Goal: Book appointment/travel/reservation: Register for event/course

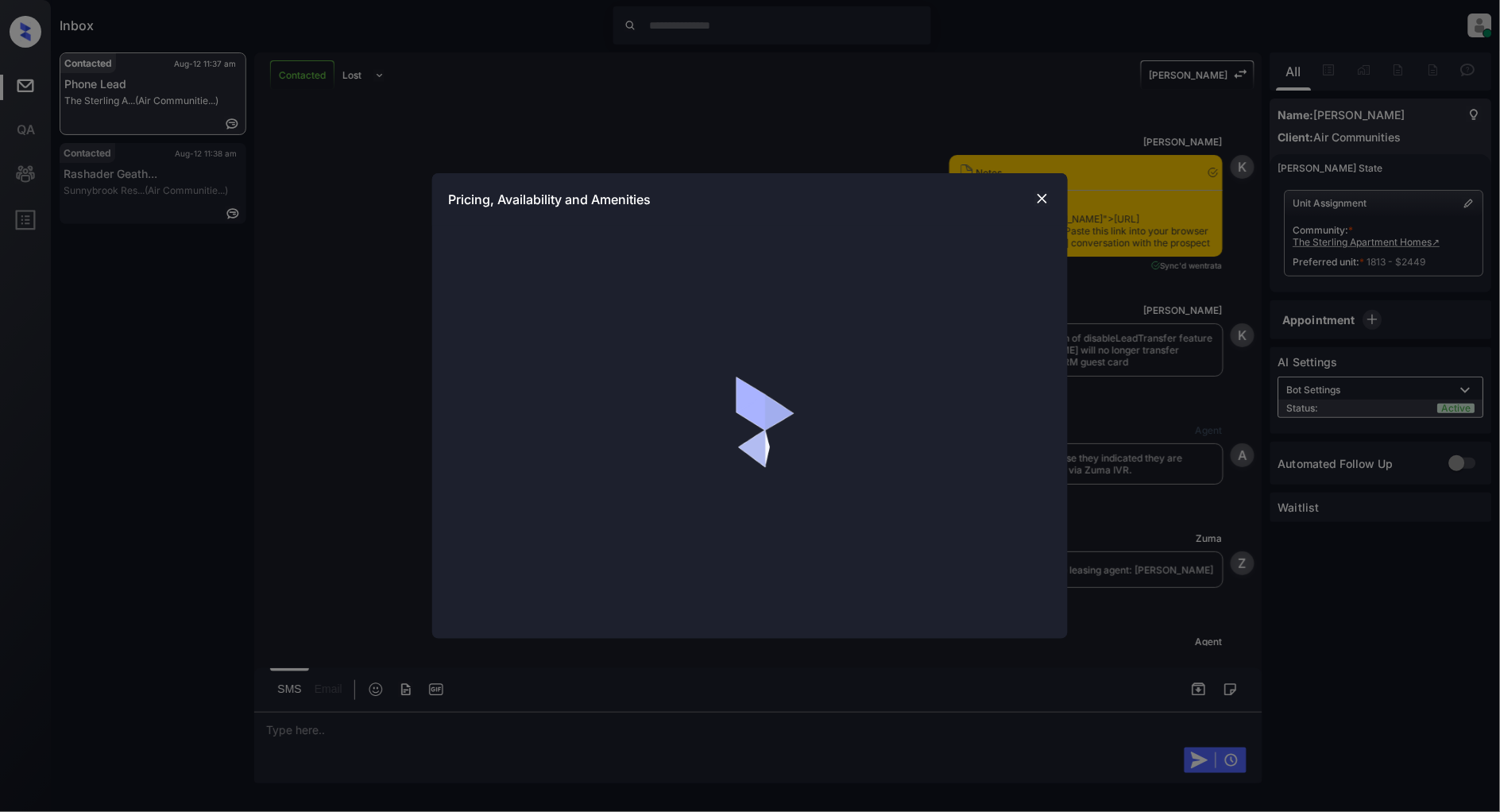
scroll to position [2197, 0]
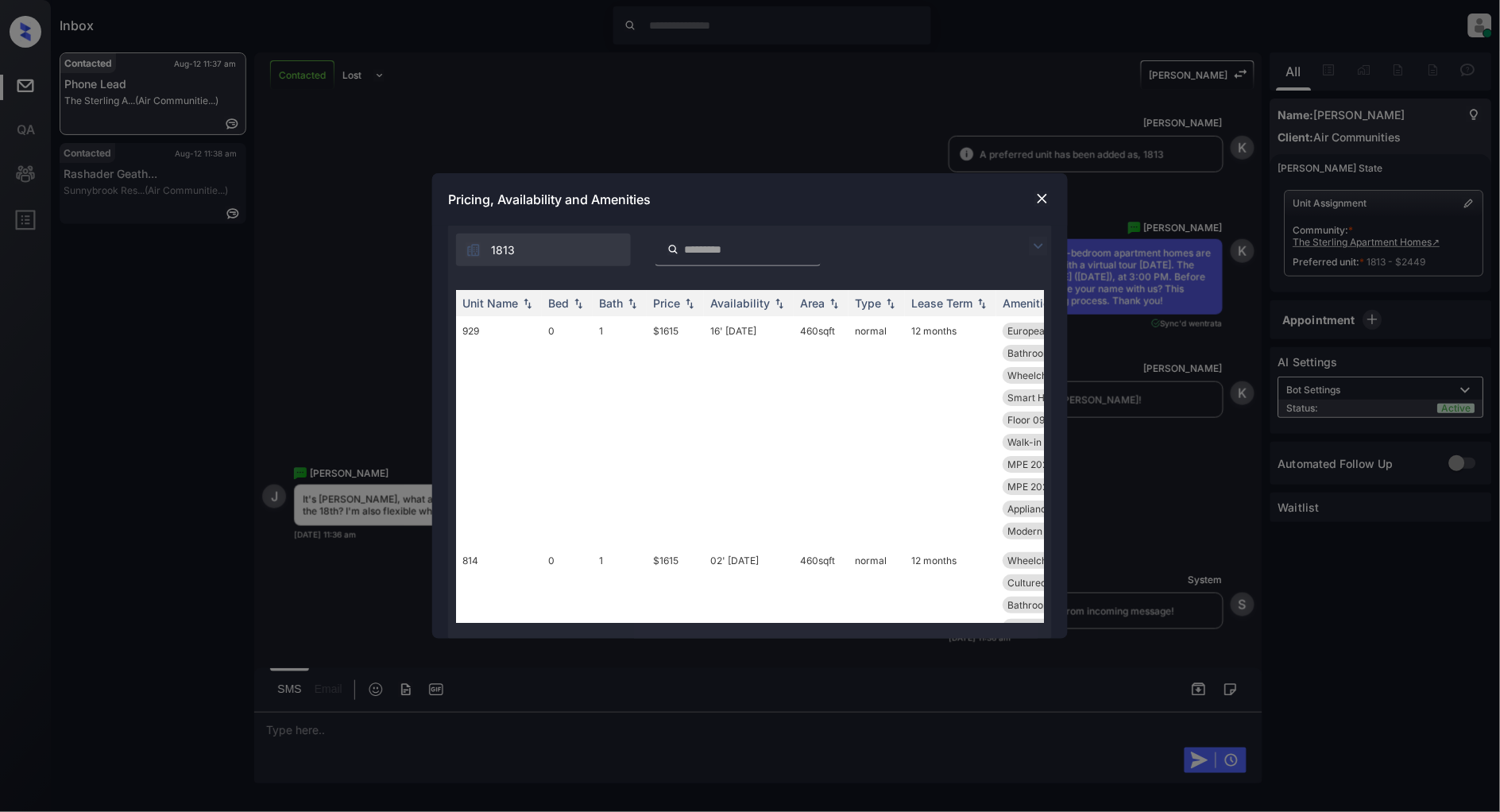
click at [1041, 247] on img at bounding box center [1038, 246] width 19 height 19
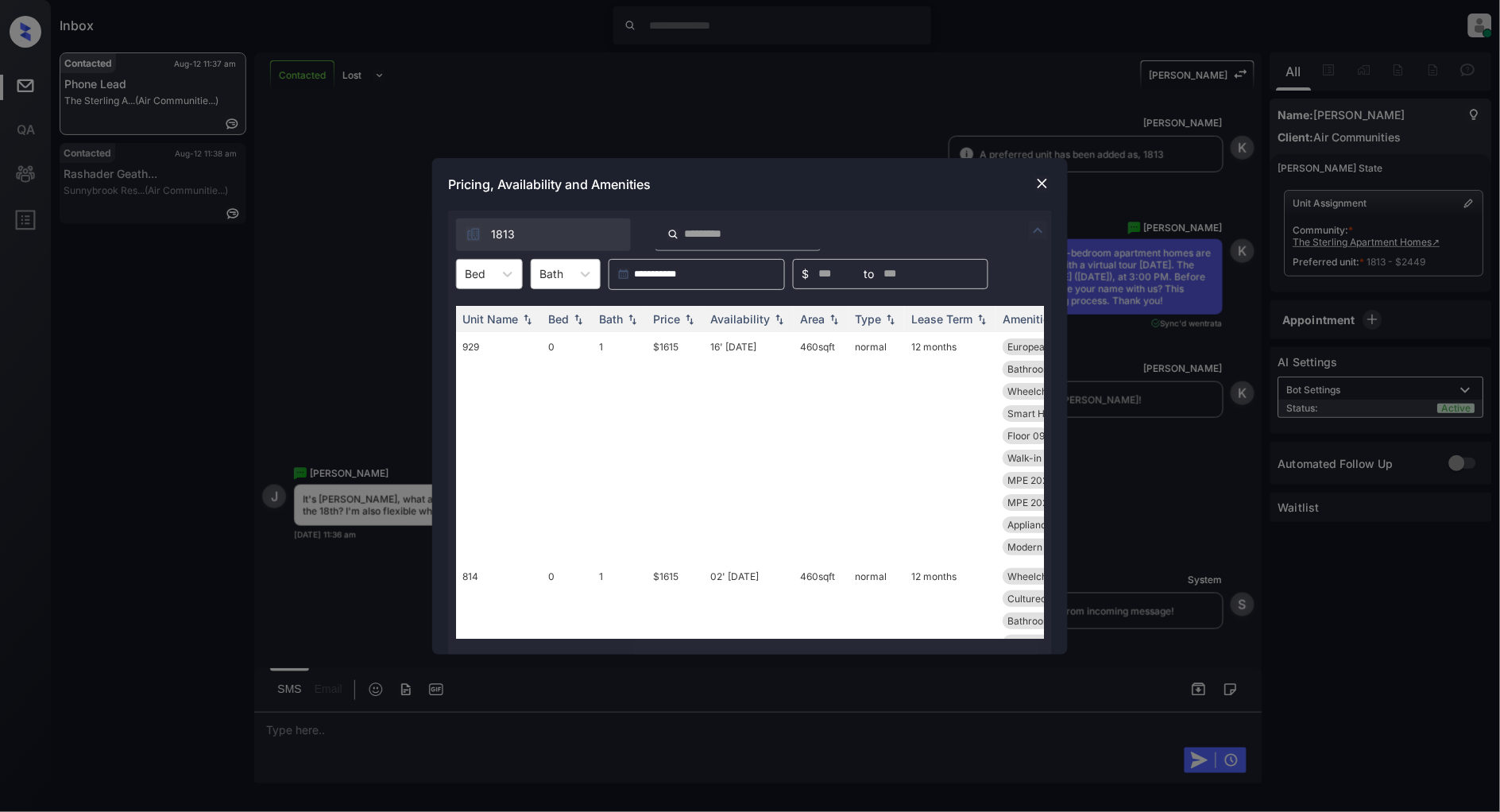
click at [474, 276] on div at bounding box center [475, 273] width 21 height 16
click at [485, 314] on div "0" at bounding box center [489, 312] width 66 height 28
click at [687, 321] on img at bounding box center [690, 319] width 15 height 11
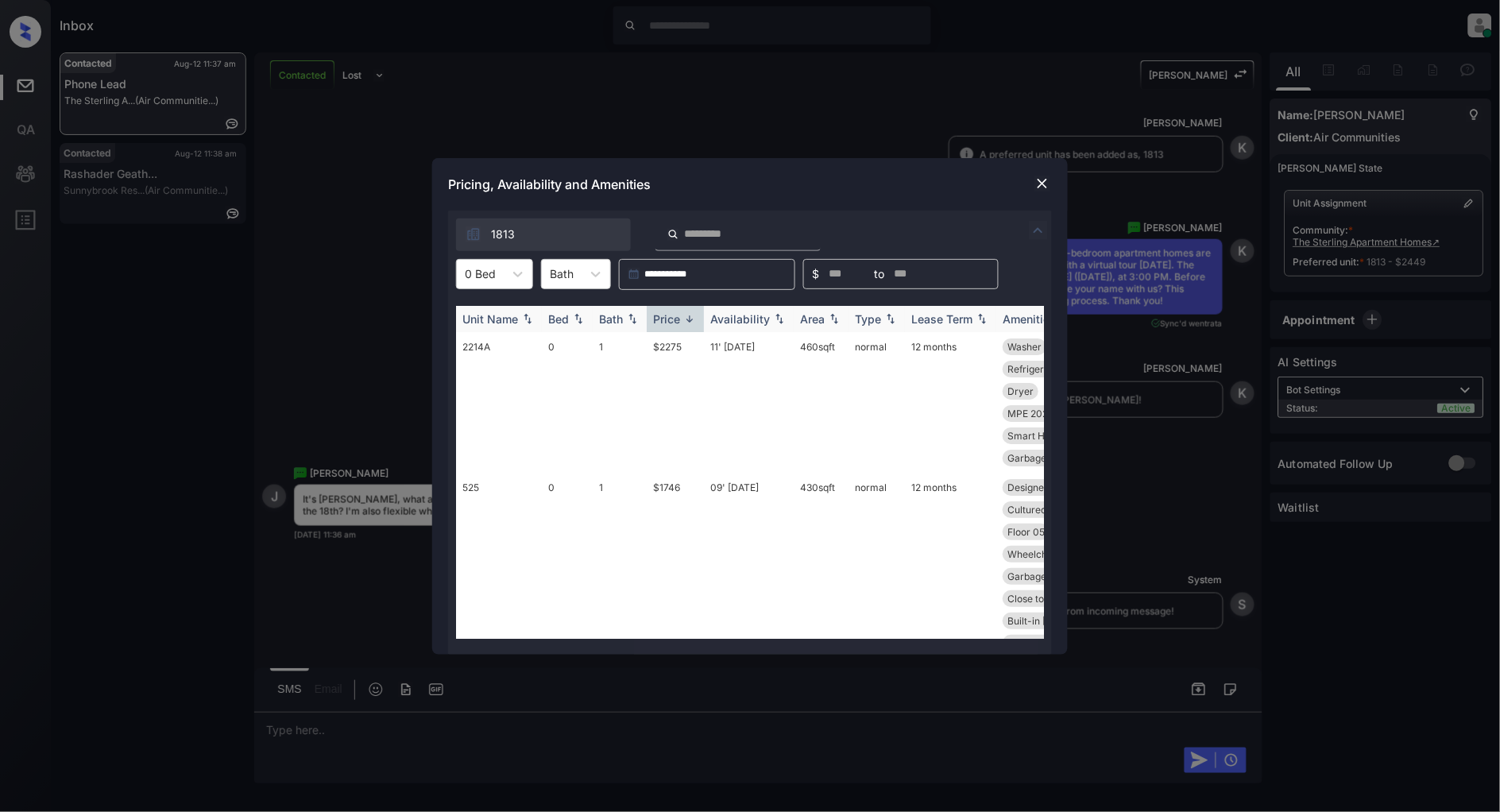
click at [687, 321] on img at bounding box center [690, 319] width 15 height 12
drag, startPoint x: 690, startPoint y: 342, endPoint x: 625, endPoint y: 343, distance: 65.0
click at [625, 343] on tr "715 0 1 $1535 28' Aug 25 460 sqft normal 12 months MPE 2023 Cardio View Parking…" at bounding box center [871, 425] width 830 height 185
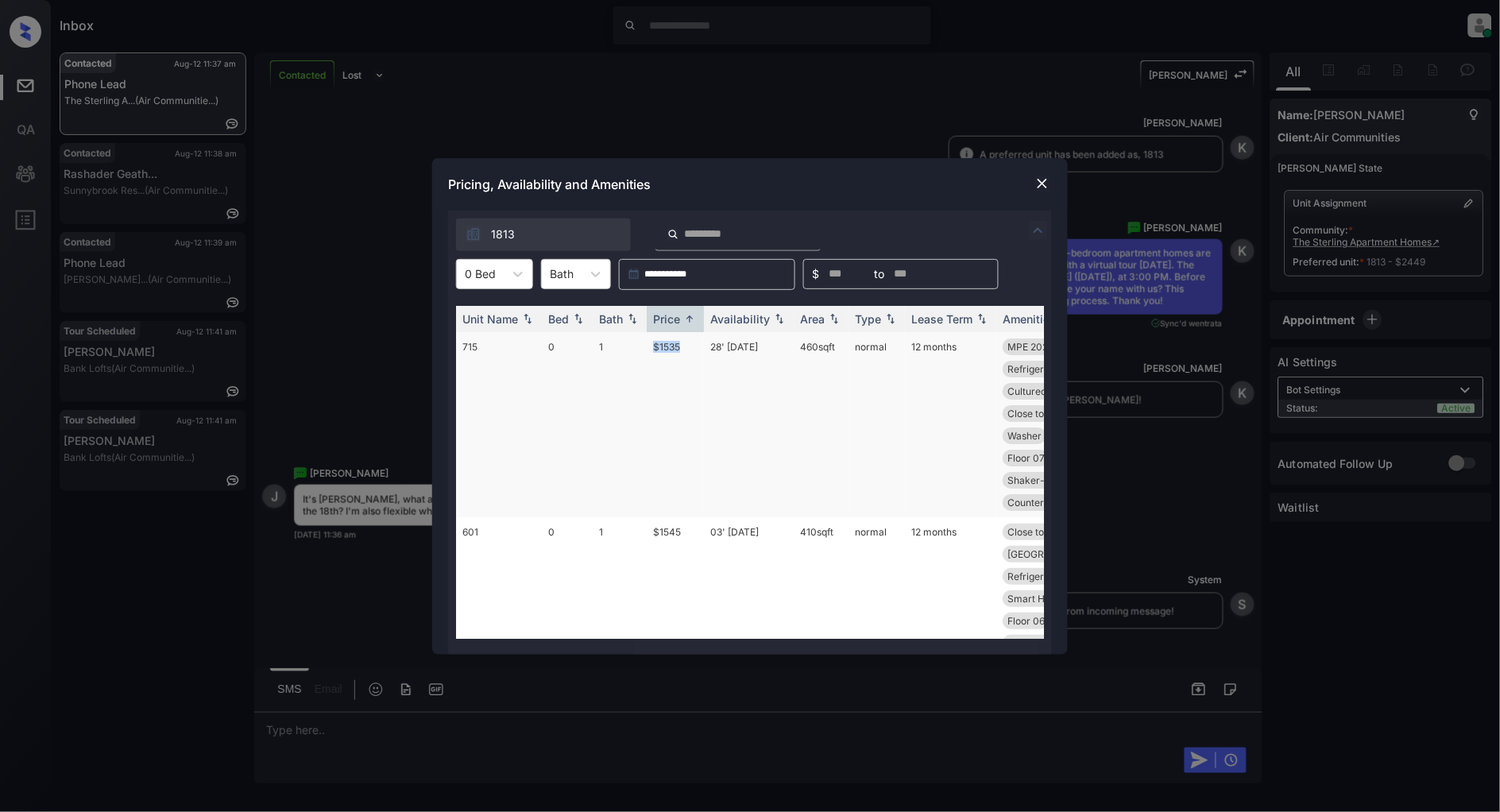
copy tr "$1535"
click at [1038, 186] on img at bounding box center [1042, 183] width 15 height 15
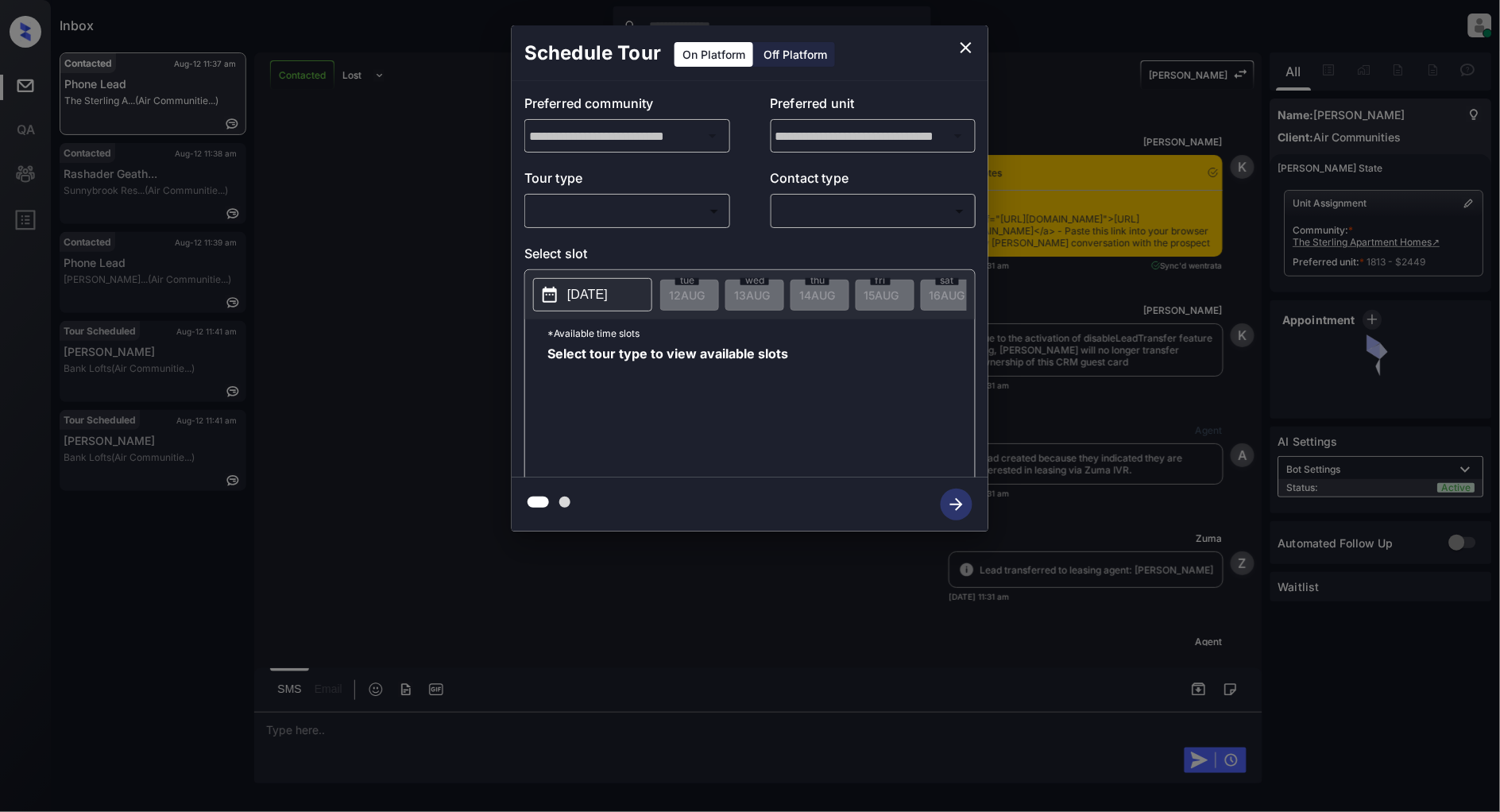
scroll to position [2285, 0]
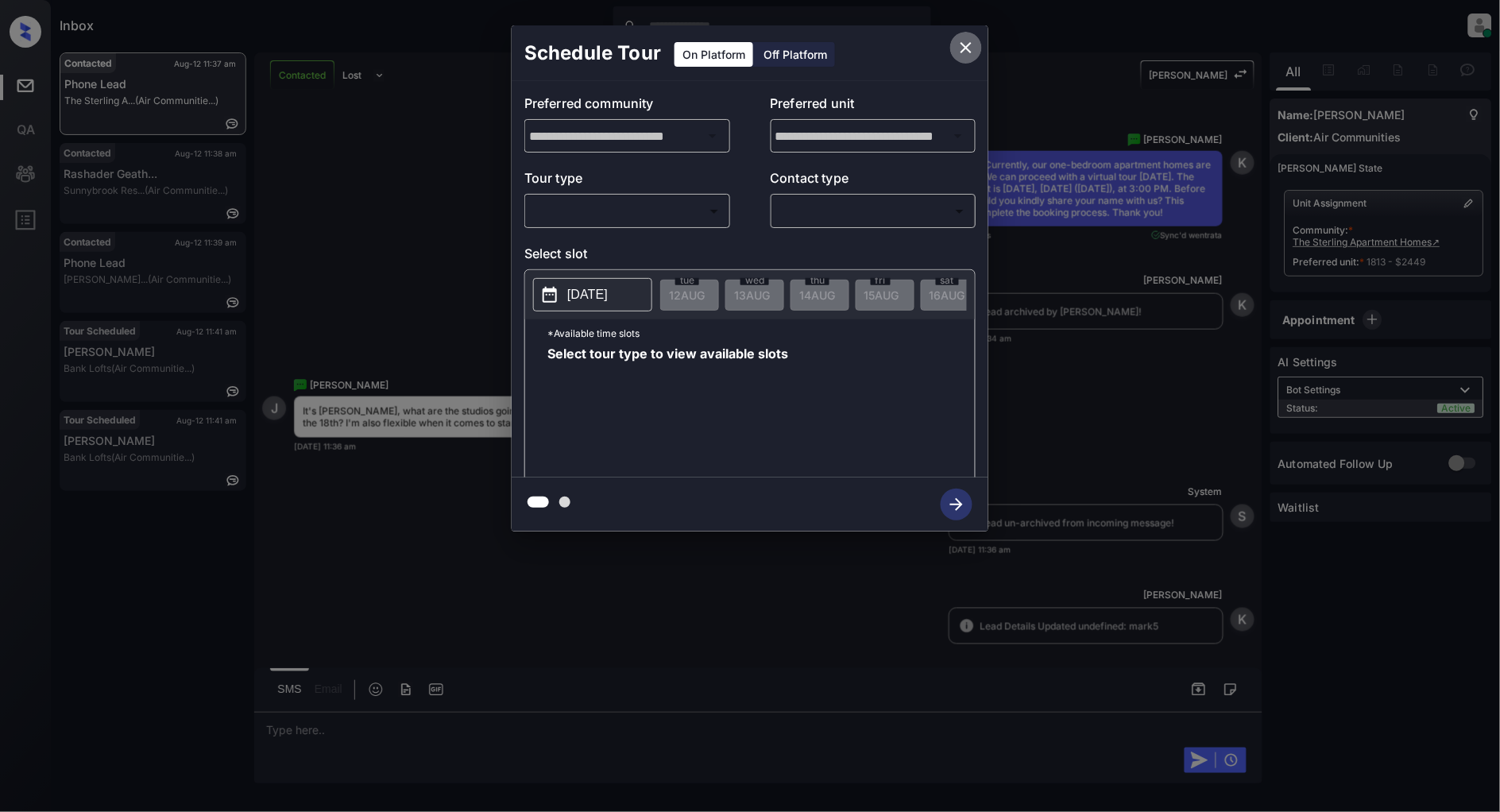
click at [973, 44] on icon "close" at bounding box center [966, 47] width 19 height 19
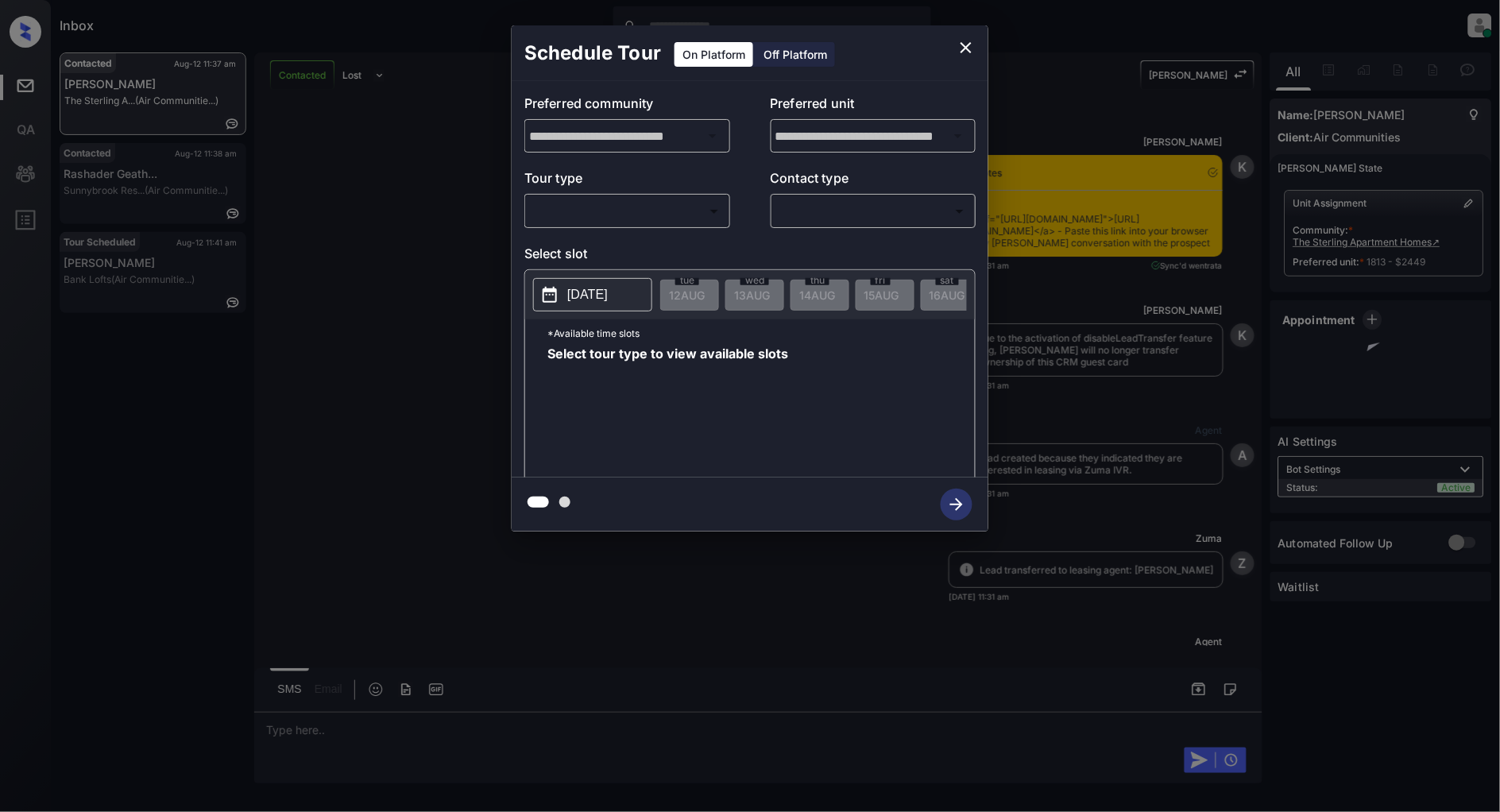
scroll to position [2727, 0]
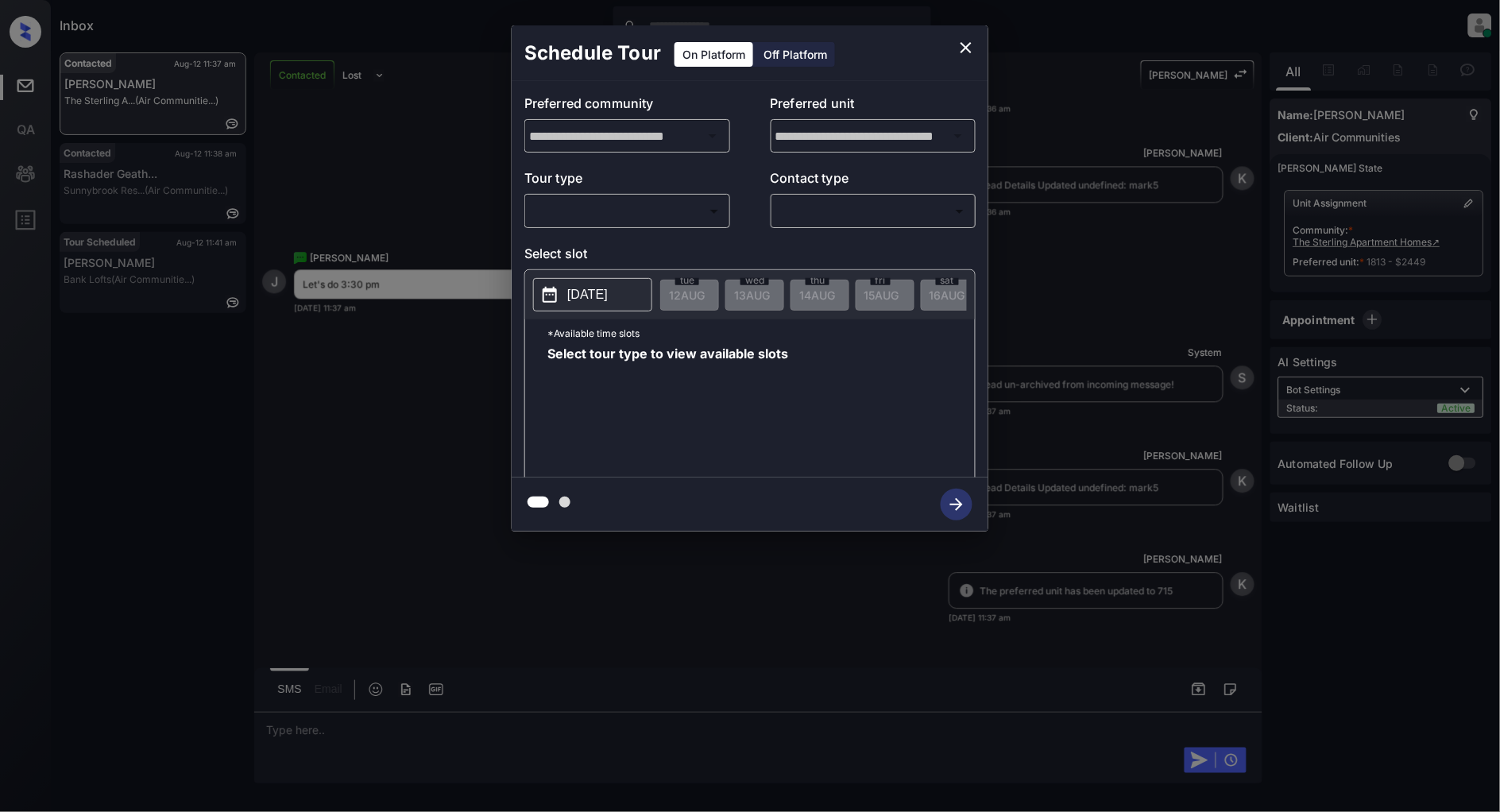
click at [473, 358] on div "**********" at bounding box center [750, 278] width 1500 height 557
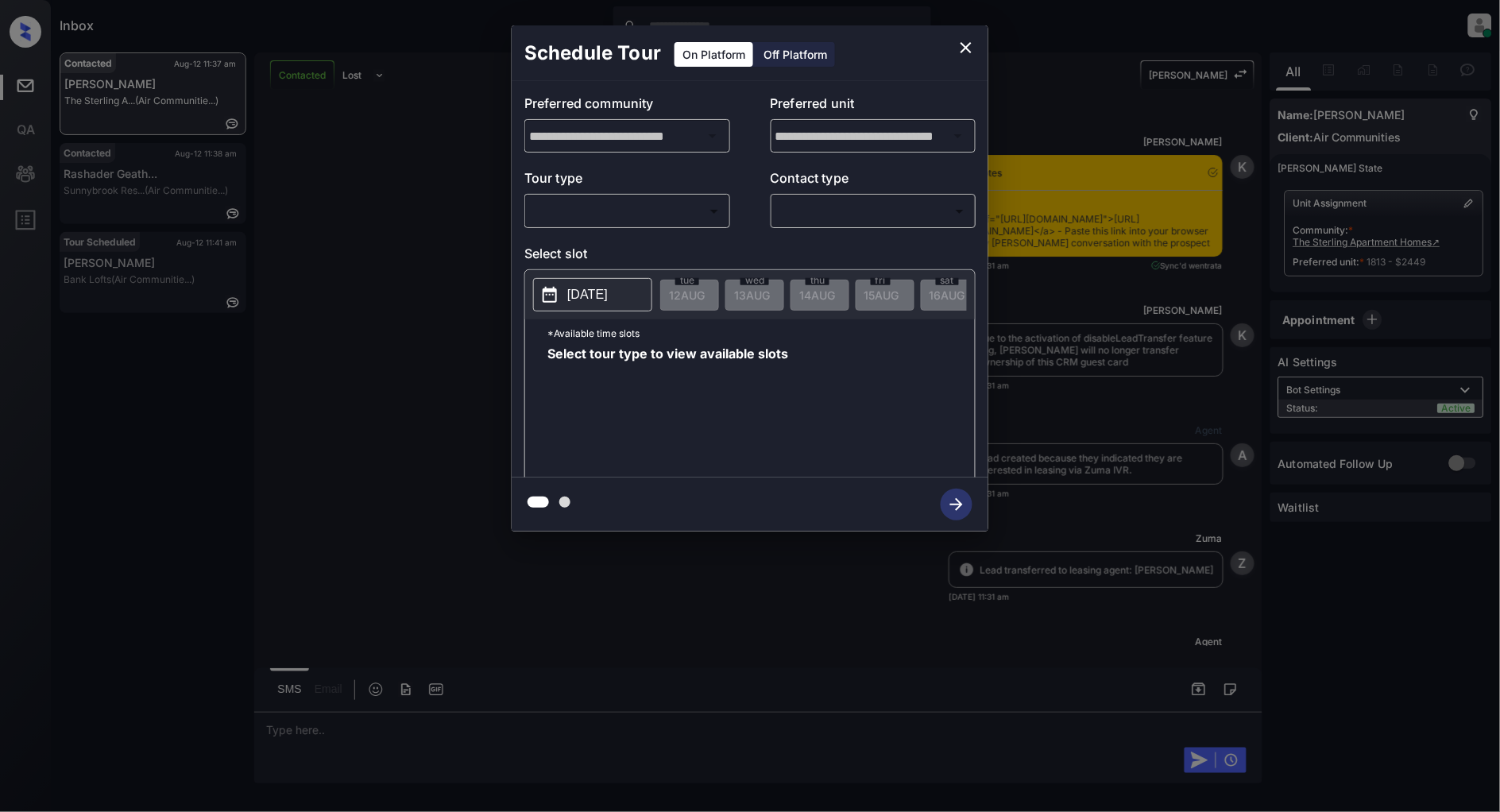
scroll to position [2285, 0]
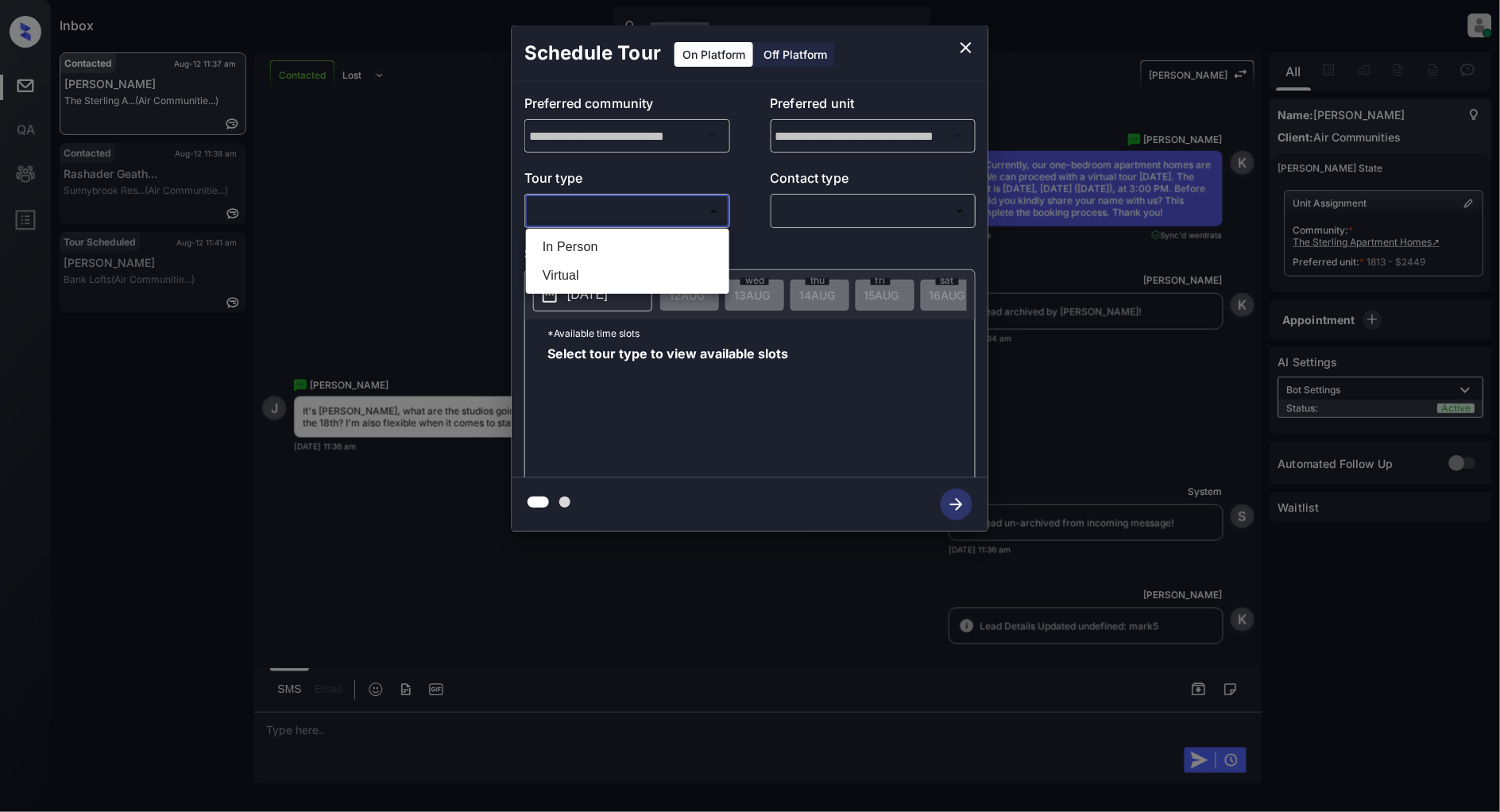
click at [631, 224] on body "Inbox Patrick Deasis Online Set yourself offline Set yourself on break Profile …" at bounding box center [750, 406] width 1500 height 812
click at [388, 305] on div at bounding box center [750, 406] width 1500 height 812
click at [442, 292] on div "**********" at bounding box center [750, 278] width 1500 height 557
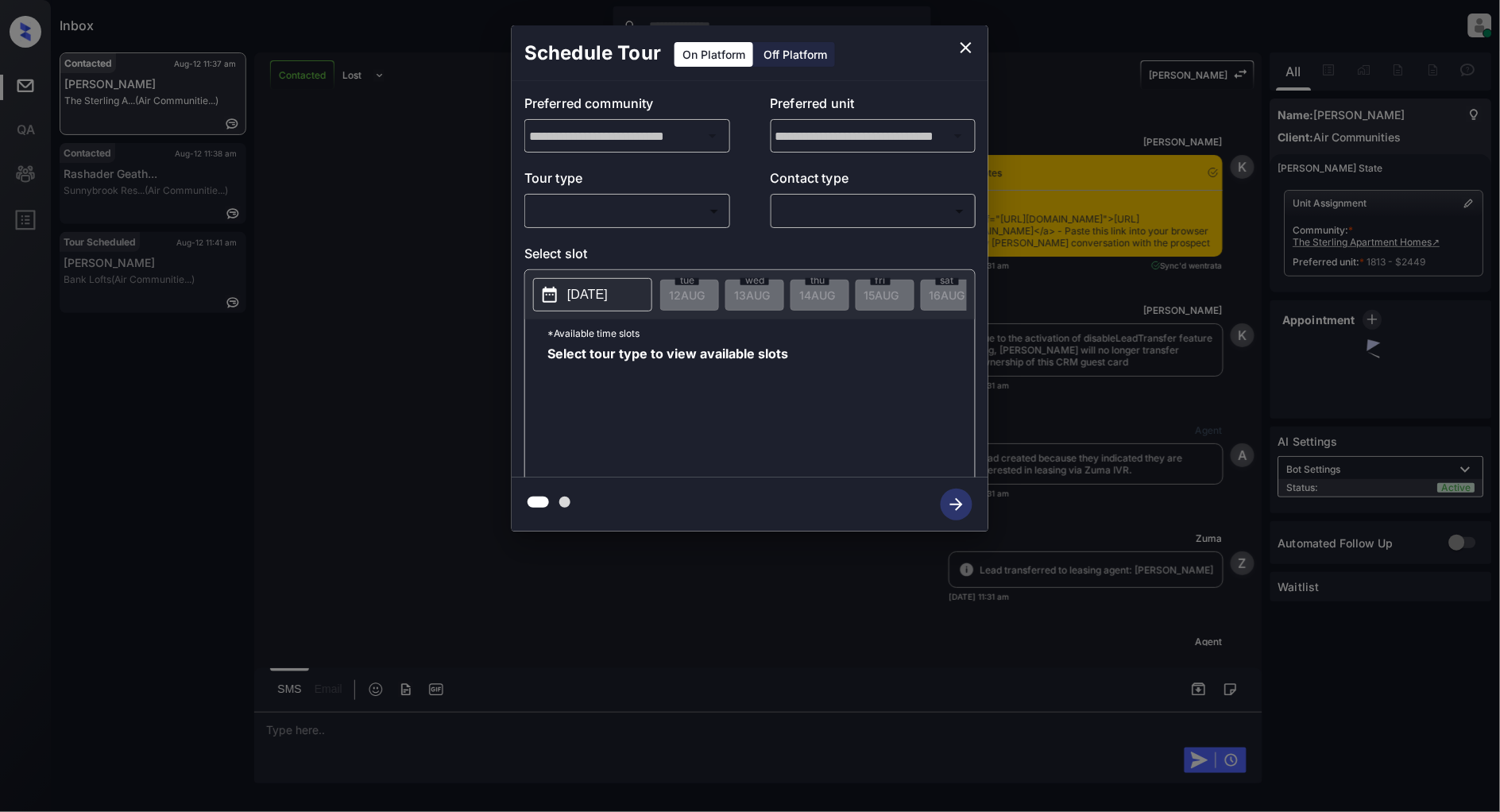
scroll to position [2285, 0]
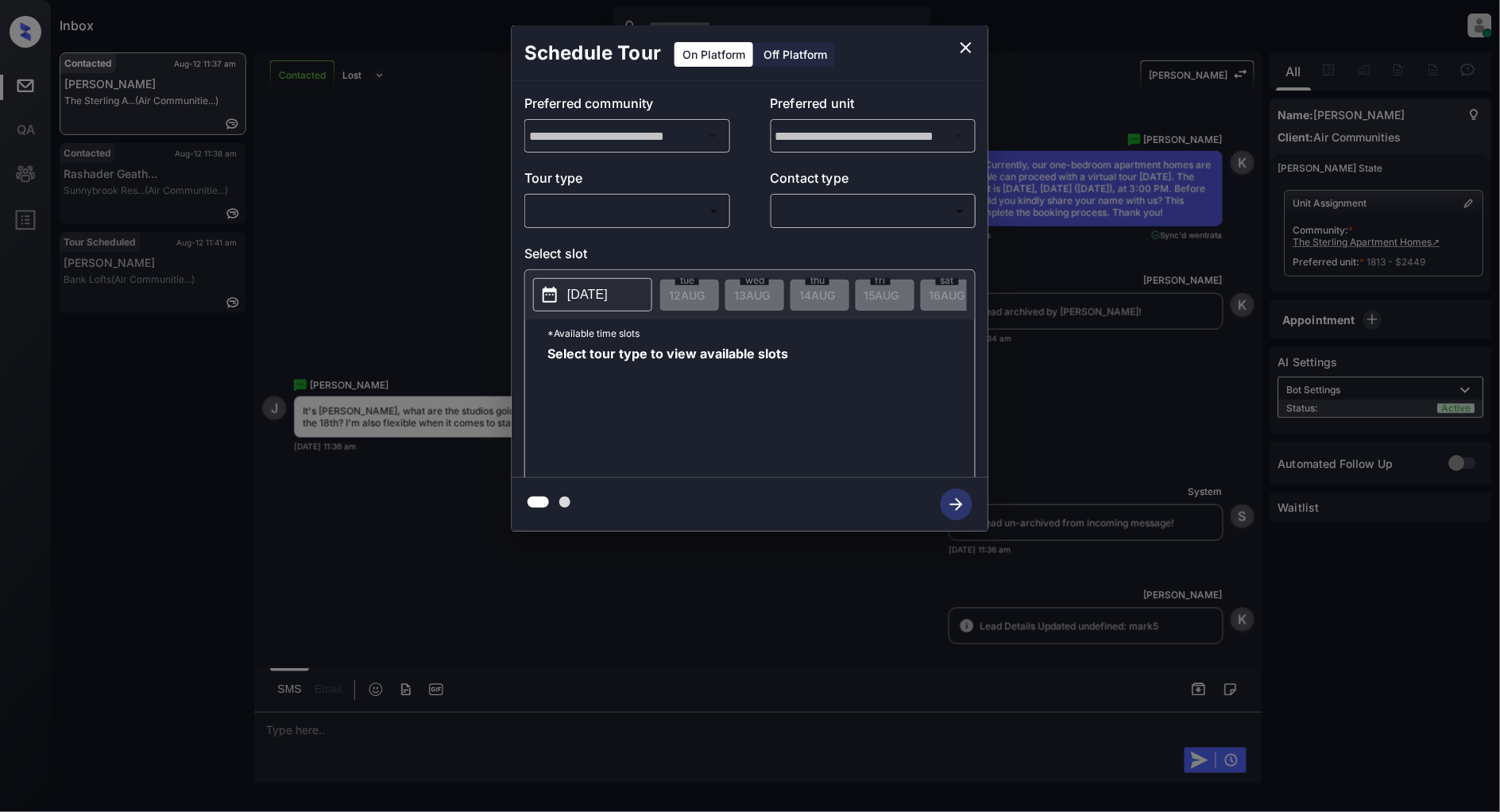
click at [638, 220] on body "Inbox Patrick Deasis Online Set yourself offline Set yourself on break Profile …" at bounding box center [750, 406] width 1500 height 812
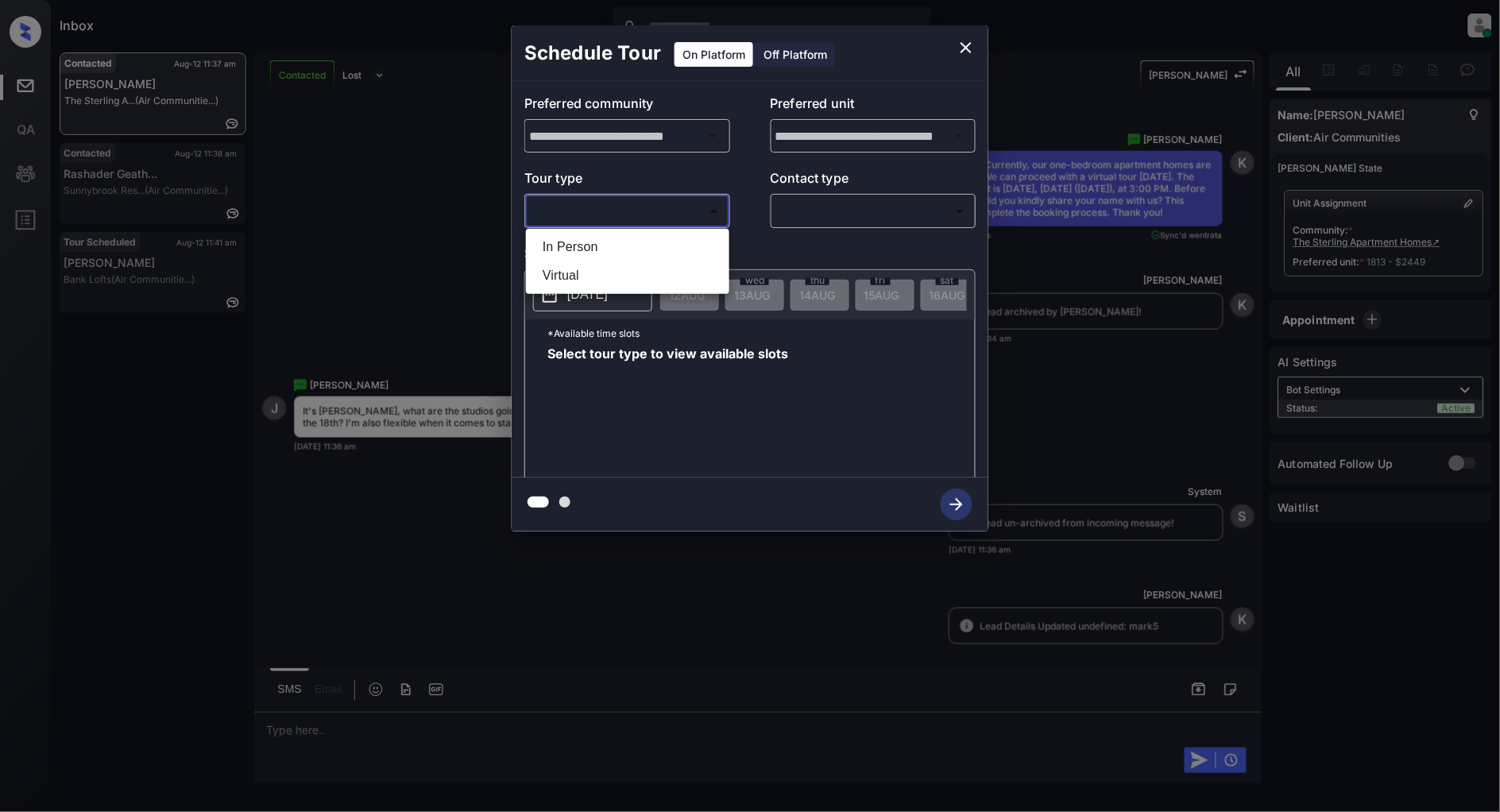
click at [590, 243] on li "In Person" at bounding box center [627, 246] width 195 height 28
type input "********"
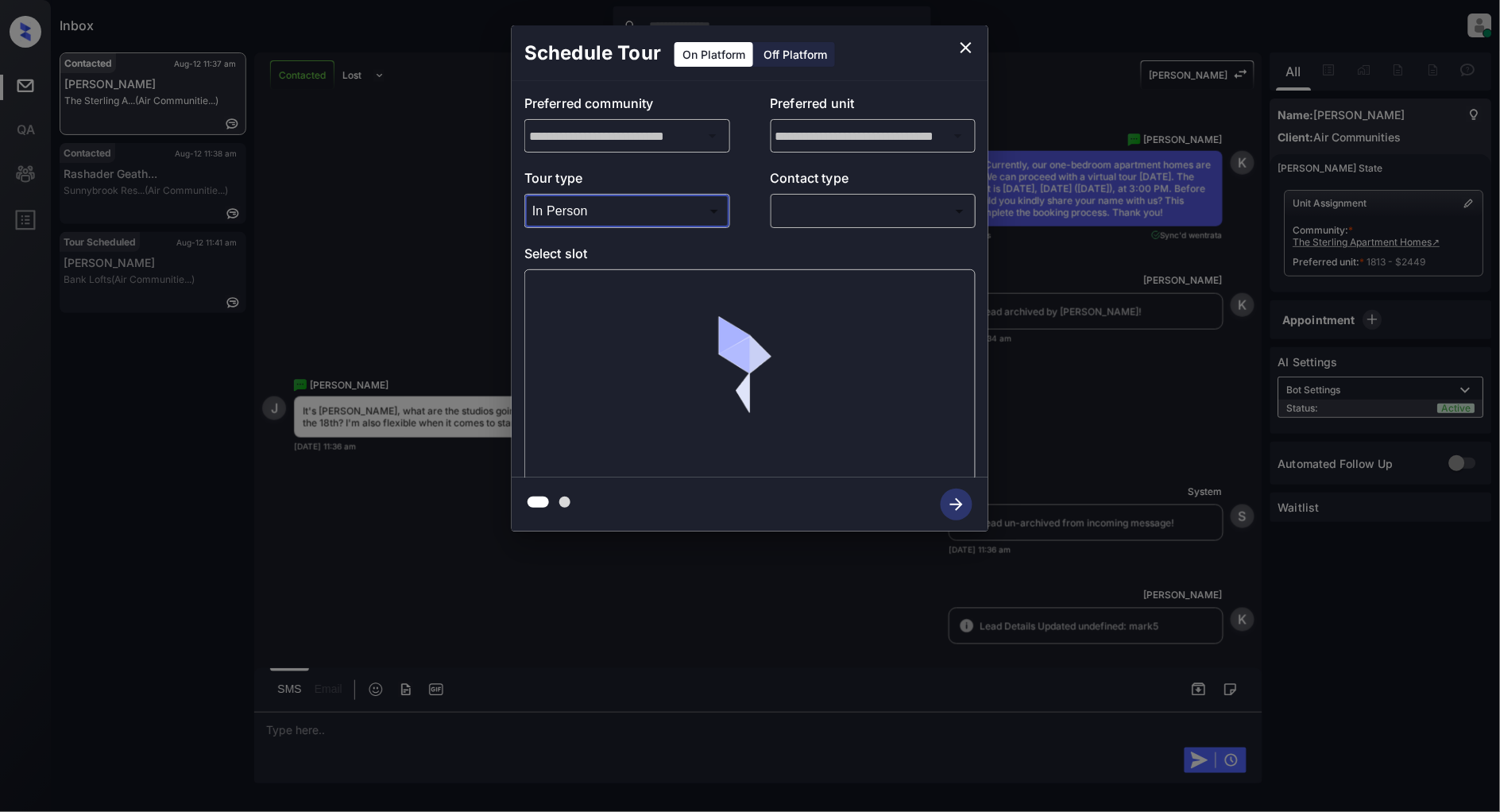
click at [879, 192] on p "Contact type" at bounding box center [873, 181] width 206 height 25
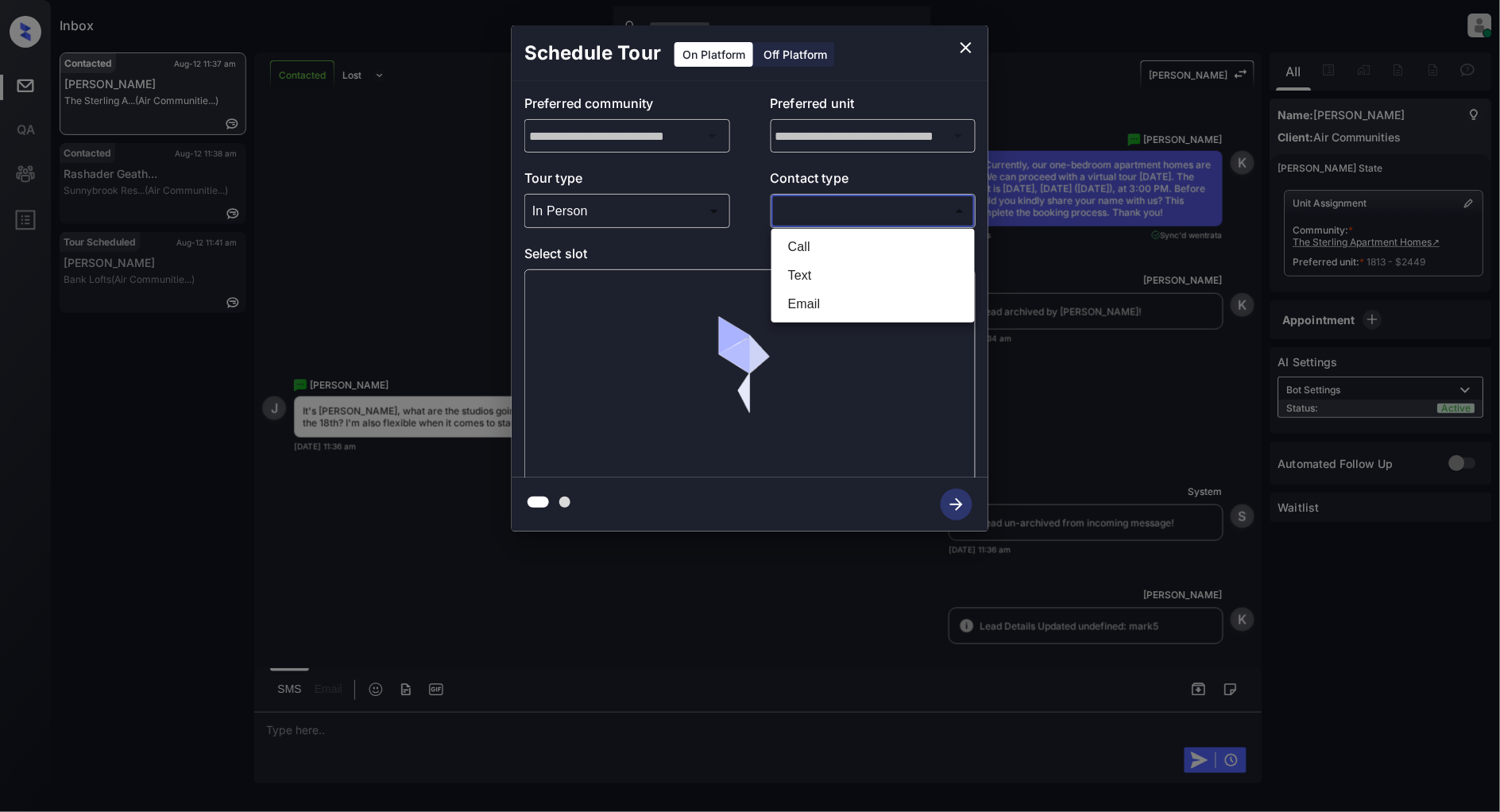
click at [866, 212] on body "Inbox Patrick Deasis Online Set yourself offline Set yourself on break Profile …" at bounding box center [750, 406] width 1500 height 812
click at [819, 278] on li "Text" at bounding box center [873, 275] width 195 height 28
type input "****"
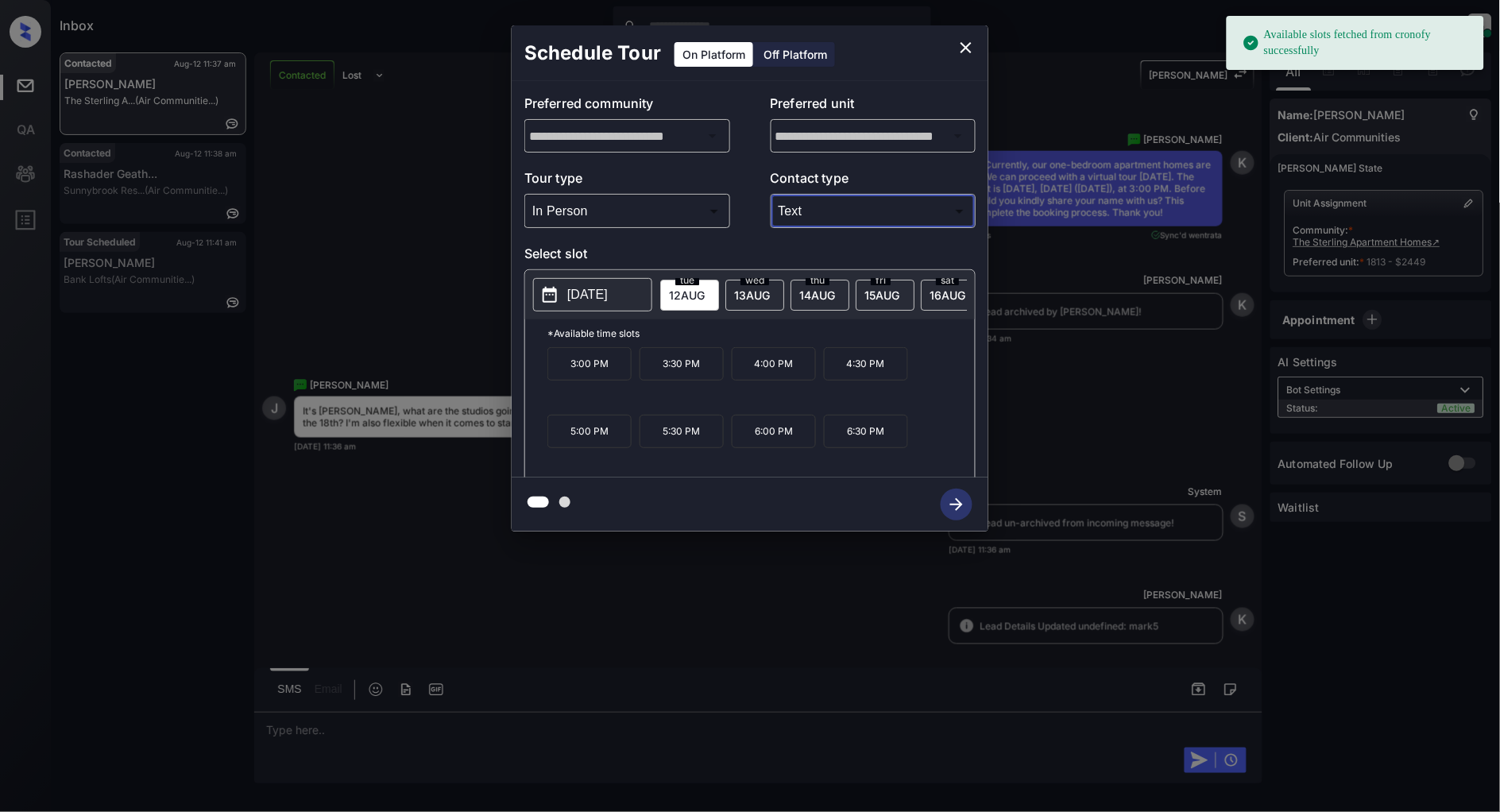
click at [689, 367] on p "3:30 PM" at bounding box center [681, 363] width 84 height 34
click at [961, 503] on icon "button" at bounding box center [957, 504] width 13 height 13
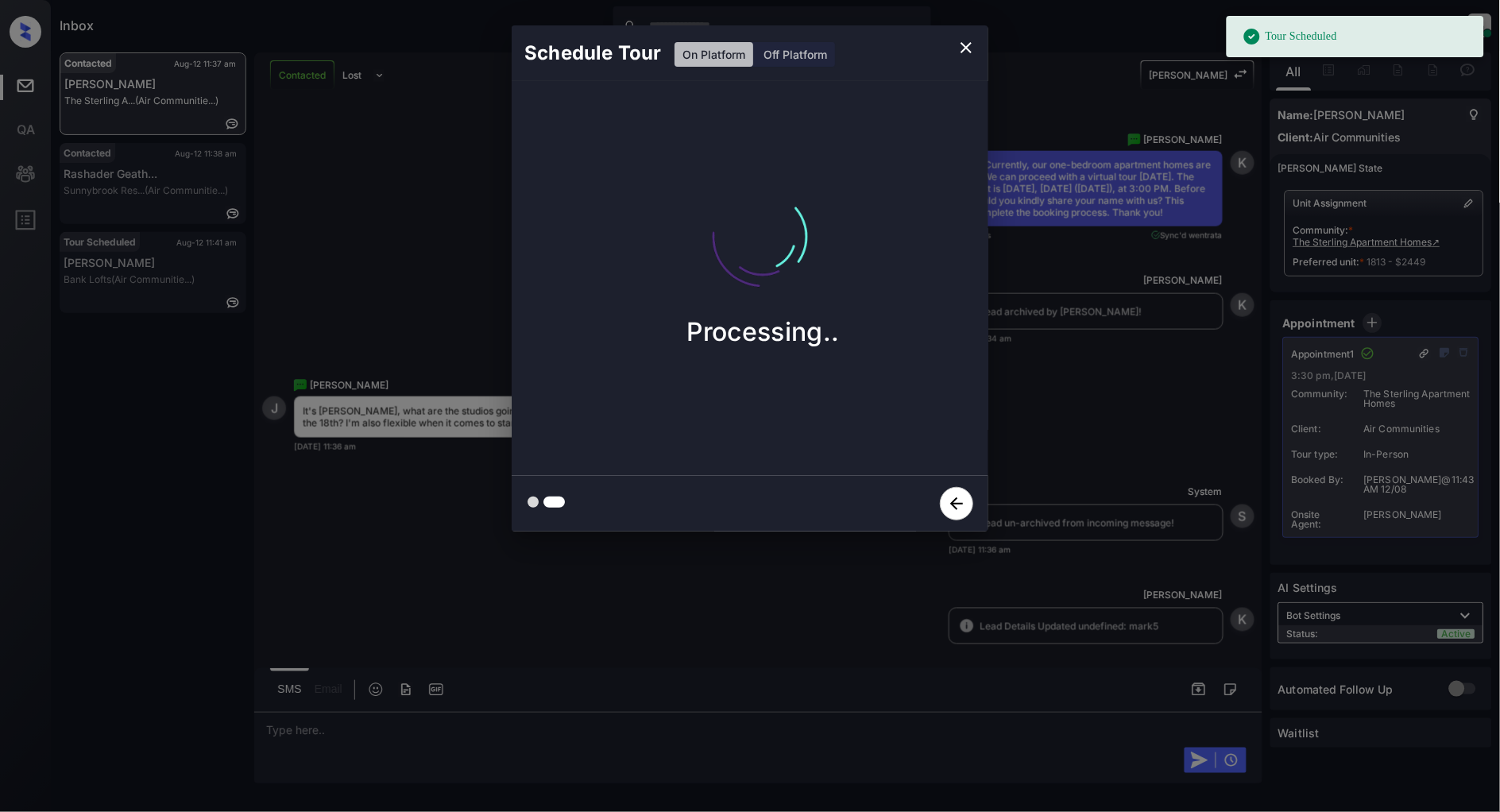
click at [968, 46] on icon "close" at bounding box center [967, 47] width 11 height 11
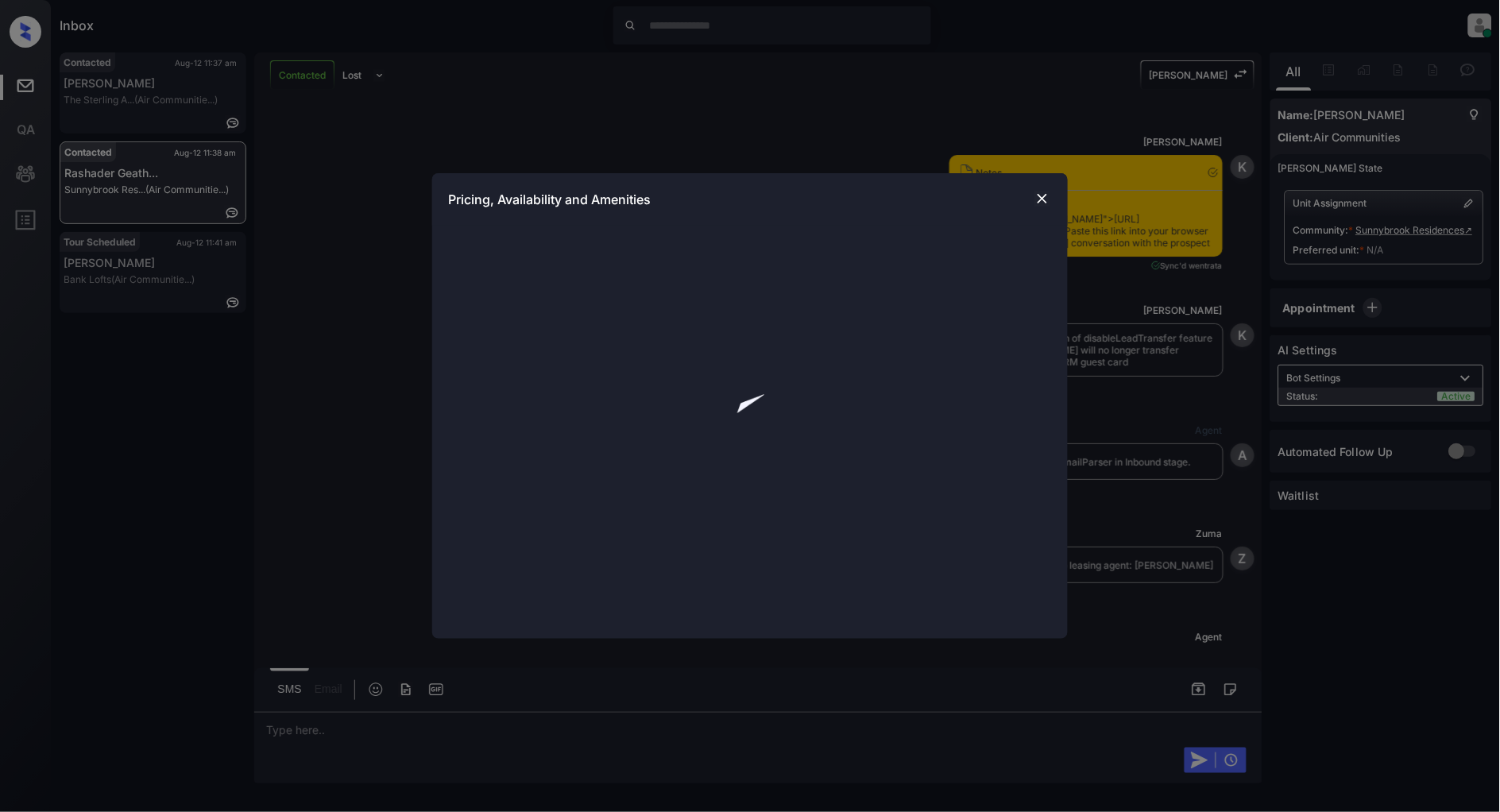
scroll to position [1170, 0]
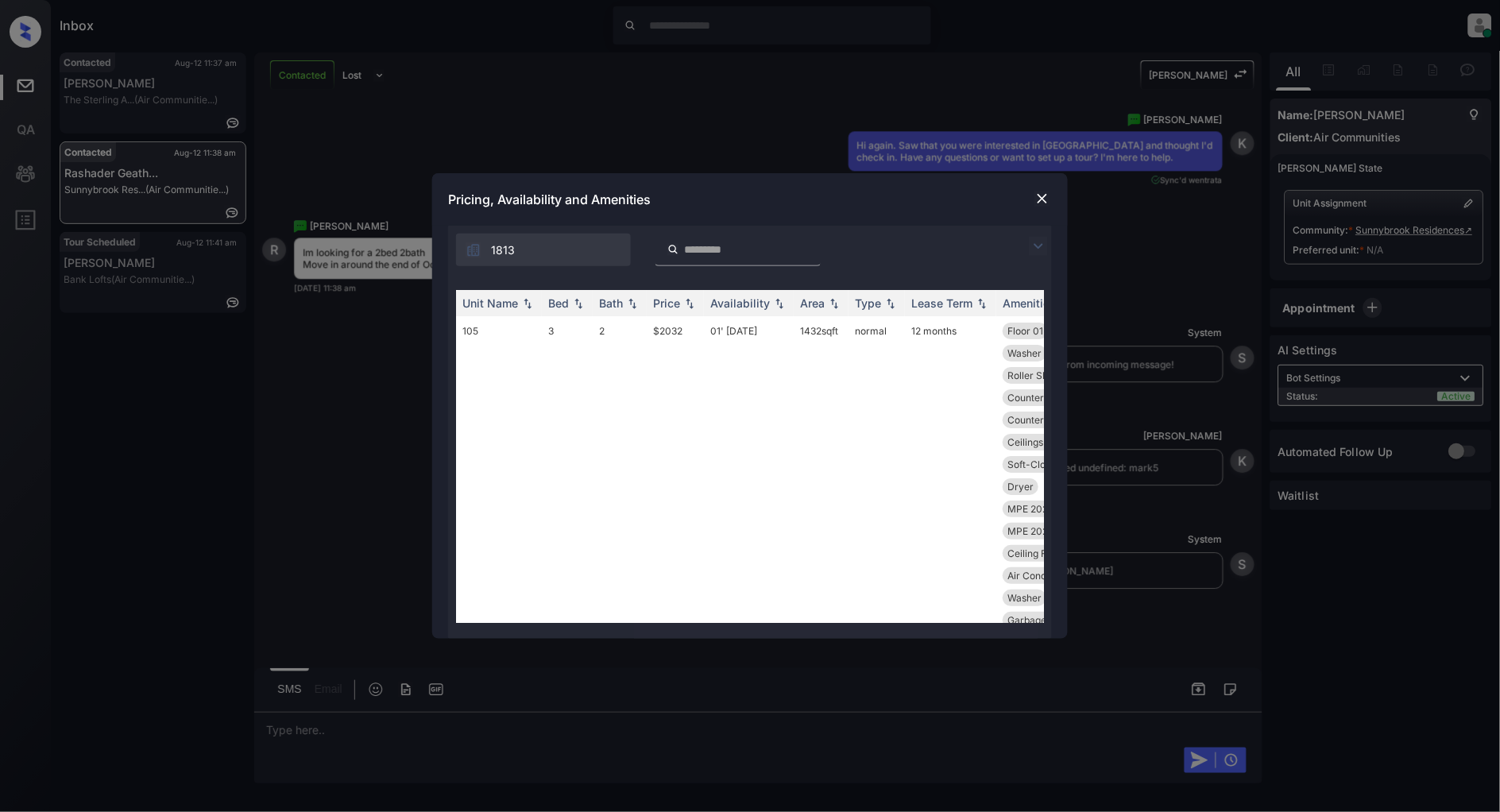
click at [1042, 243] on img at bounding box center [1038, 246] width 19 height 19
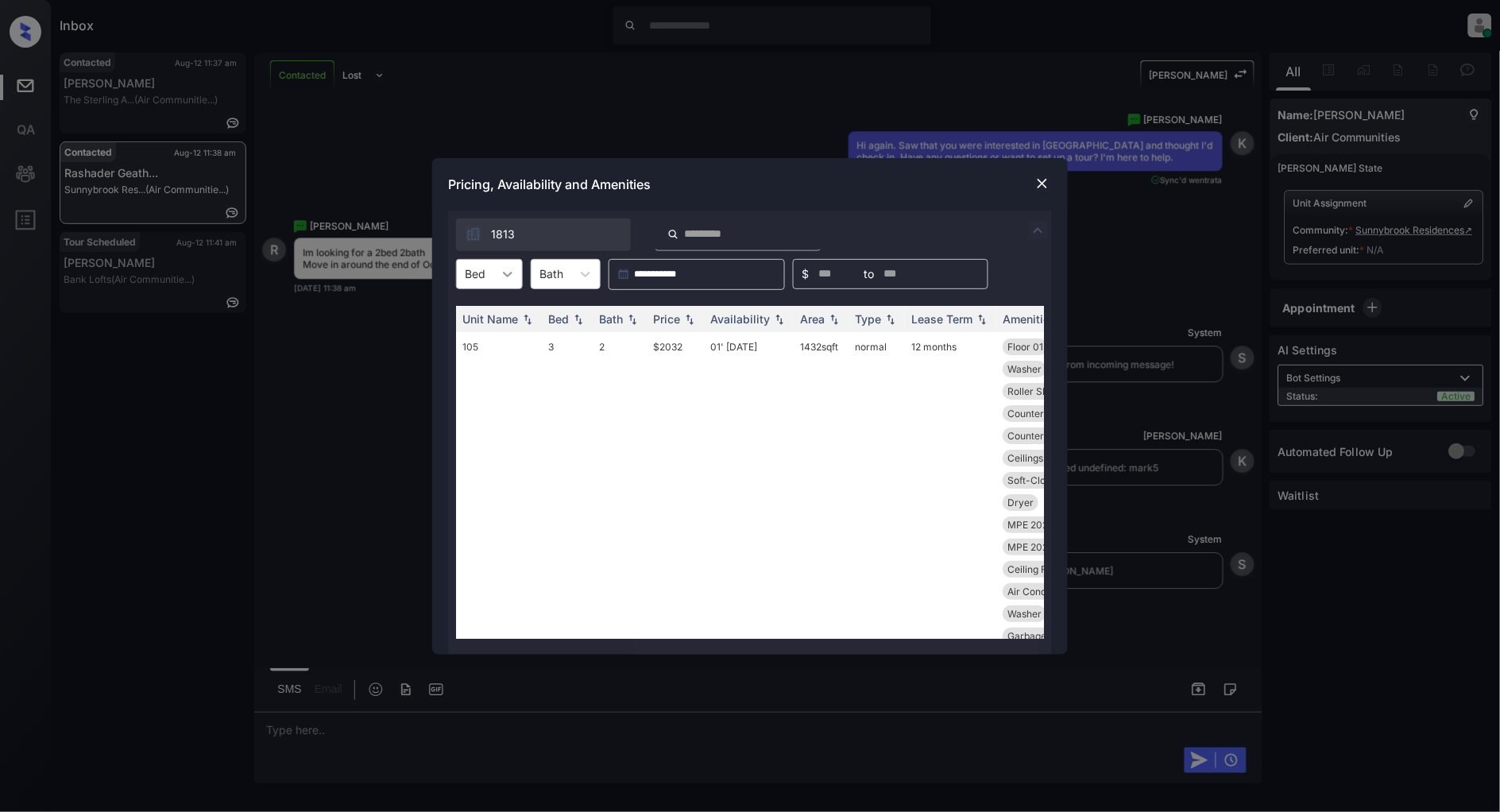
click at [497, 275] on div at bounding box center [507, 273] width 28 height 28
click at [472, 362] on div "2" at bounding box center [489, 370] width 66 height 28
click at [689, 318] on img at bounding box center [690, 319] width 15 height 11
click at [686, 321] on img at bounding box center [690, 319] width 15 height 12
drag, startPoint x: 692, startPoint y: 340, endPoint x: 632, endPoint y: 337, distance: 60.1
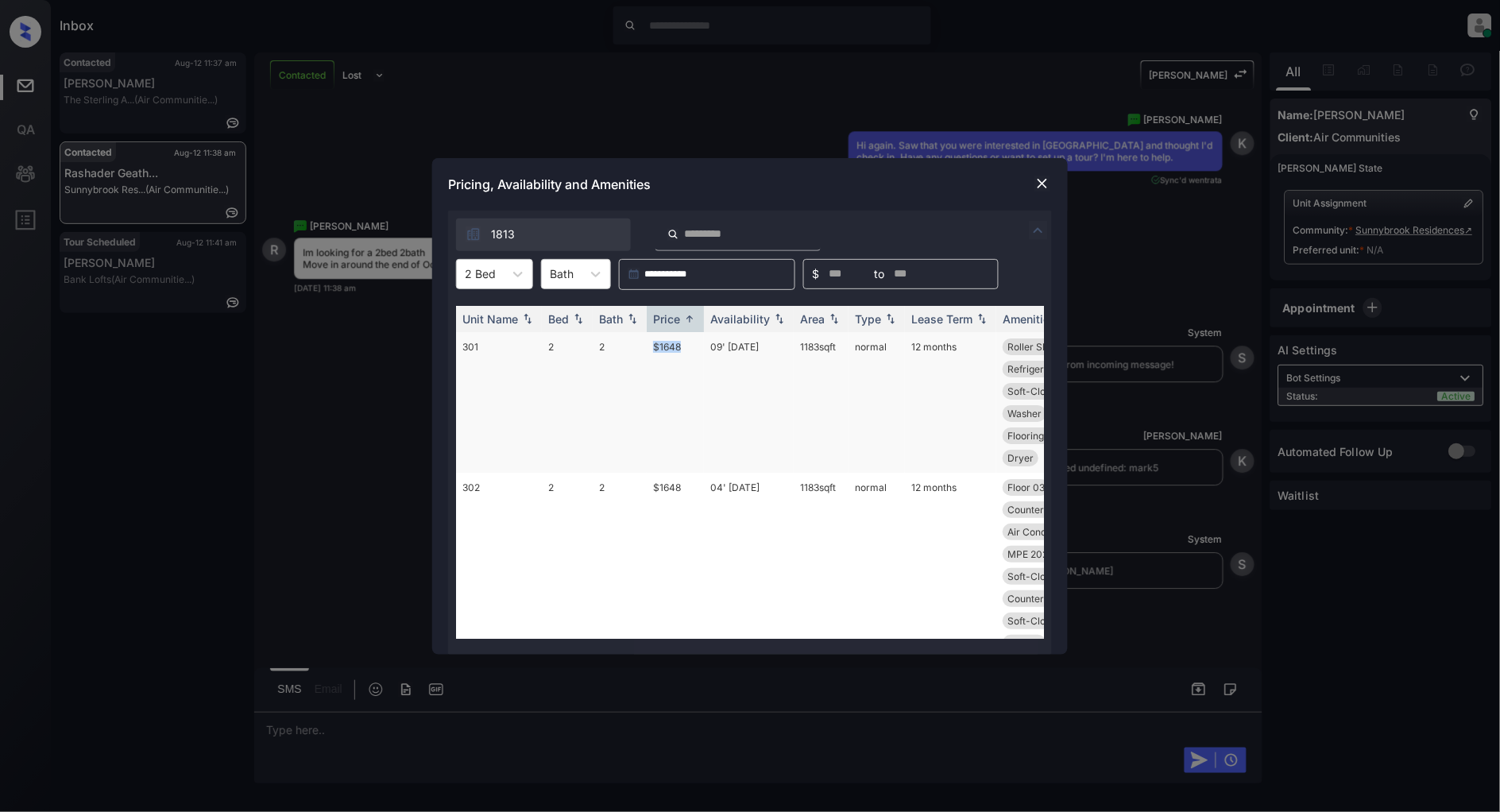
click at [632, 337] on tr "301 2 2 $1648 09' Jun 25 1183 sqft normal 12 months Roller Shades Dishwasher Ap…" at bounding box center [871, 402] width 830 height 141
copy tr "$1648"
click at [1035, 183] on img at bounding box center [1042, 183] width 15 height 15
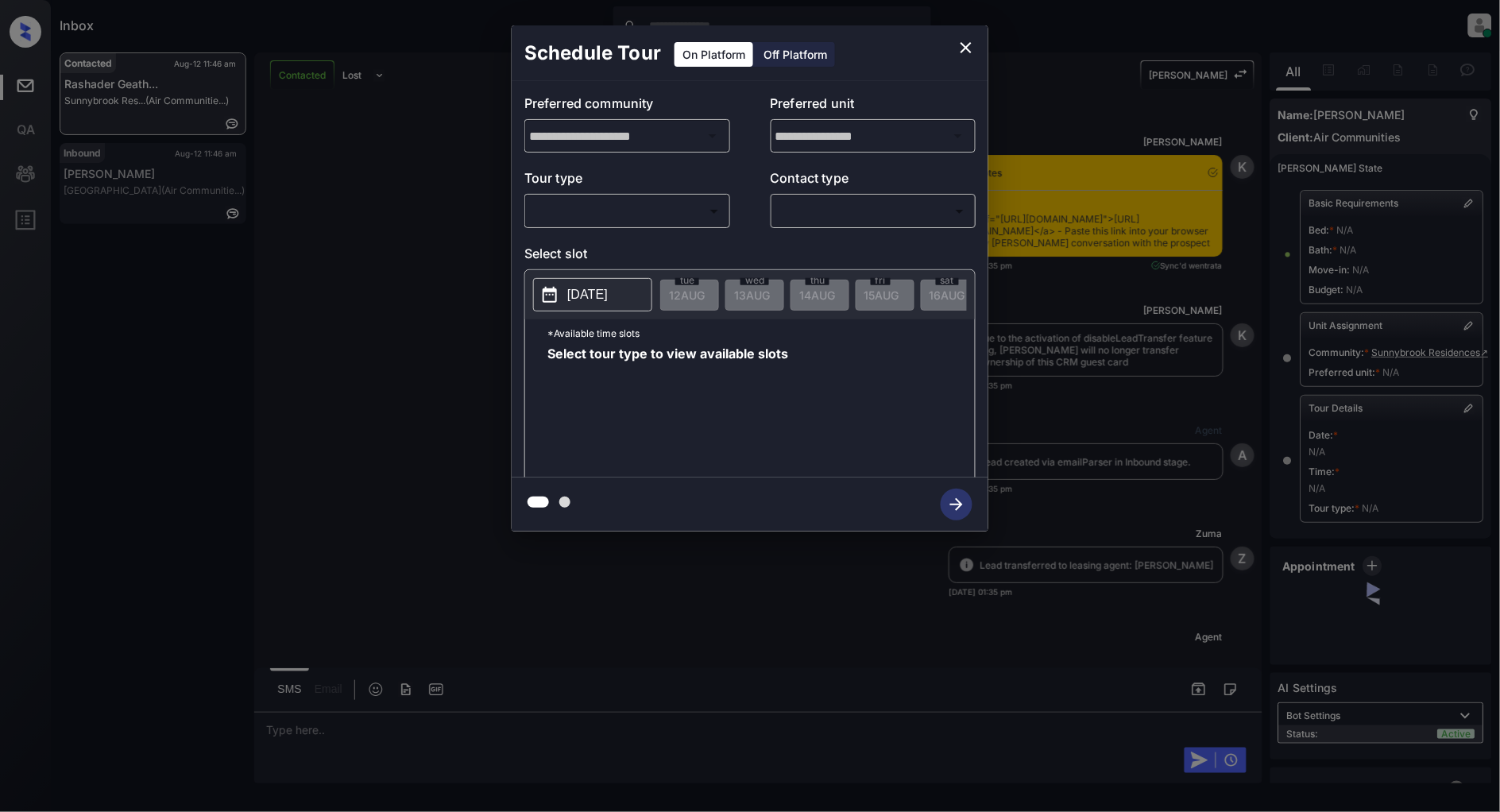
scroll to position [2178, 0]
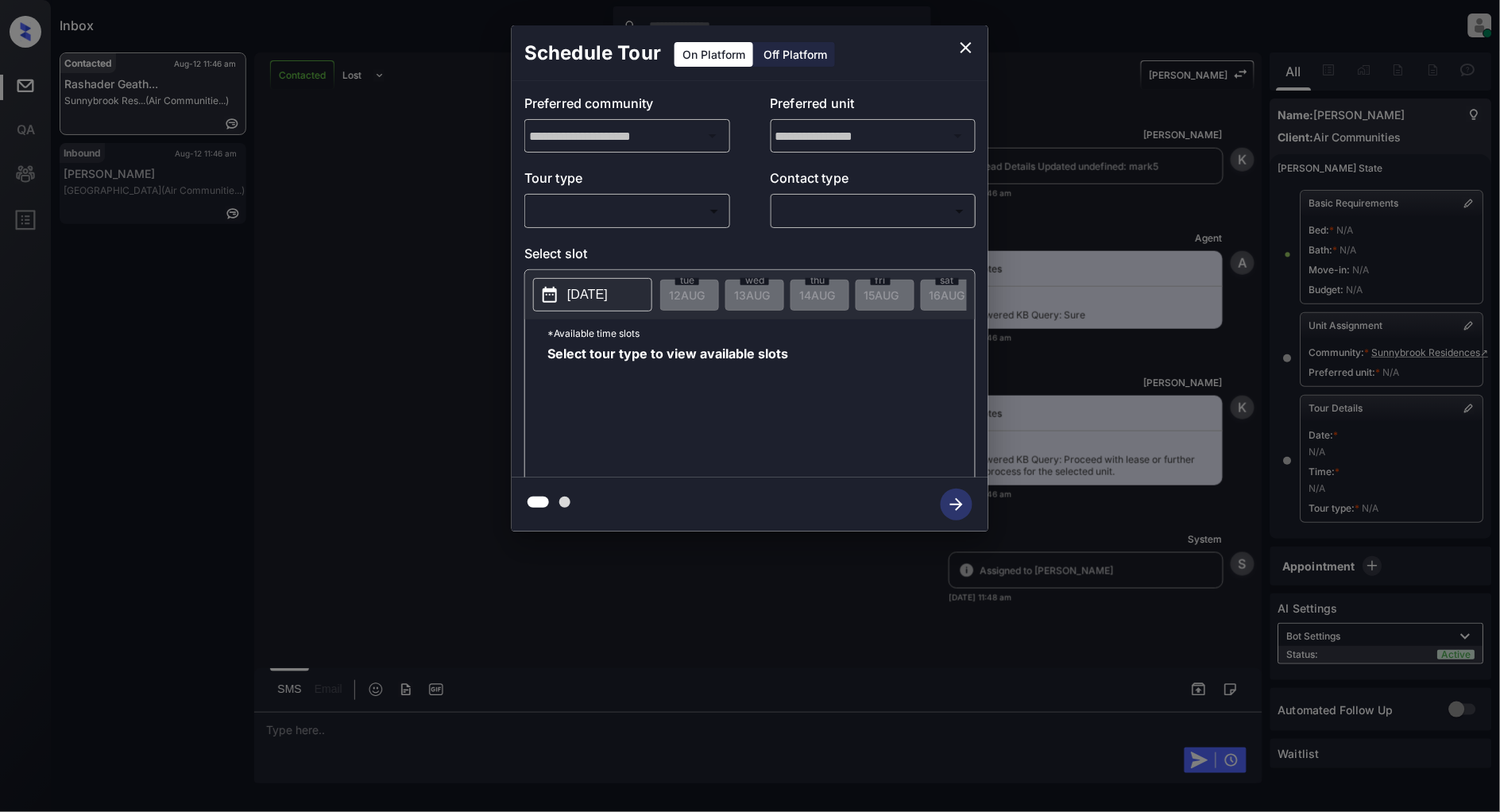
click at [622, 202] on body "Inbox [PERSON_NAME] Online Set yourself offline Set yourself on break Profile S…" at bounding box center [750, 406] width 1500 height 812
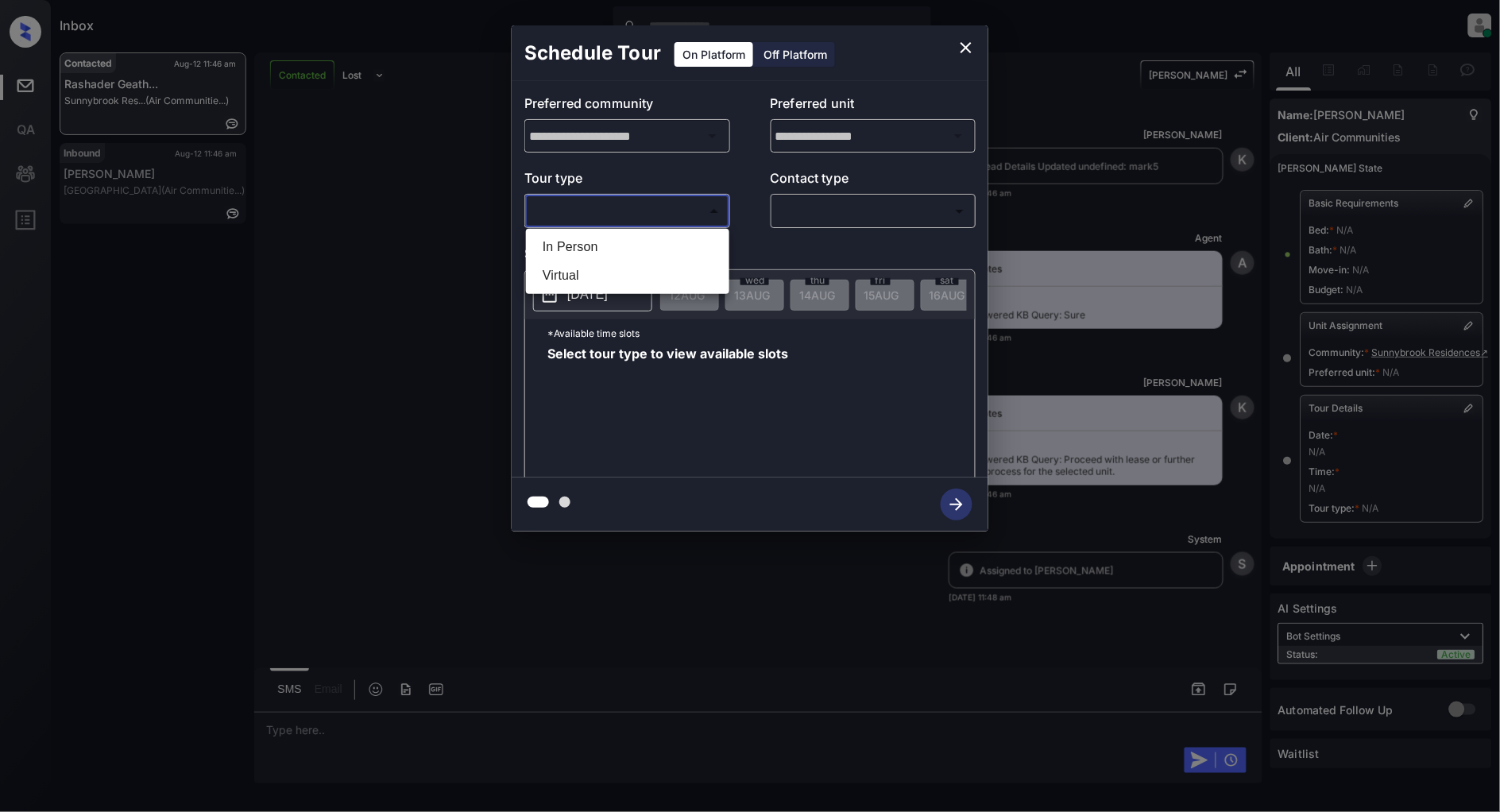
click at [599, 246] on li "In Person" at bounding box center [627, 246] width 195 height 28
type input "********"
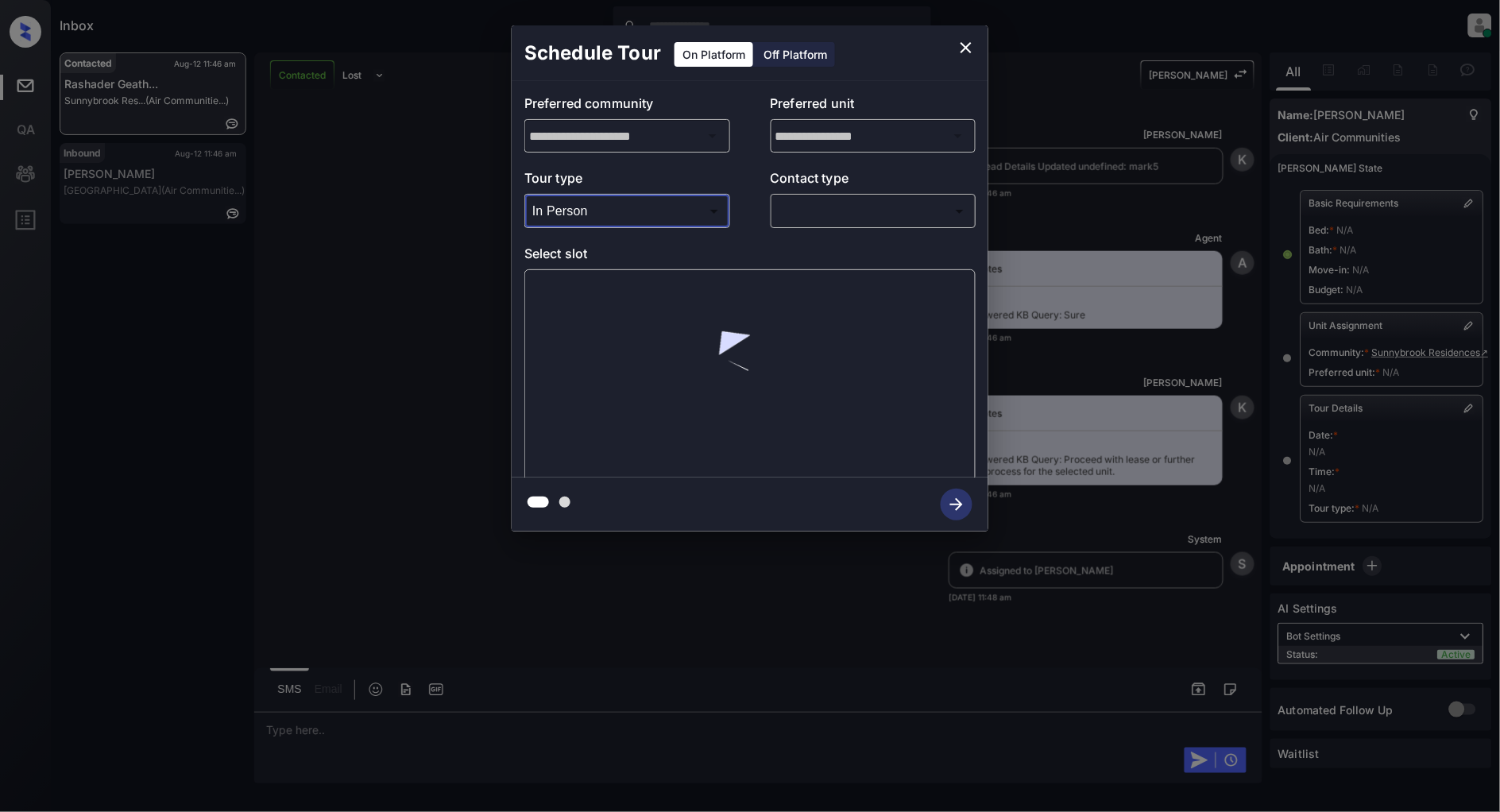
click at [816, 225] on div "​ ​" at bounding box center [873, 211] width 206 height 35
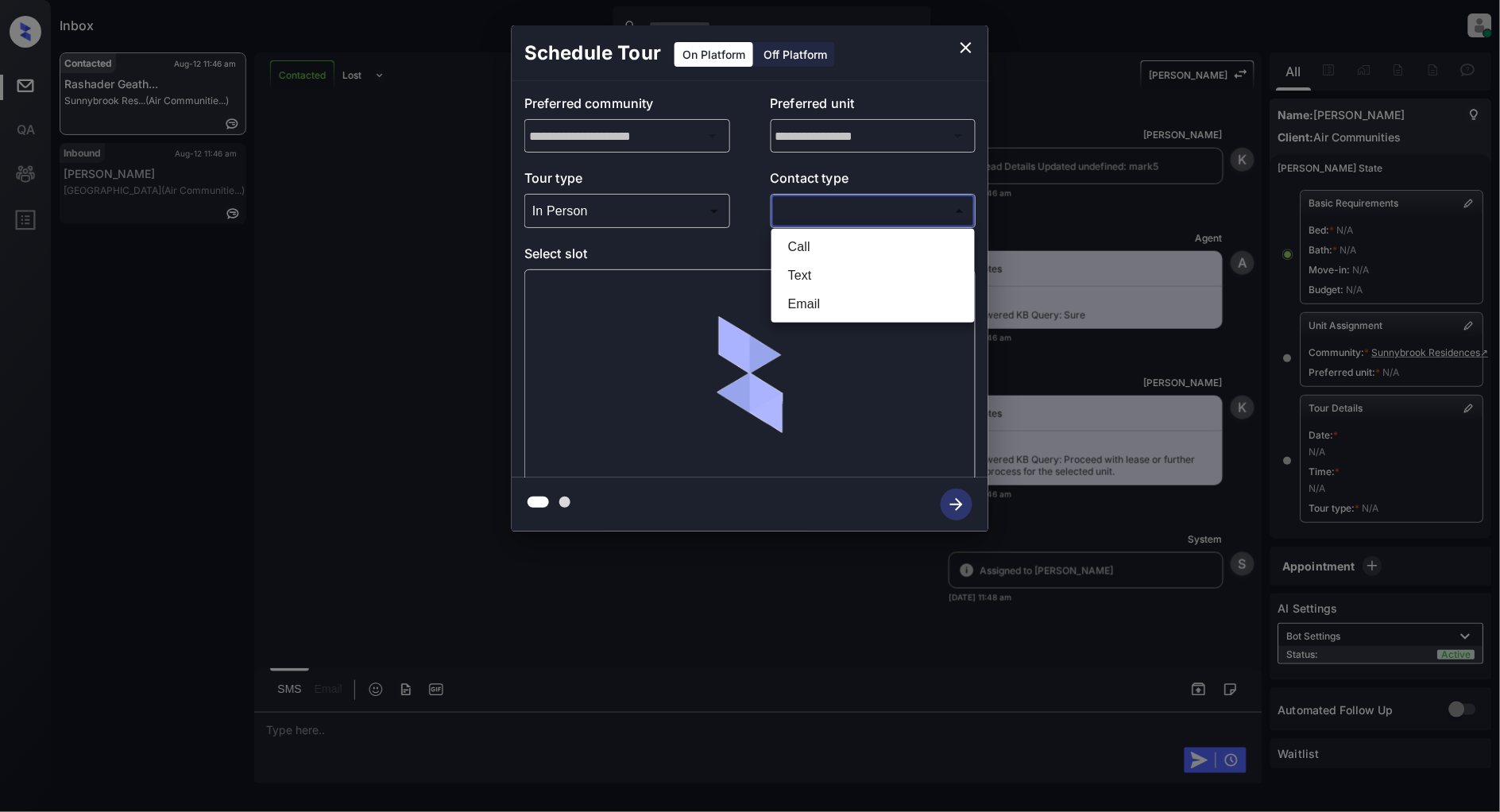
click at [829, 211] on body "Inbox [PERSON_NAME] Online Set yourself offline Set yourself on break Profile S…" at bounding box center [750, 406] width 1500 height 812
click at [805, 258] on li "Call" at bounding box center [873, 246] width 195 height 28
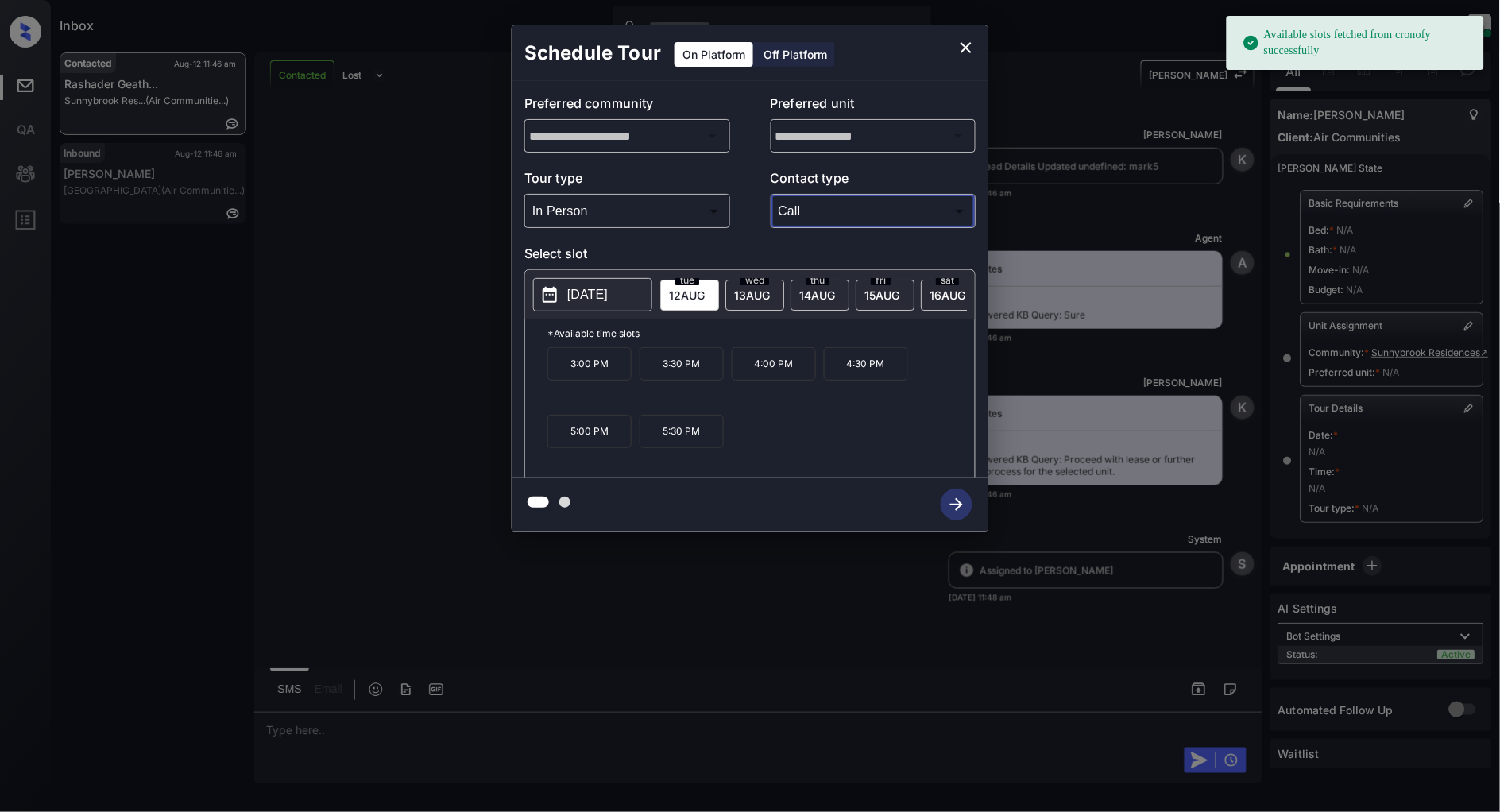
click at [805, 219] on body "Available slots fetched from cronofy successfully Inbox Patrick Deasis Online S…" at bounding box center [750, 406] width 1500 height 812
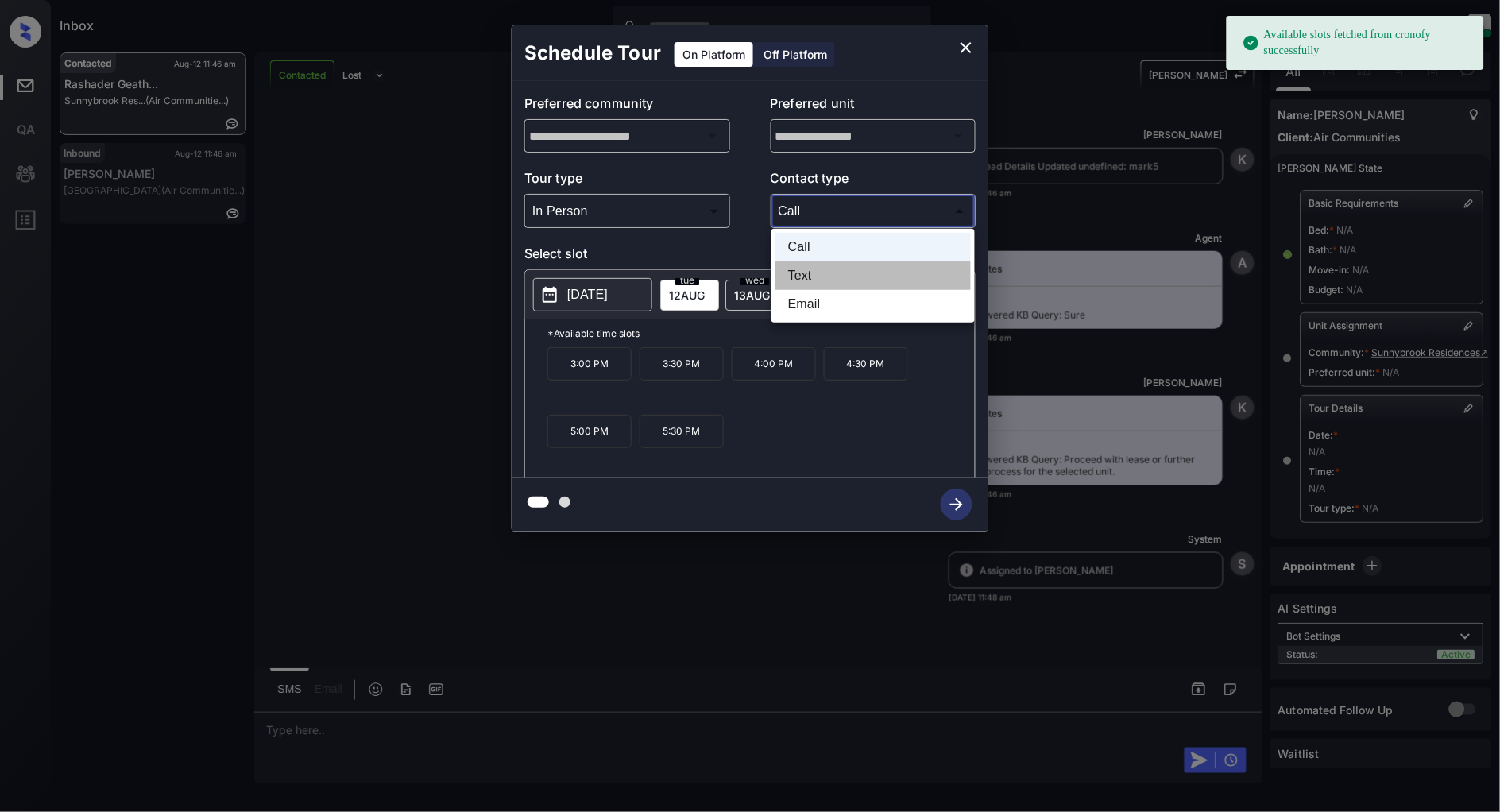
click at [822, 276] on li "Text" at bounding box center [873, 275] width 195 height 28
type input "****"
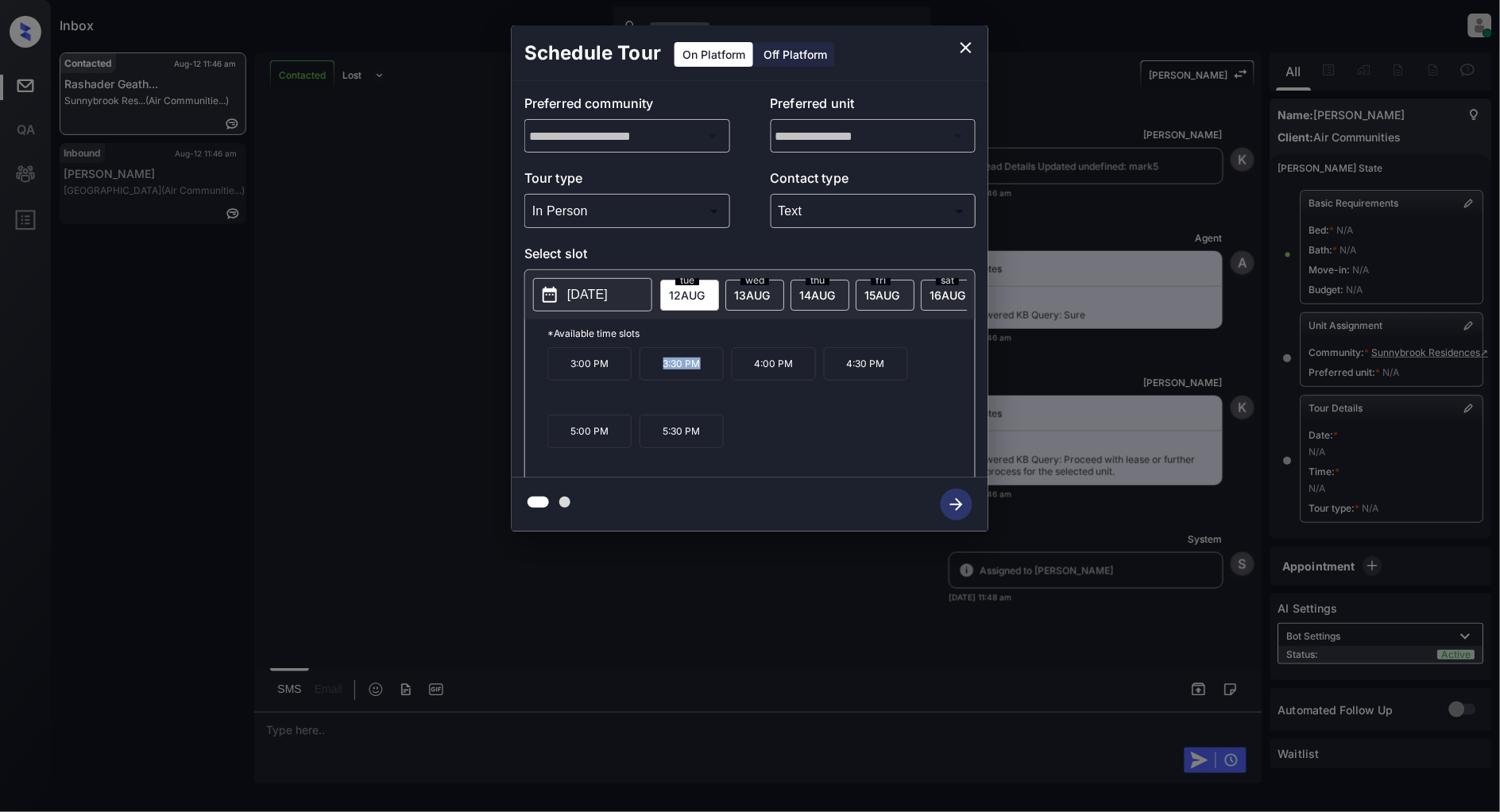
drag, startPoint x: 704, startPoint y: 379, endPoint x: 638, endPoint y: 375, distance: 66.1
click at [638, 375] on div "3:00 PM 3:30 PM 4:00 PM 4:30 PM 5:00 PM 5:30 PM" at bounding box center [761, 411] width 428 height 127
copy p "3:30 PM"
drag, startPoint x: 891, startPoint y: 375, endPoint x: 846, endPoint y: 375, distance: 45.0
click at [846, 375] on p "4:30 PM" at bounding box center [866, 363] width 84 height 34
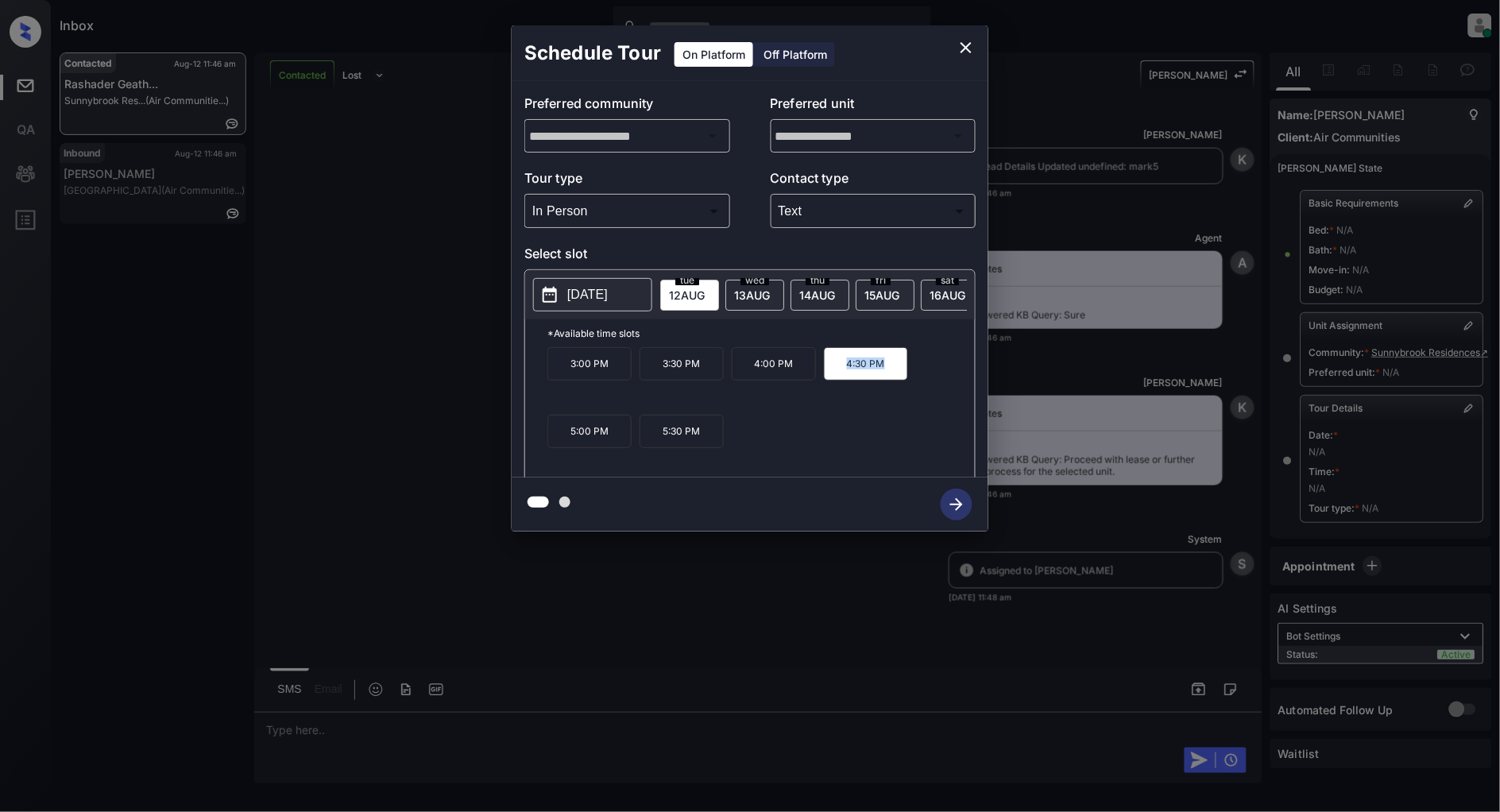
copy p "4:30 PM"
drag, startPoint x: 608, startPoint y: 440, endPoint x: 561, endPoint y: 440, distance: 47.0
click at [561, 440] on p "5:00 PM" at bounding box center [590, 431] width 84 height 34
copy p "5:00 PM"
click at [970, 48] on icon "close" at bounding box center [966, 47] width 19 height 19
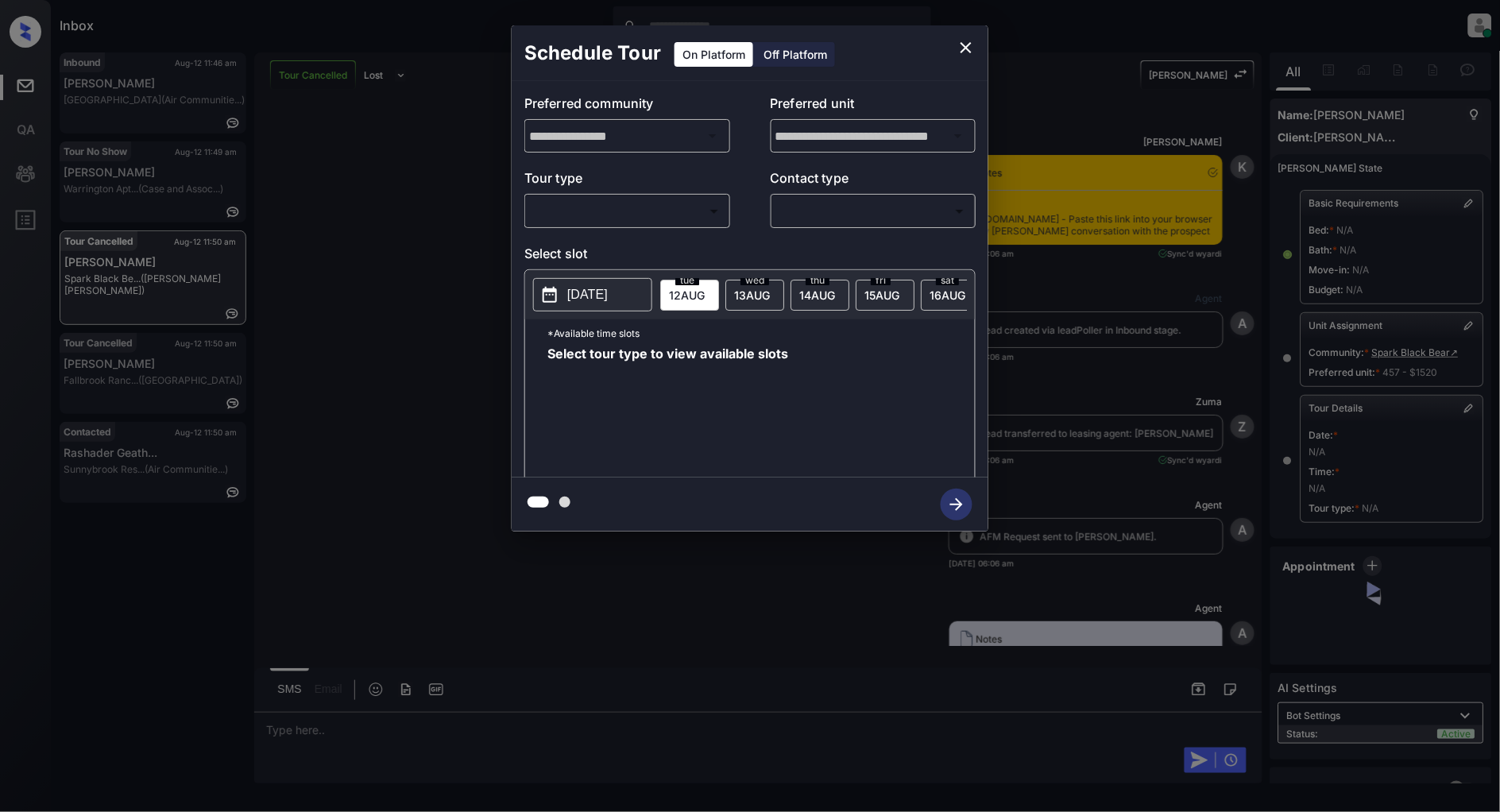
scroll to position [10327, 0]
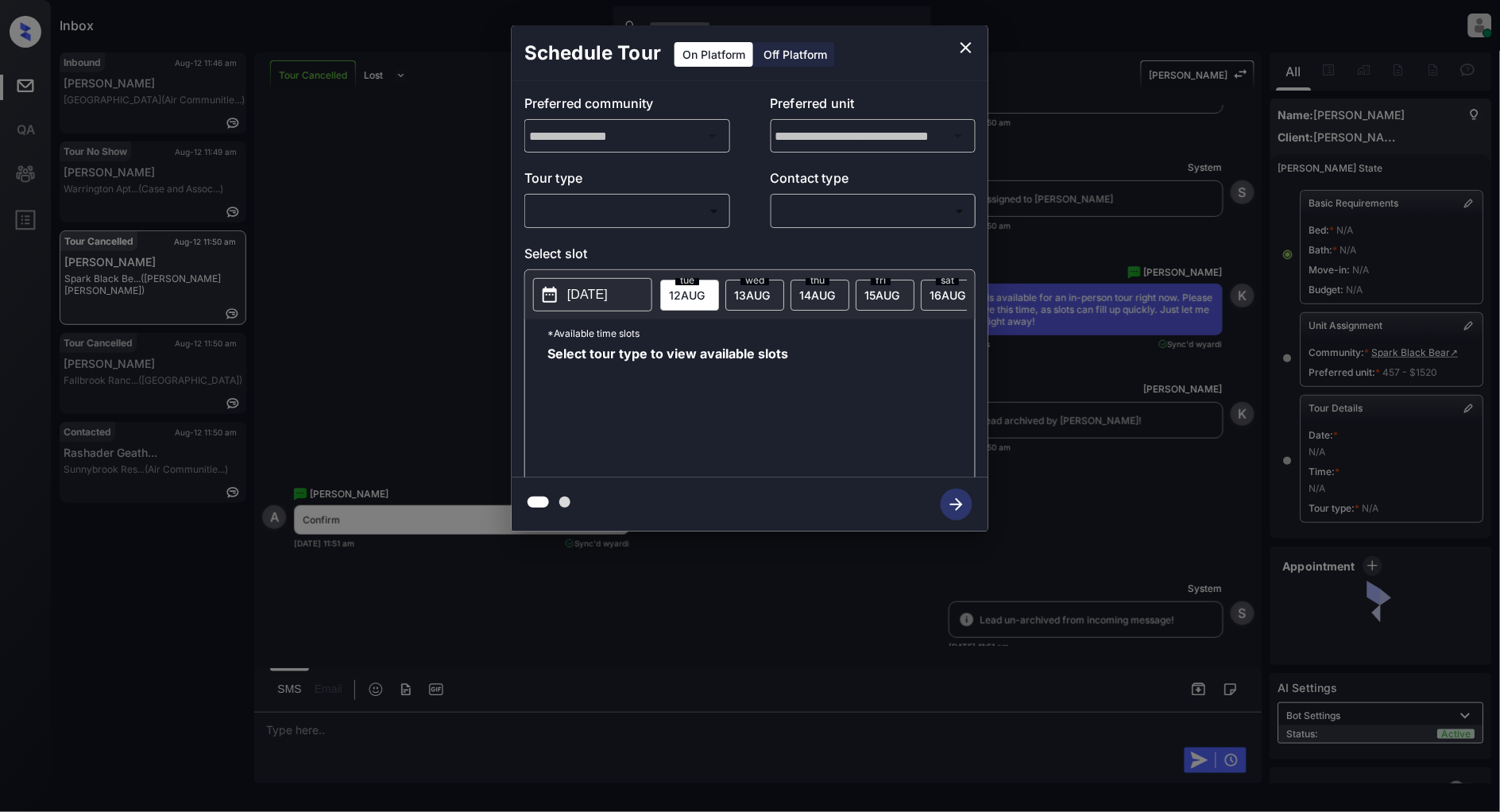
click at [577, 200] on body "Inbox Patrick Deasis Online Set yourself offline Set yourself on break Profile …" at bounding box center [750, 406] width 1500 height 812
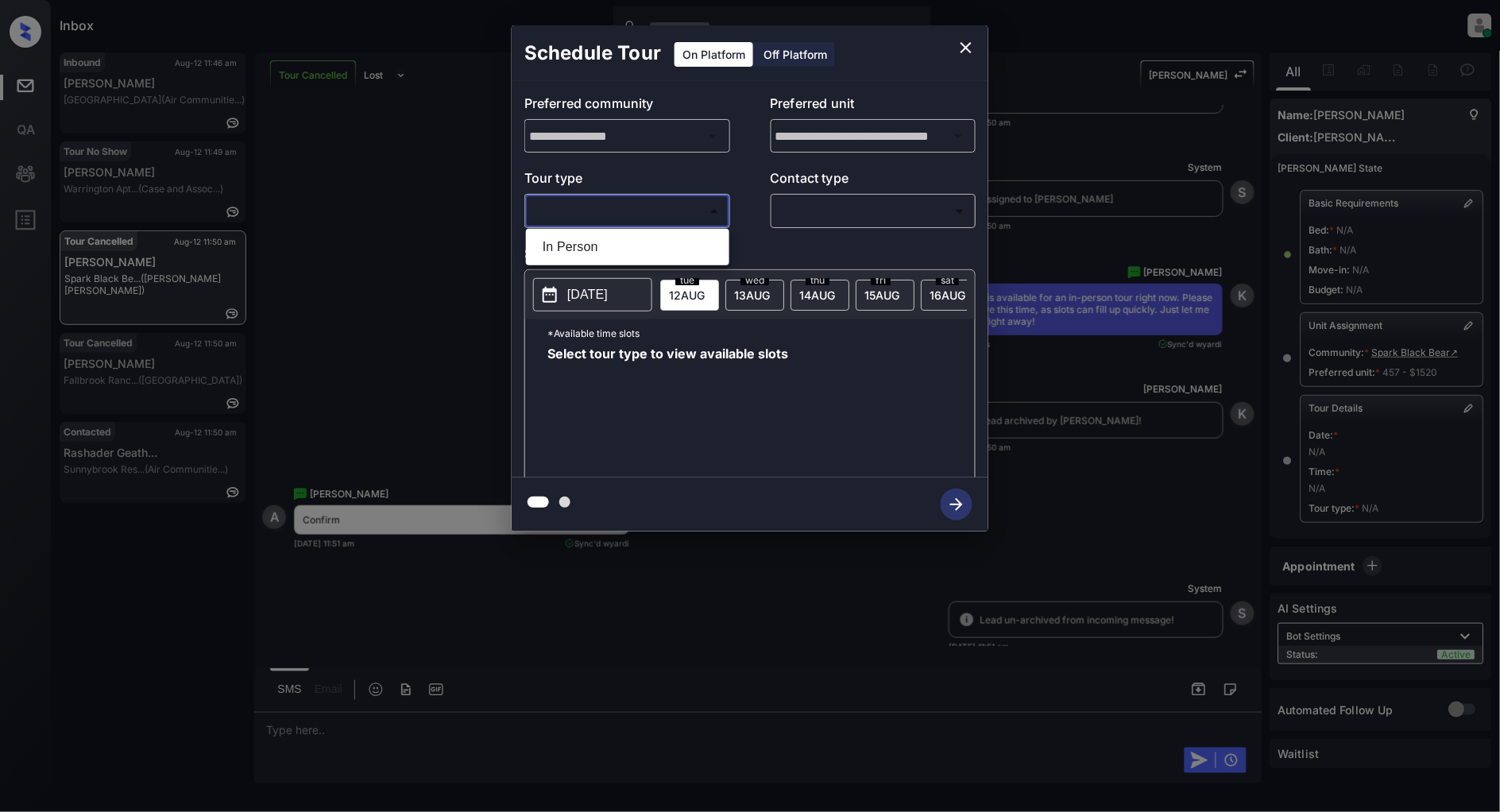
click at [568, 243] on li "In Person" at bounding box center [627, 246] width 195 height 28
type input "********"
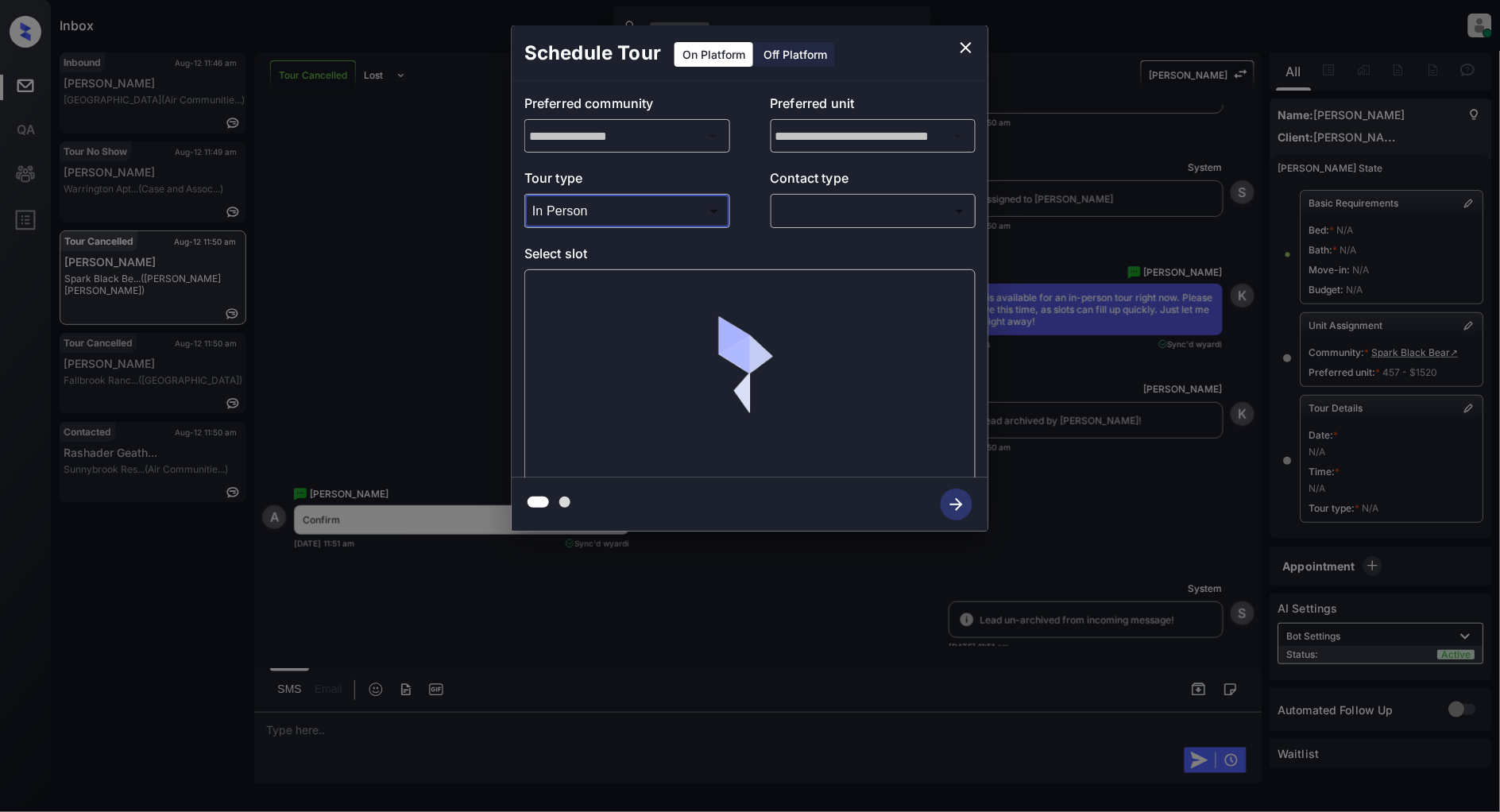
click at [859, 217] on body "Inbox Patrick Deasis Online Set yourself offline Set yourself on break Profile …" at bounding box center [750, 406] width 1500 height 812
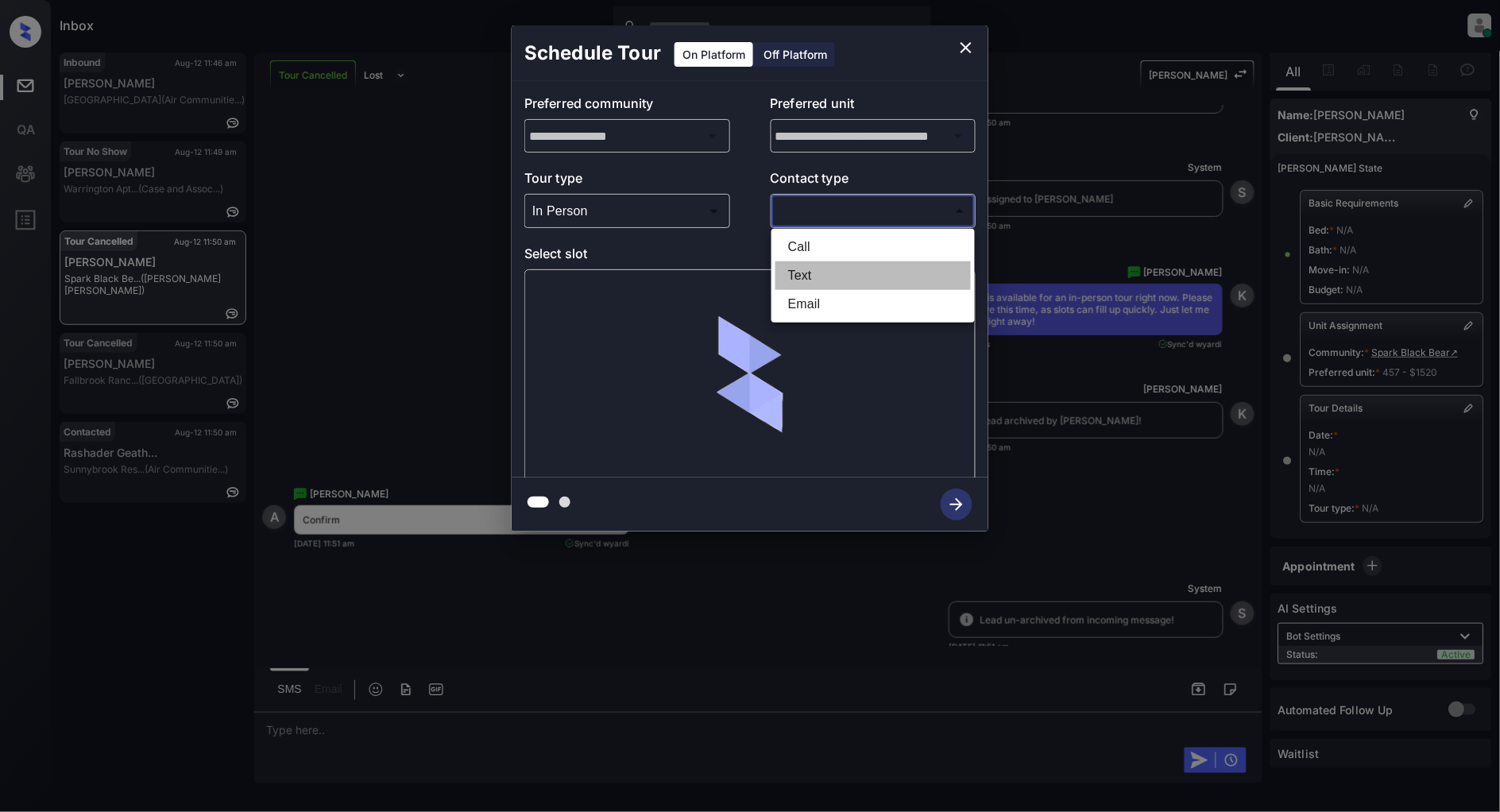
click at [823, 273] on li "Text" at bounding box center [873, 275] width 195 height 28
type input "****"
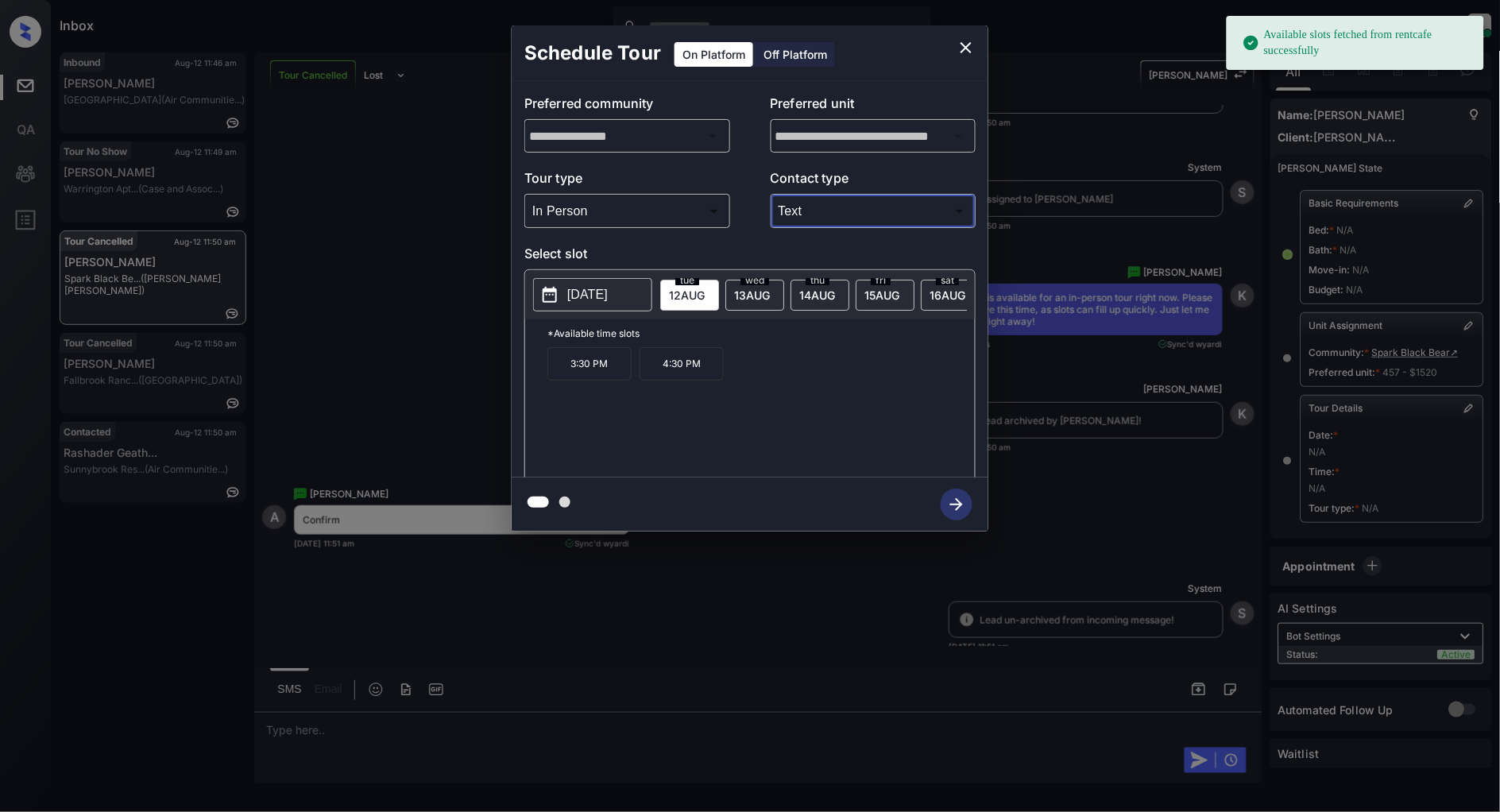
click at [610, 305] on button "[DATE]" at bounding box center [592, 294] width 119 height 34
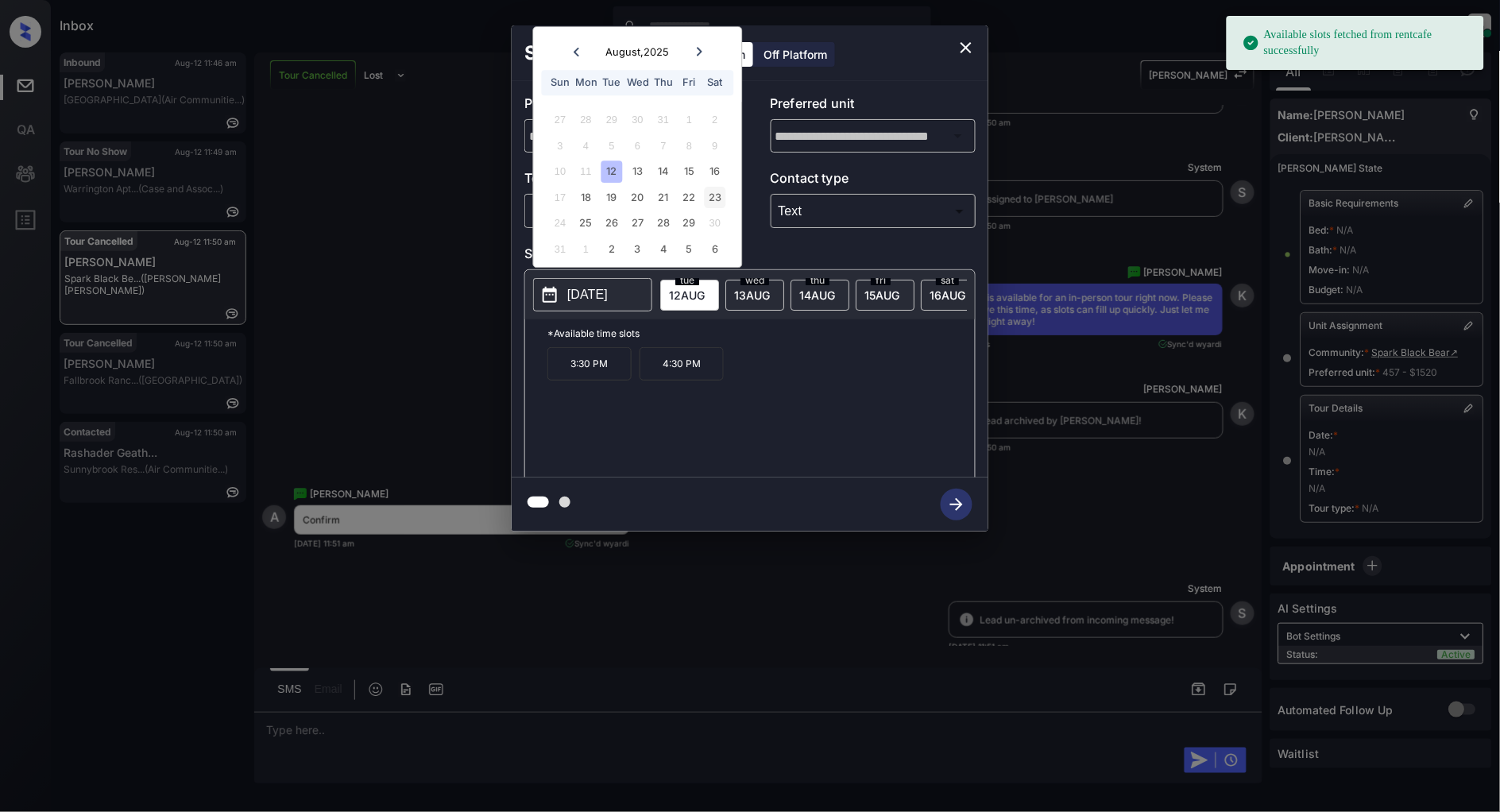
click at [713, 195] on div "23" at bounding box center [715, 198] width 22 height 22
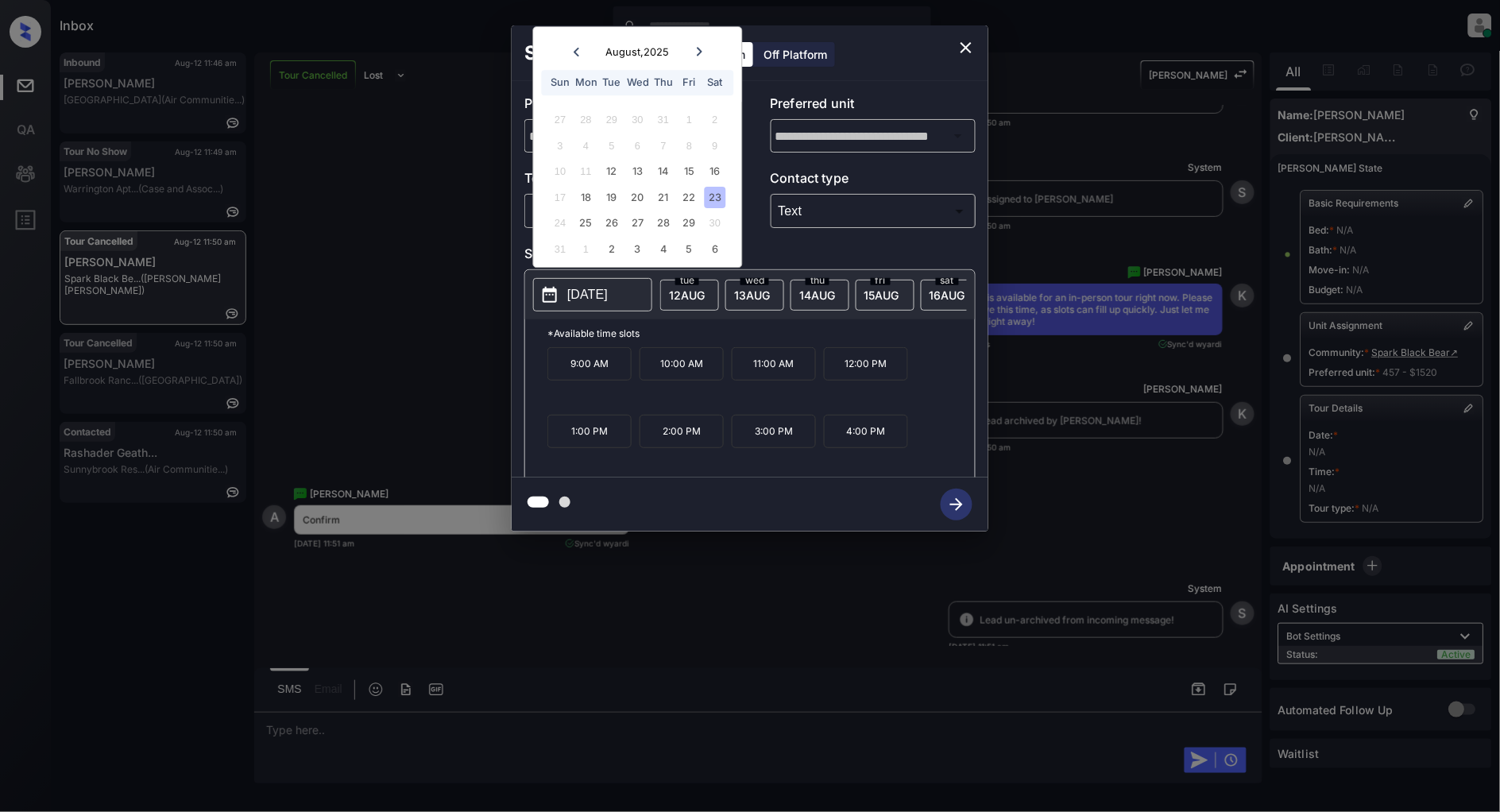
click at [874, 376] on p "12:00 PM" at bounding box center [866, 363] width 84 height 34
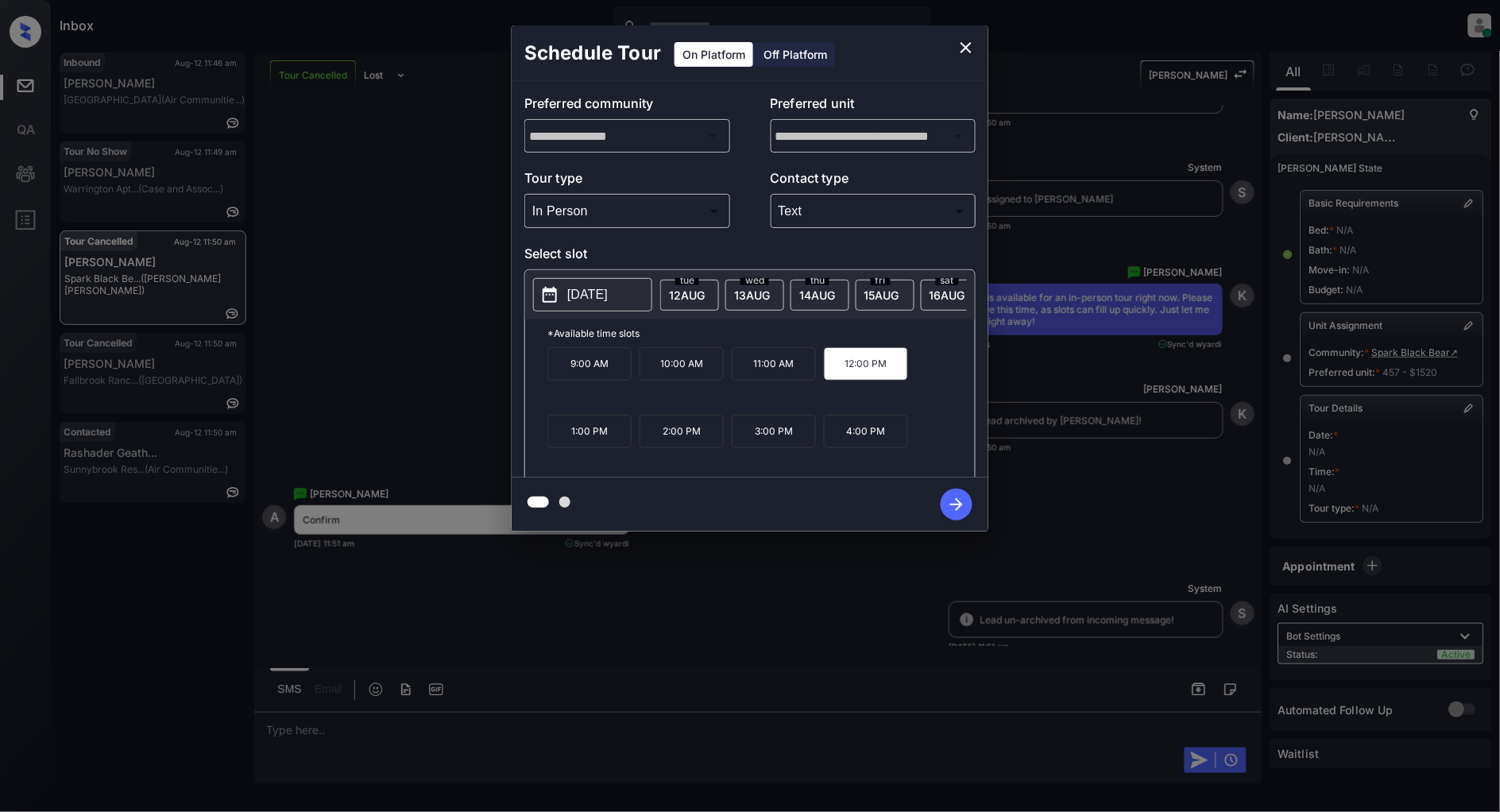
click at [956, 510] on icon "button" at bounding box center [957, 504] width 32 height 32
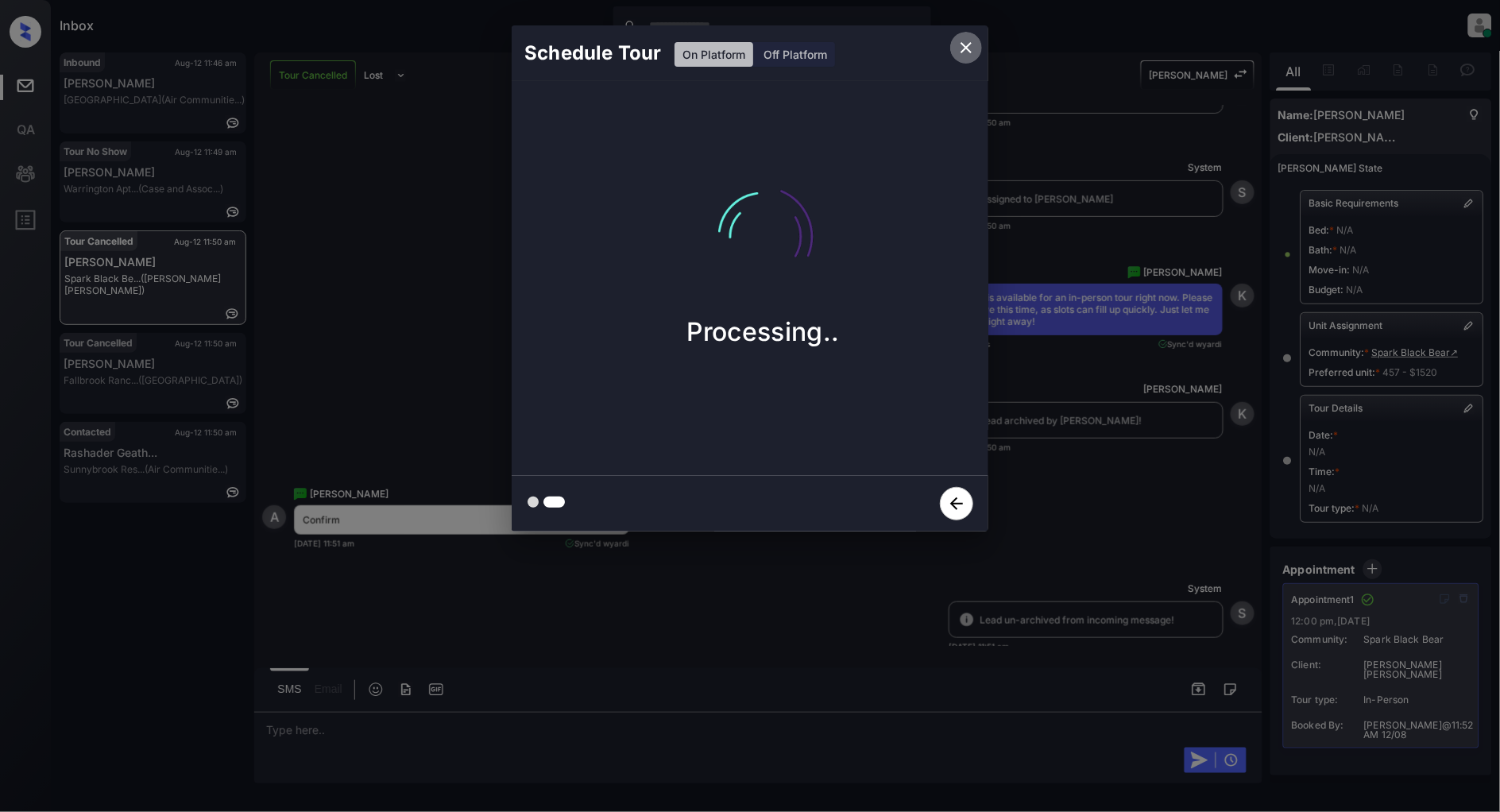
click at [964, 51] on icon "close" at bounding box center [967, 47] width 11 height 11
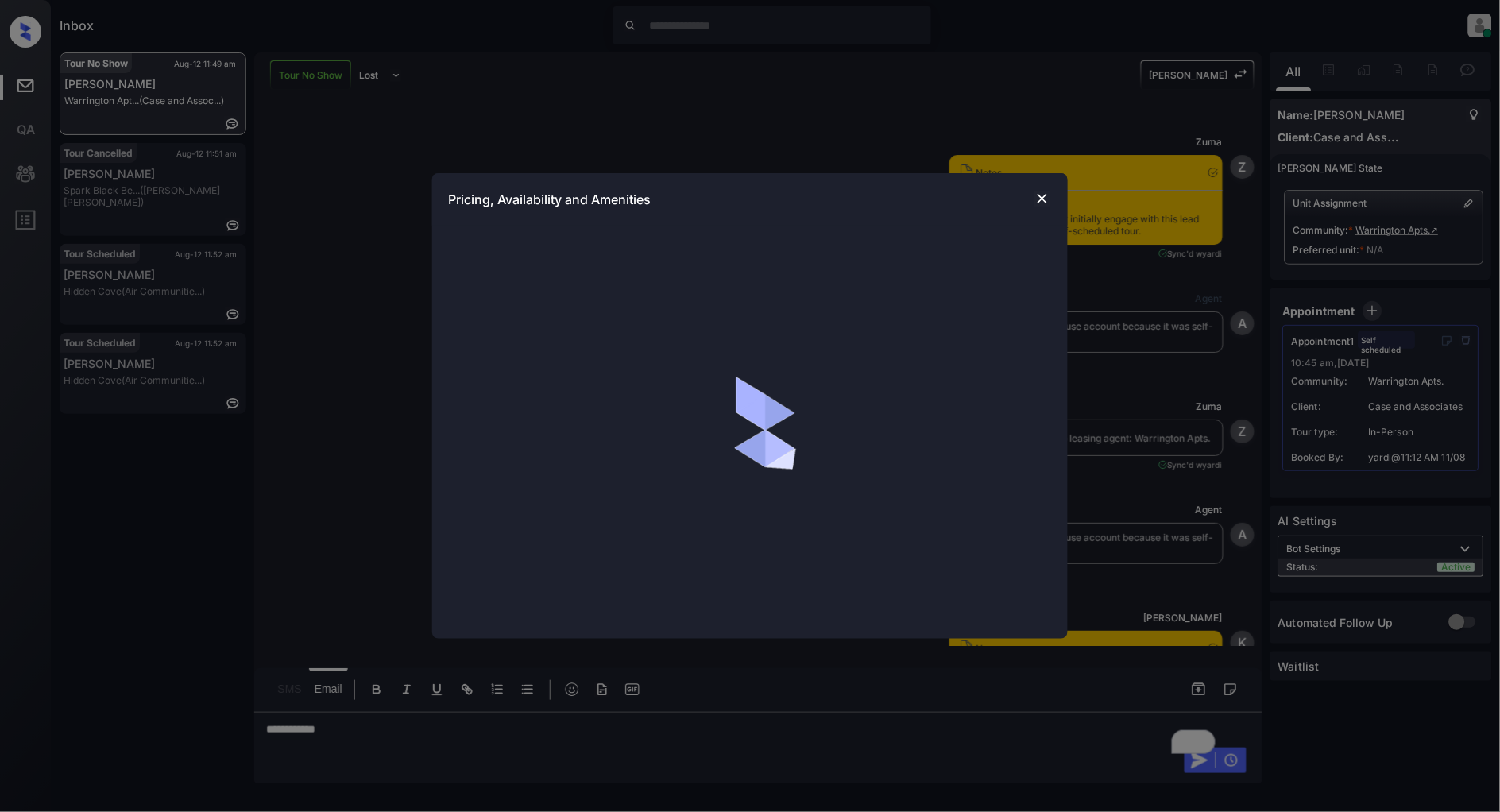
scroll to position [1967, 0]
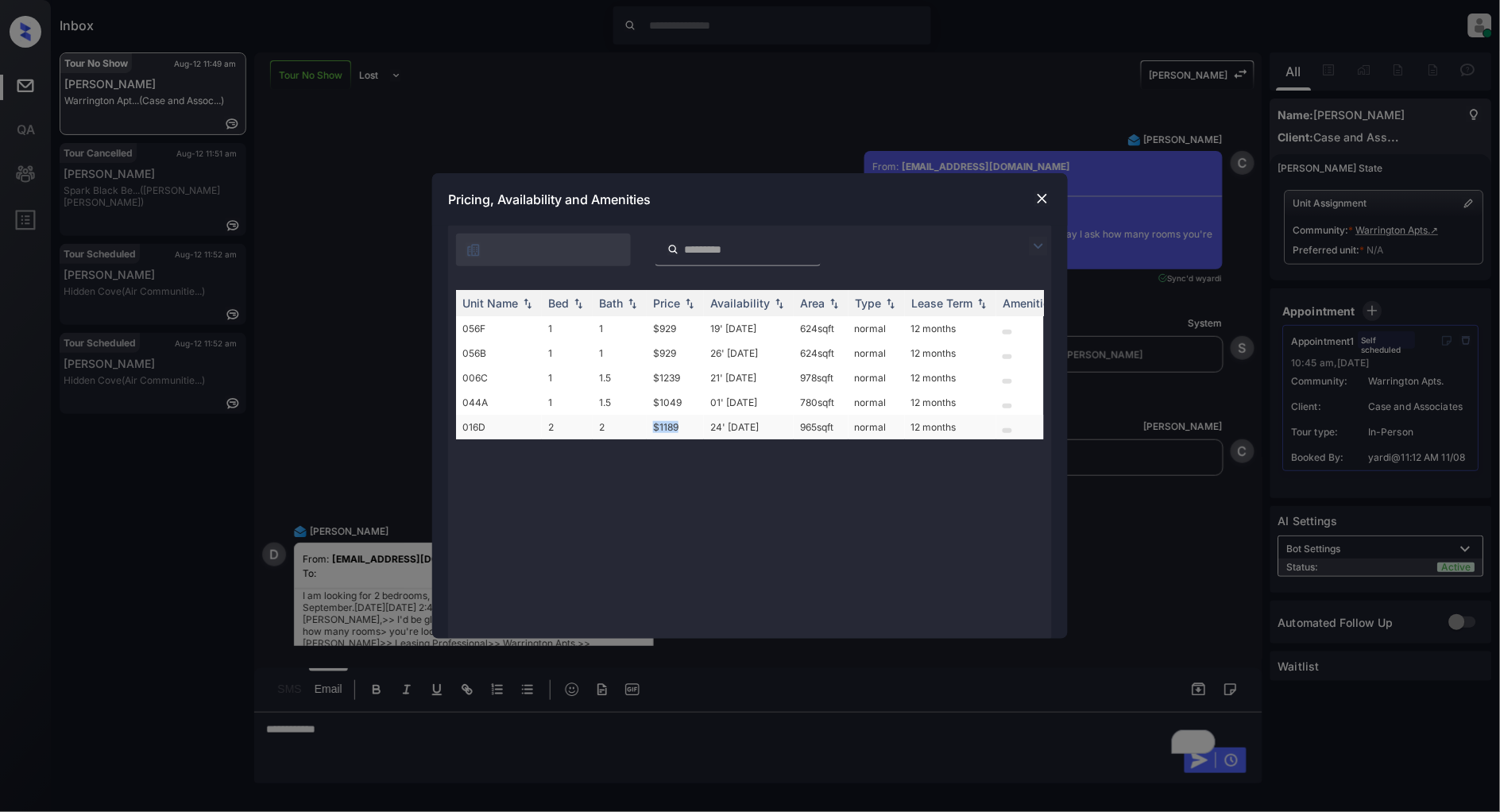
drag, startPoint x: 686, startPoint y: 424, endPoint x: 630, endPoint y: 428, distance: 56.1
click at [630, 428] on tr "016D 2 2 $1189 24' [DATE] 965 sqft normal 12 months" at bounding box center [871, 427] width 830 height 25
copy tr "$1189"
click at [1038, 212] on div "Pricing, Availability and Amenities" at bounding box center [750, 200] width 636 height 53
click at [1037, 204] on img at bounding box center [1042, 198] width 15 height 15
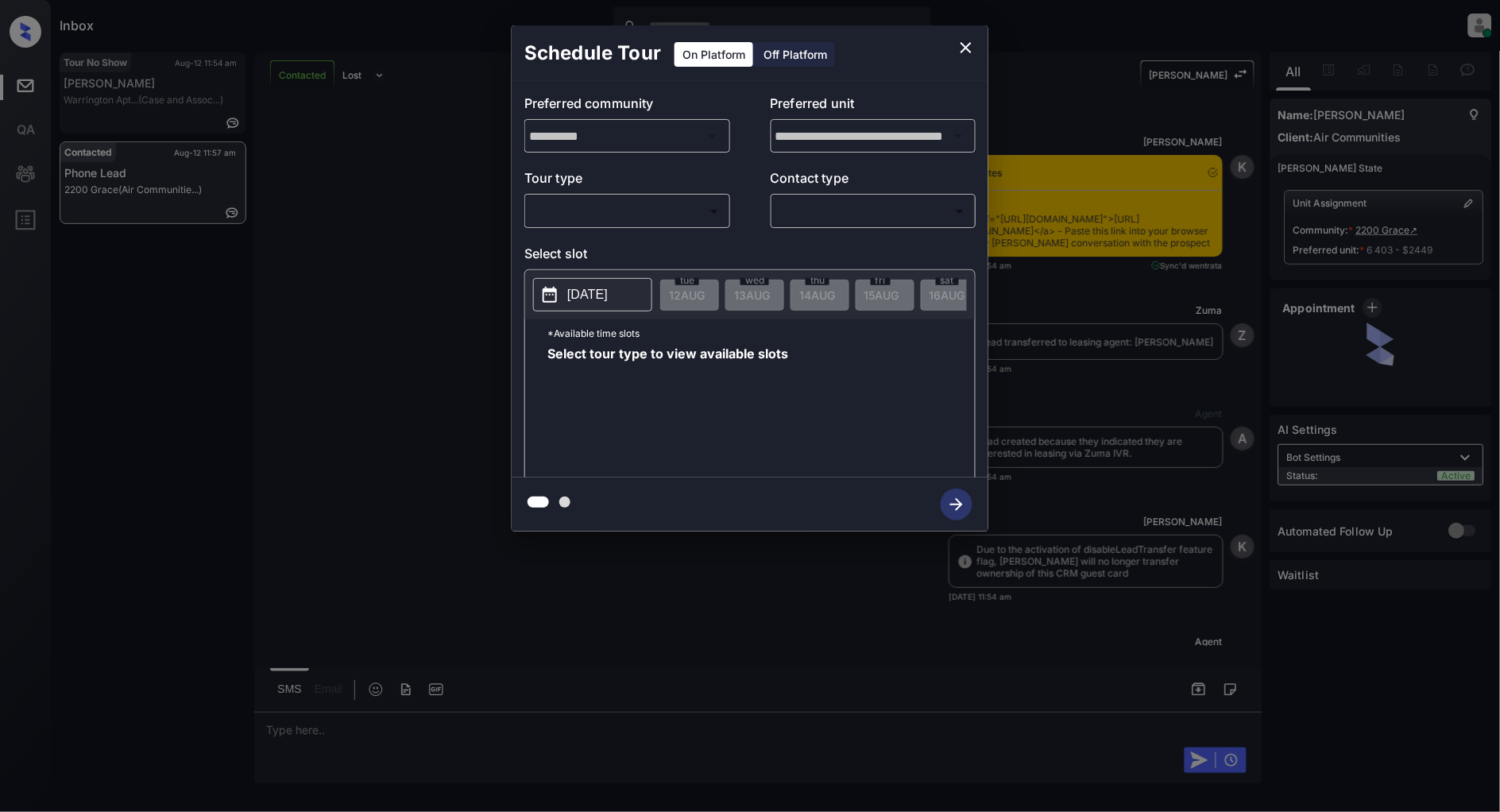
scroll to position [2515, 0]
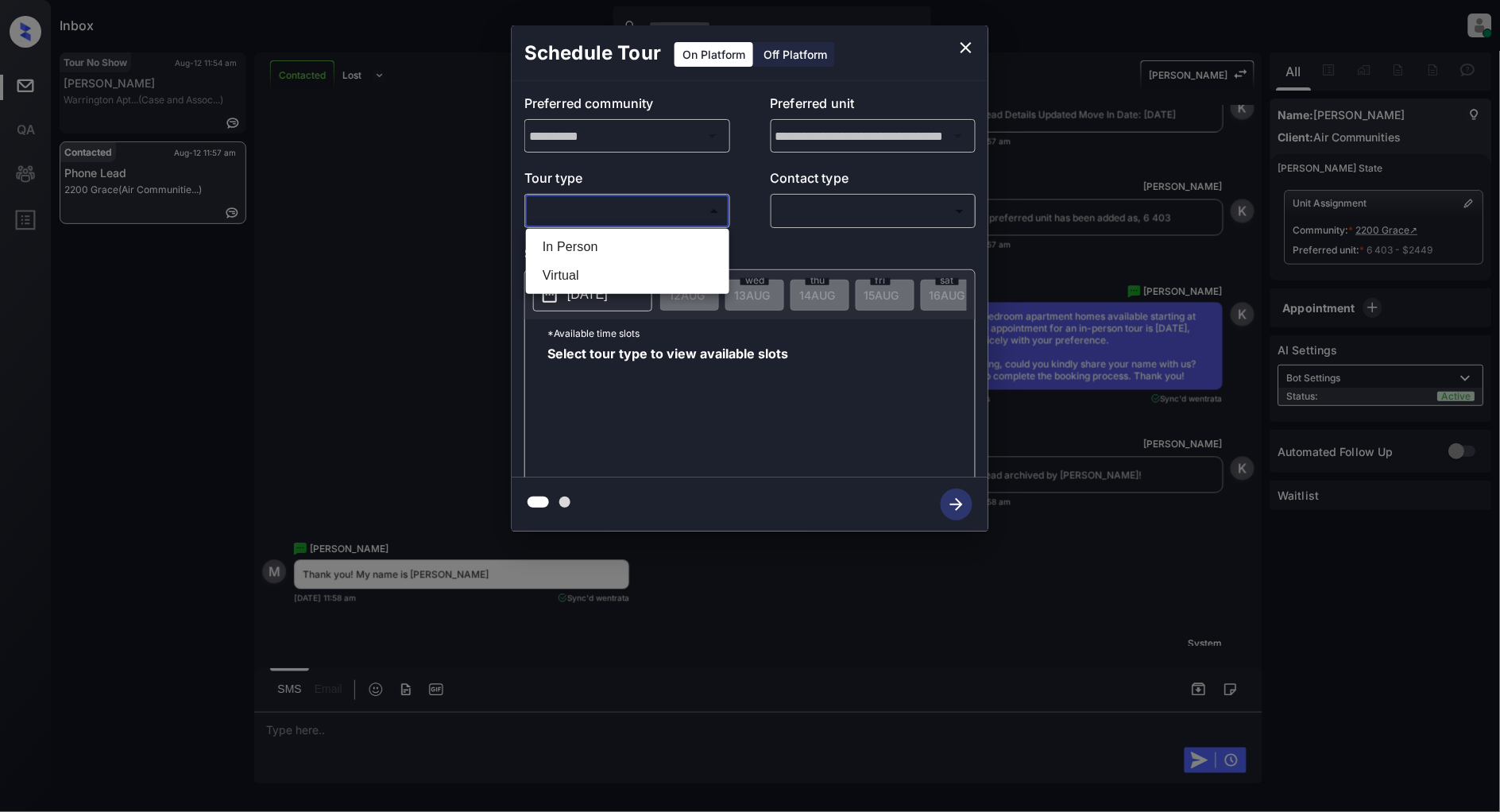
click at [608, 214] on body "Inbox Patrick Deasis Online Set yourself offline Set yourself on break Profile …" at bounding box center [750, 406] width 1500 height 812
click at [586, 240] on li "In Person" at bounding box center [627, 246] width 195 height 28
type input "********"
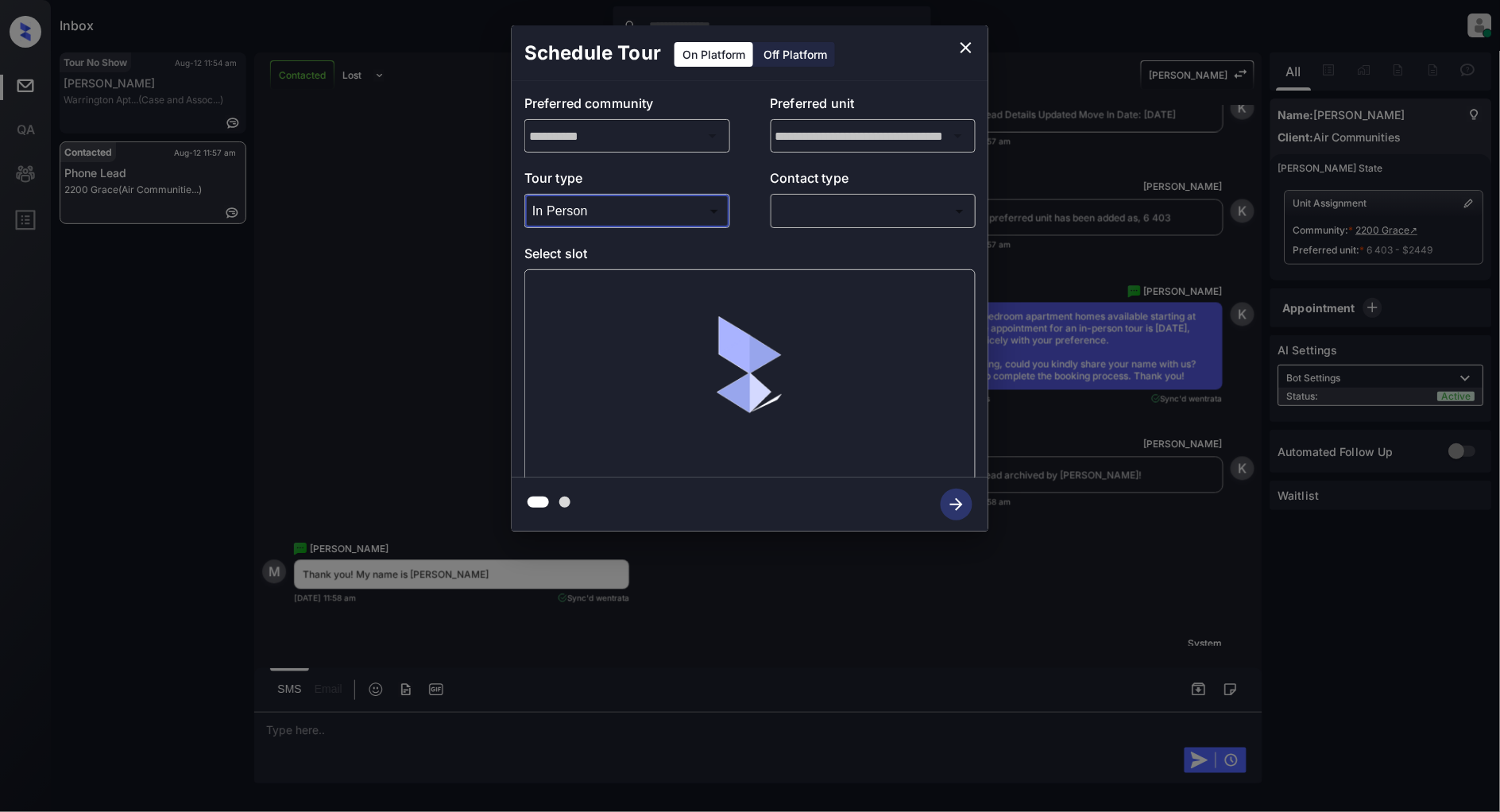
click at [840, 218] on body "Inbox Patrick Deasis Online Set yourself offline Set yourself on break Profile …" at bounding box center [750, 406] width 1500 height 812
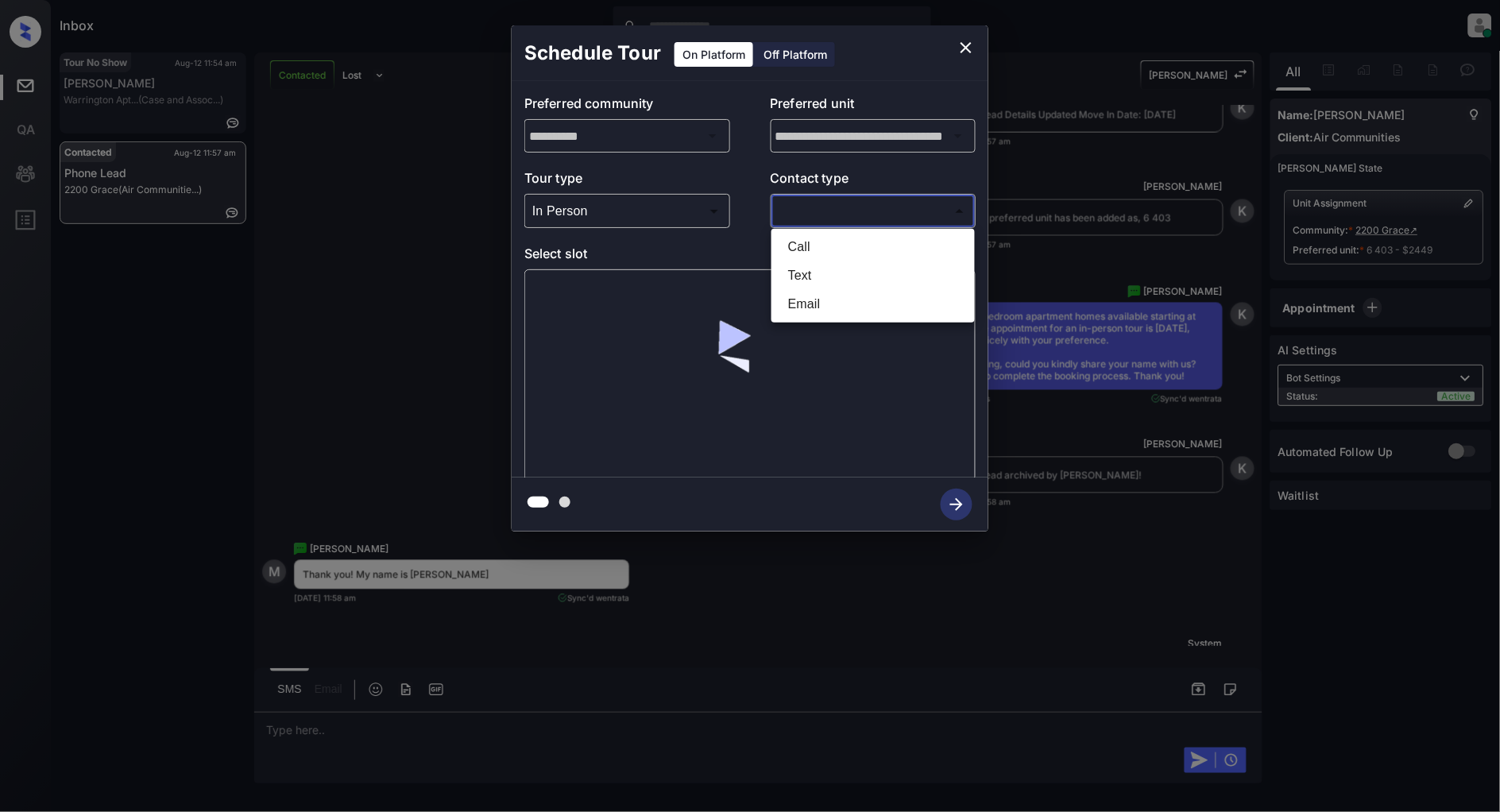
click at [840, 271] on li "Text" at bounding box center [873, 275] width 195 height 28
type input "****"
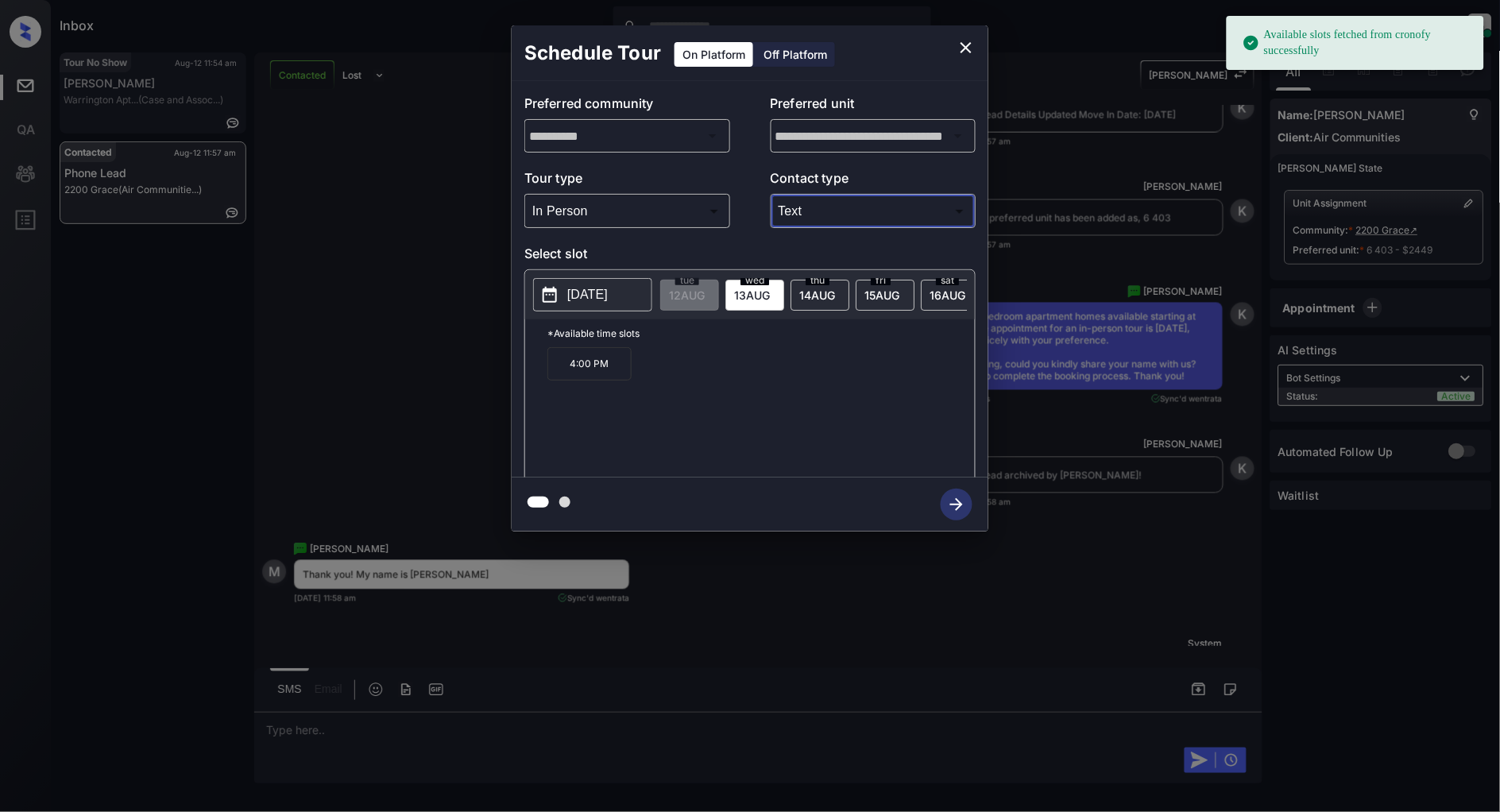
click at [593, 371] on p "4:00 PM" at bounding box center [590, 363] width 84 height 34
click at [957, 501] on icon "button" at bounding box center [957, 504] width 32 height 32
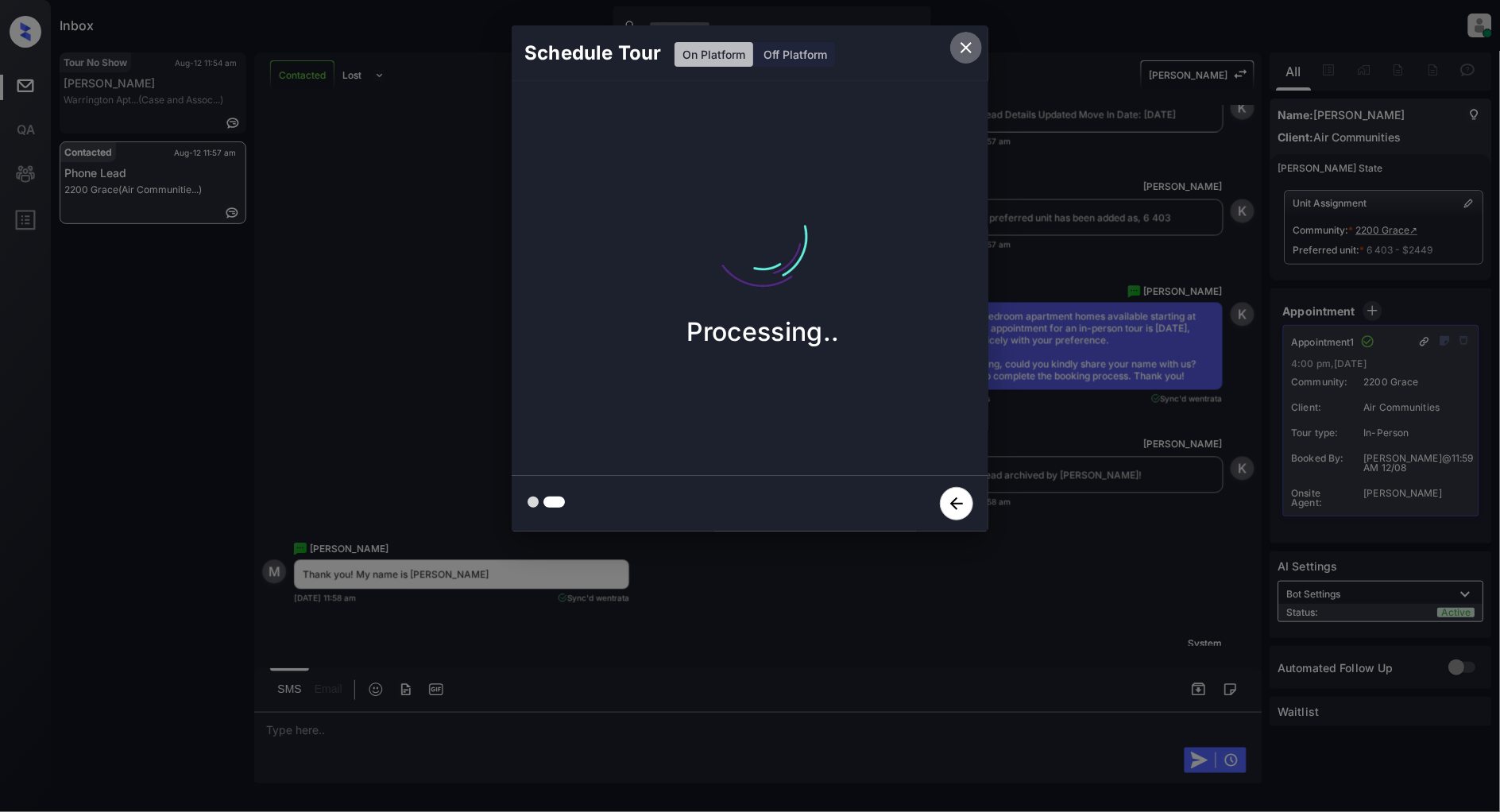
click at [960, 54] on icon "close" at bounding box center [966, 47] width 19 height 19
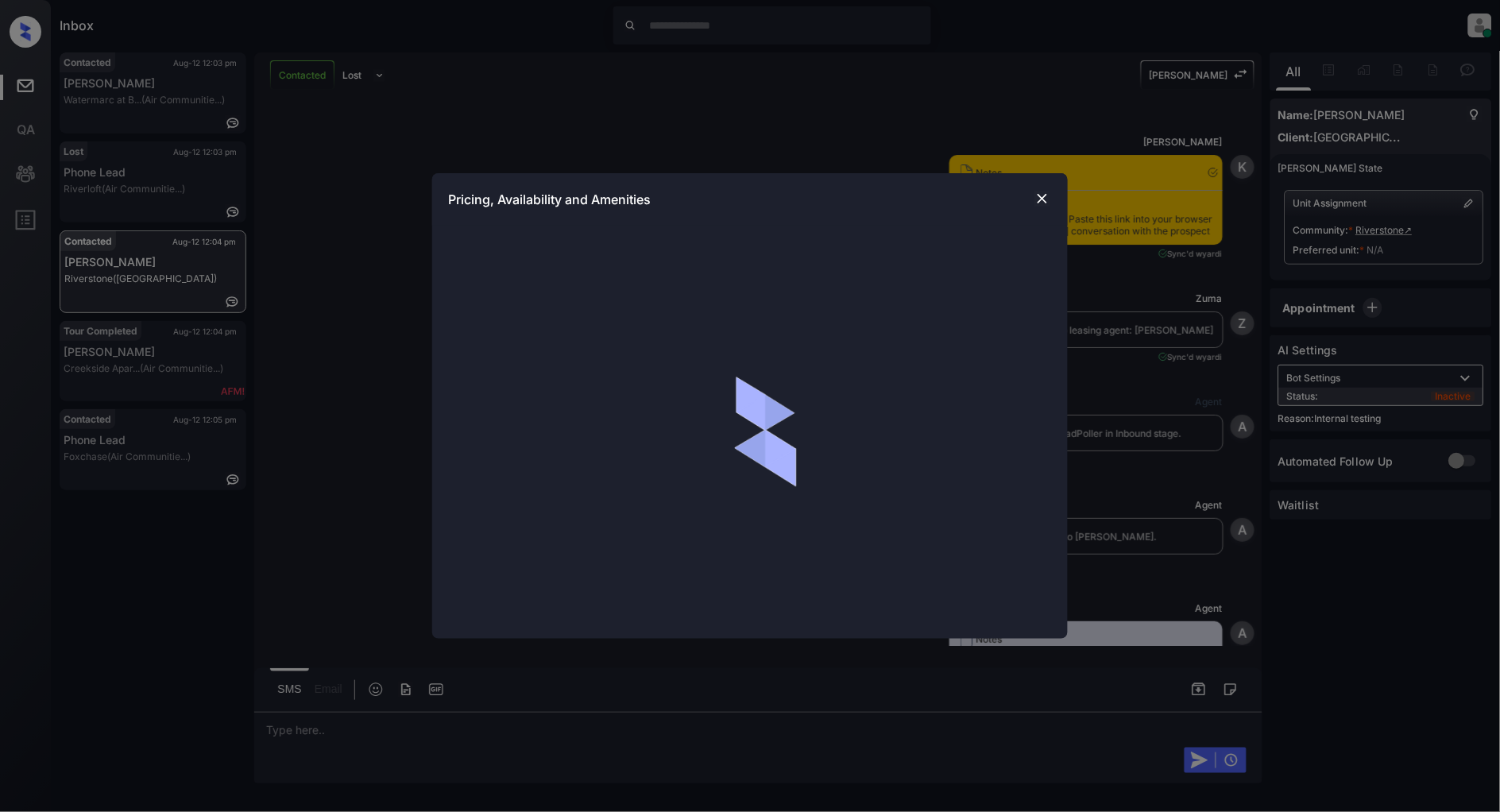
scroll to position [3447, 0]
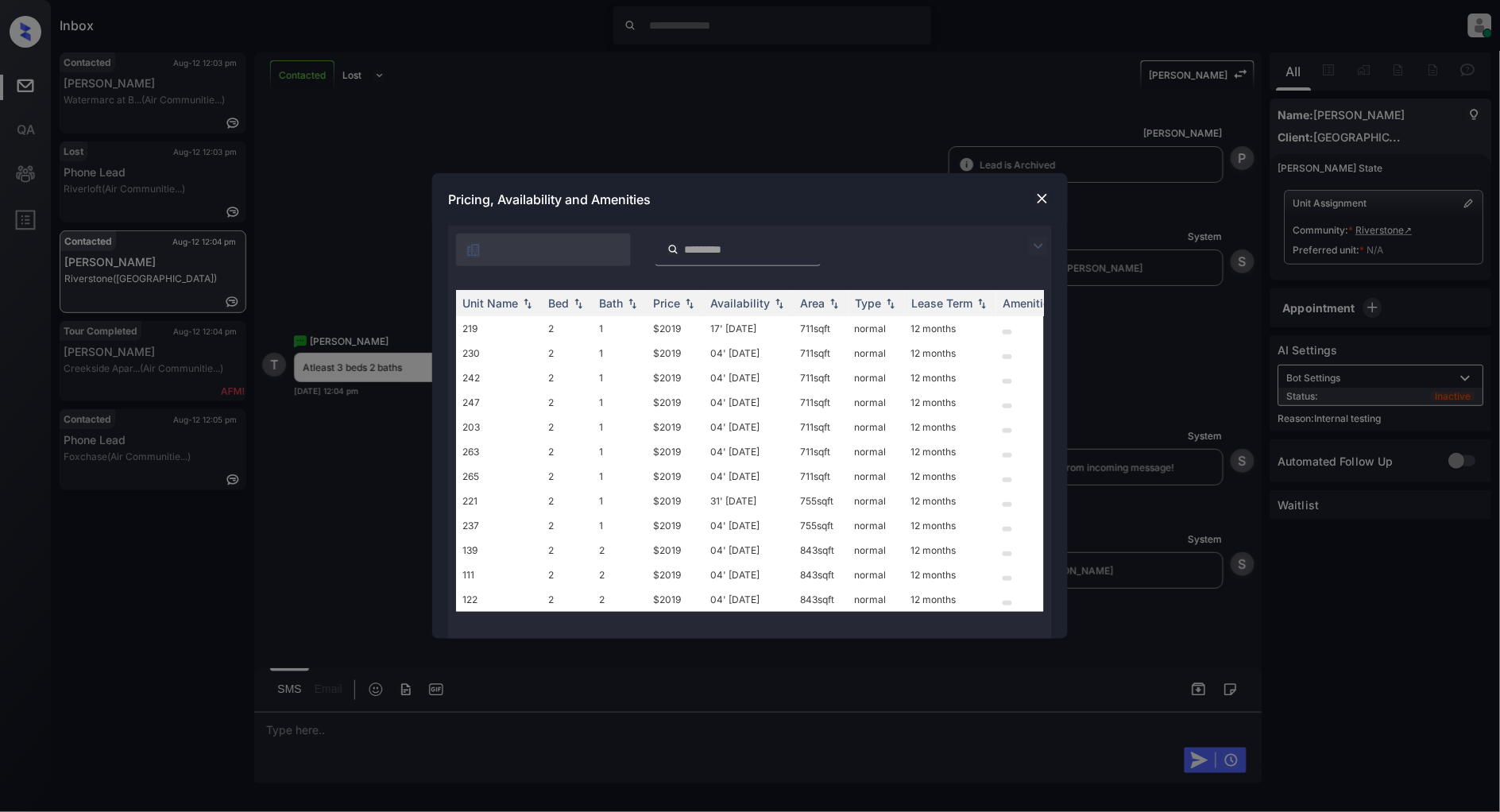
click at [1035, 244] on img at bounding box center [1038, 246] width 19 height 19
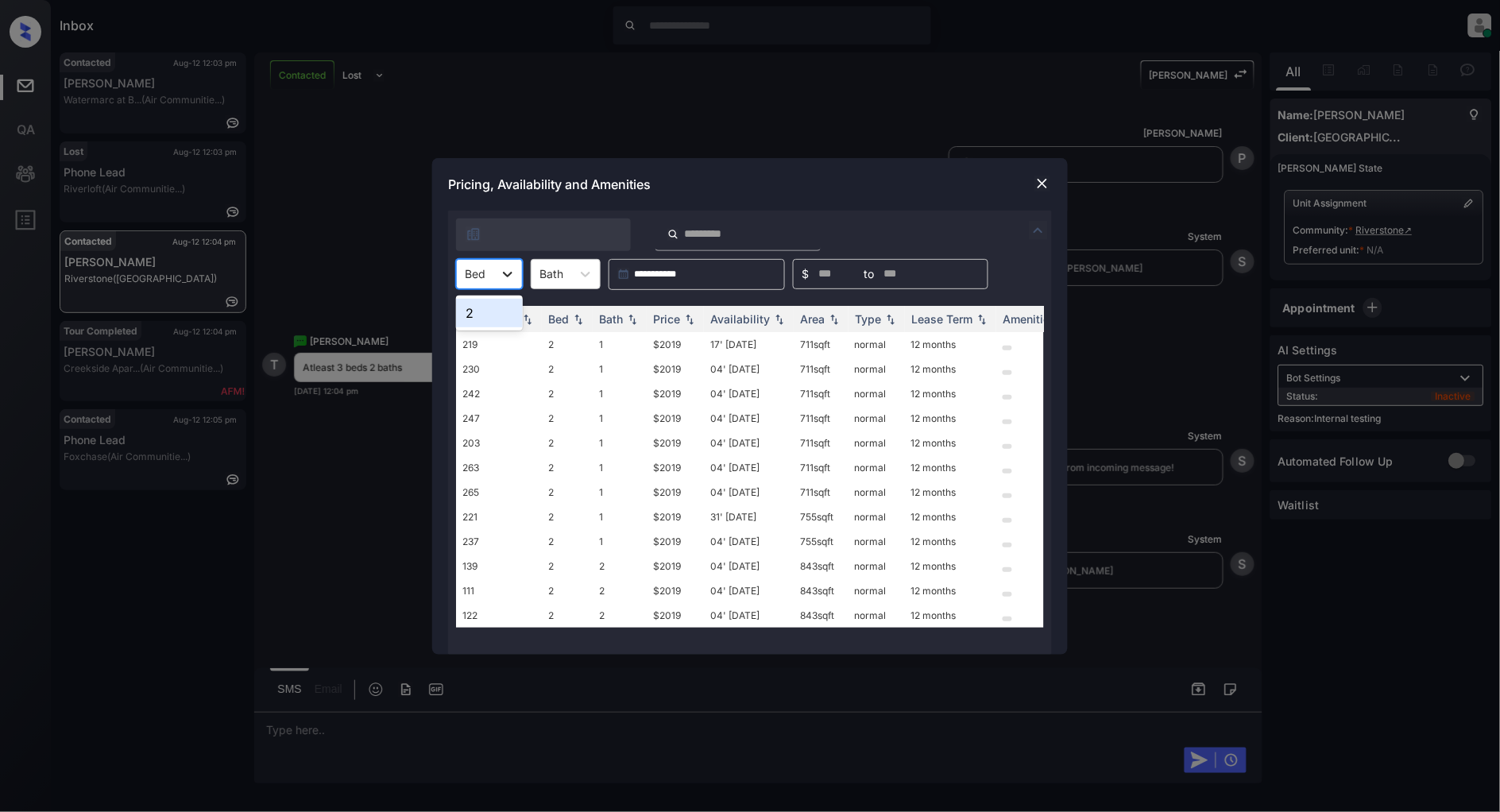
click at [513, 275] on icon at bounding box center [507, 273] width 15 height 15
click at [498, 314] on div "2" at bounding box center [489, 312] width 66 height 28
click at [687, 321] on img at bounding box center [690, 319] width 15 height 11
drag, startPoint x: 691, startPoint y: 346, endPoint x: 644, endPoint y: 346, distance: 47.0
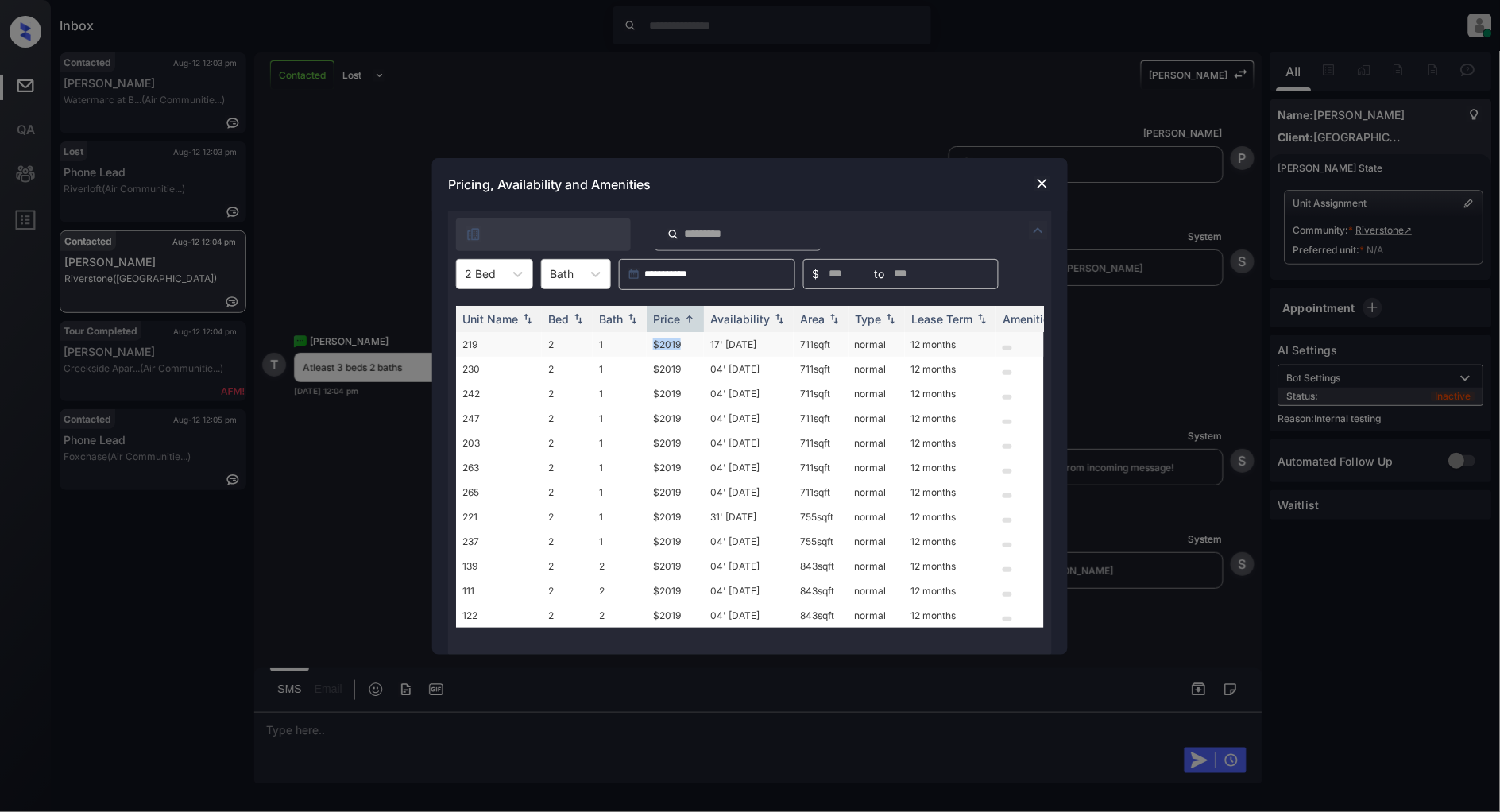
click at [644, 346] on tr "219 2 1 $2019 17' Aug 25 711 sqft normal 12 months" at bounding box center [871, 344] width 830 height 25
copy tr "$2019"
click at [1039, 180] on img at bounding box center [1042, 183] width 15 height 15
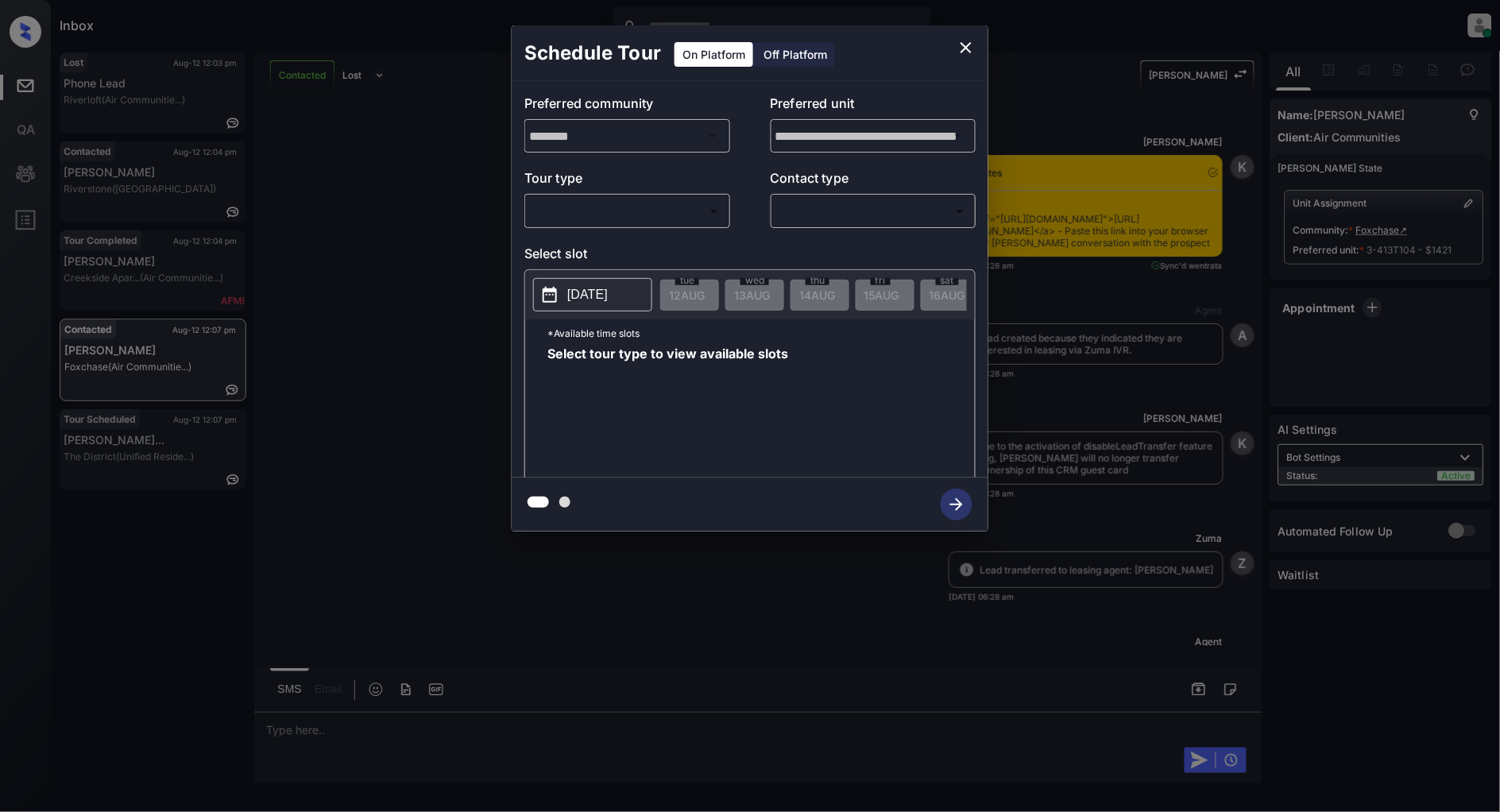
scroll to position [4320, 0]
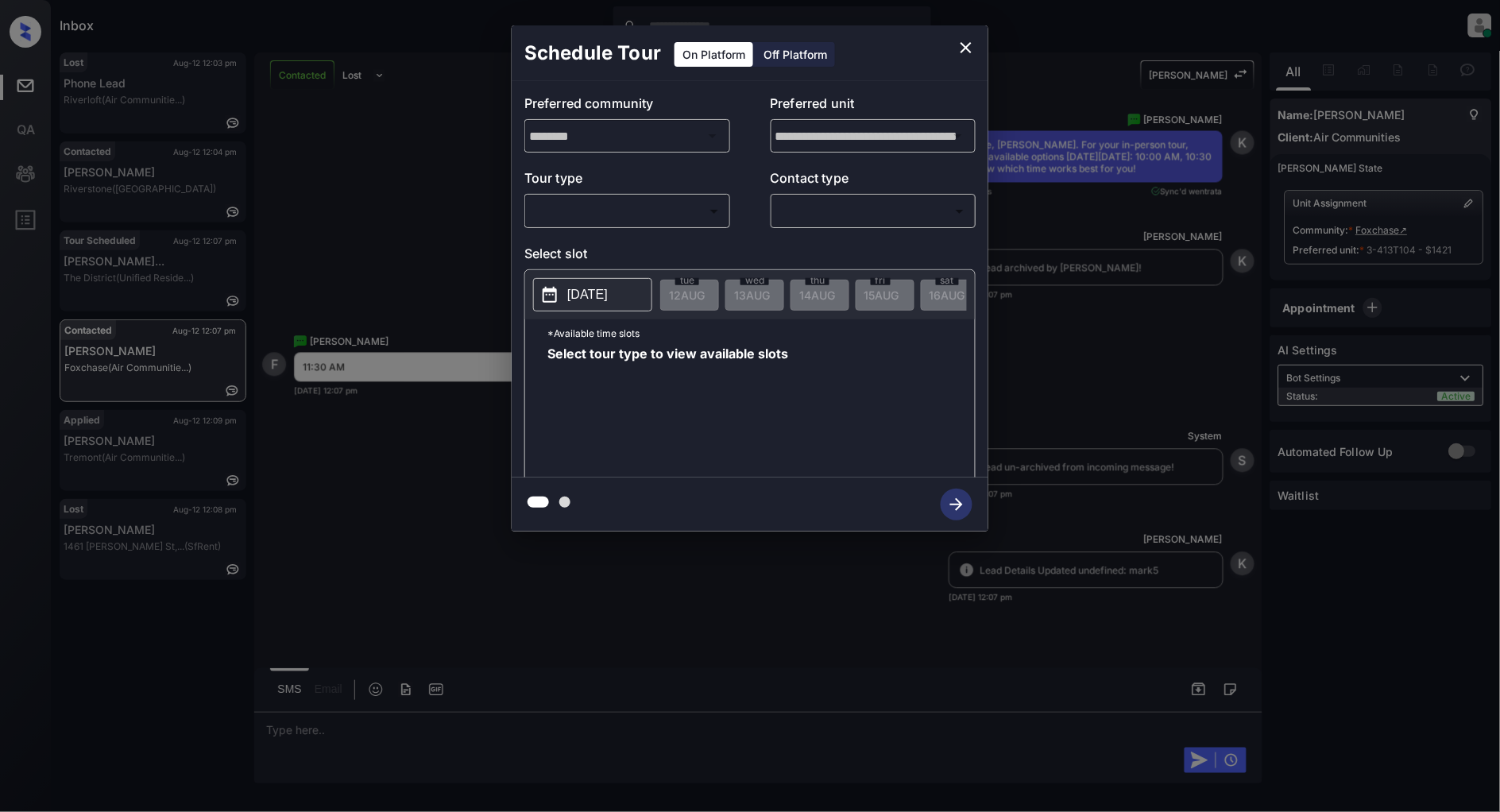
click at [710, 186] on p "Tour type" at bounding box center [627, 181] width 206 height 25
click at [682, 208] on body "Inbox [PERSON_NAME] Online Set yourself offline Set yourself on break Profile S…" at bounding box center [750, 406] width 1500 height 812
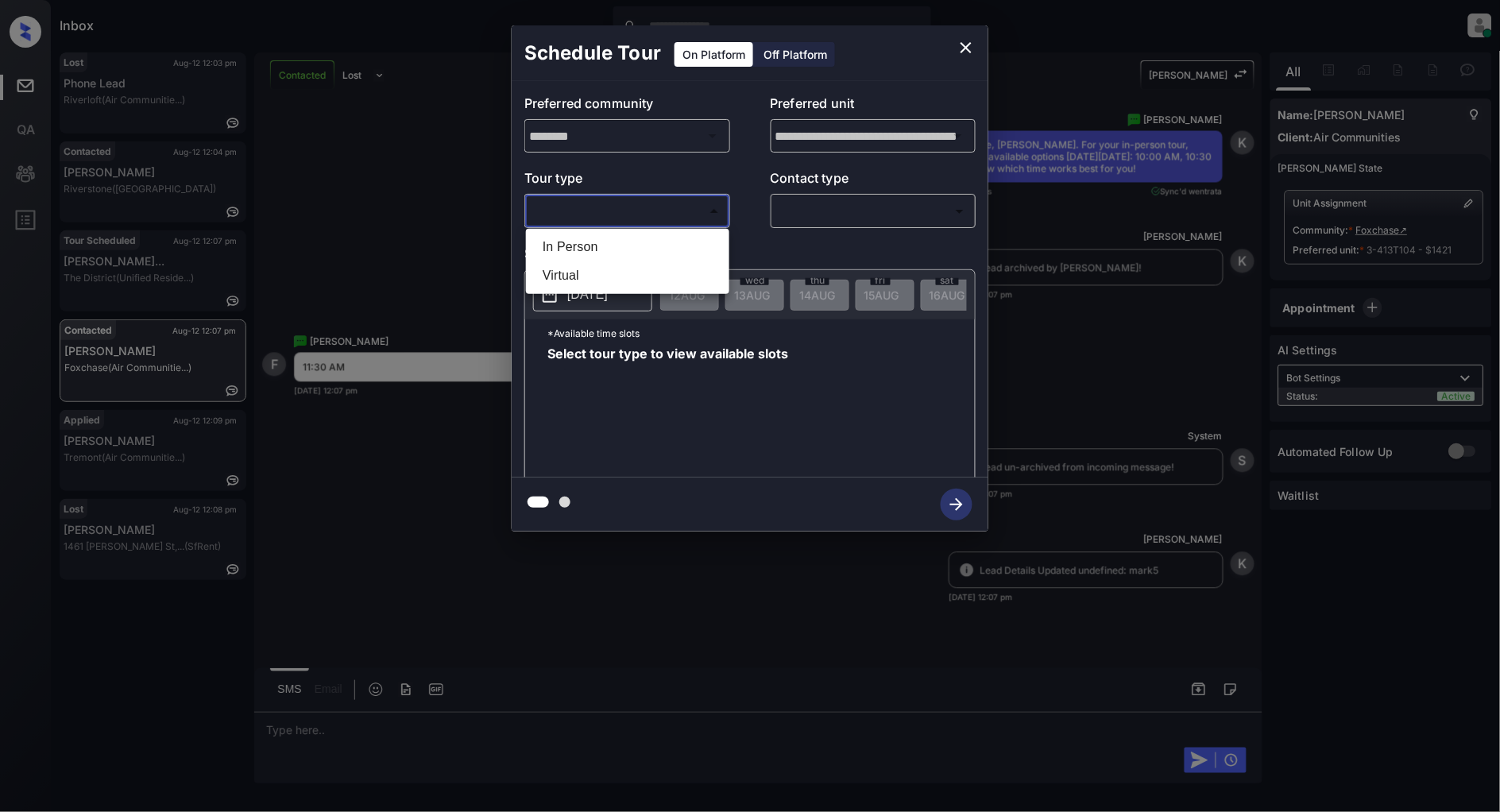
click at [619, 240] on li "In Person" at bounding box center [627, 246] width 195 height 28
type input "********"
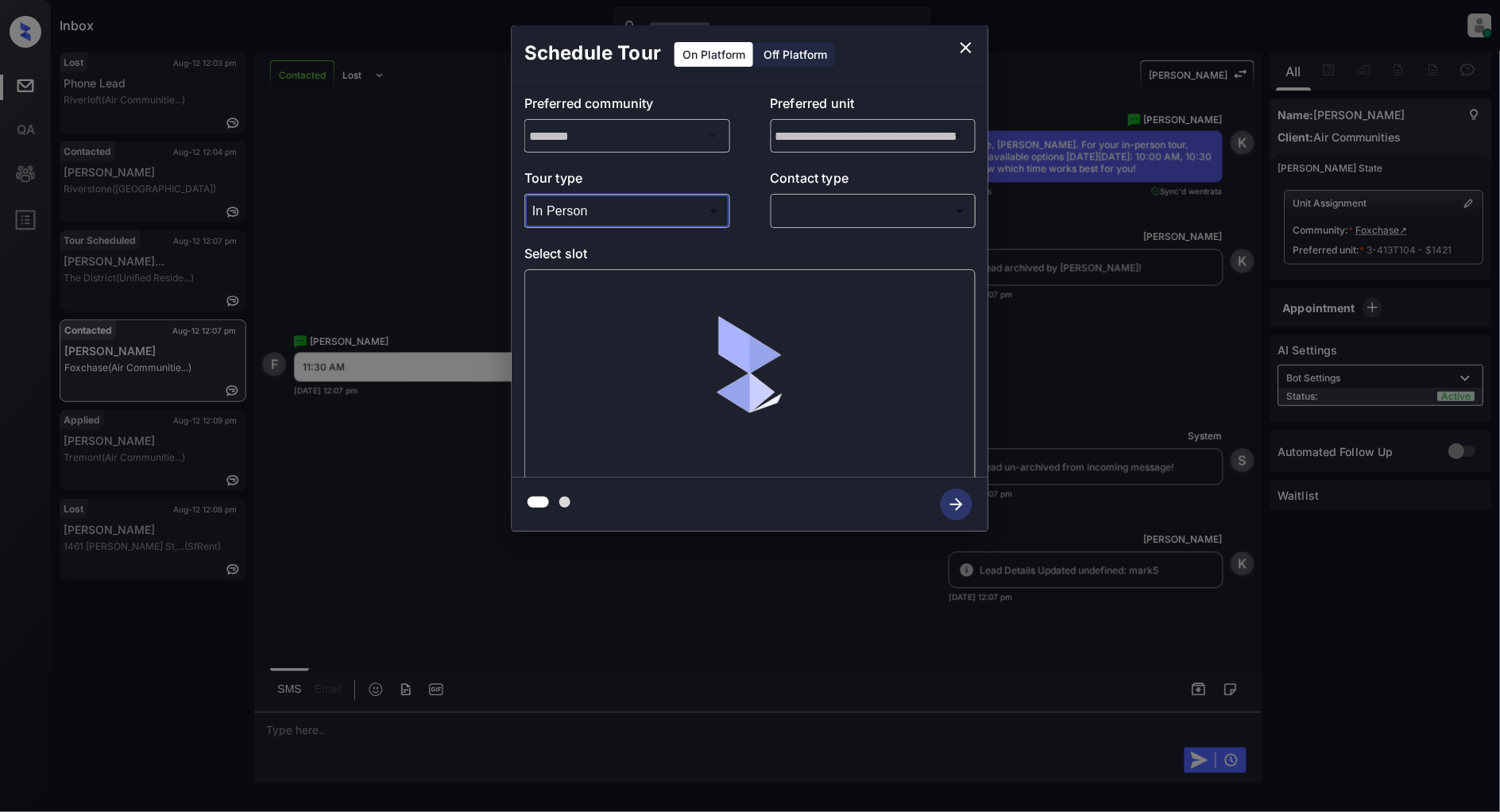
click at [848, 221] on body "Inbox [PERSON_NAME] Online Set yourself offline Set yourself on break Profile S…" at bounding box center [750, 406] width 1500 height 812
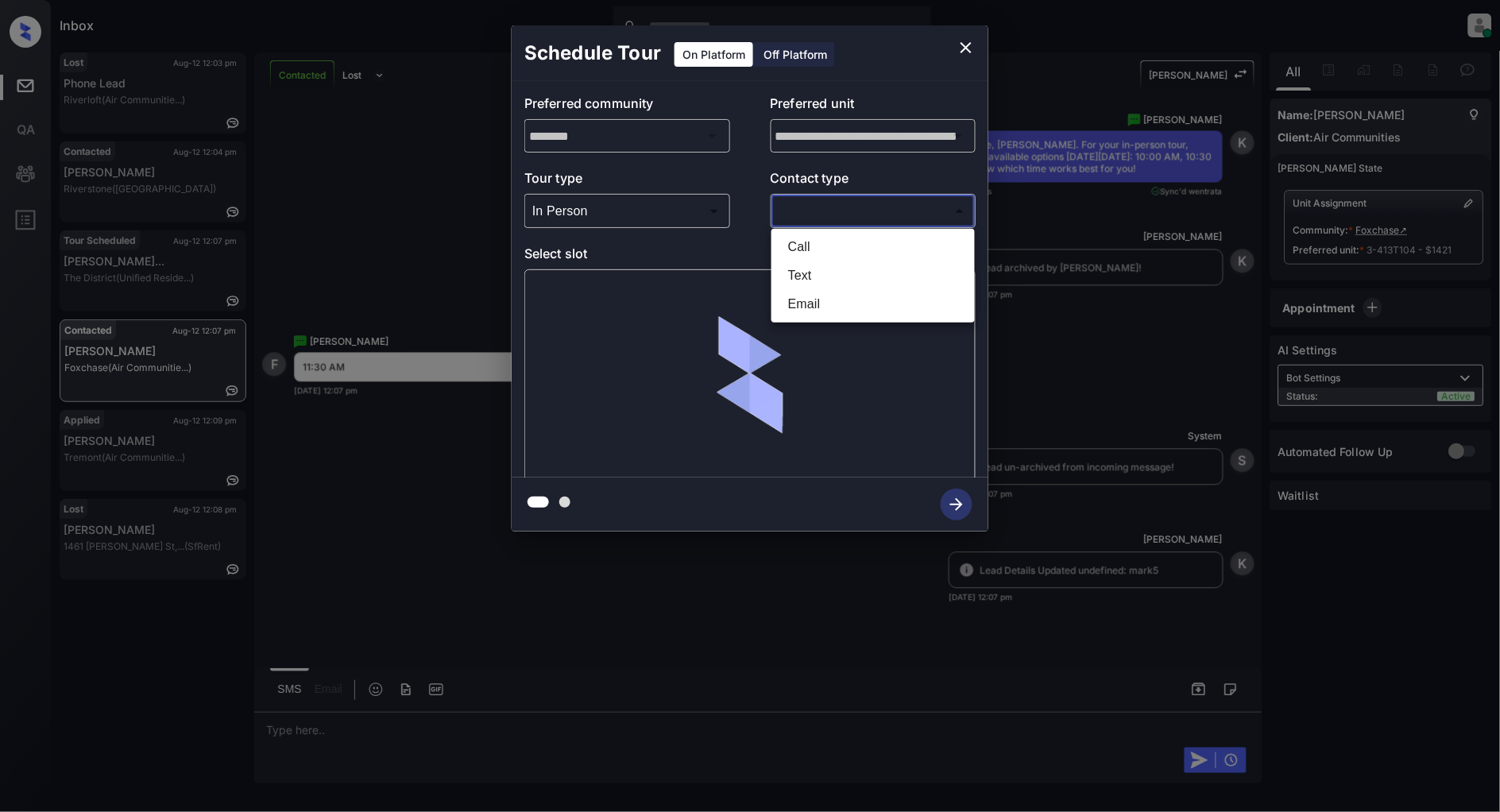
click at [807, 275] on li "Text" at bounding box center [873, 275] width 195 height 28
type input "****"
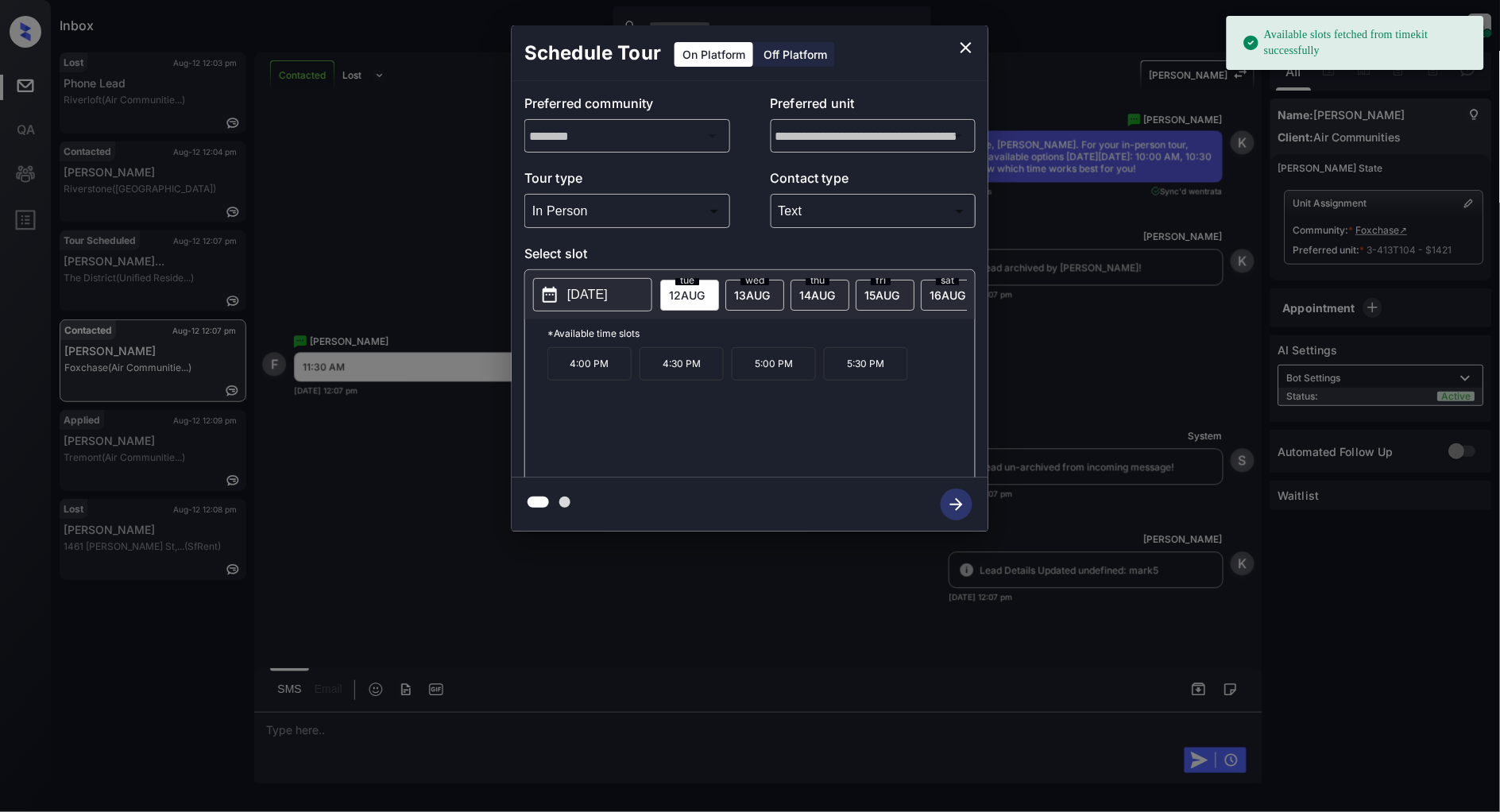
click at [585, 287] on p "[DATE]" at bounding box center [588, 294] width 41 height 19
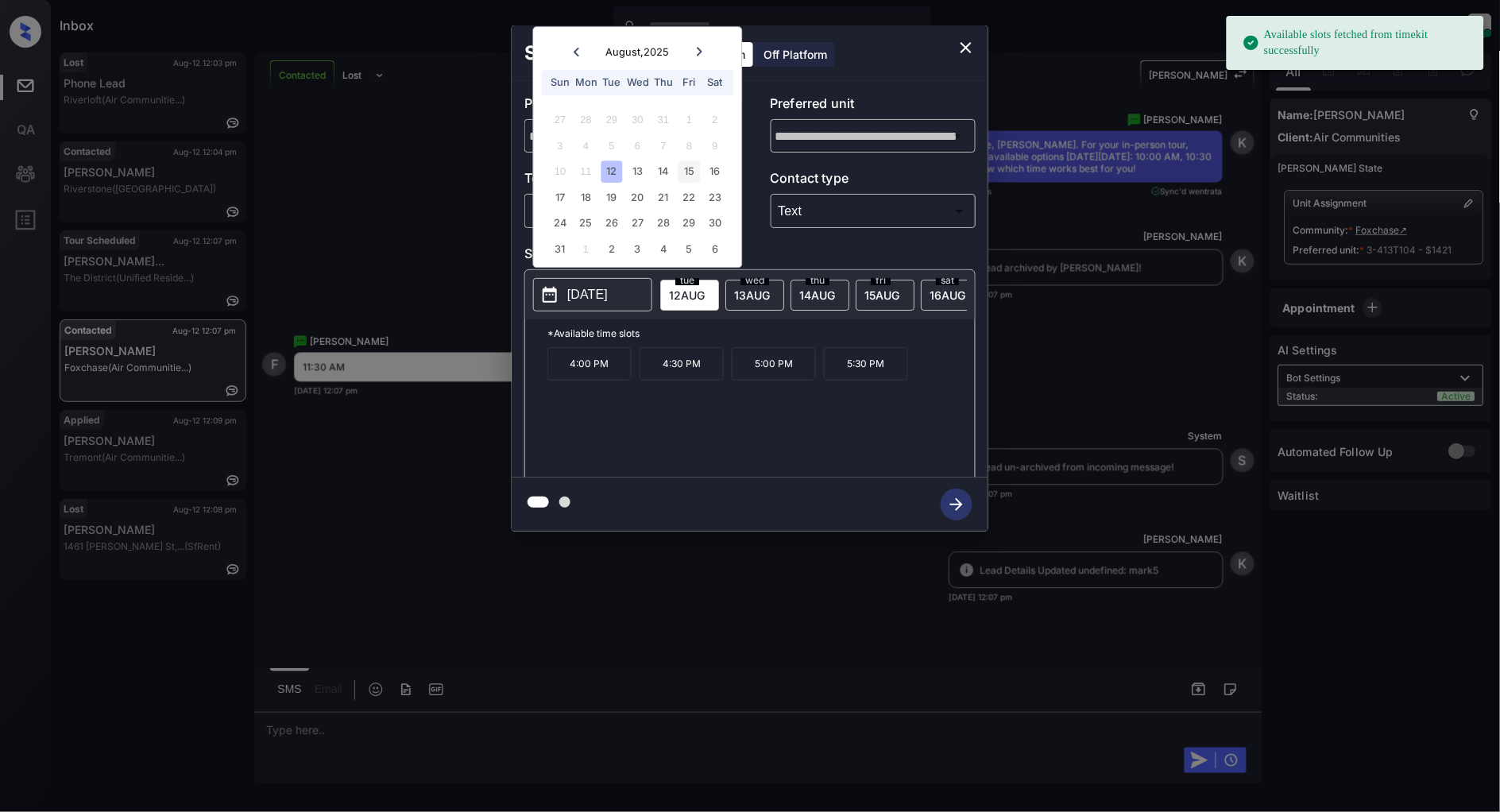
click at [685, 173] on div "15" at bounding box center [690, 173] width 22 height 22
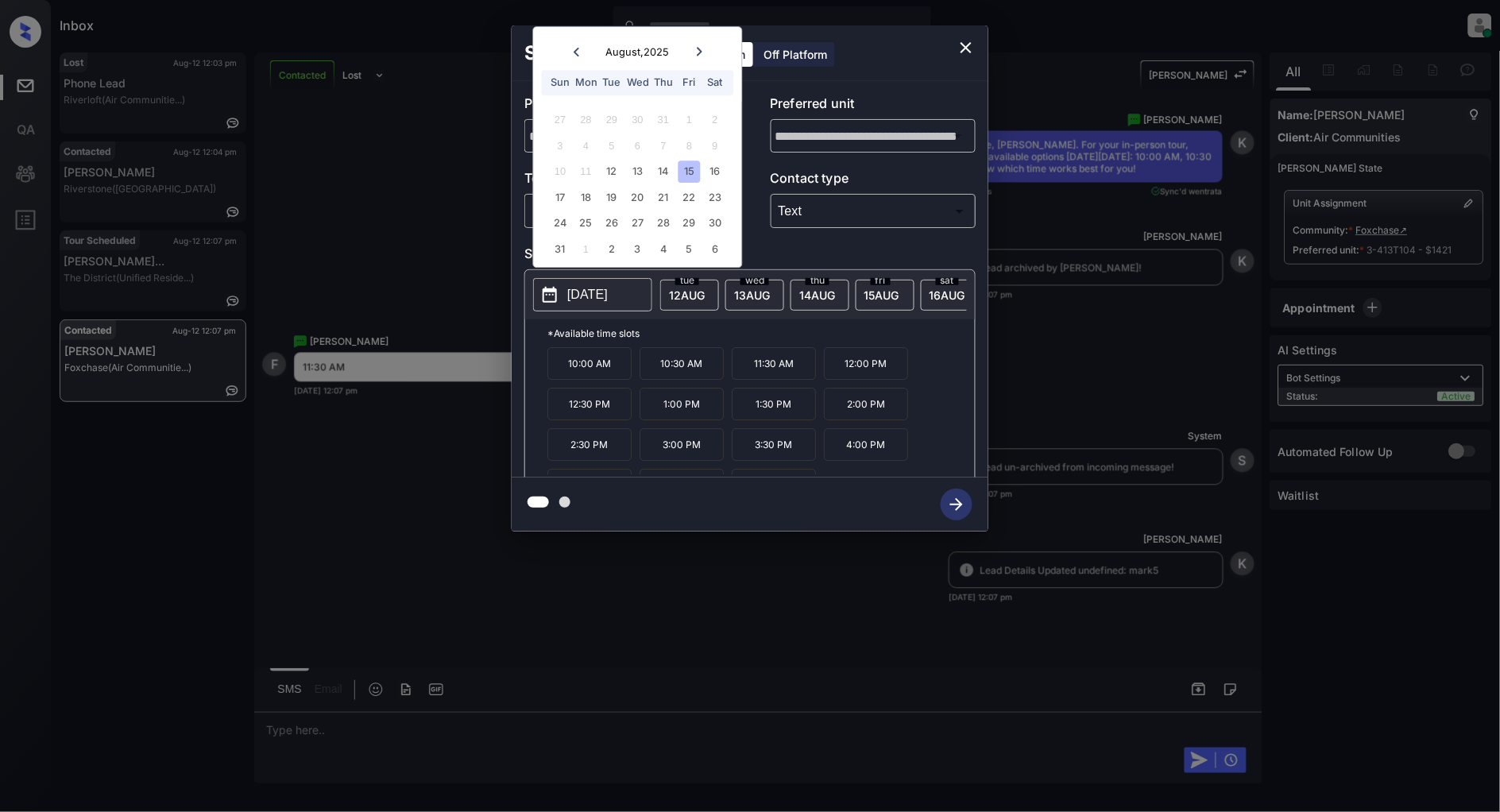
click at [780, 373] on p "11:30 AM" at bounding box center [774, 363] width 84 height 33
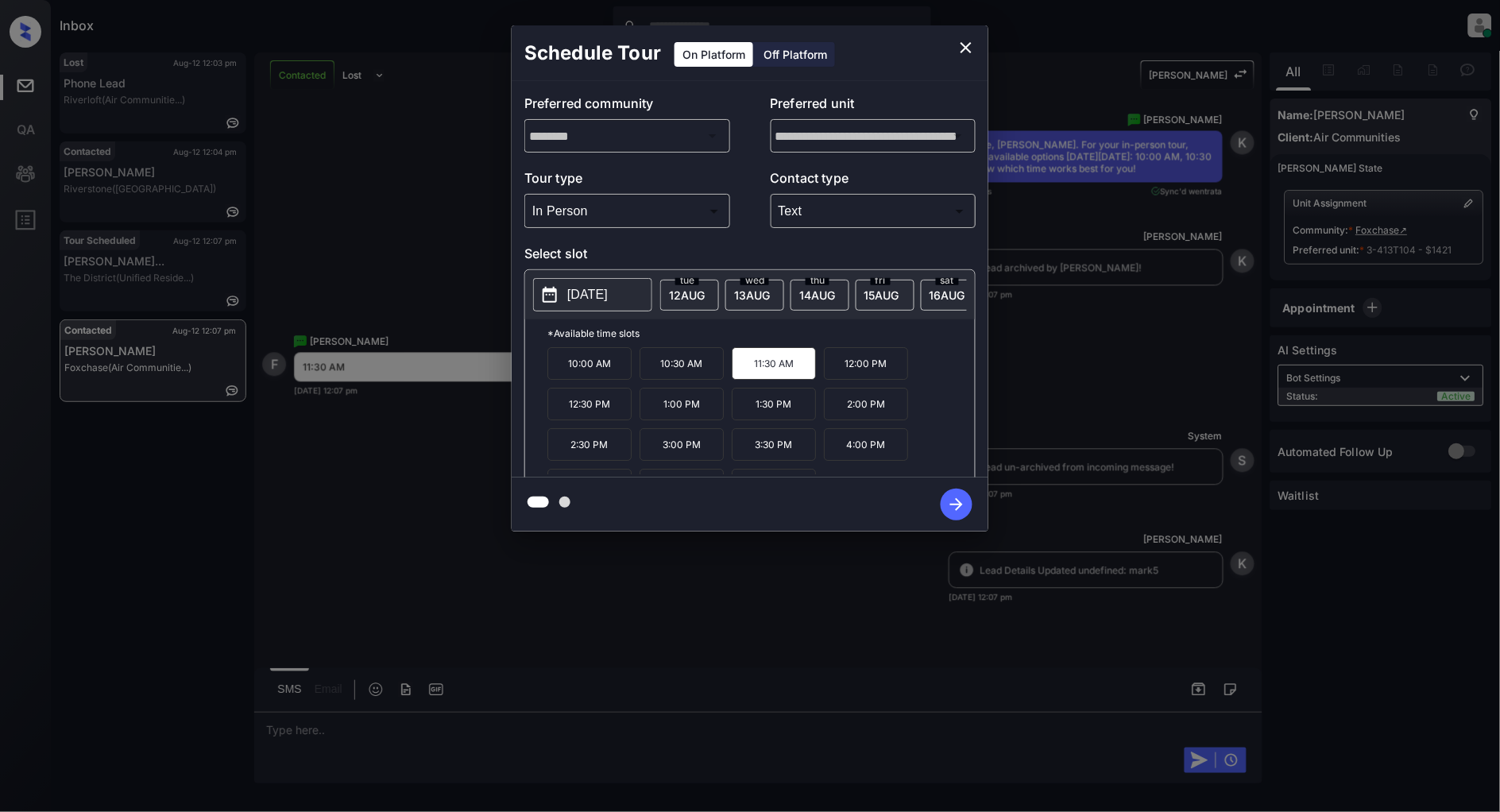
click at [961, 506] on icon "button" at bounding box center [957, 504] width 32 height 32
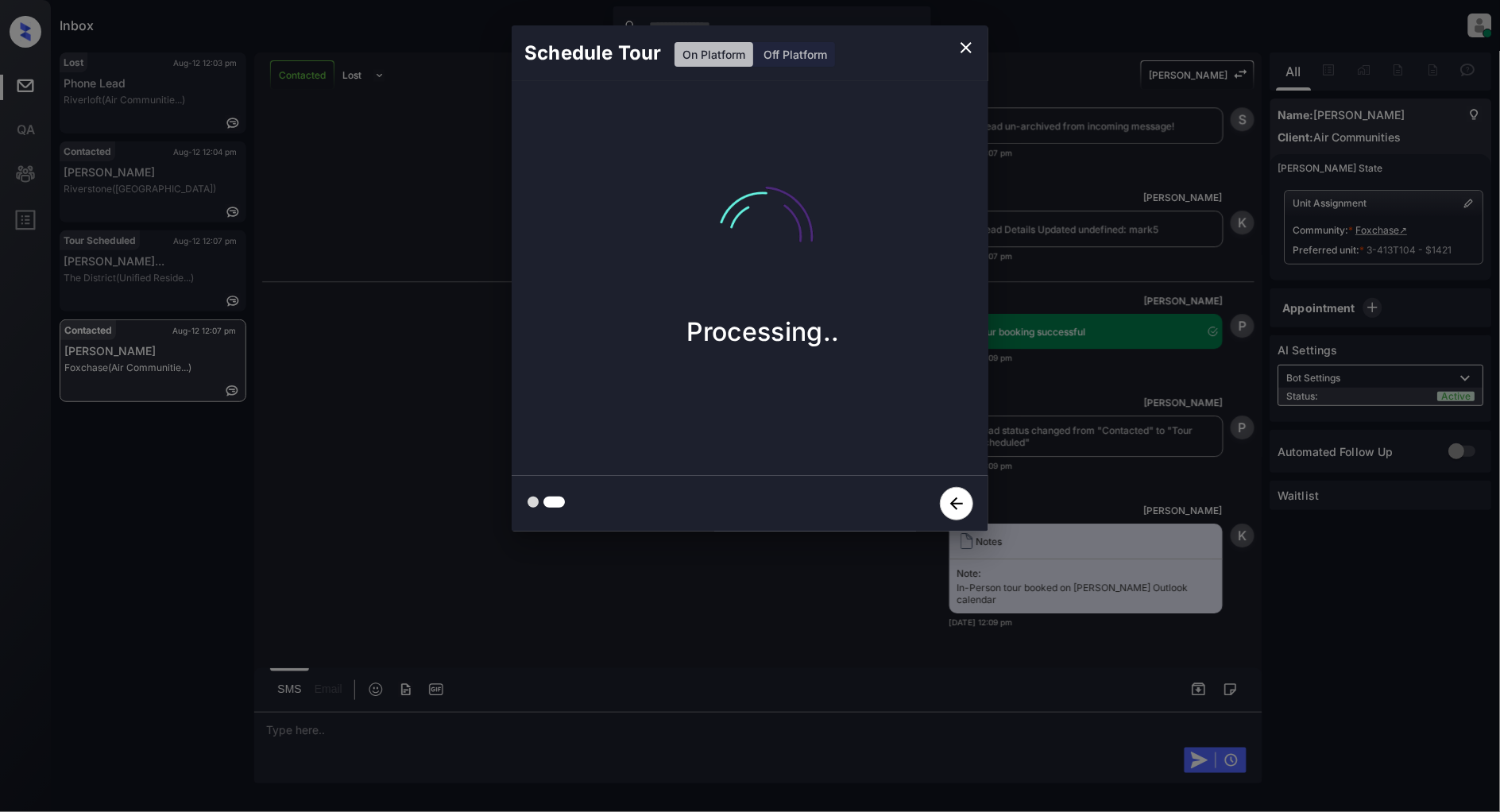
scroll to position [4684, 0]
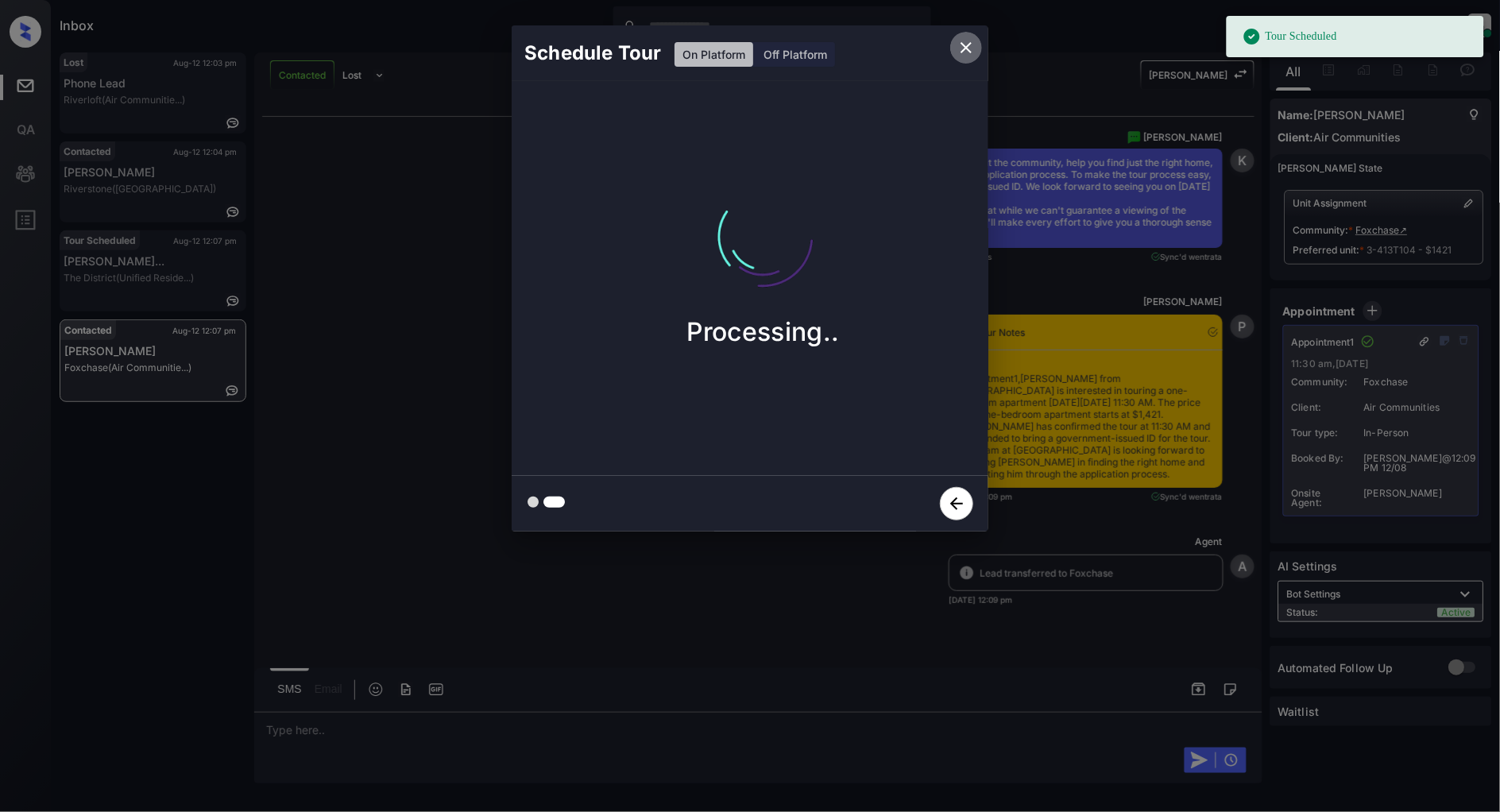
click at [970, 51] on icon "close" at bounding box center [967, 47] width 11 height 11
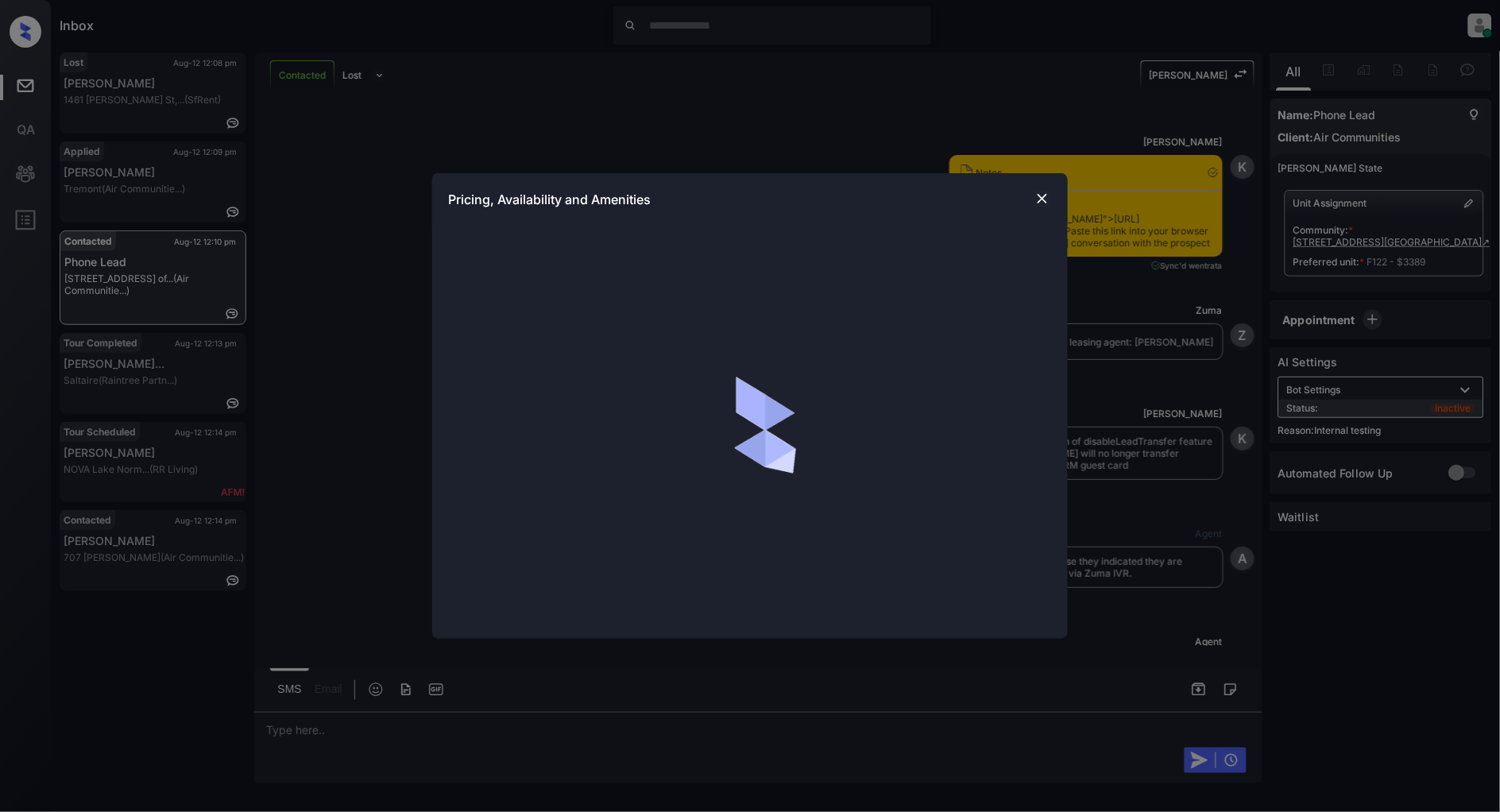
scroll to position [6960, 0]
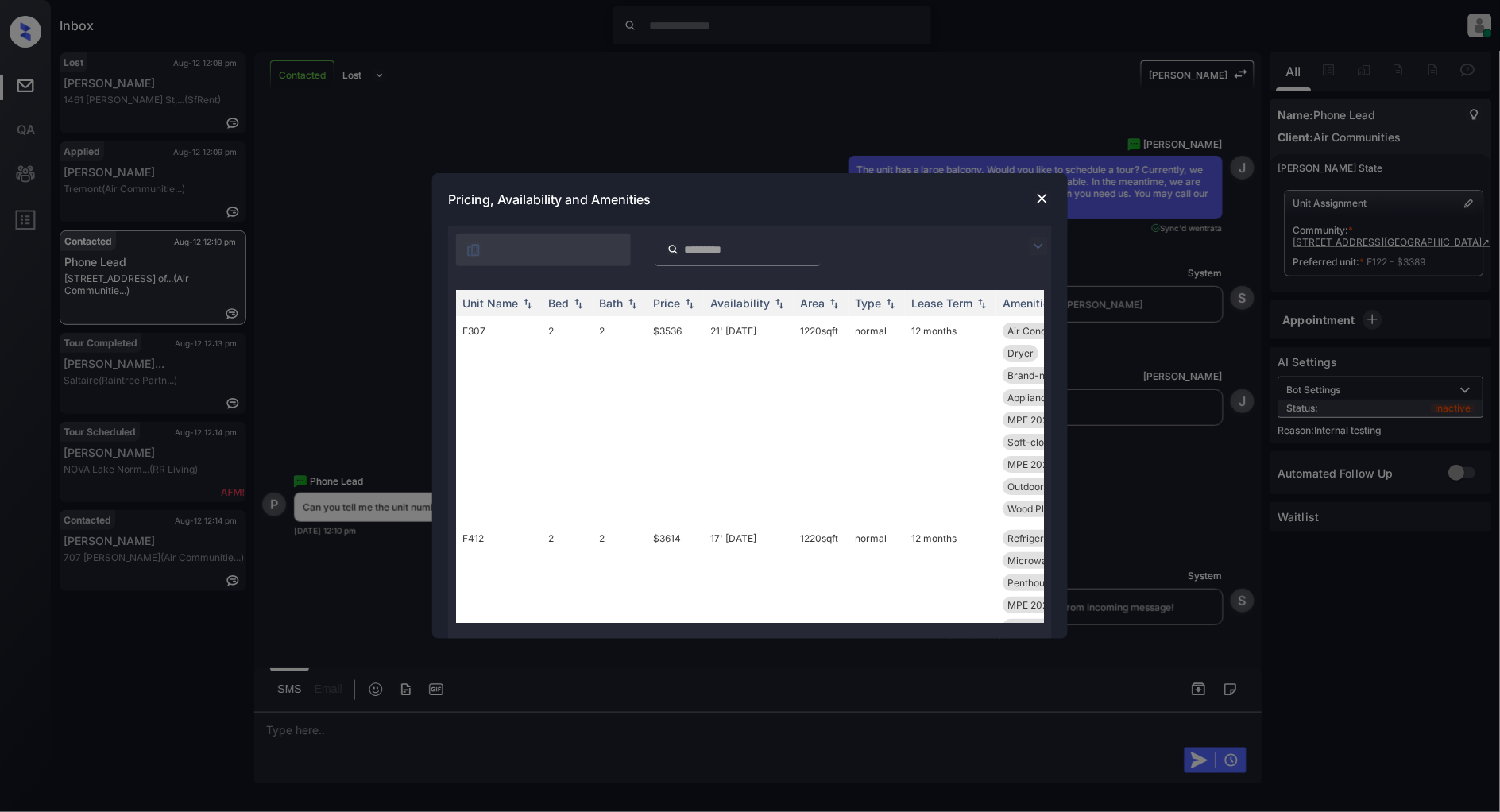
click at [1033, 246] on img at bounding box center [1038, 246] width 19 height 19
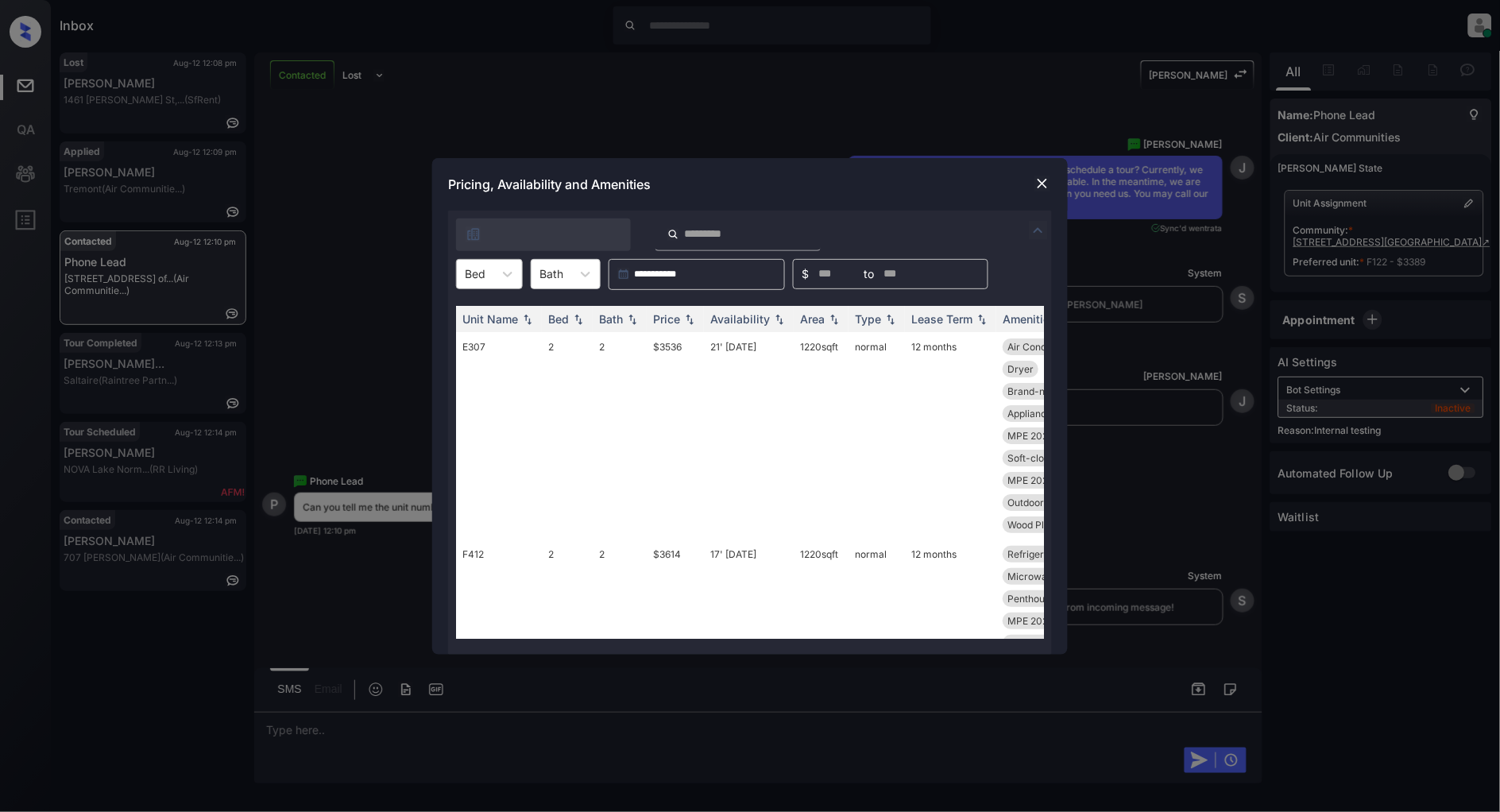
click at [492, 272] on div "Bed" at bounding box center [475, 273] width 36 height 23
click at [478, 371] on div "2" at bounding box center [489, 370] width 66 height 28
click at [693, 316] on img at bounding box center [690, 319] width 15 height 11
drag, startPoint x: 693, startPoint y: 316, endPoint x: 782, endPoint y: 350, distance: 95.3
click at [693, 316] on img at bounding box center [690, 319] width 15 height 11
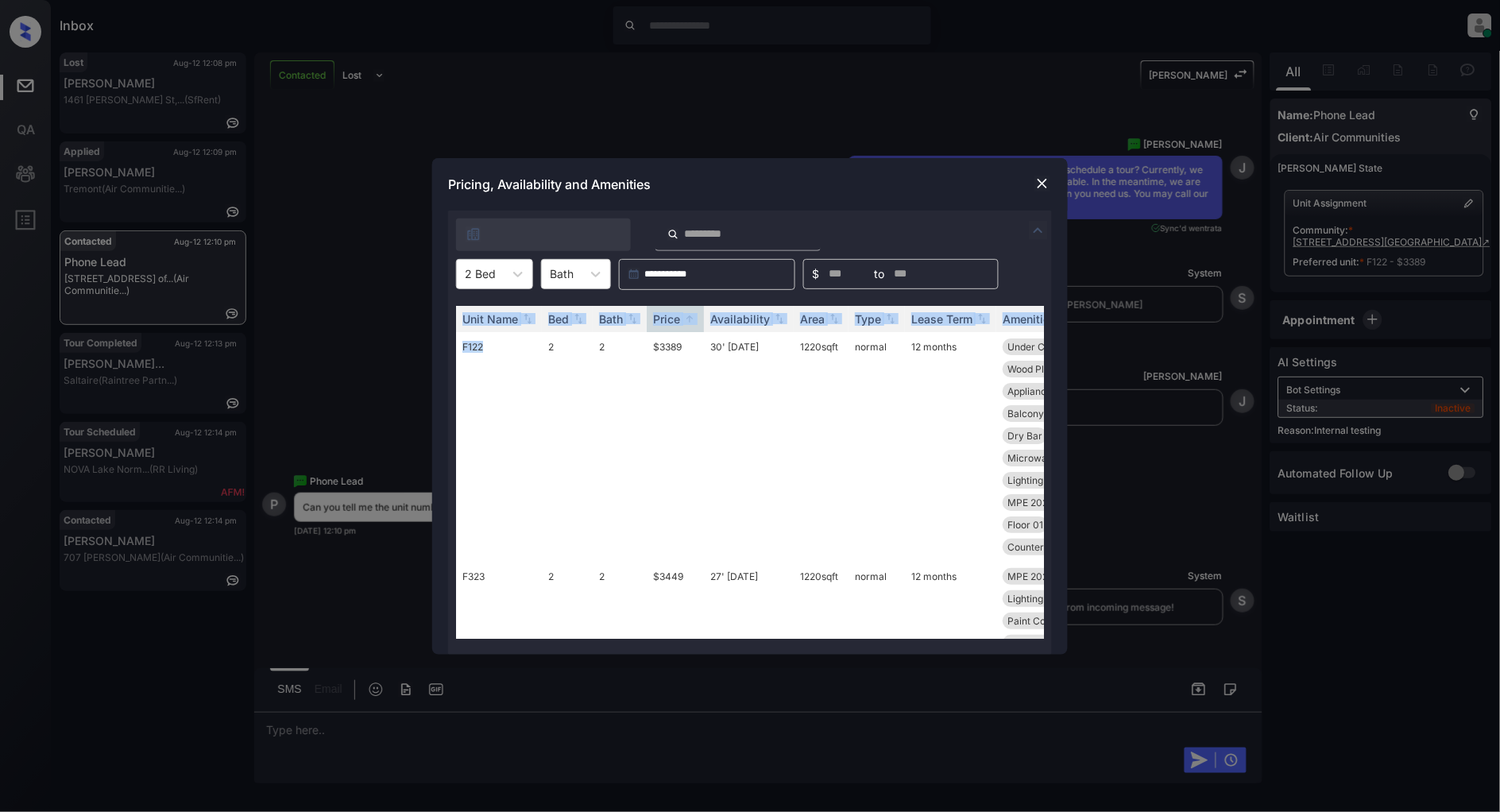
drag, startPoint x: 499, startPoint y: 343, endPoint x: 453, endPoint y: 344, distance: 46.0
click at [453, 344] on div "Unit Name Bed Bath Price Availability Area Type Lease Term Amenities F122 2 2 $…" at bounding box center [750, 471] width 604 height 364
click at [650, 386] on td "$3389" at bounding box center [675, 447] width 57 height 230
drag, startPoint x: 495, startPoint y: 346, endPoint x: 457, endPoint y: 348, distance: 38.1
click at [457, 348] on td "F122" at bounding box center [499, 447] width 85 height 230
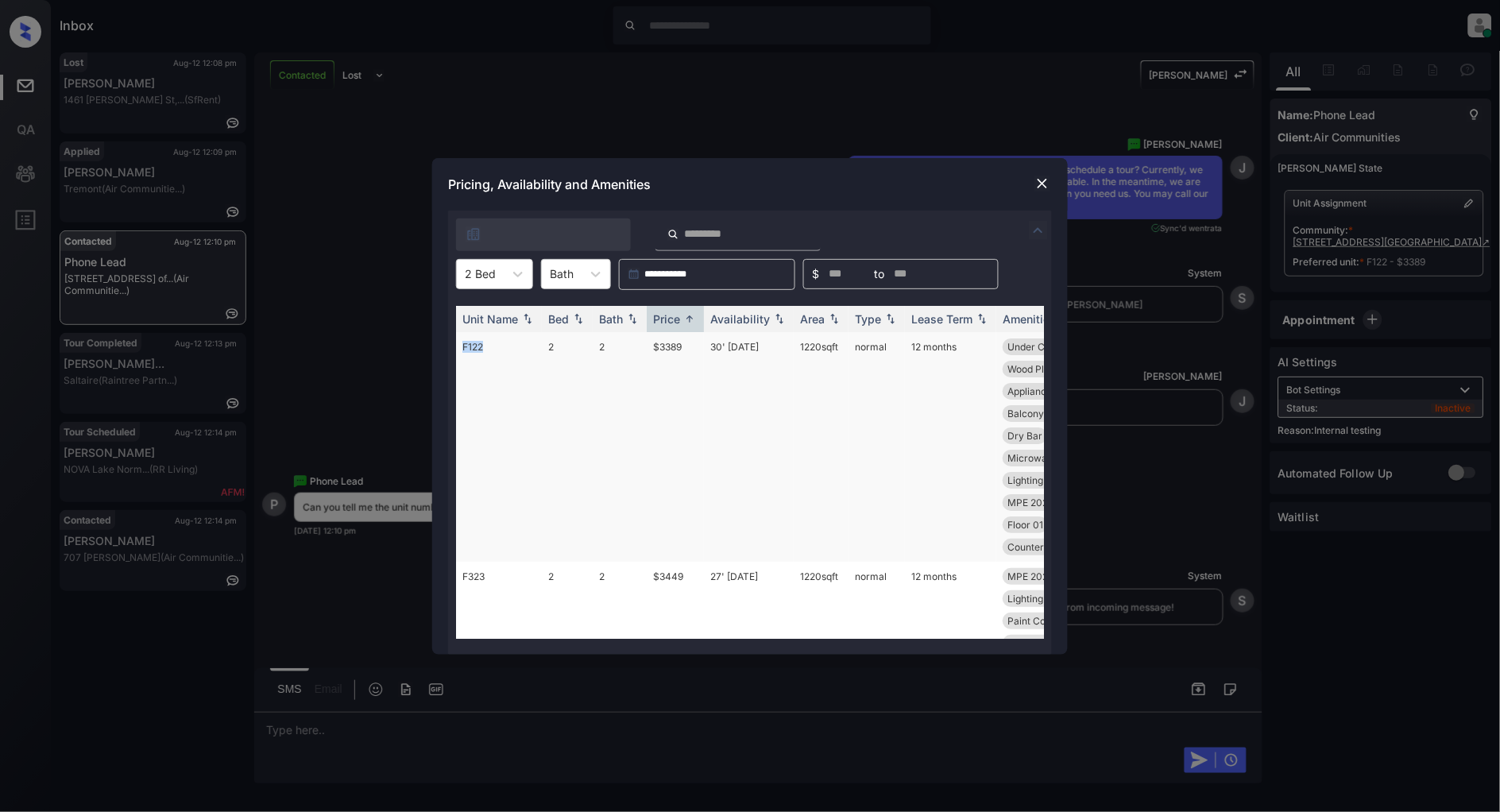
copy td "F122"
click at [1044, 179] on img at bounding box center [1042, 183] width 15 height 15
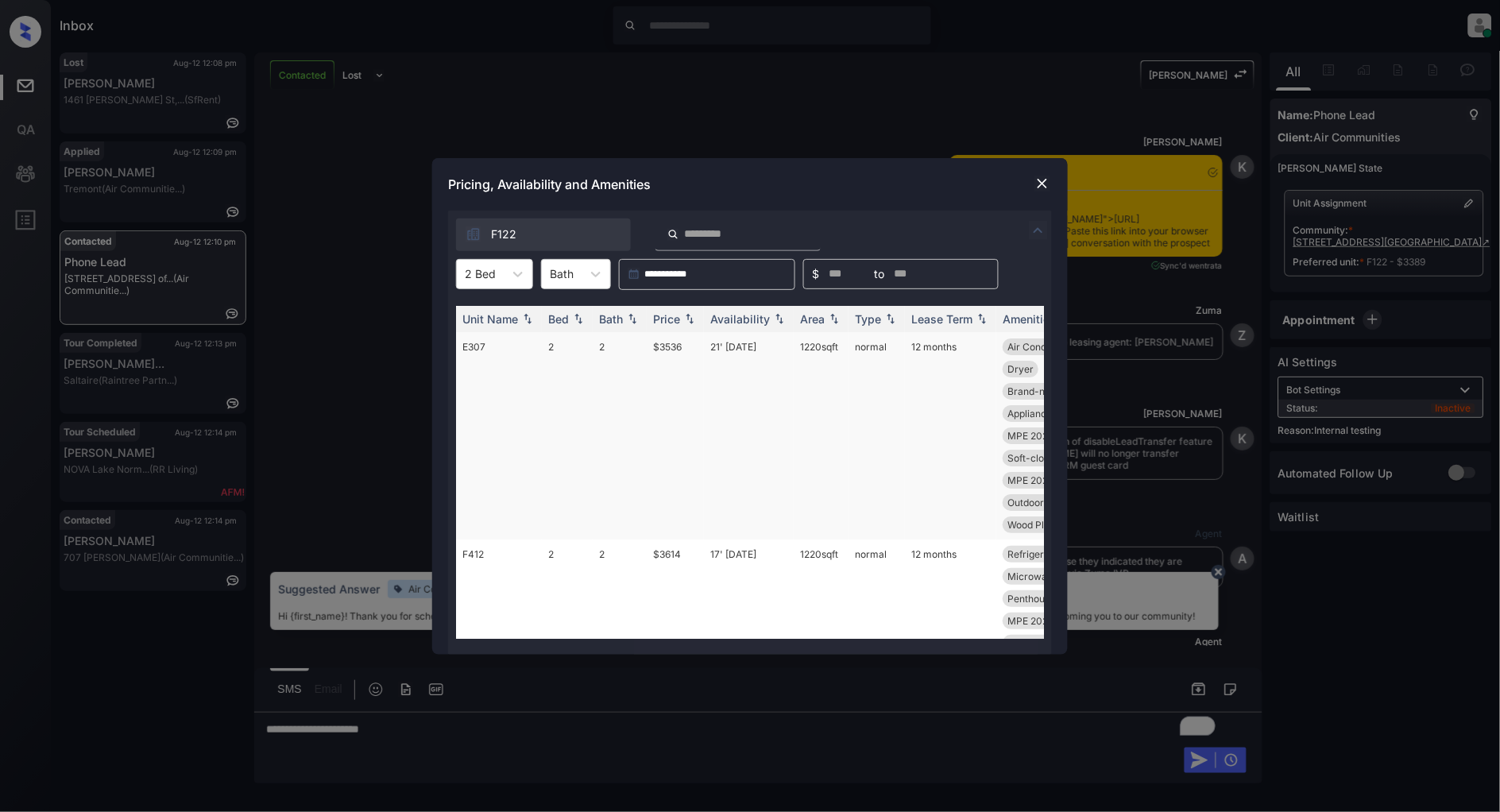
scroll to position [7137, 0]
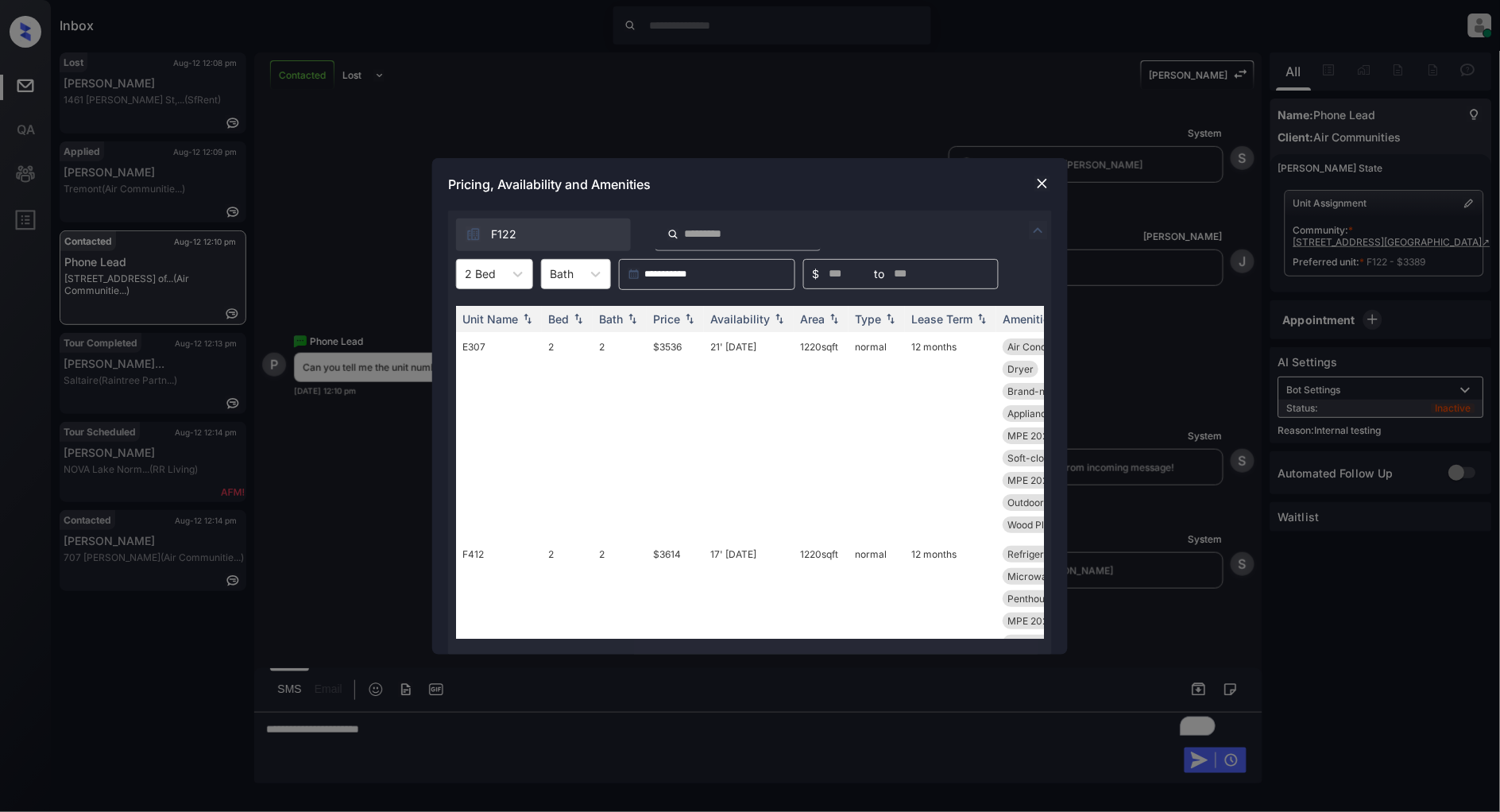
click at [1048, 174] on div at bounding box center [1042, 183] width 19 height 19
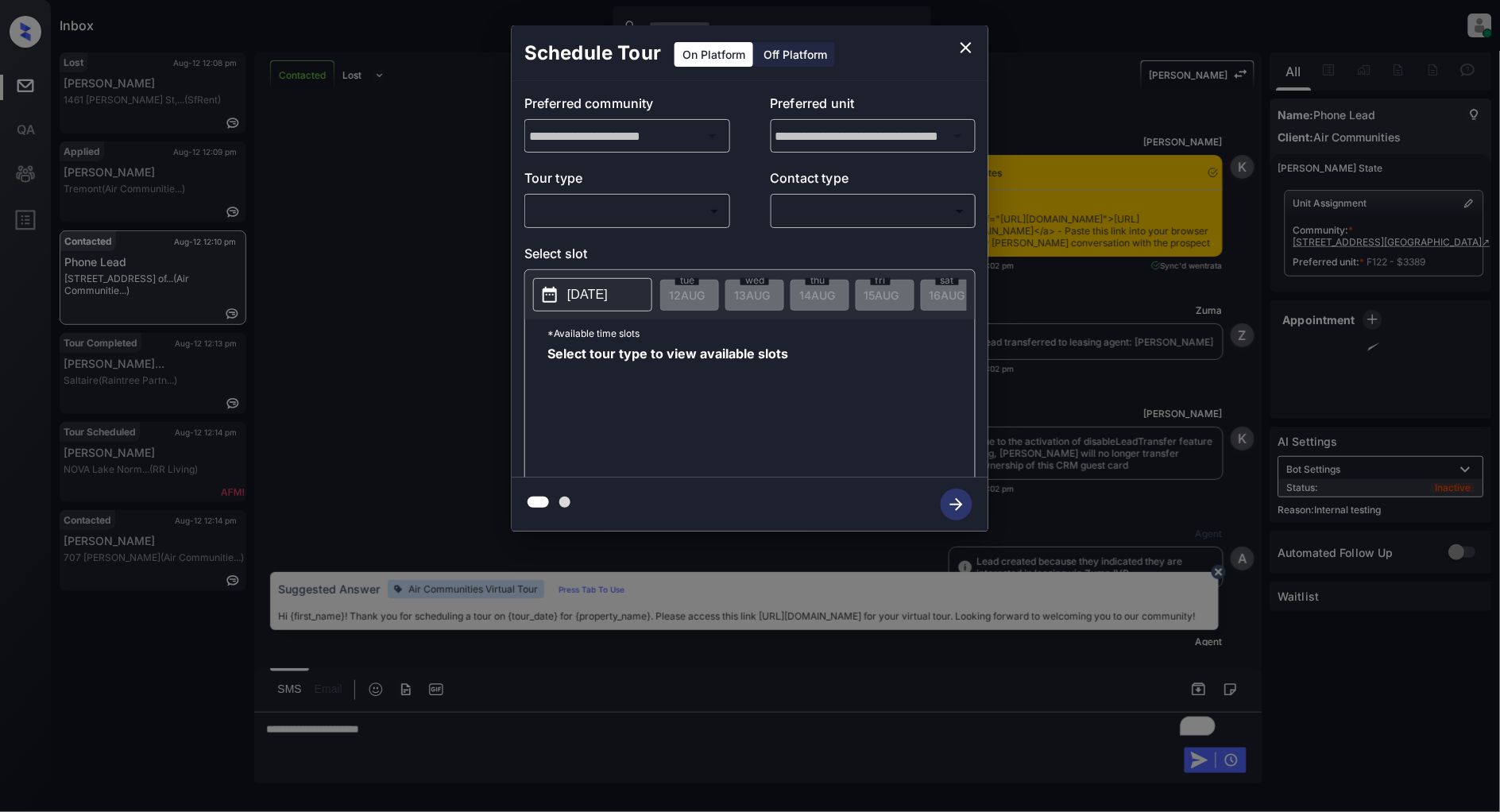
scroll to position [6783, 0]
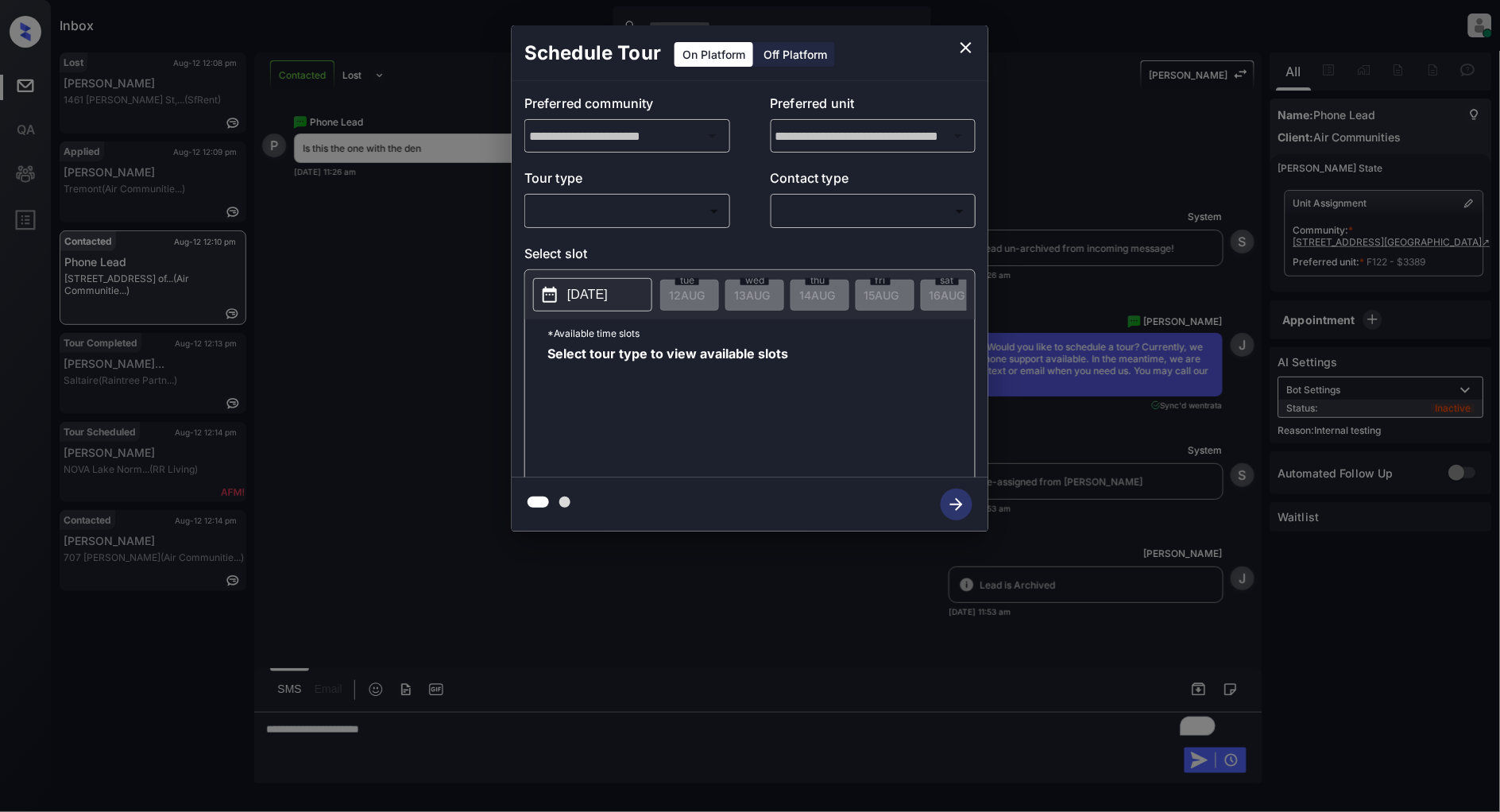
click at [651, 212] on body "Inbox [PERSON_NAME] Online Set yourself offline Set yourself on break Profile S…" at bounding box center [750, 406] width 1500 height 812
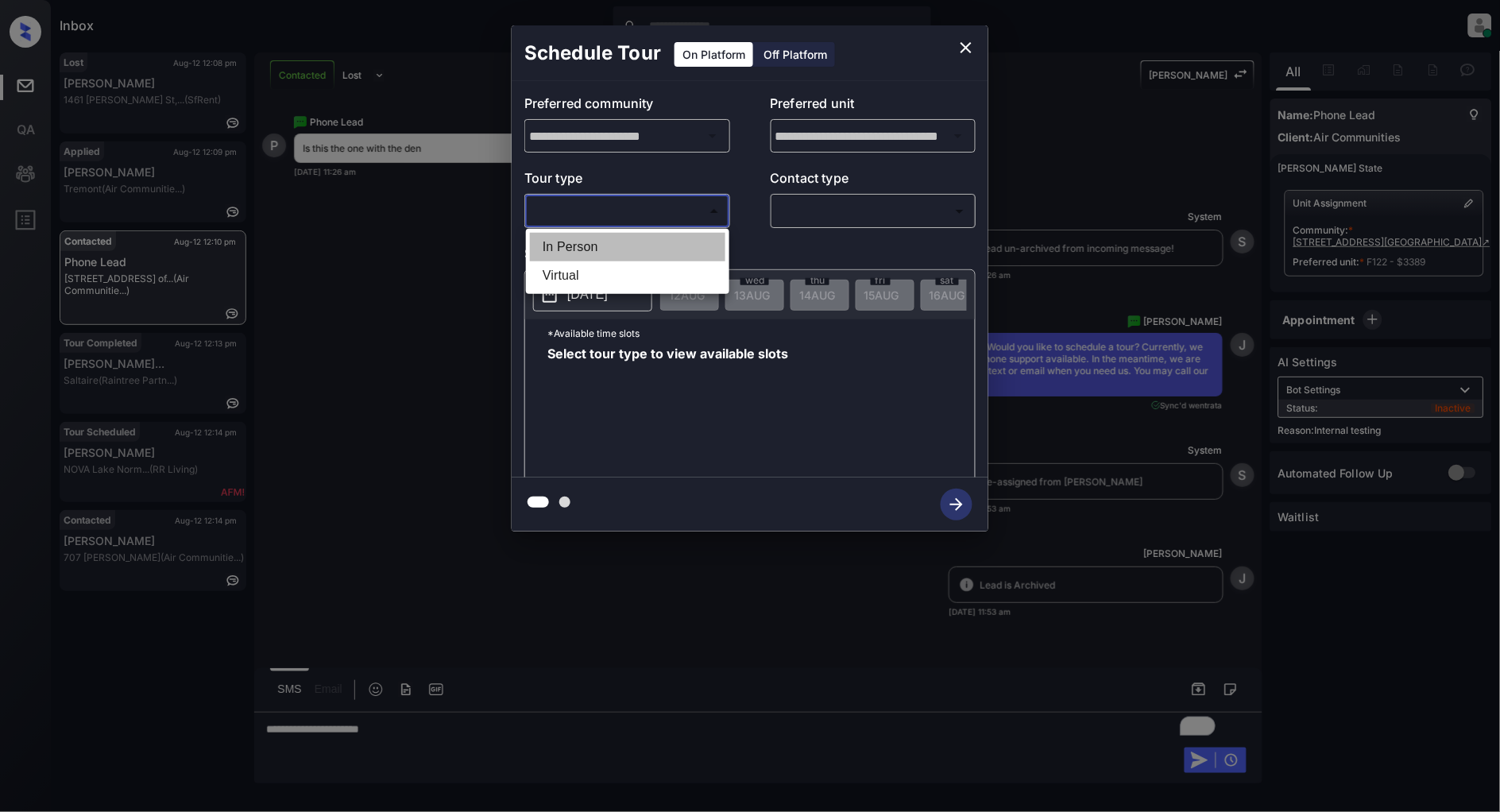
click at [590, 252] on li "In Person" at bounding box center [627, 246] width 195 height 28
type input "********"
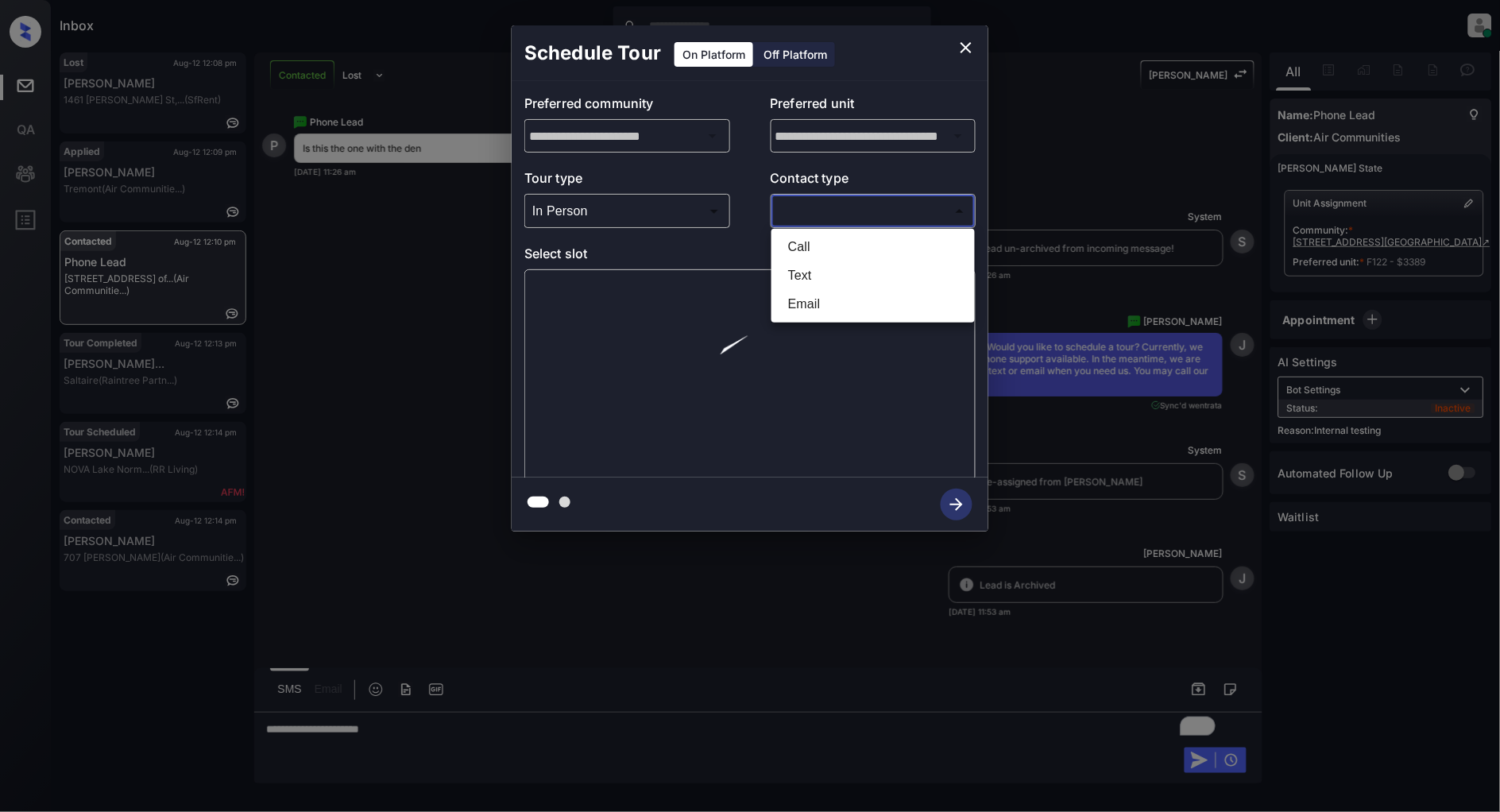
click at [867, 204] on body "Inbox [PERSON_NAME] Online Set yourself offline Set yourself on break Profile S…" at bounding box center [750, 406] width 1500 height 812
click at [817, 266] on li "Text" at bounding box center [873, 275] width 195 height 28
type input "****"
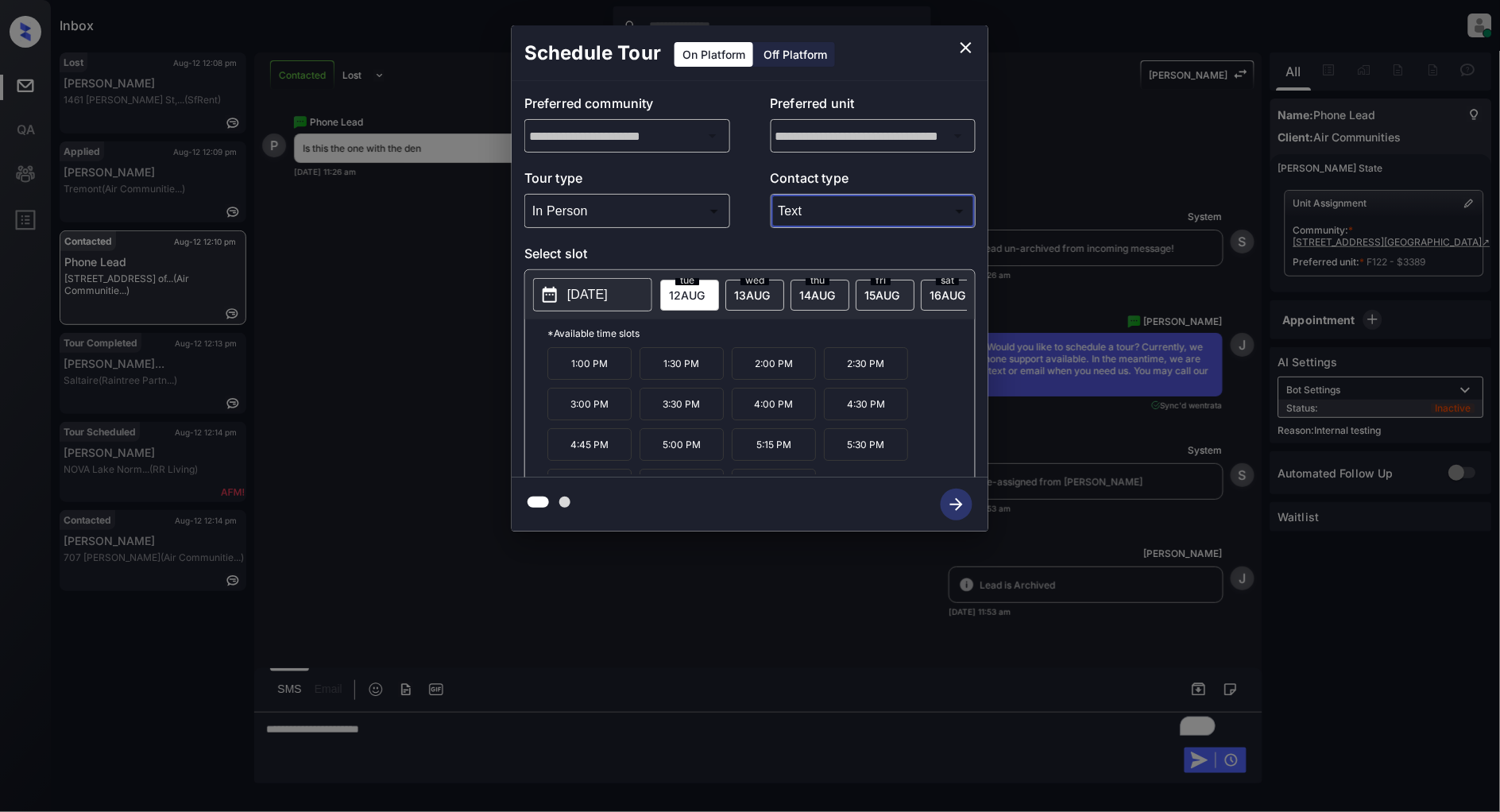
click at [705, 294] on span "[DATE]" at bounding box center [687, 295] width 35 height 14
click at [695, 304] on div "[DATE]" at bounding box center [690, 295] width 59 height 31
drag, startPoint x: 804, startPoint y: 374, endPoint x: 750, endPoint y: 374, distance: 54.0
click at [750, 374] on p "2:00 PM" at bounding box center [774, 363] width 84 height 33
copy p "2:00 PM"
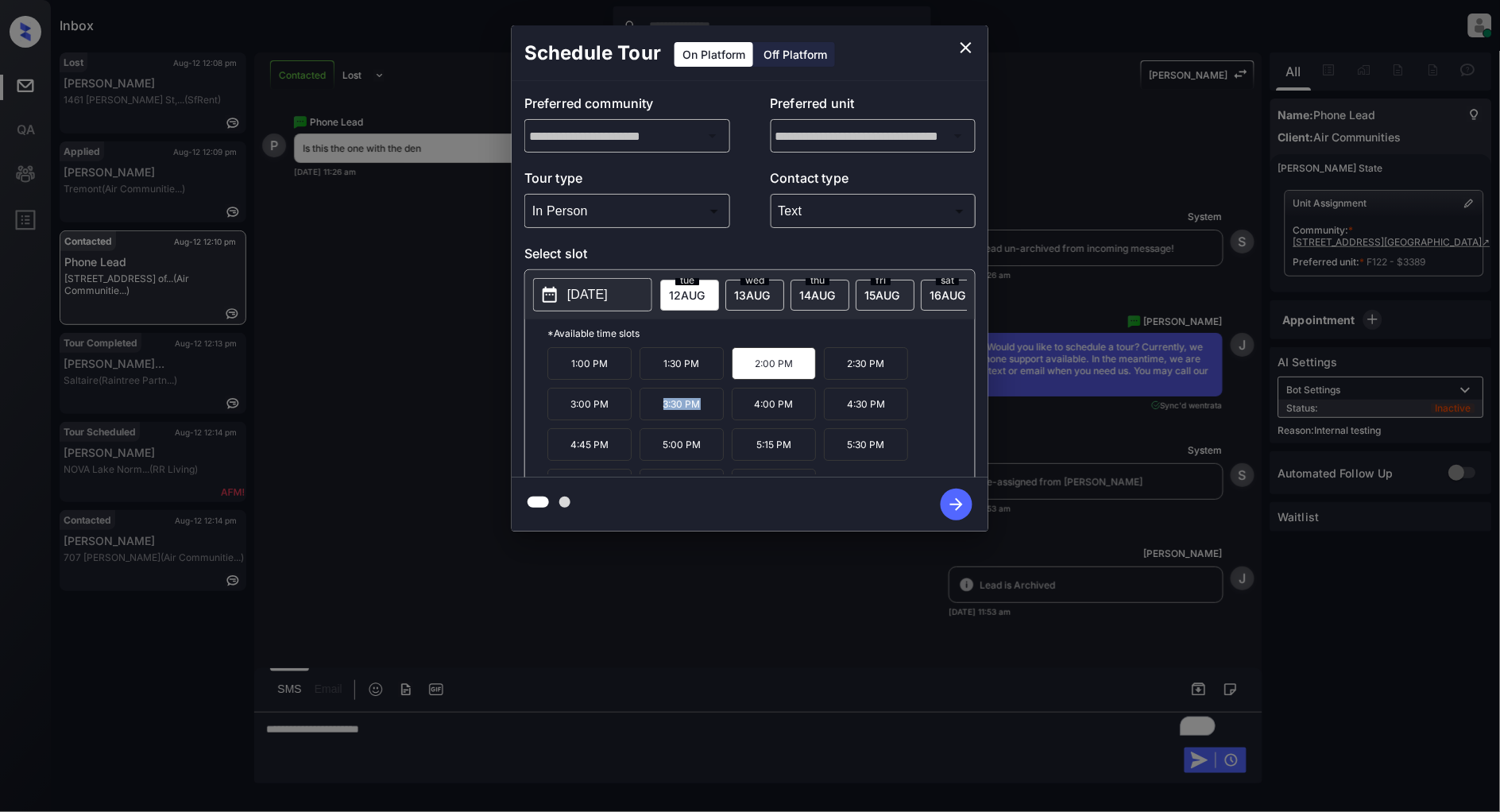
drag, startPoint x: 701, startPoint y: 420, endPoint x: 657, endPoint y: 421, distance: 44.0
click at [657, 421] on p "3:30 PM" at bounding box center [681, 404] width 84 height 33
copy p "3:30 PM"
drag, startPoint x: 802, startPoint y: 453, endPoint x: 743, endPoint y: 458, distance: 59.2
click at [743, 458] on p "5:15 PM" at bounding box center [774, 444] width 84 height 33
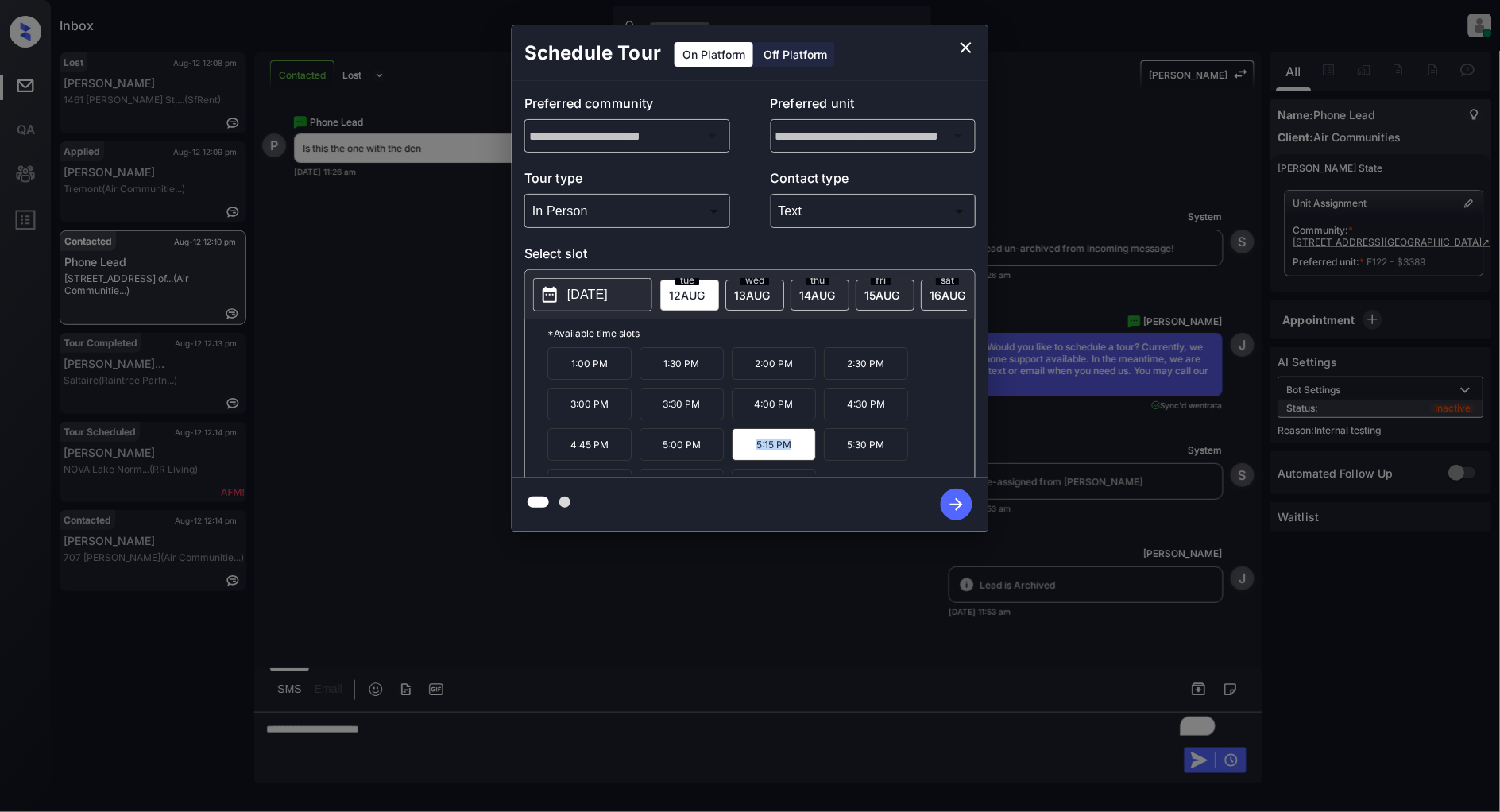
copy p "5:15 PM"
click at [963, 41] on icon "close" at bounding box center [966, 47] width 19 height 19
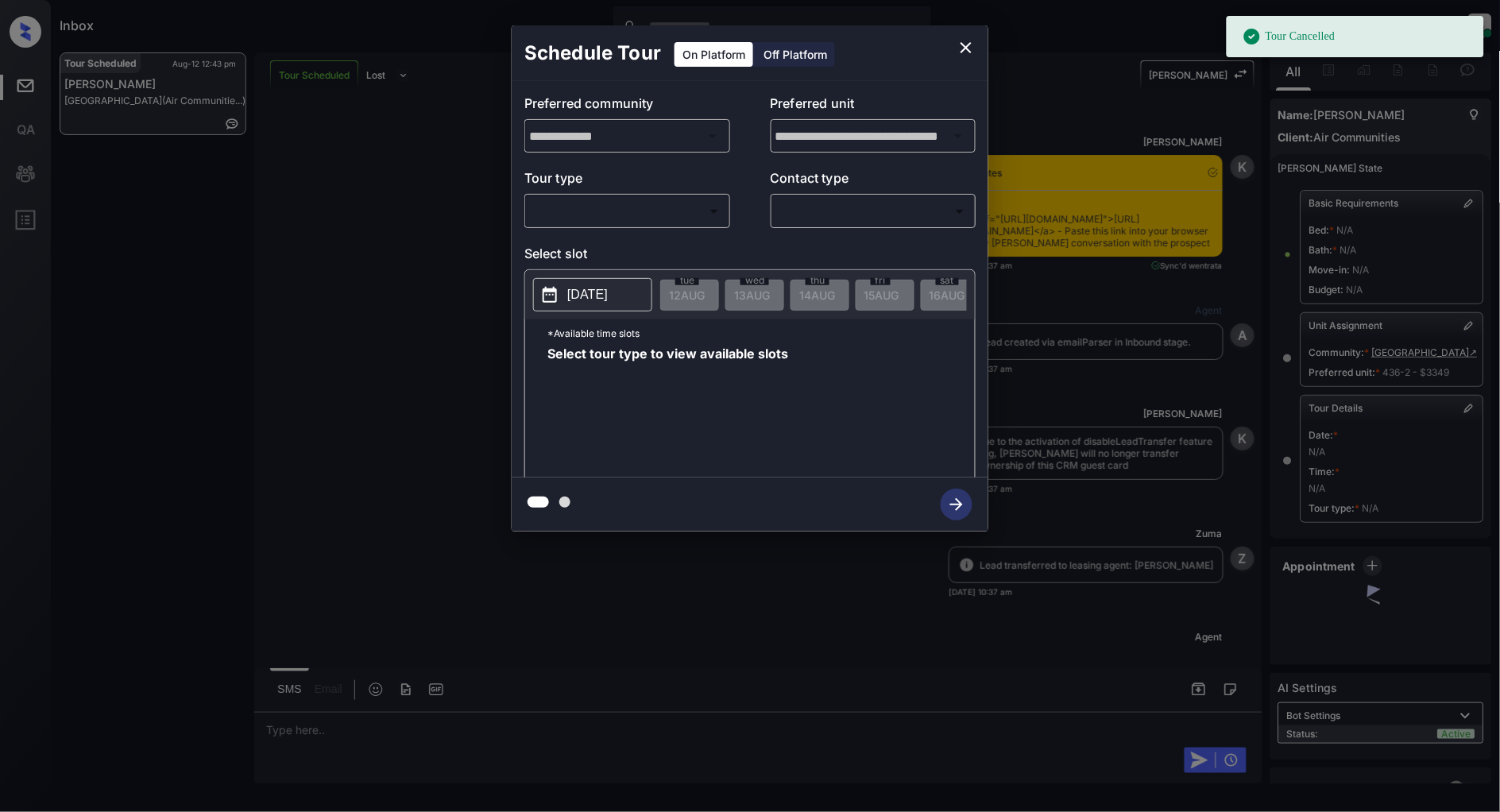
scroll to position [6588, 0]
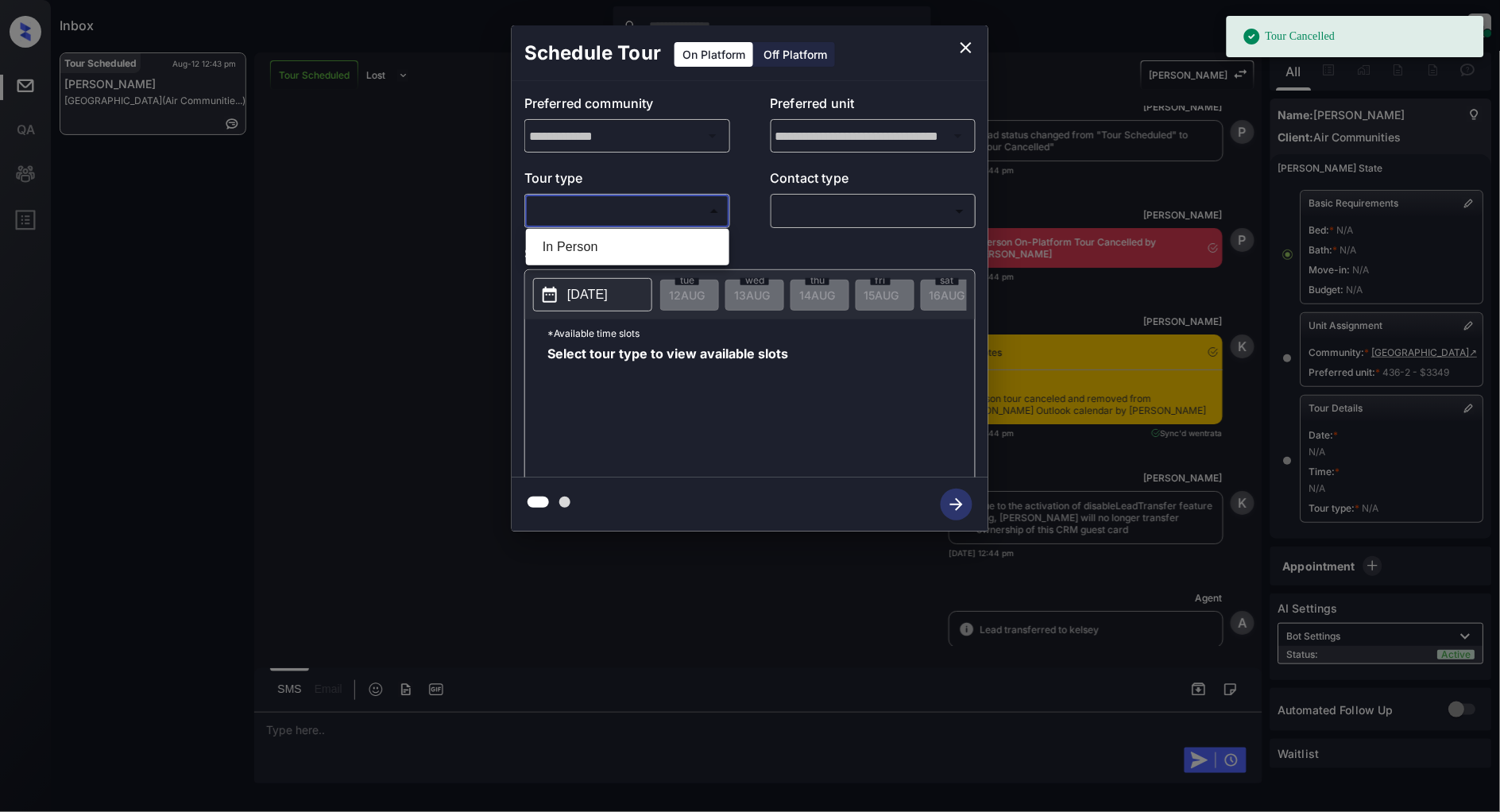
click at [651, 202] on body "Tour Cancelled Inbox Patrick Deasis Online Set yourself offline Set yourself on…" at bounding box center [750, 406] width 1500 height 812
click at [585, 252] on li "In Person" at bounding box center [627, 246] width 195 height 28
type input "********"
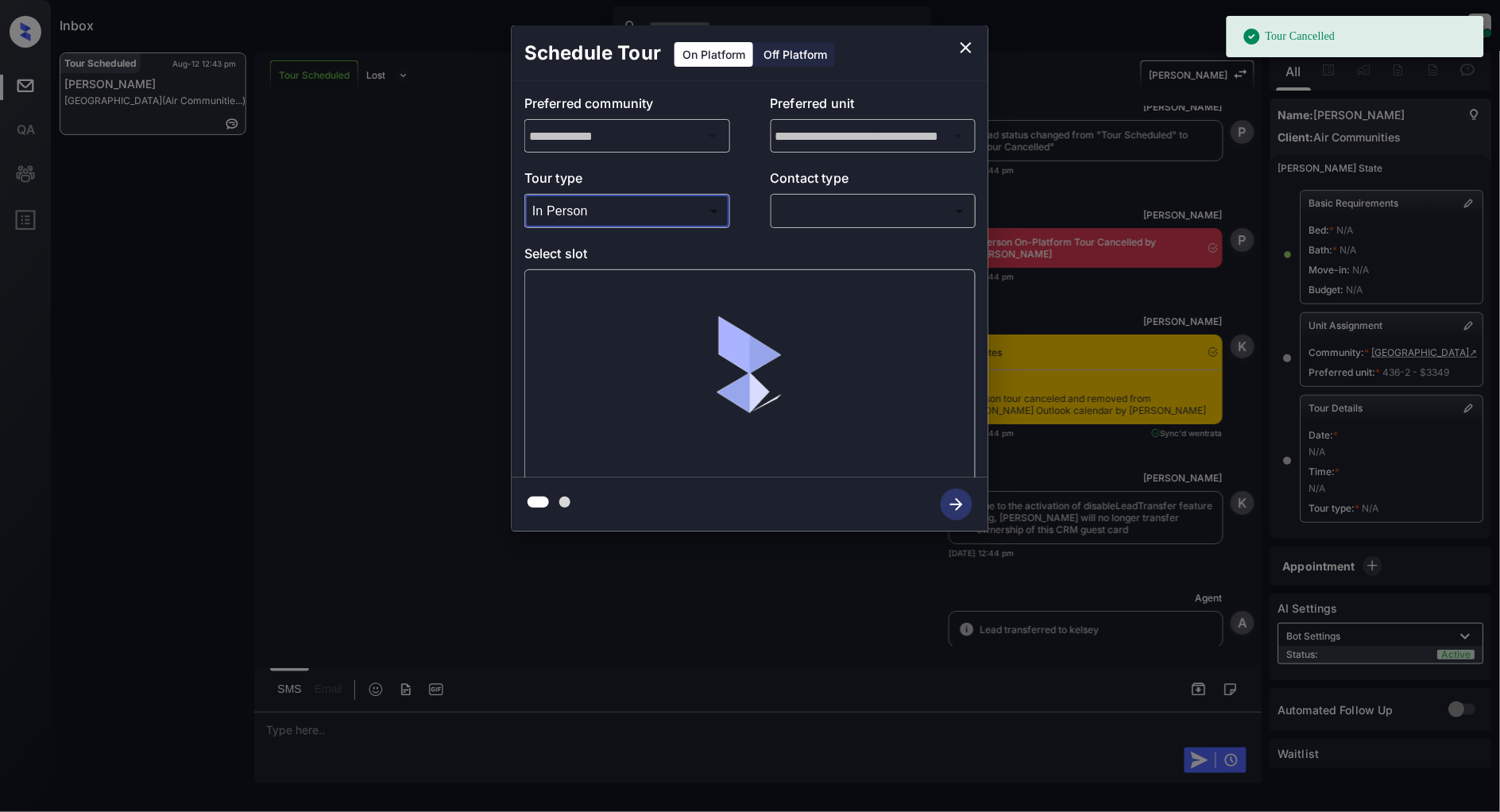
click at [802, 219] on body "Tour Cancelled Inbox Patrick Deasis Online Set yourself offline Set yourself on…" at bounding box center [750, 406] width 1500 height 812
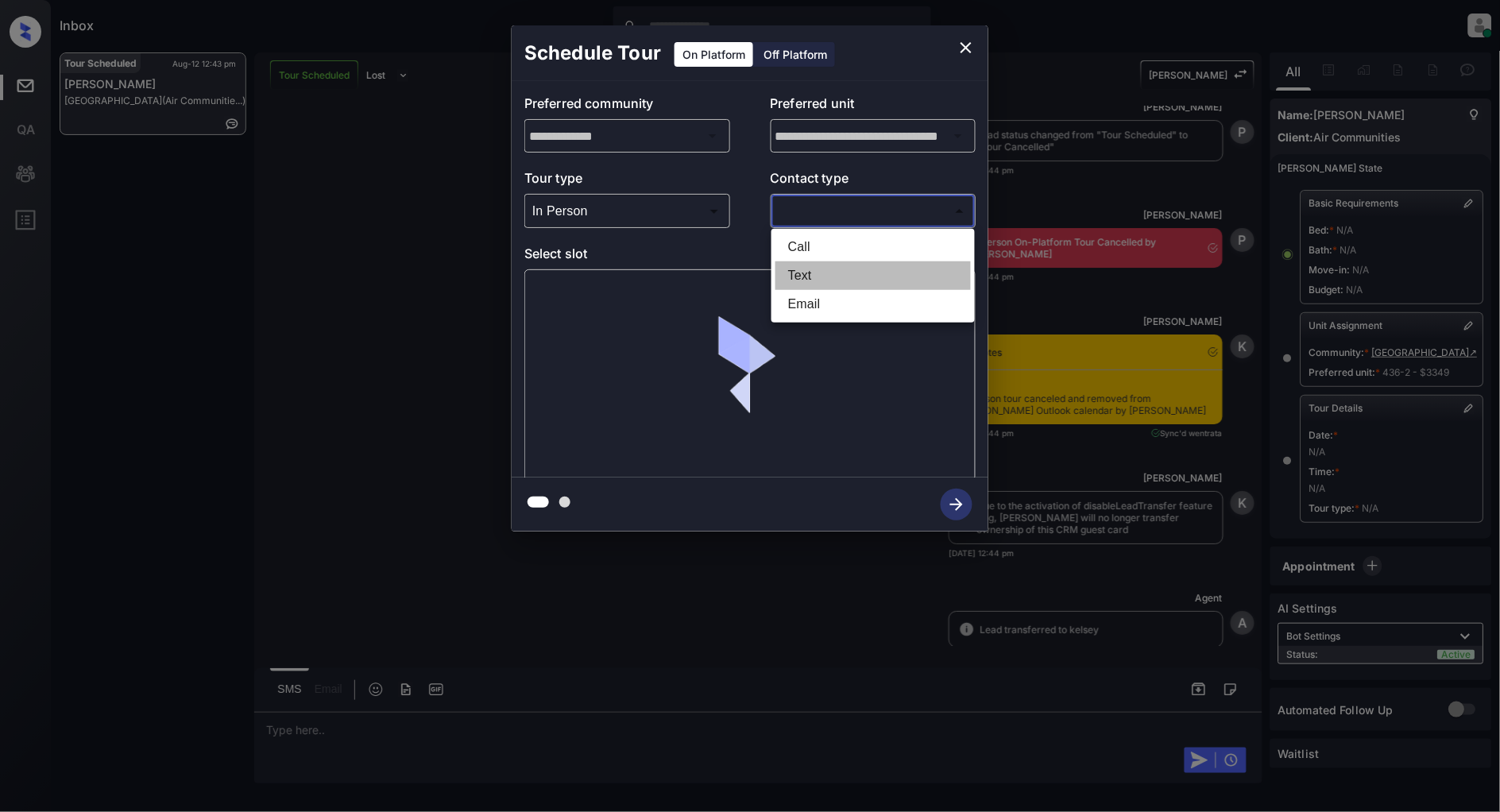
click at [811, 268] on li "Text" at bounding box center [873, 275] width 195 height 28
type input "****"
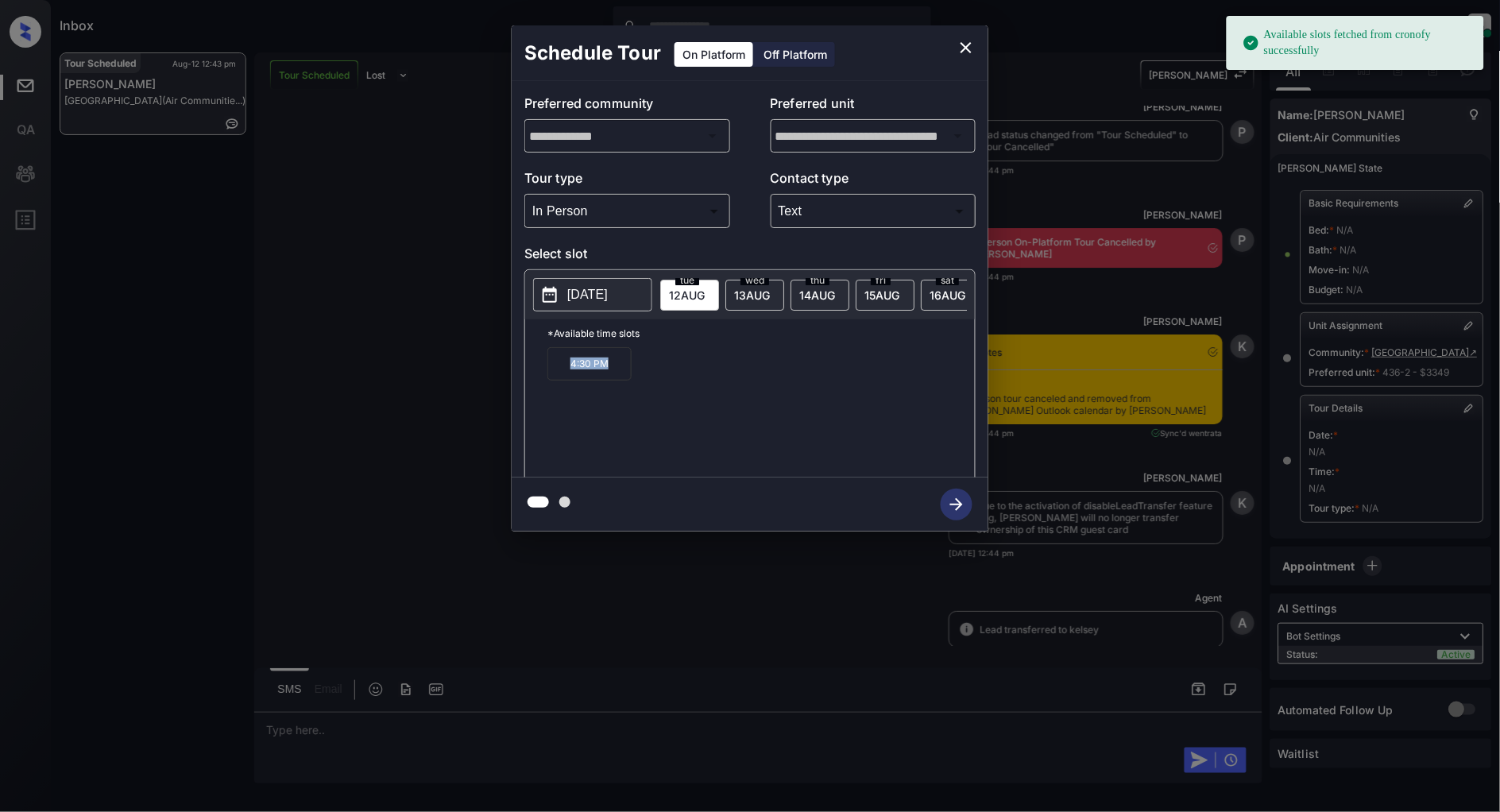
drag, startPoint x: 619, startPoint y: 375, endPoint x: 559, endPoint y: 377, distance: 60.0
click at [559, 377] on p "4:30 PM" at bounding box center [590, 363] width 84 height 34
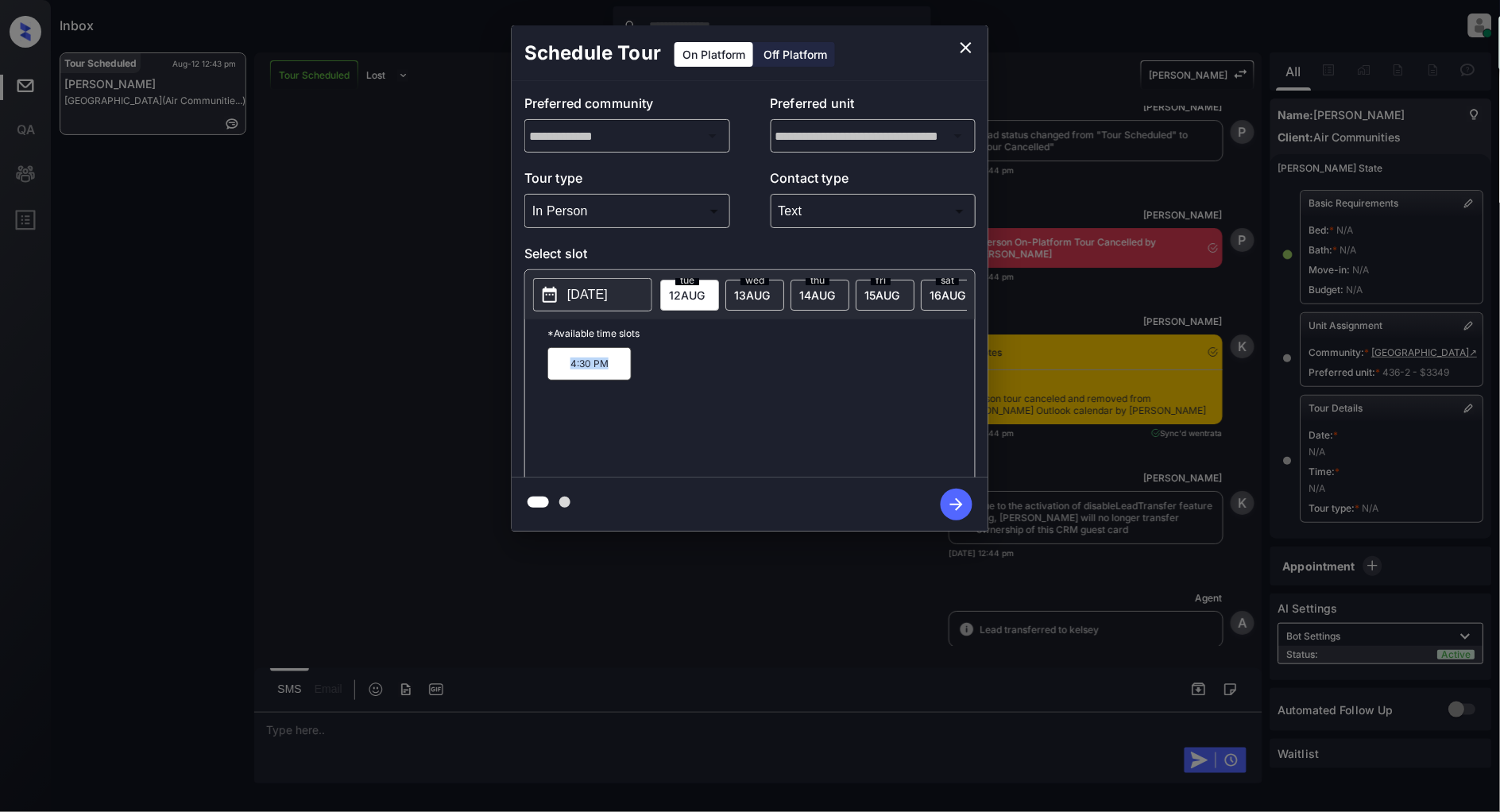
copy p "4:30 PM"
click at [963, 47] on icon "close" at bounding box center [966, 47] width 19 height 19
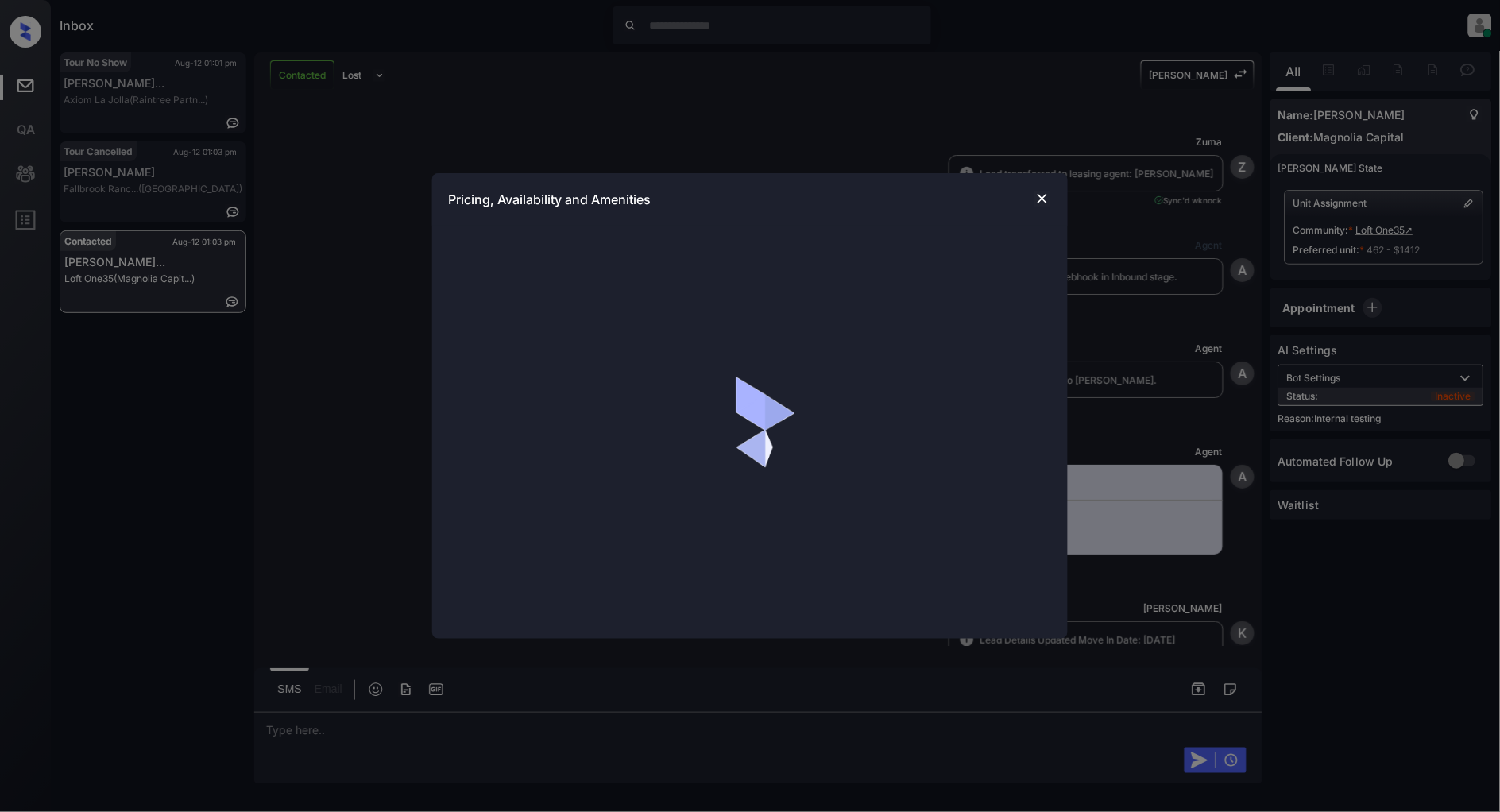
scroll to position [5364, 0]
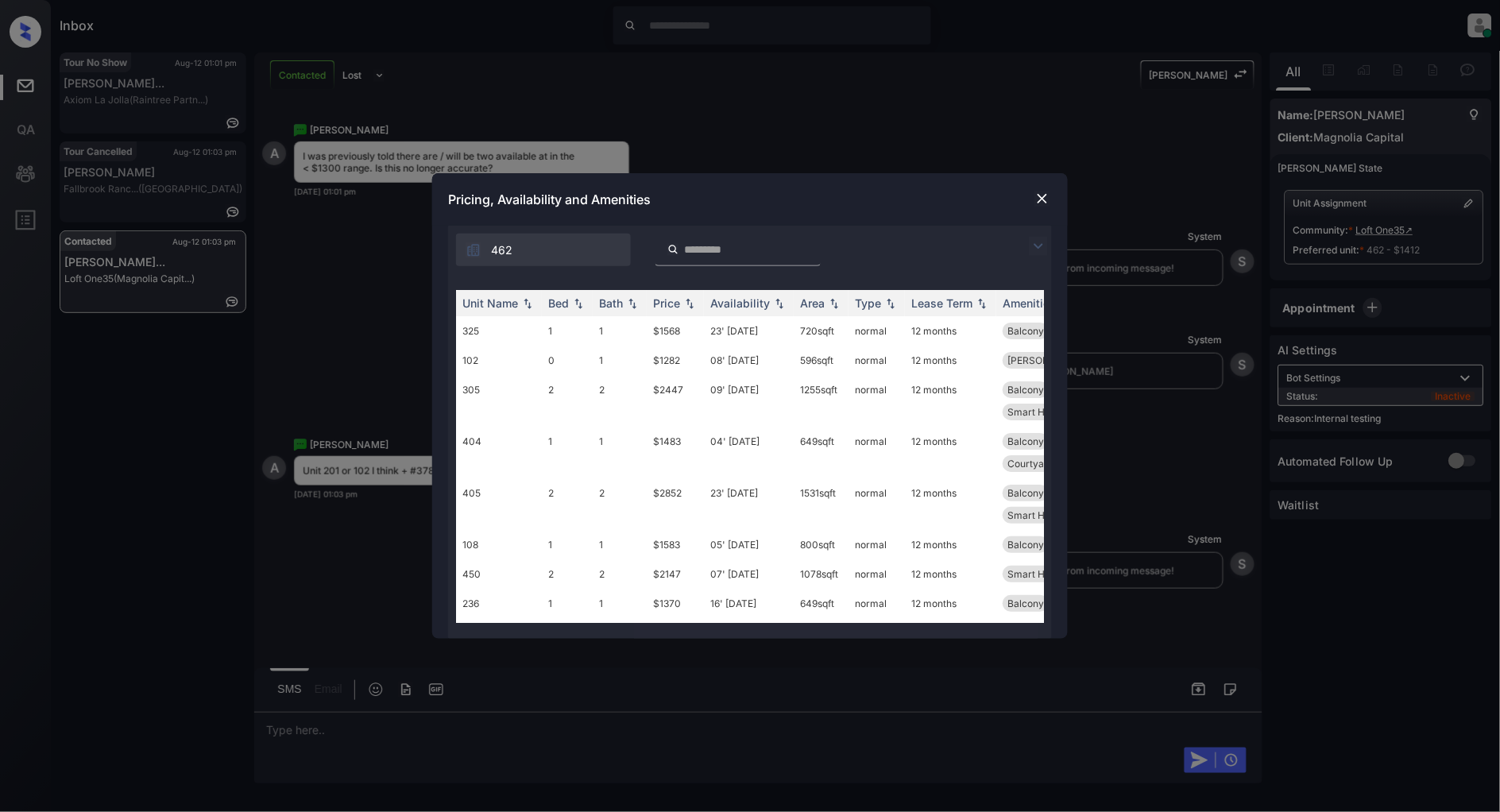
click at [1038, 243] on img at bounding box center [1038, 246] width 19 height 19
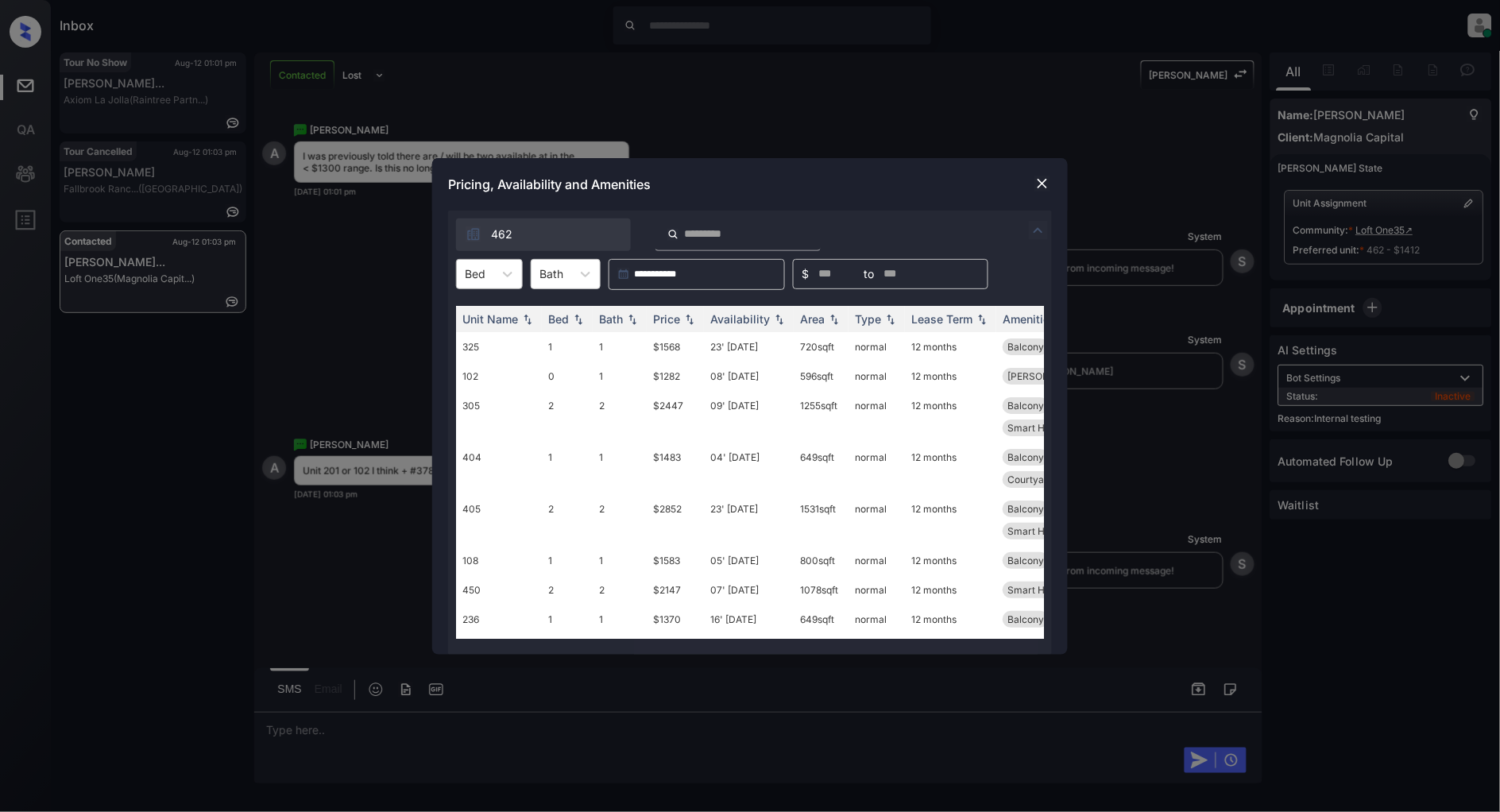
click at [473, 271] on div at bounding box center [475, 273] width 21 height 16
click at [490, 312] on div "0" at bounding box center [489, 312] width 66 height 28
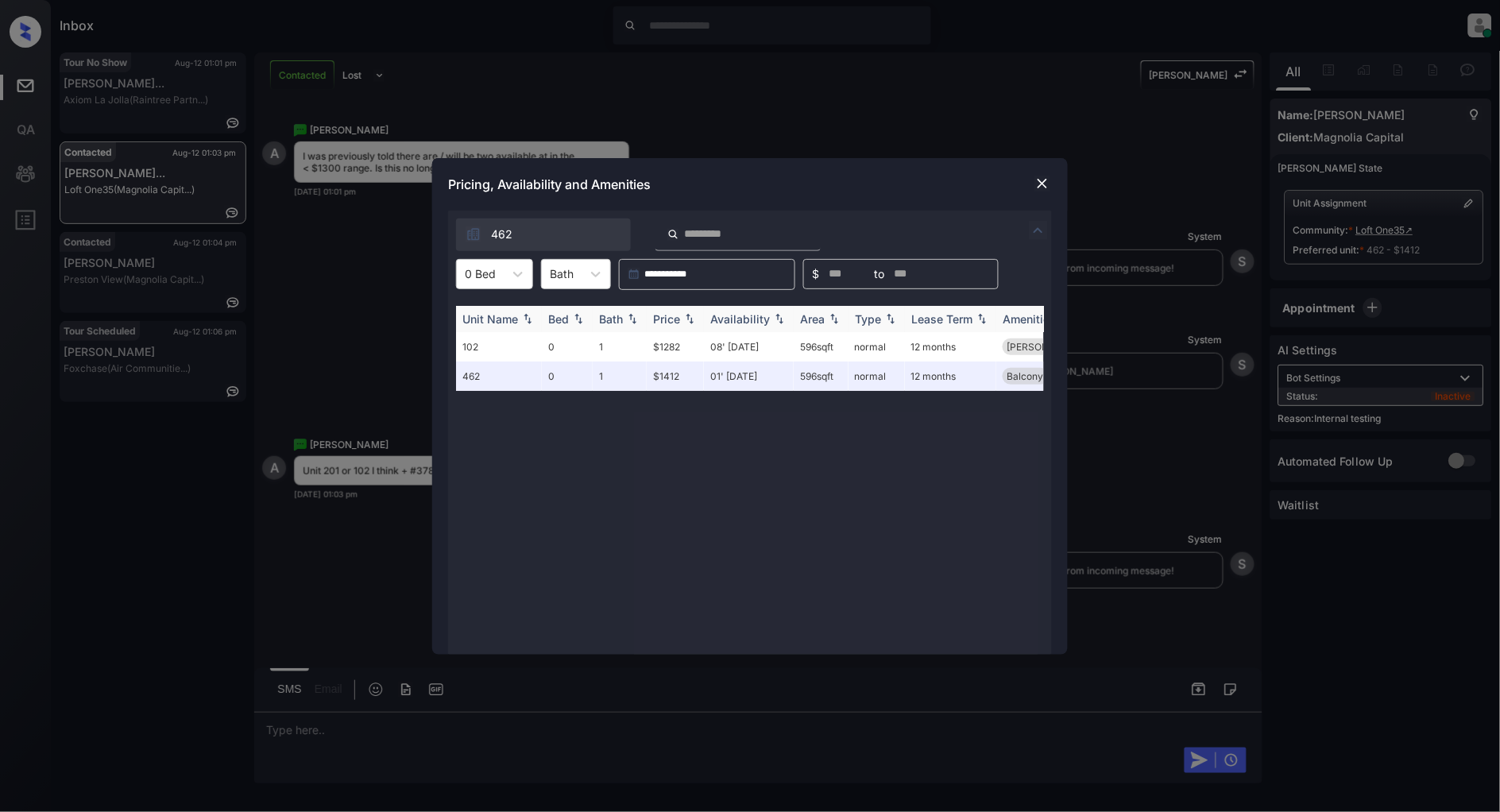
click at [693, 318] on img at bounding box center [690, 319] width 15 height 11
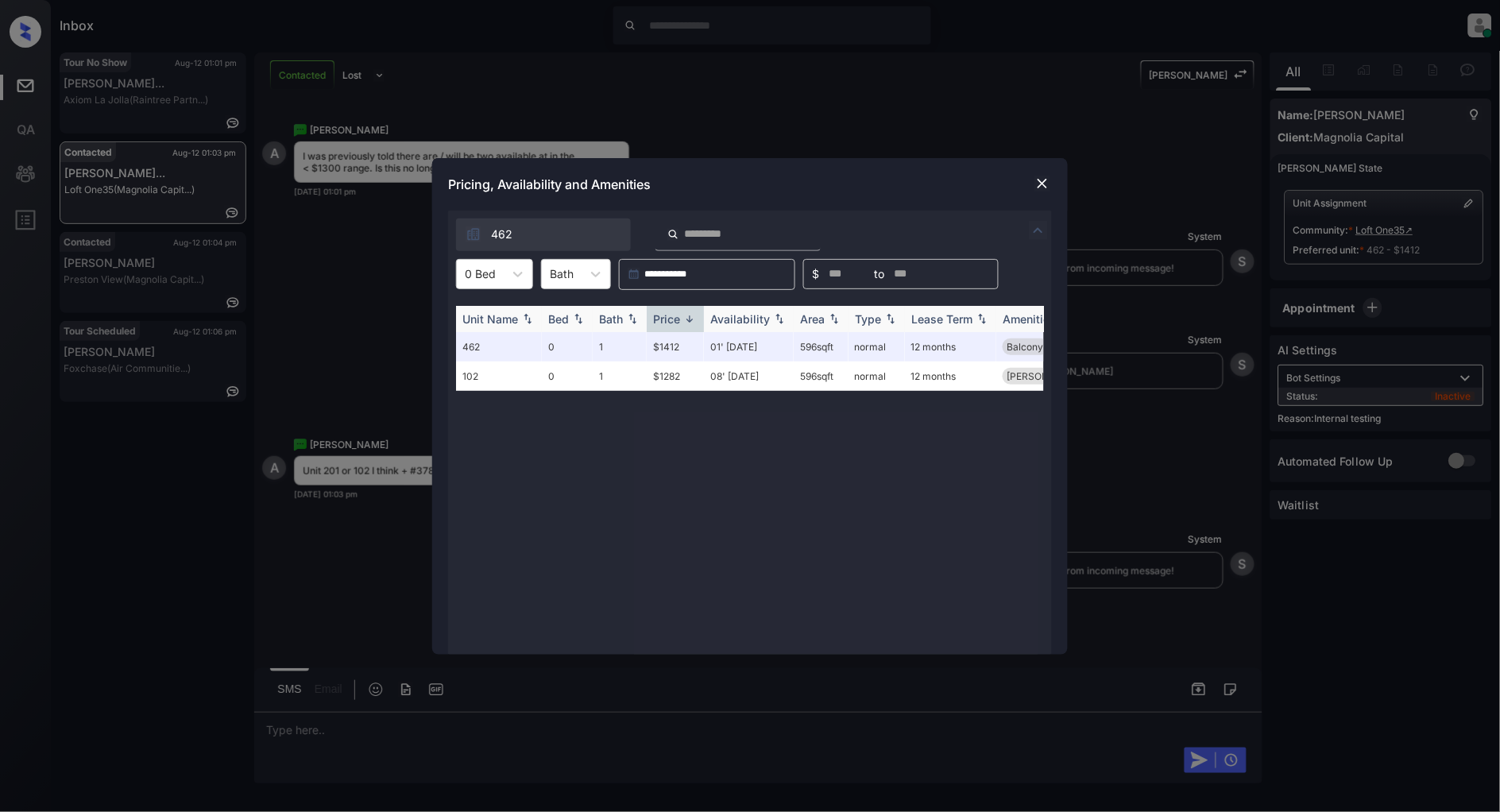
click at [693, 318] on img at bounding box center [690, 319] width 15 height 12
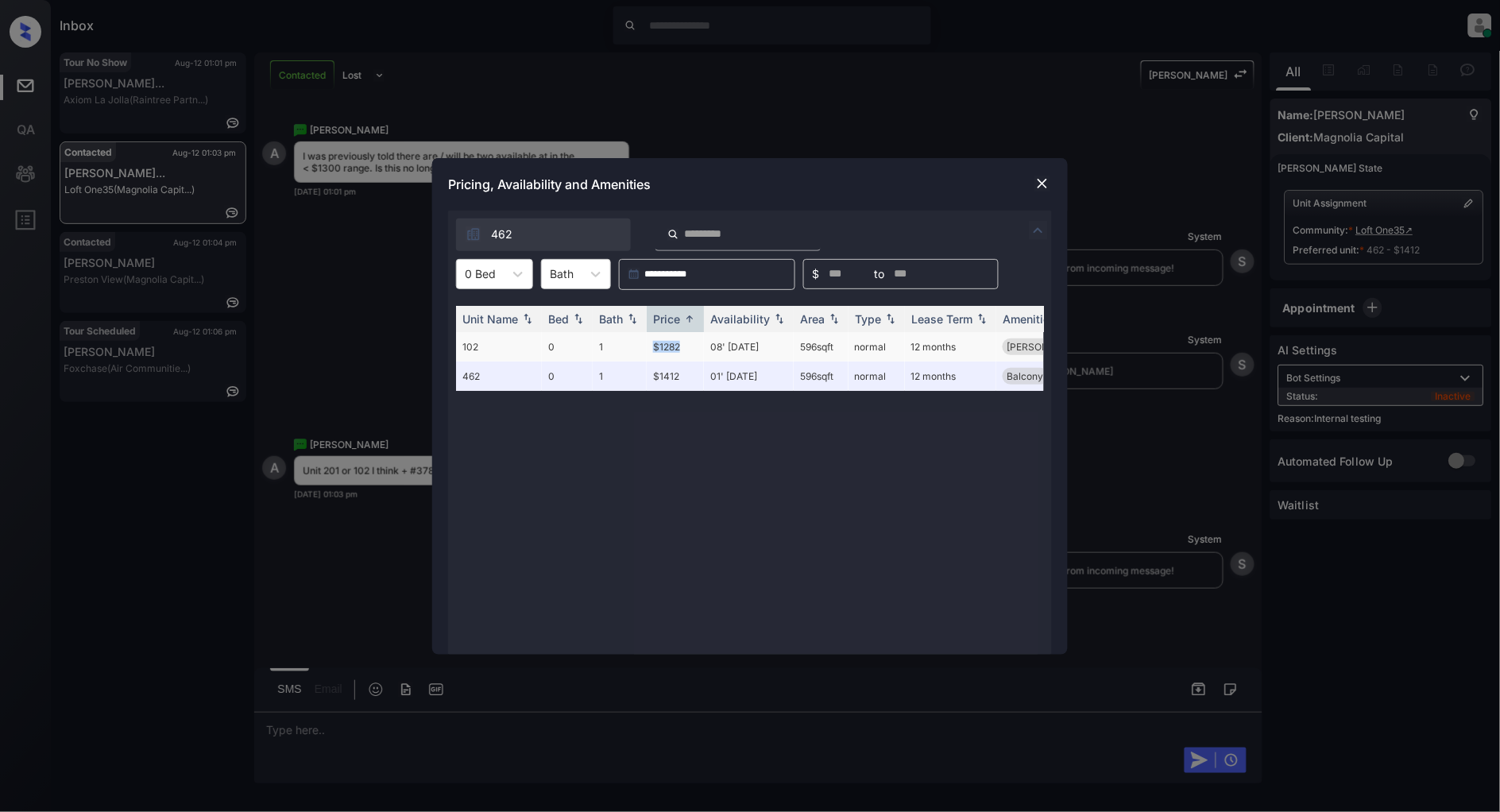
drag, startPoint x: 689, startPoint y: 346, endPoint x: 631, endPoint y: 342, distance: 58.1
click at [631, 342] on tr "102 0 1 $1282 08' [DATE] 596 sqft normal 12 months [PERSON_NAME]... Smart Home …" at bounding box center [871, 347] width 830 height 29
copy tr "$1282"
click at [1052, 173] on div "Pricing, Availability and Amenities" at bounding box center [750, 184] width 636 height 53
click at [1049, 178] on img at bounding box center [1042, 183] width 15 height 15
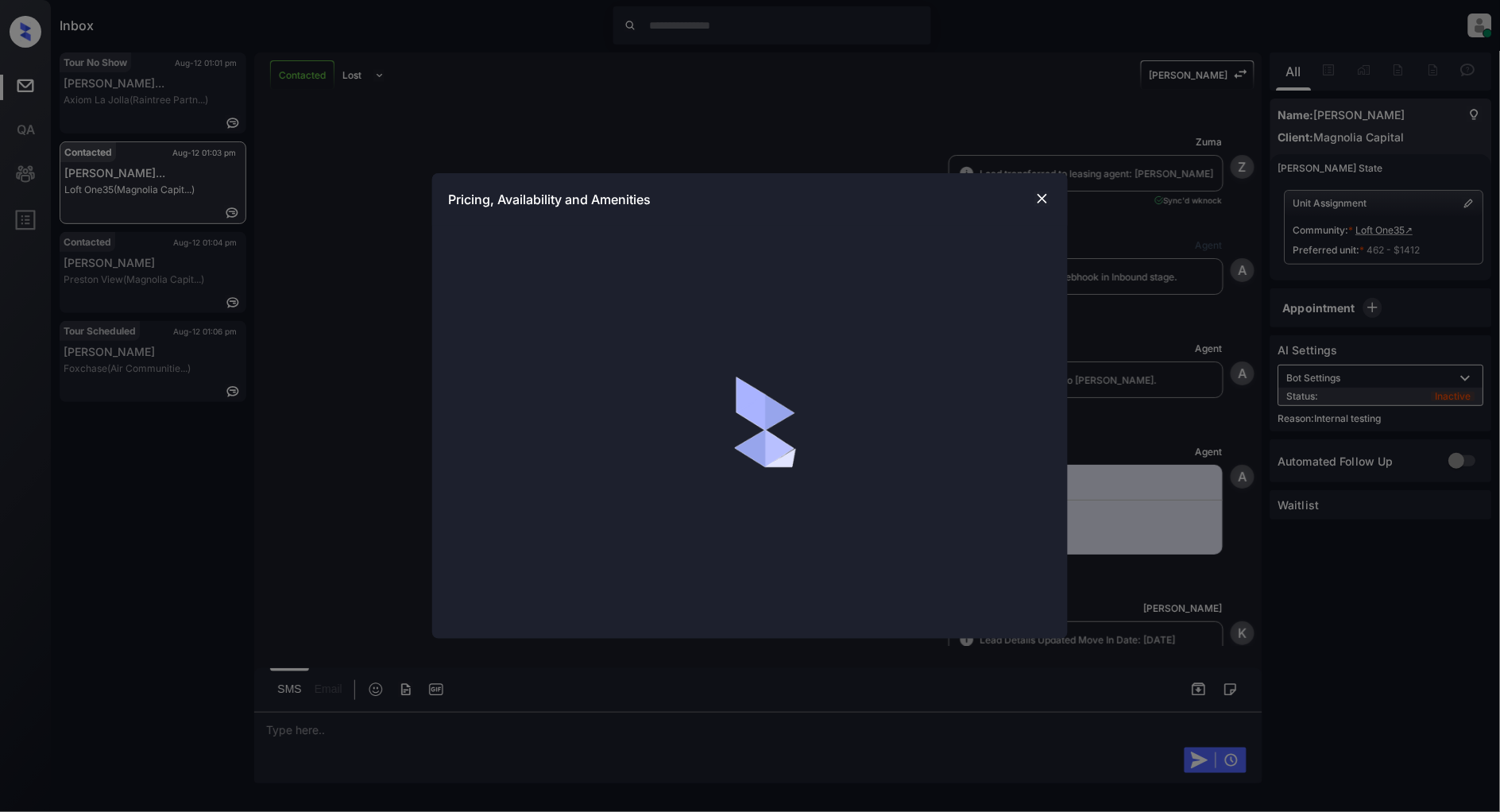
scroll to position [4923, 0]
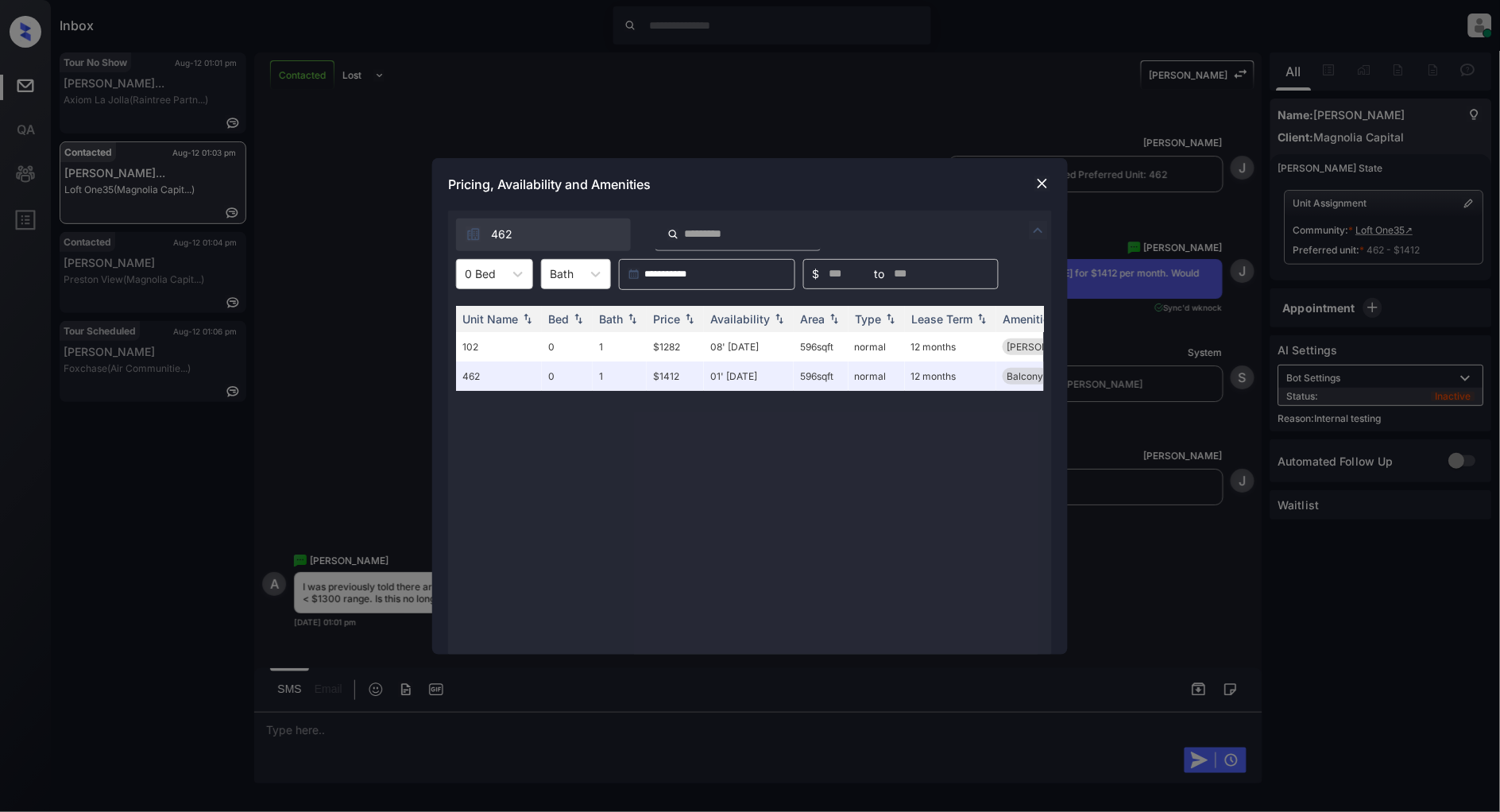
click at [734, 471] on div "Unit Name Bed Bath Price Availability Area Type Lease Term Amenities 102 0 1 $1…" at bounding box center [750, 472] width 588 height 333
drag, startPoint x: 686, startPoint y: 344, endPoint x: 630, endPoint y: 346, distance: 56.0
click at [630, 346] on tr "102 0 1 $1282 08' [DATE] 596 sqft normal 12 months [PERSON_NAME]... Smart Home …" at bounding box center [871, 347] width 830 height 29
copy tr "$1282"
click at [1046, 184] on img at bounding box center [1042, 183] width 15 height 15
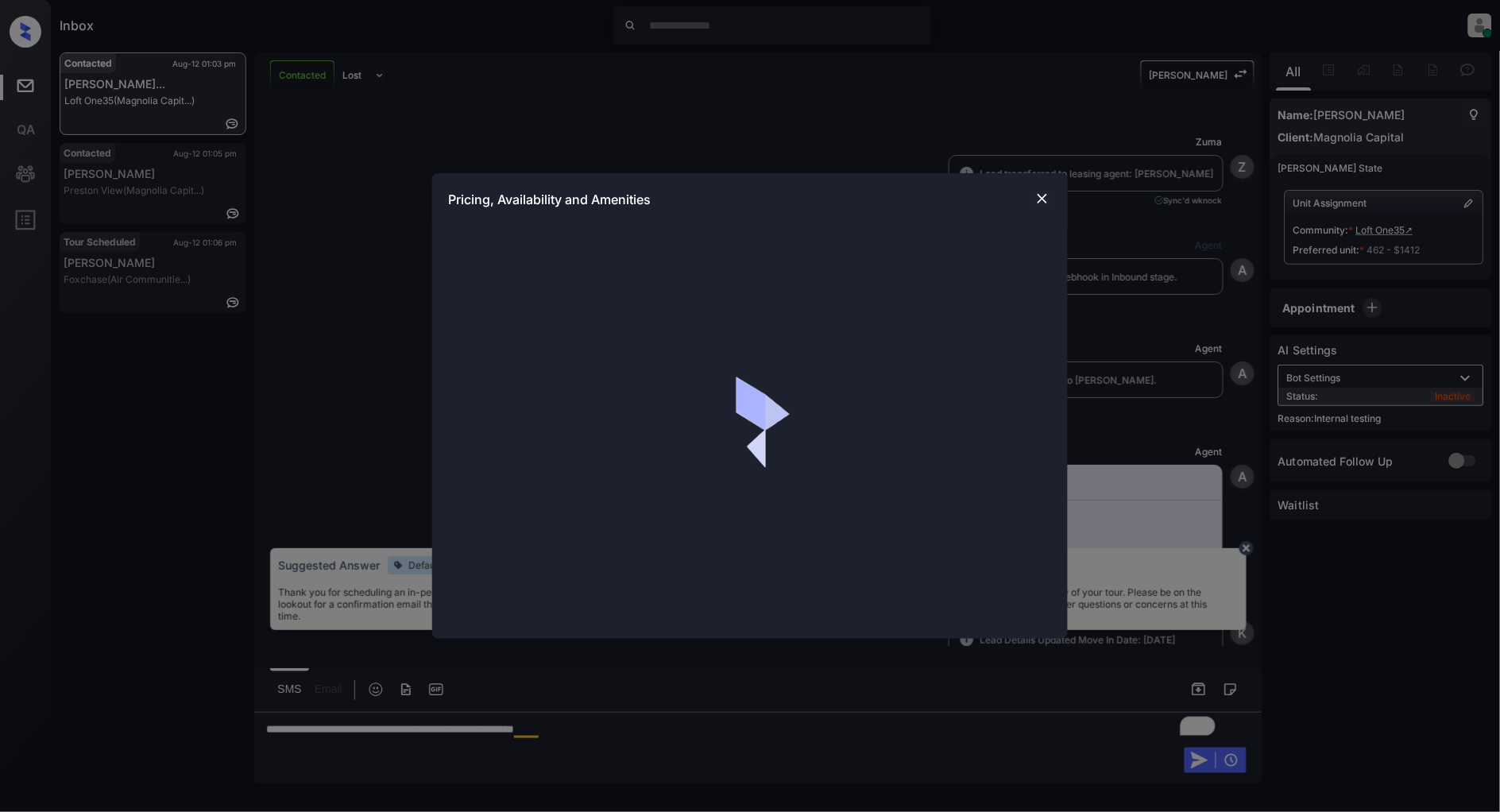
scroll to position [4923, 0]
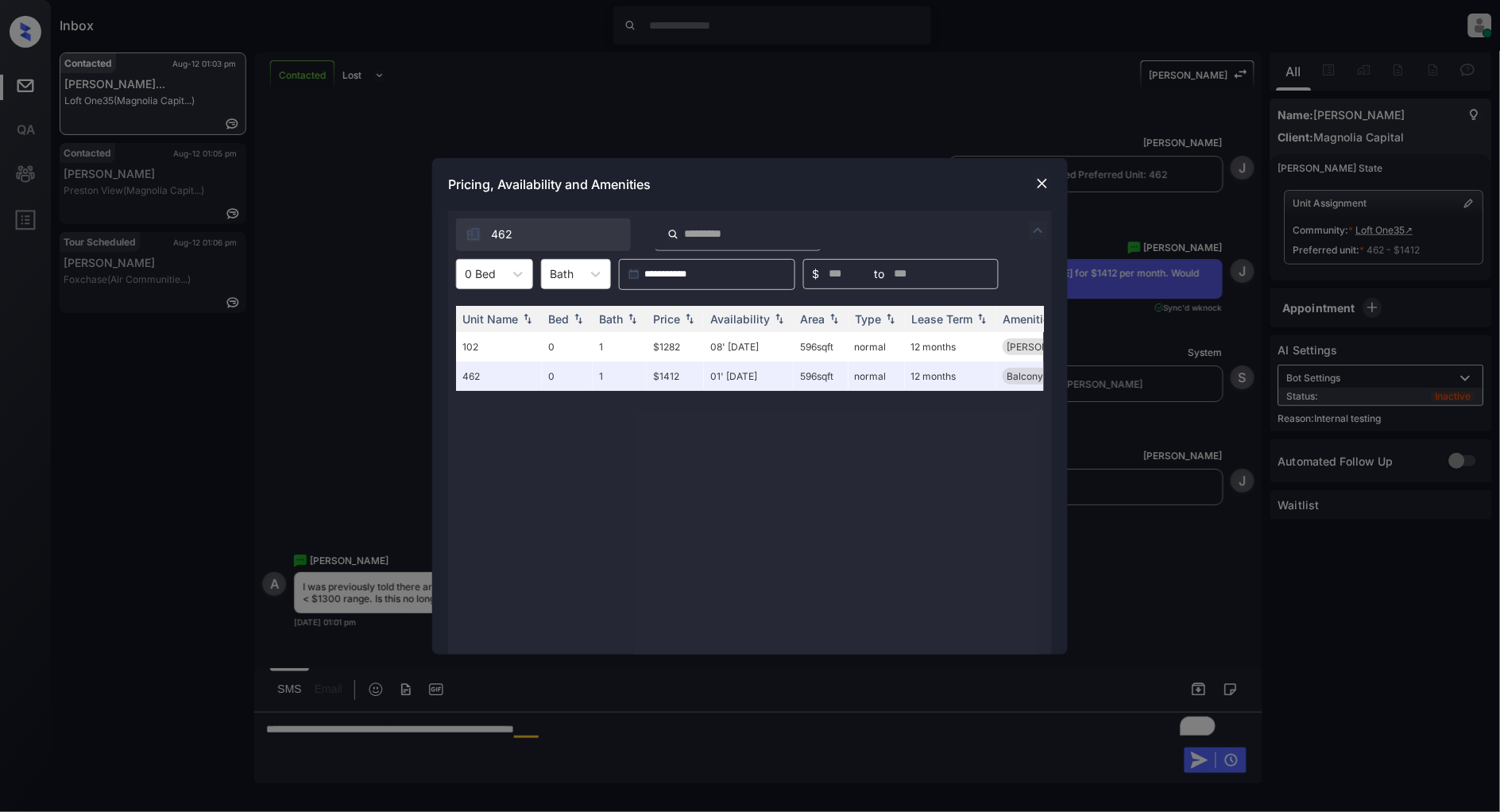
click at [1045, 186] on img at bounding box center [1042, 183] width 15 height 15
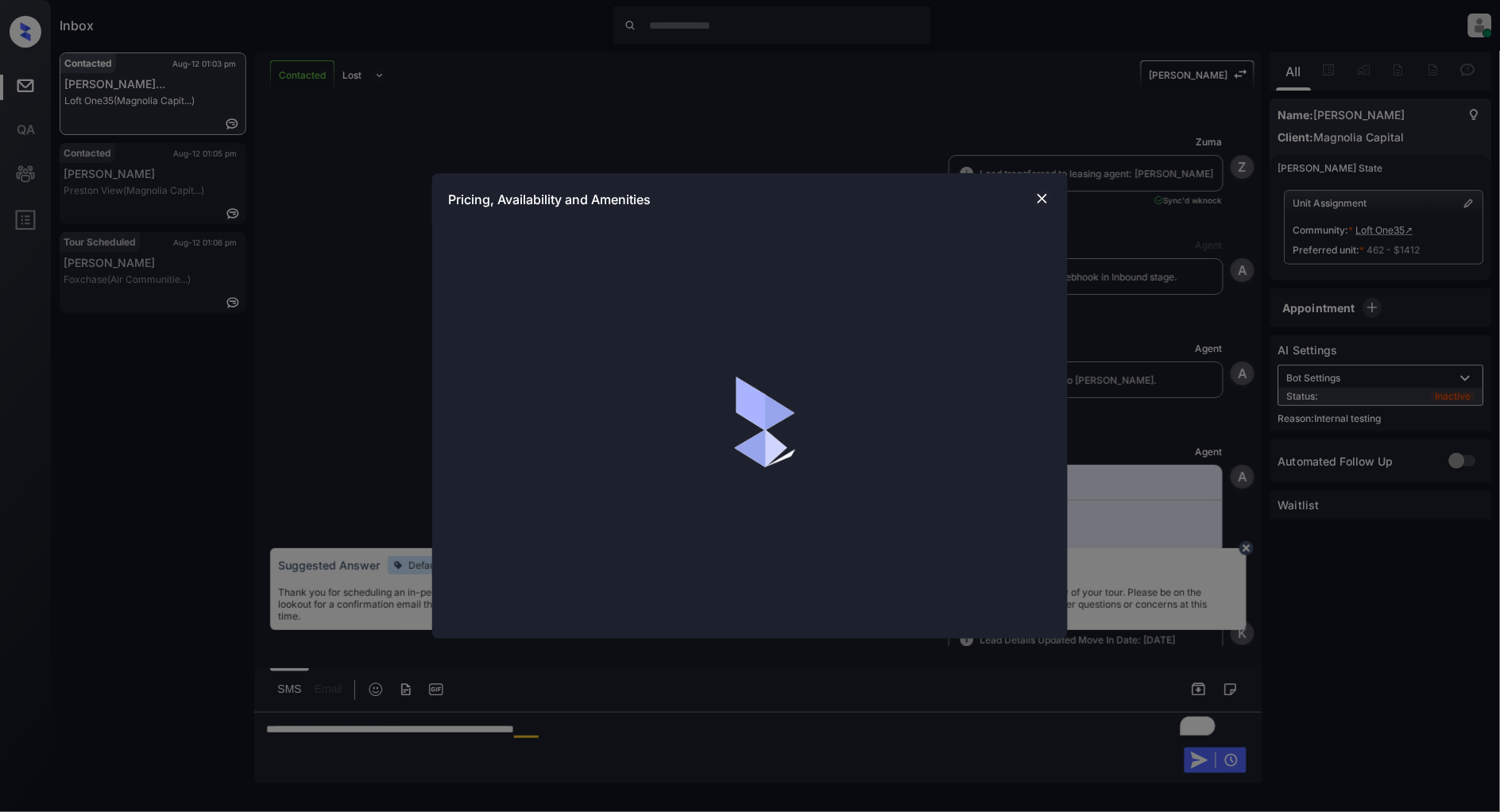
scroll to position [5276, 0]
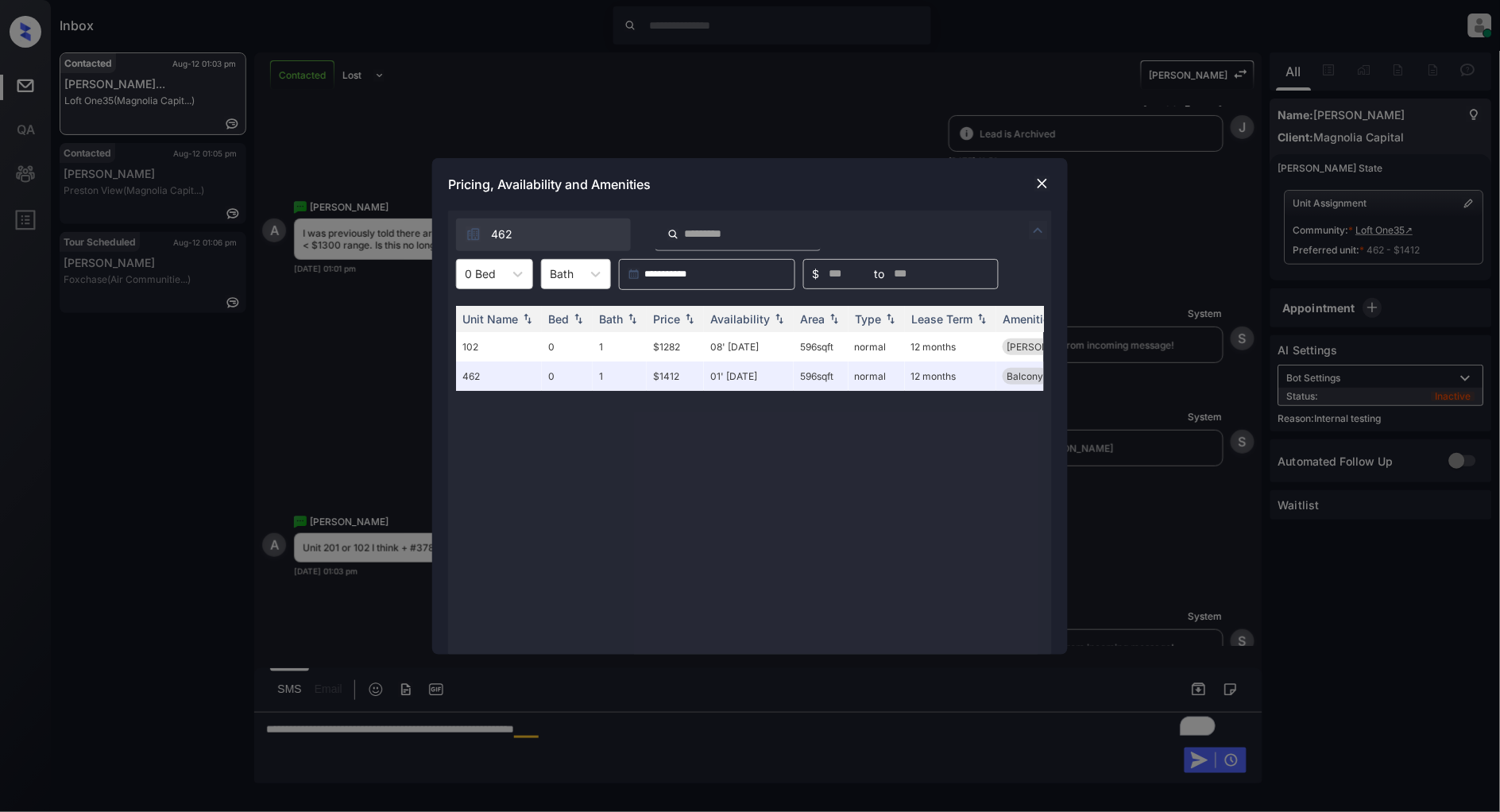
click at [1036, 178] on img at bounding box center [1042, 183] width 15 height 15
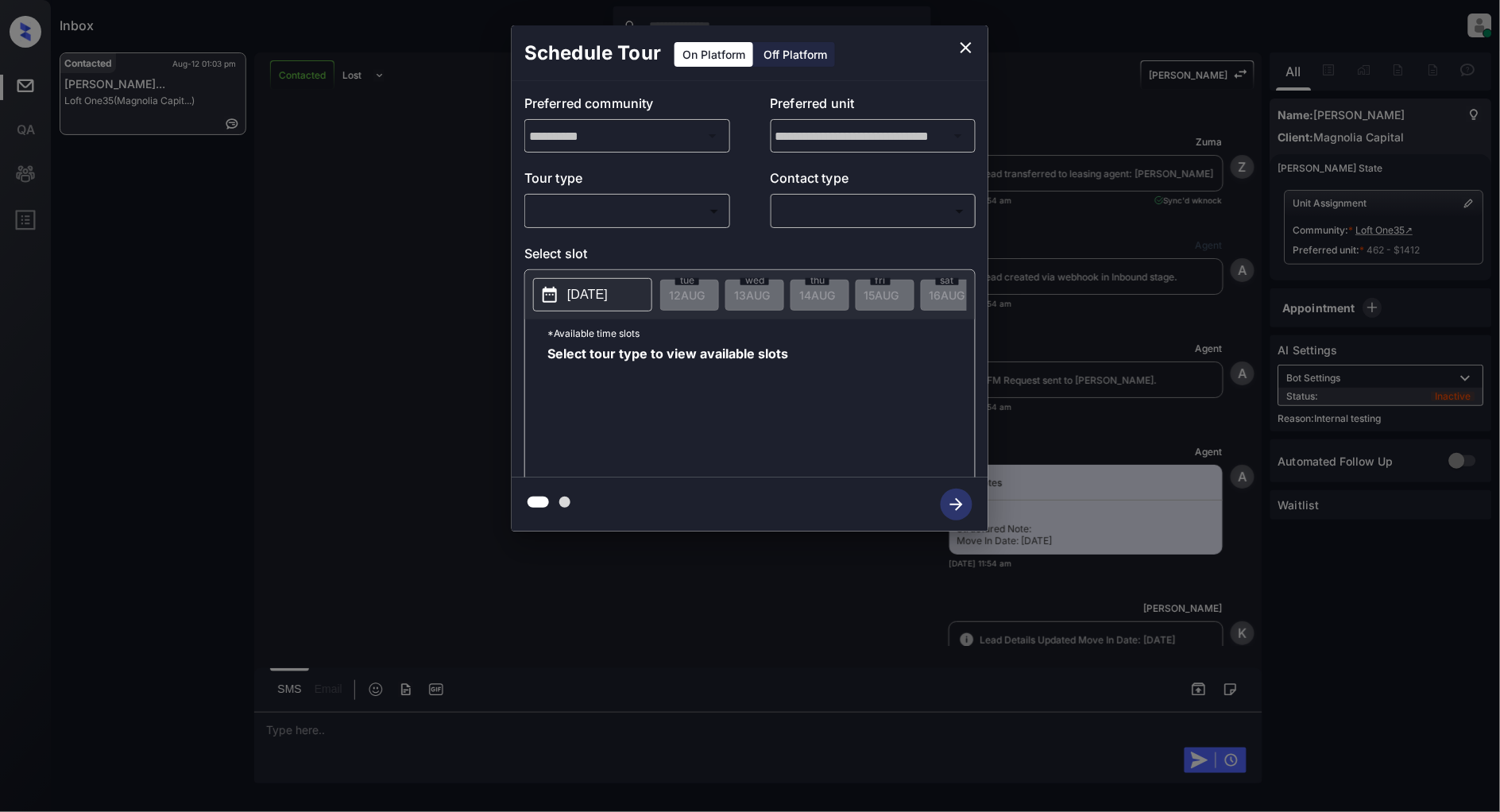
scroll to position [5677, 0]
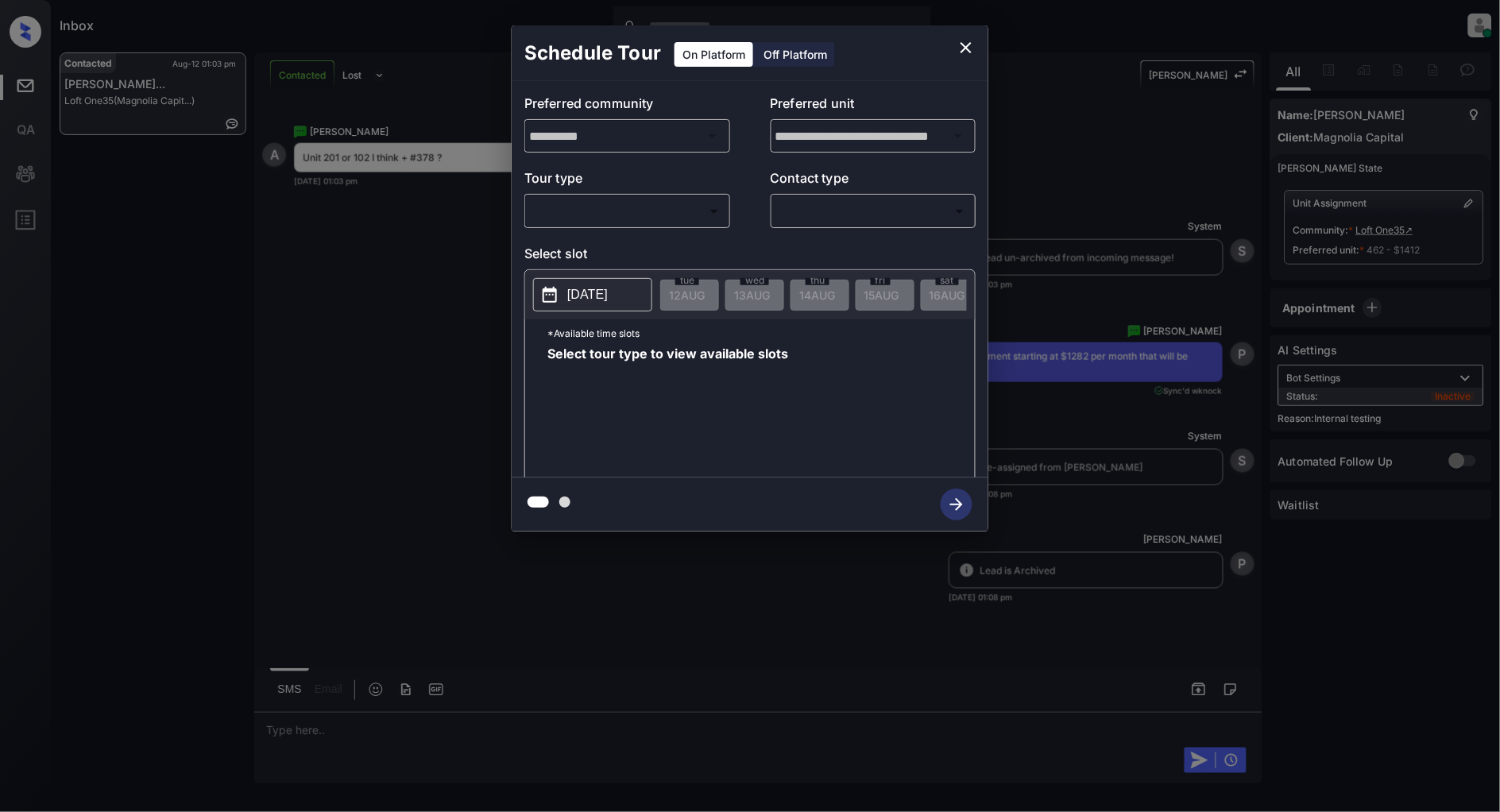
click at [375, 365] on div "**********" at bounding box center [750, 278] width 1500 height 557
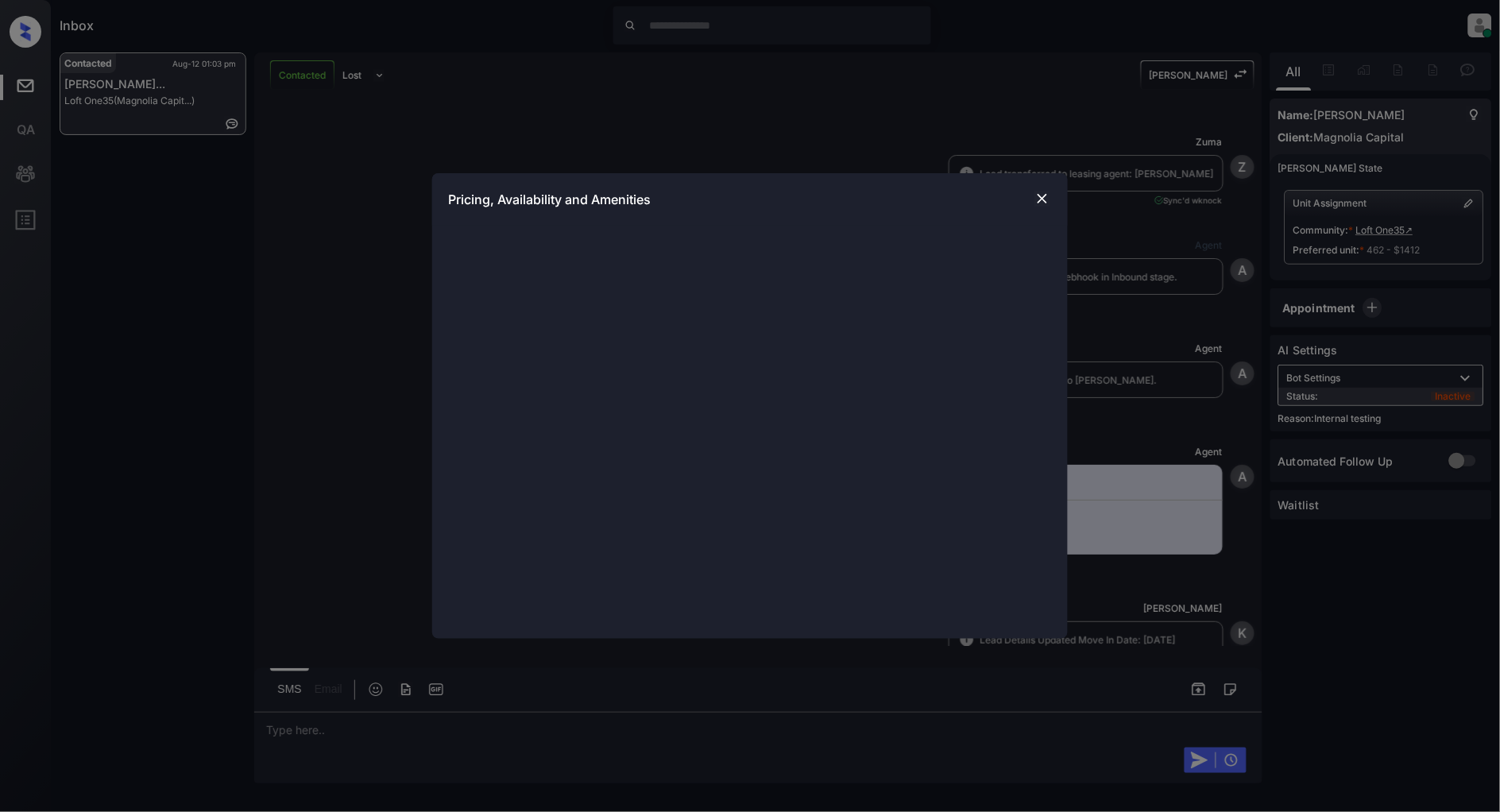
scroll to position [5677, 0]
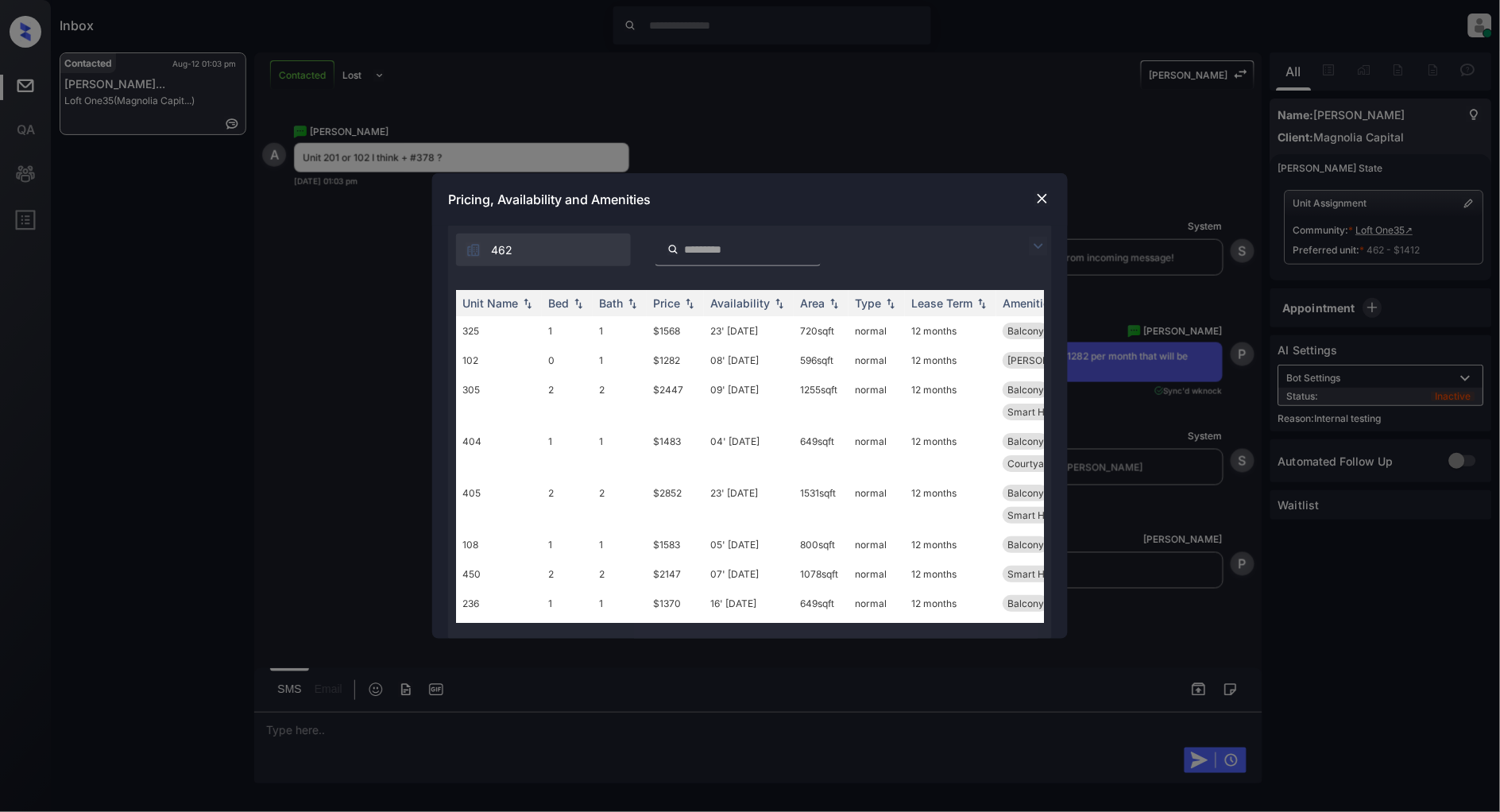
click at [1033, 247] on img at bounding box center [1038, 246] width 19 height 19
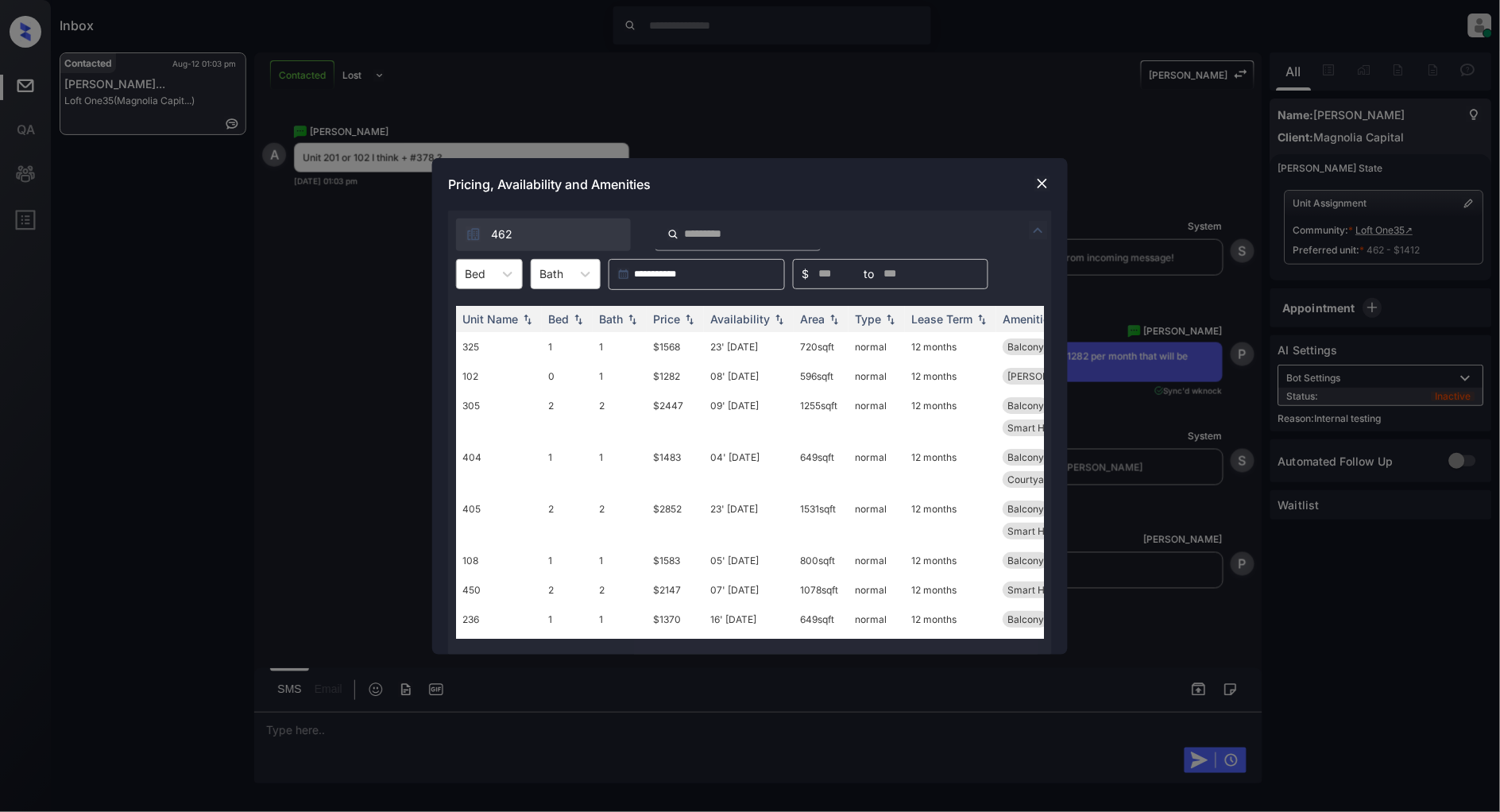
click at [486, 279] on div "Bed" at bounding box center [475, 273] width 36 height 23
click at [478, 313] on div "0" at bounding box center [489, 312] width 66 height 28
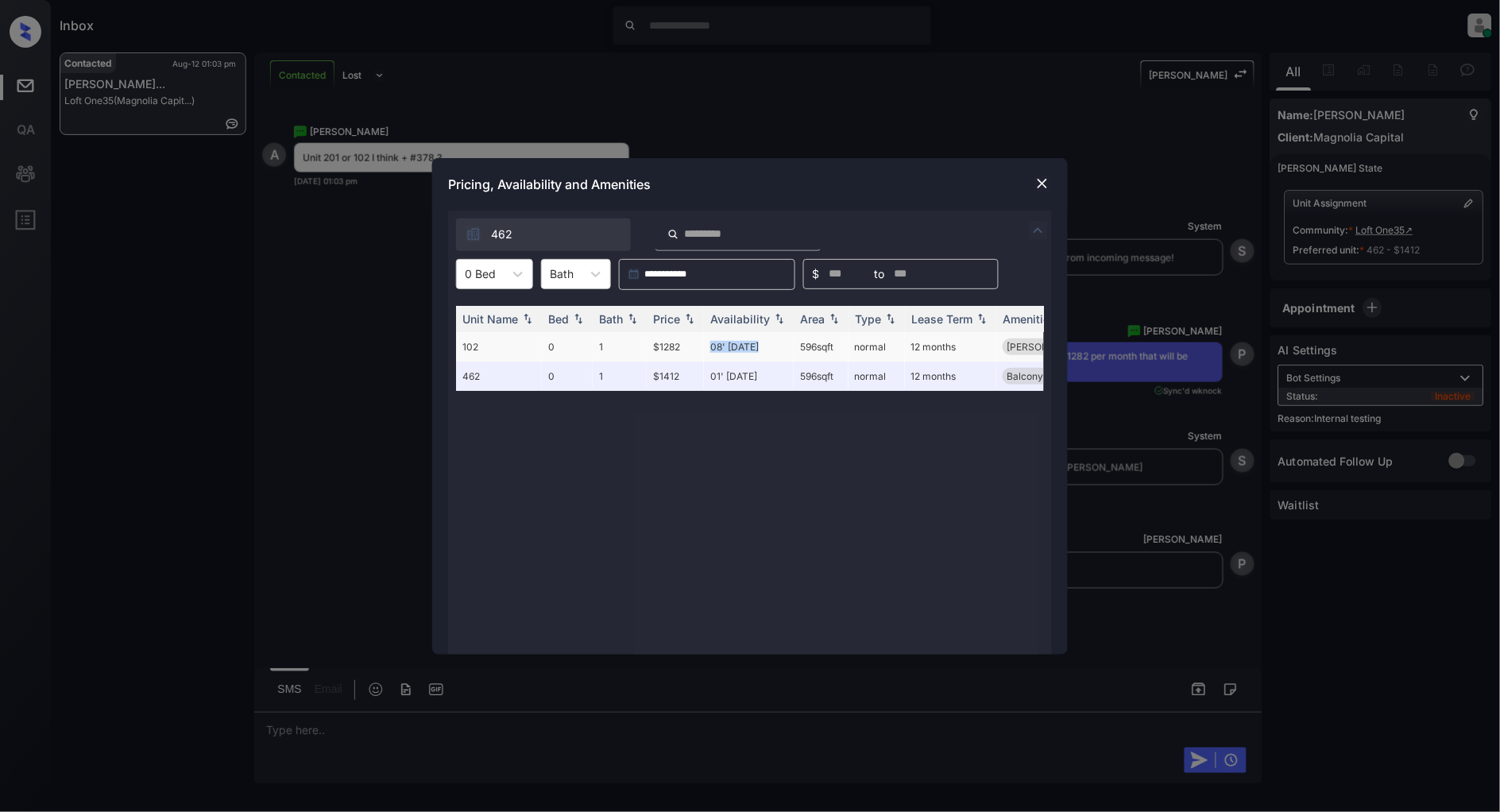
drag, startPoint x: 764, startPoint y: 345, endPoint x: 695, endPoint y: 345, distance: 69.0
click at [695, 345] on tr "102 0 1 $1282 08' [DATE] 596 sqft normal 12 months [PERSON_NAME]... Smart Home …" at bounding box center [871, 347] width 830 height 29
copy tr "08' [DATE]"
click at [1034, 181] on div at bounding box center [1042, 183] width 19 height 19
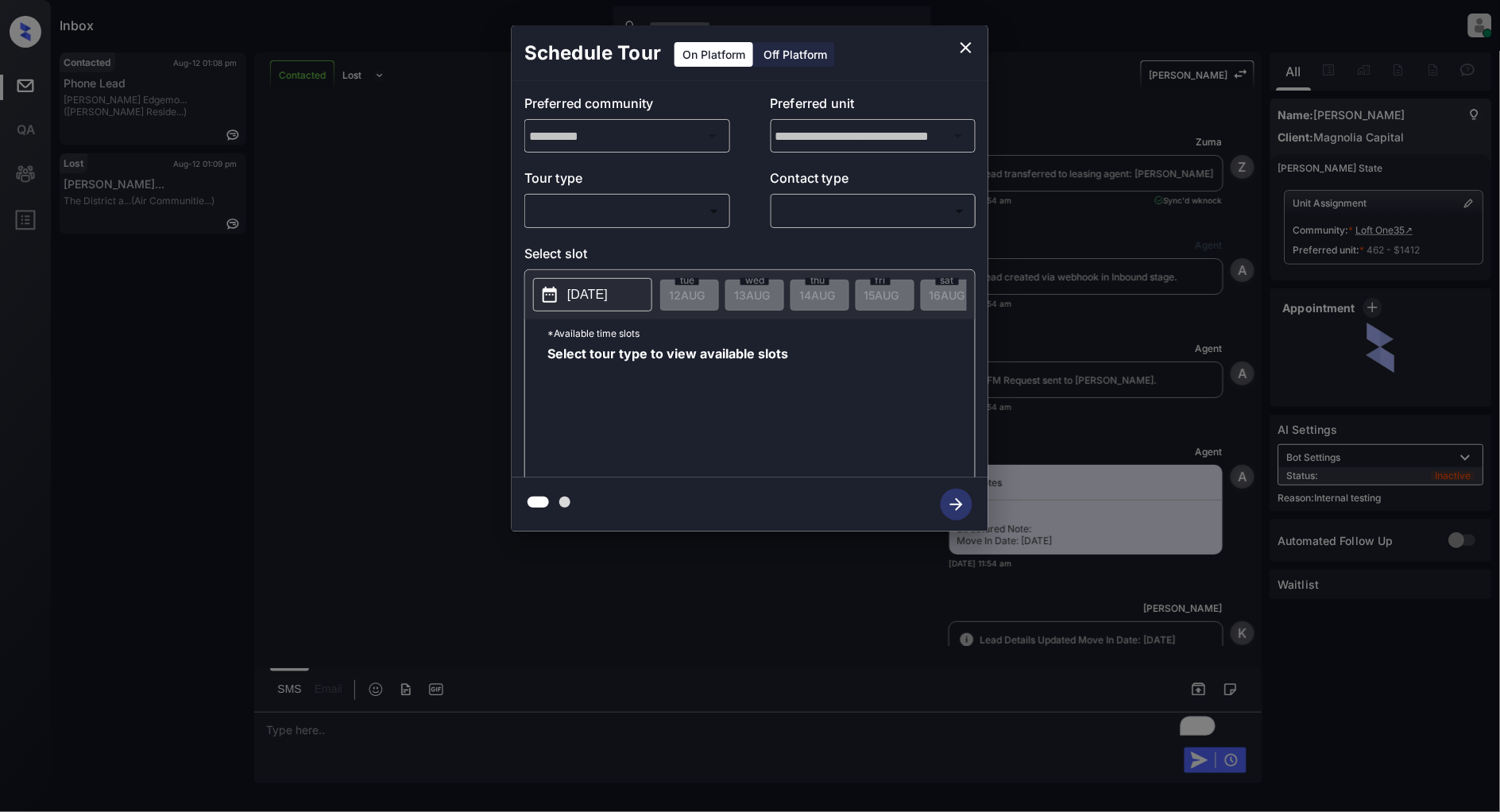
scroll to position [5634, 0]
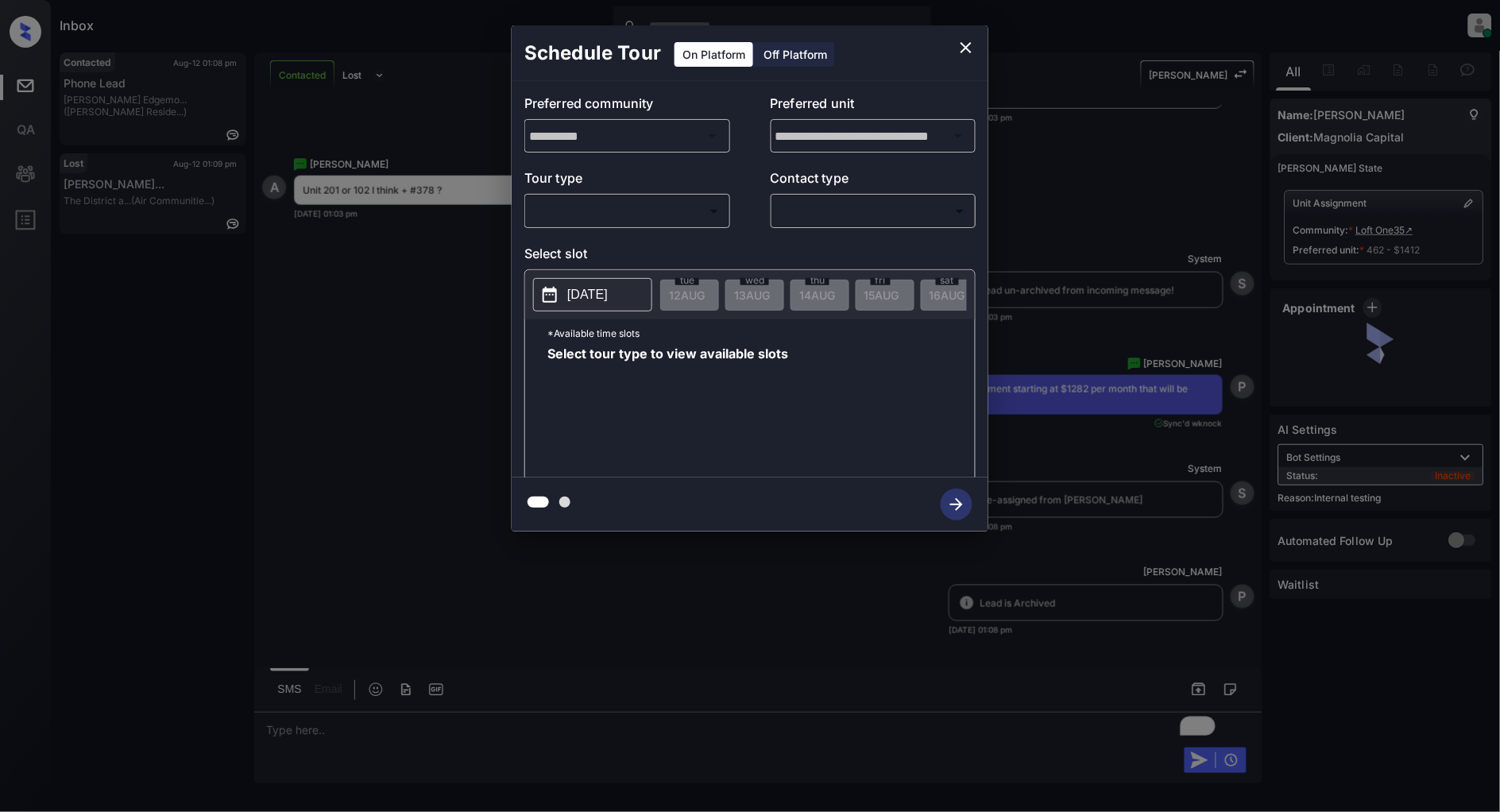
click at [687, 207] on body "Inbox [PERSON_NAME] Online Set yourself offline Set yourself on break Profile S…" at bounding box center [750, 406] width 1500 height 812
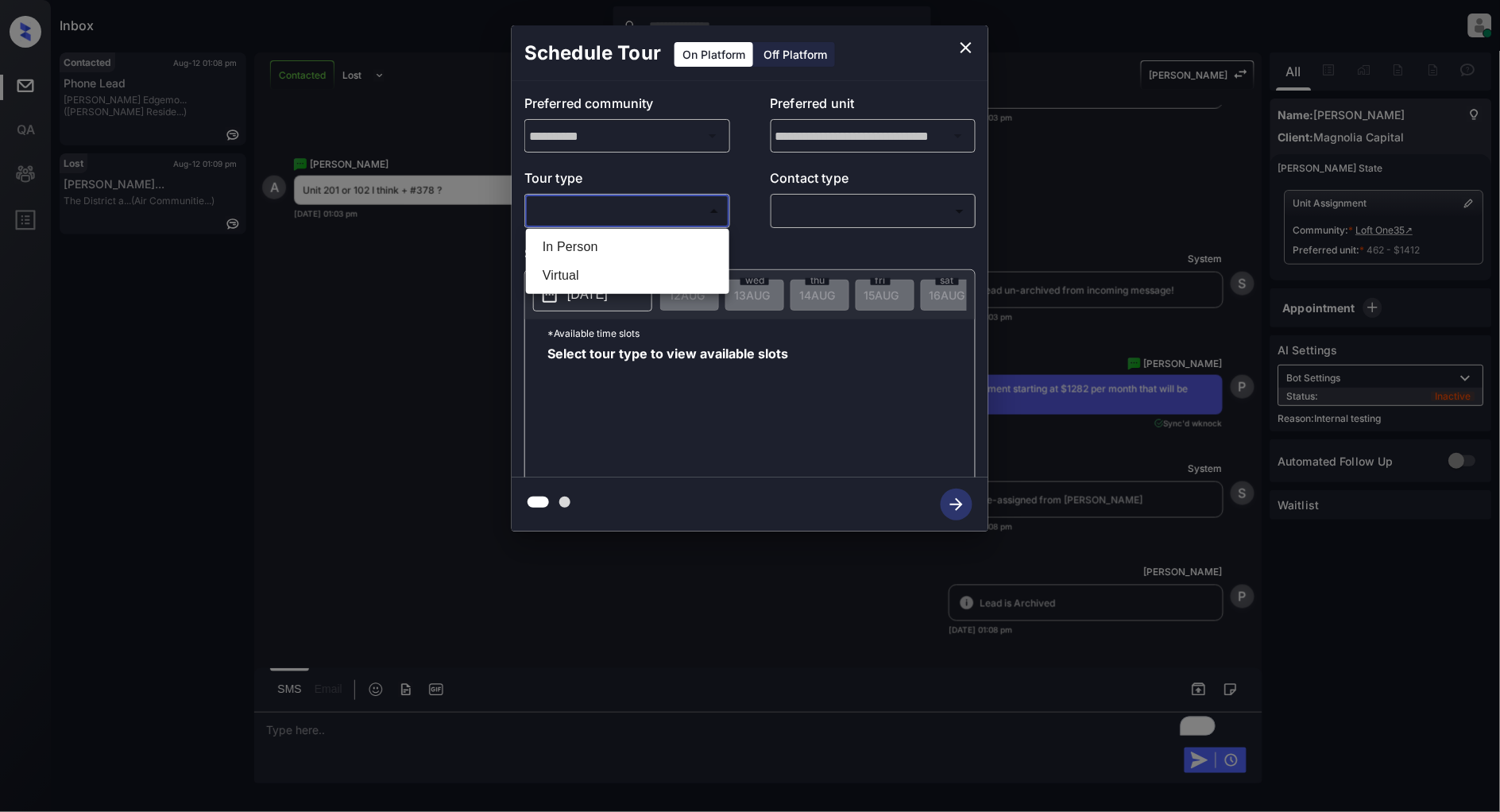
click at [972, 42] on div at bounding box center [750, 406] width 1500 height 812
click at [189, 371] on div "**********" at bounding box center [750, 278] width 1500 height 557
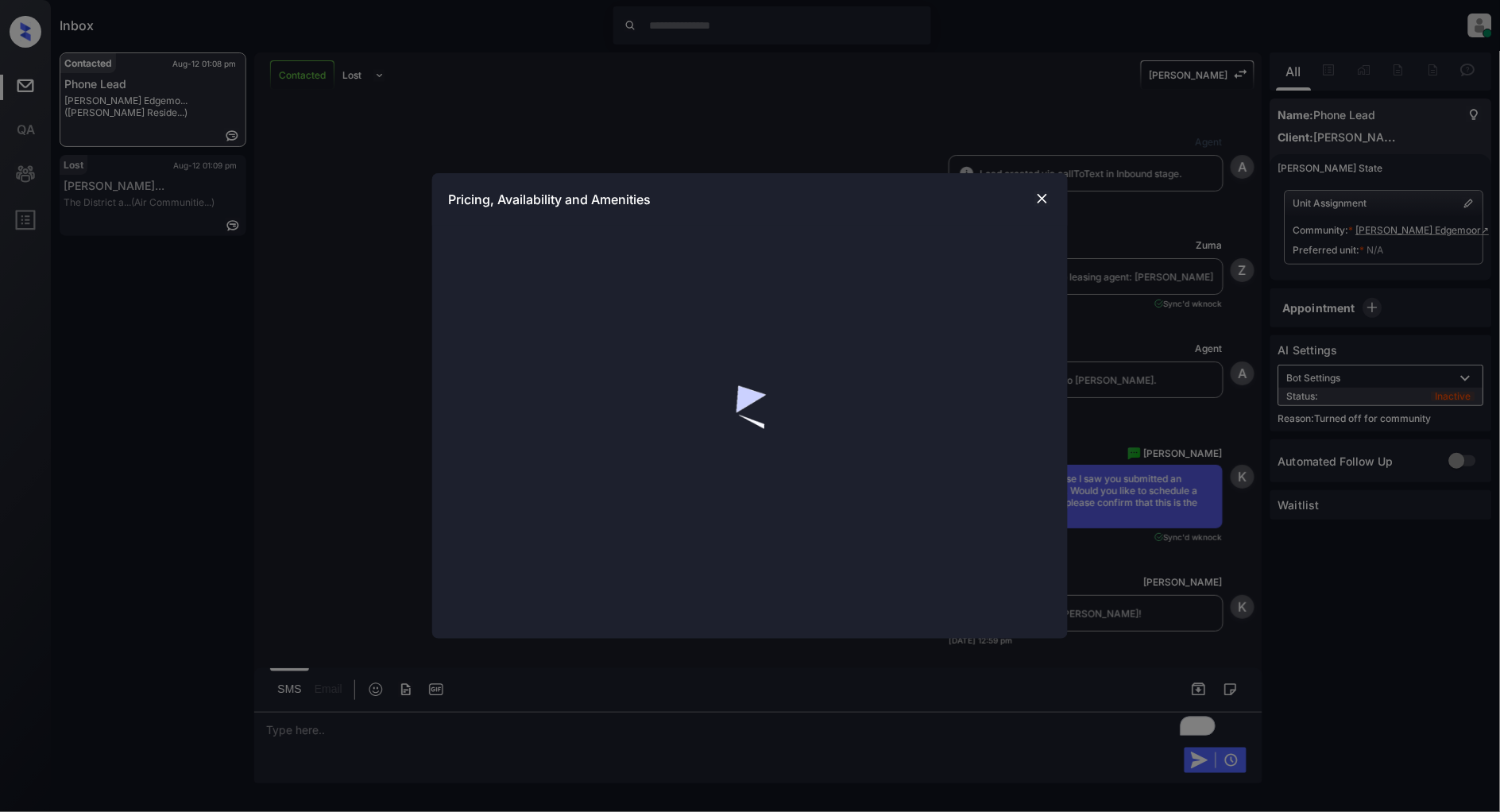
scroll to position [530, 0]
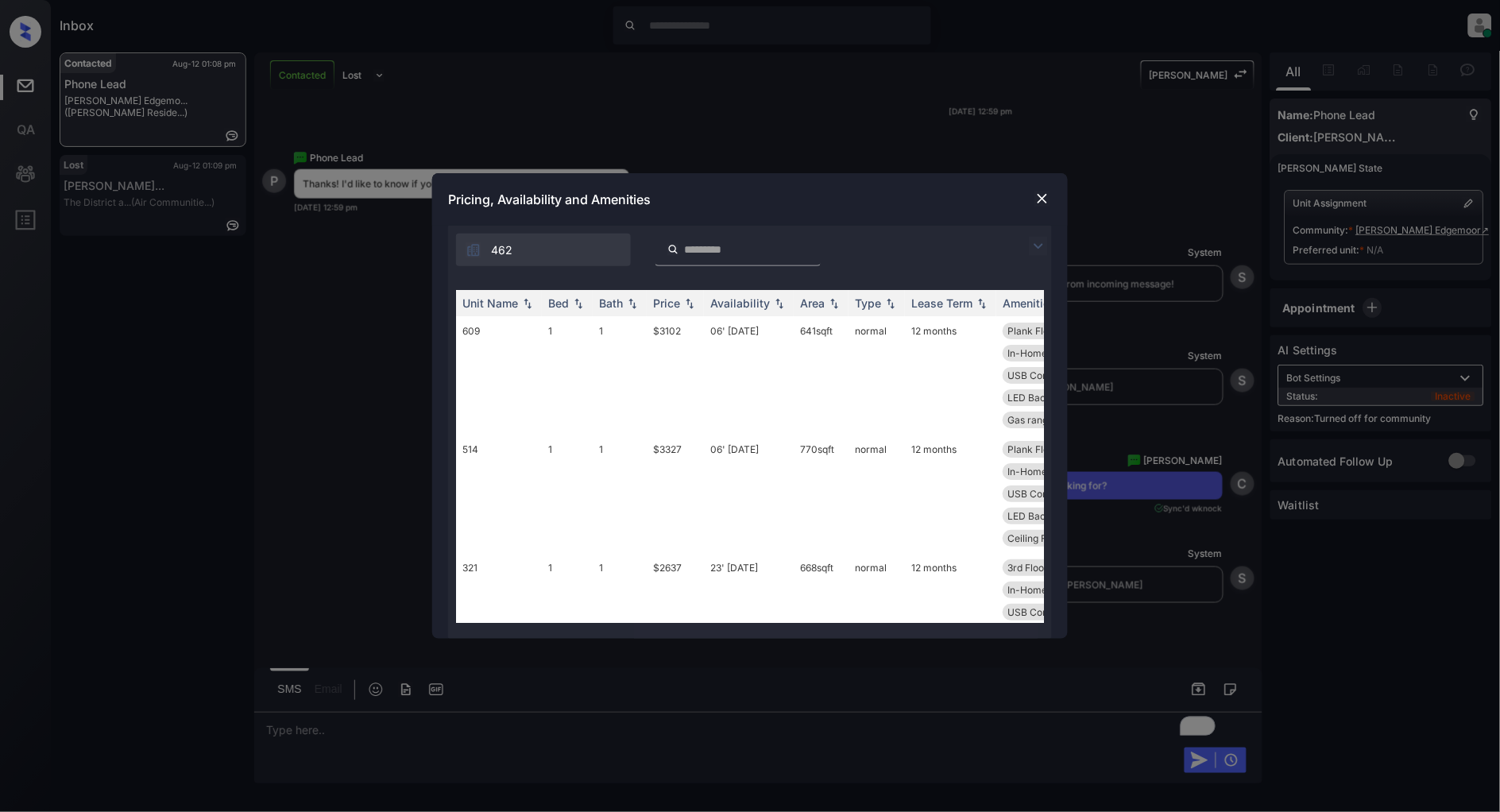
click at [1031, 251] on img at bounding box center [1038, 246] width 19 height 19
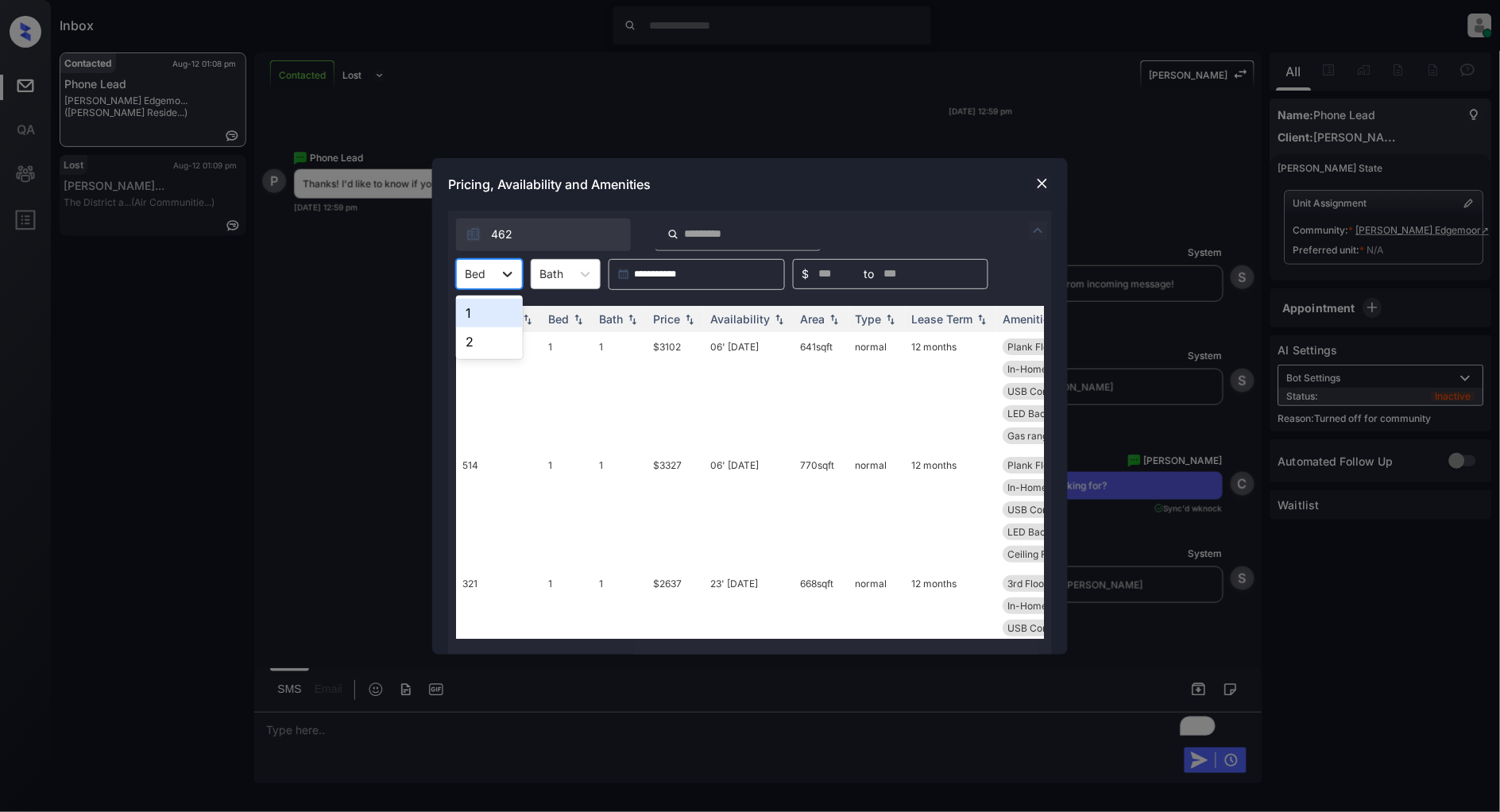
click at [495, 272] on div at bounding box center [507, 273] width 28 height 28
click at [485, 313] on div "1" at bounding box center [489, 312] width 66 height 28
click at [690, 319] on img at bounding box center [690, 319] width 15 height 11
drag, startPoint x: 687, startPoint y: 344, endPoint x: 631, endPoint y: 346, distance: 56.0
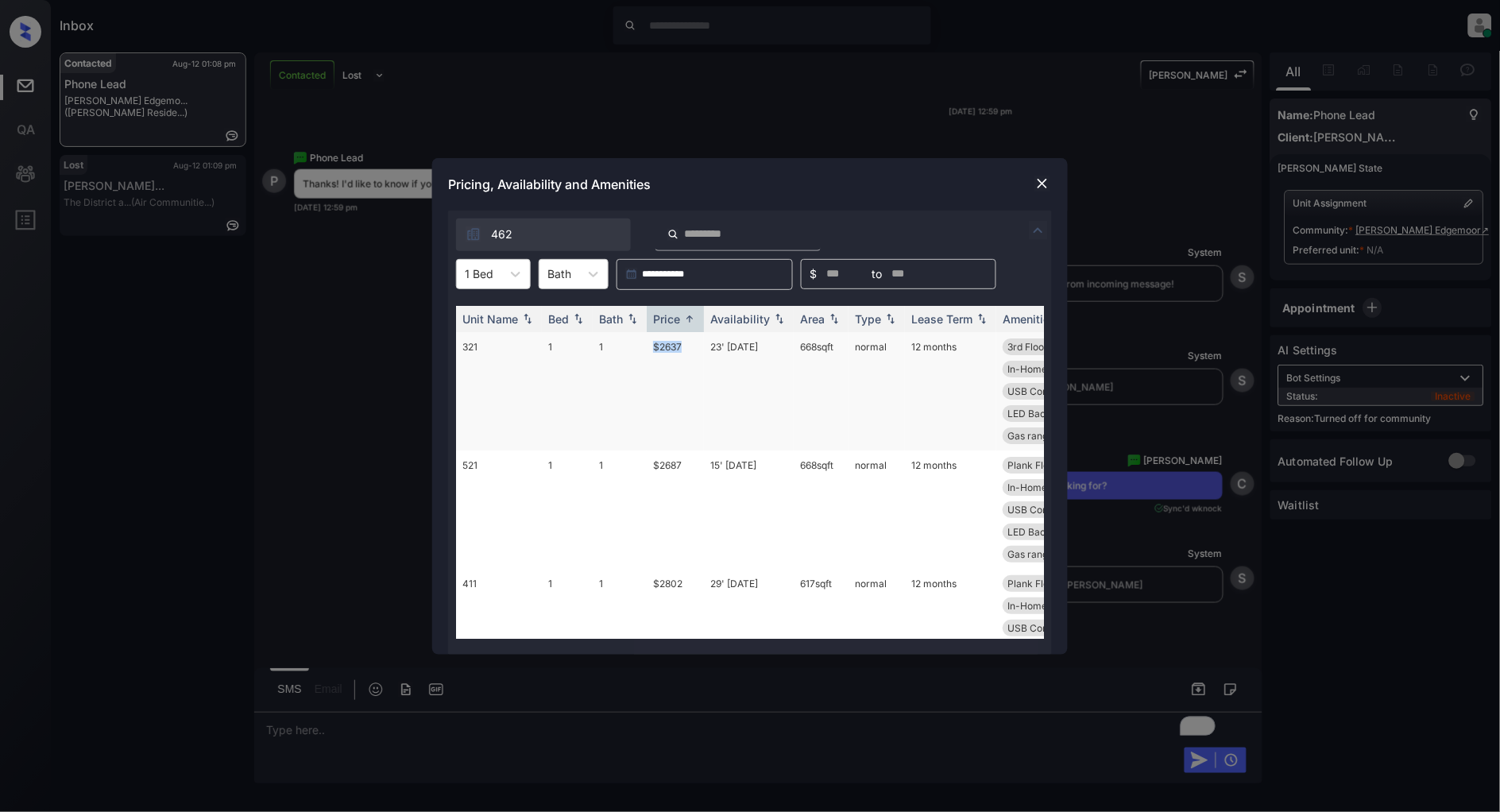
click at [631, 346] on tr "321 1 1 $2637 23' Aug 25 668 sqft normal 12 months 3rd Floor Plank Flooring ...…" at bounding box center [871, 391] width 830 height 118
copy tr "$2637"
click at [1028, 183] on div "Pricing, Availability and Amenities" at bounding box center [750, 184] width 636 height 53
click at [1044, 187] on img at bounding box center [1042, 183] width 15 height 15
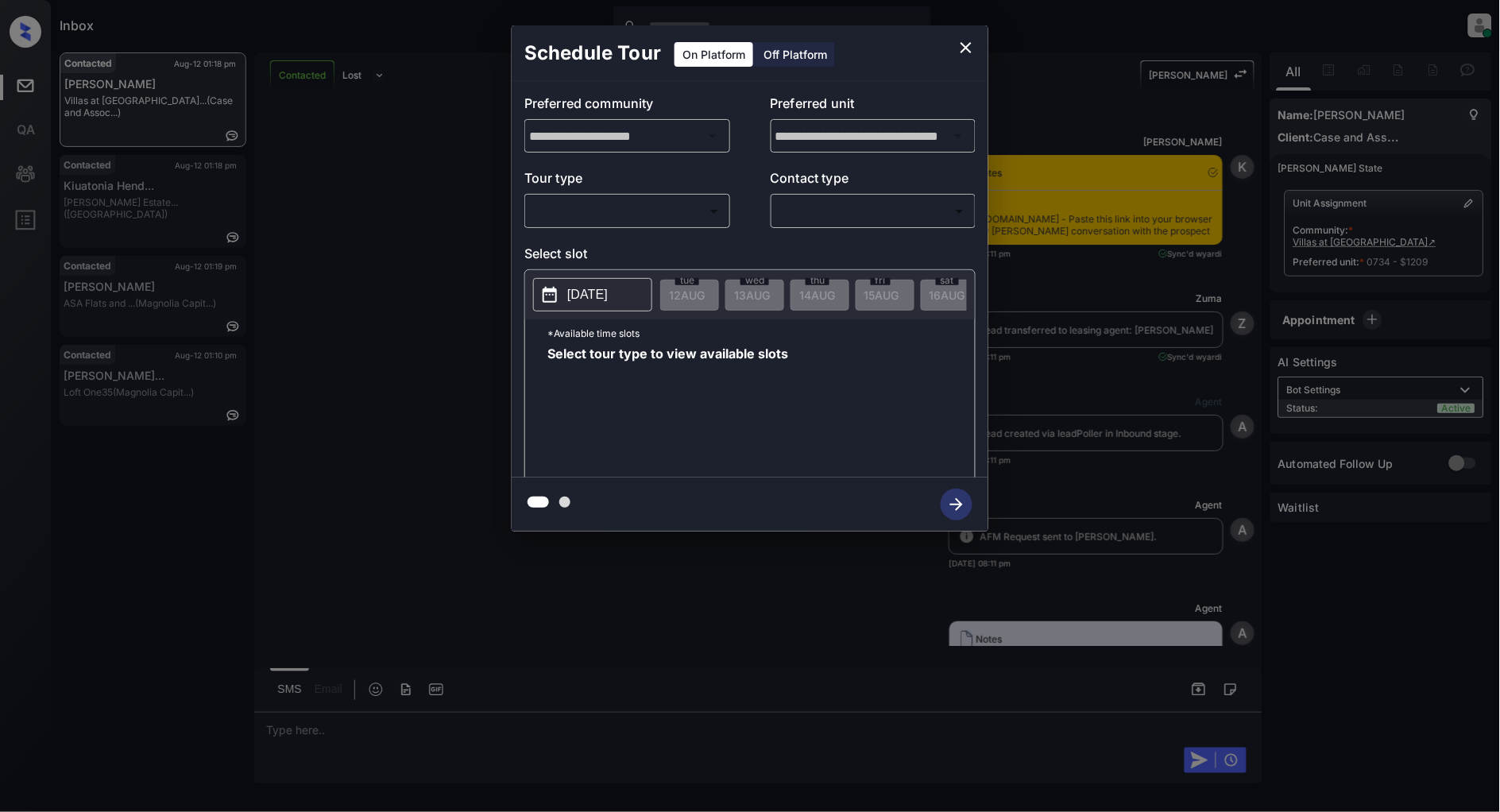
scroll to position [3573, 0]
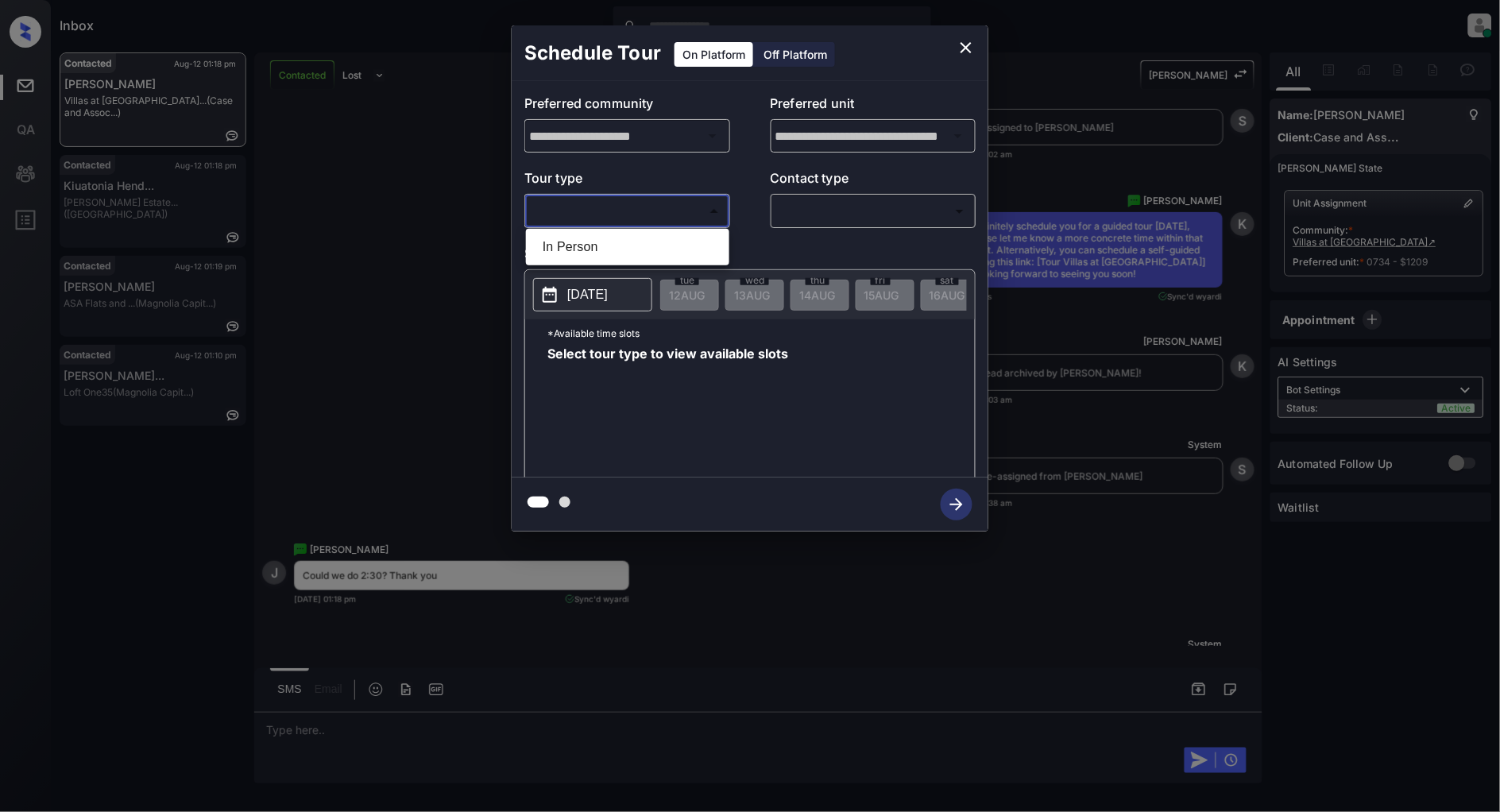
click at [650, 217] on body "Inbox [PERSON_NAME] Online Set yourself offline Set yourself on break Profile S…" at bounding box center [750, 406] width 1500 height 812
click at [600, 256] on li "In Person" at bounding box center [627, 246] width 195 height 28
type input "********"
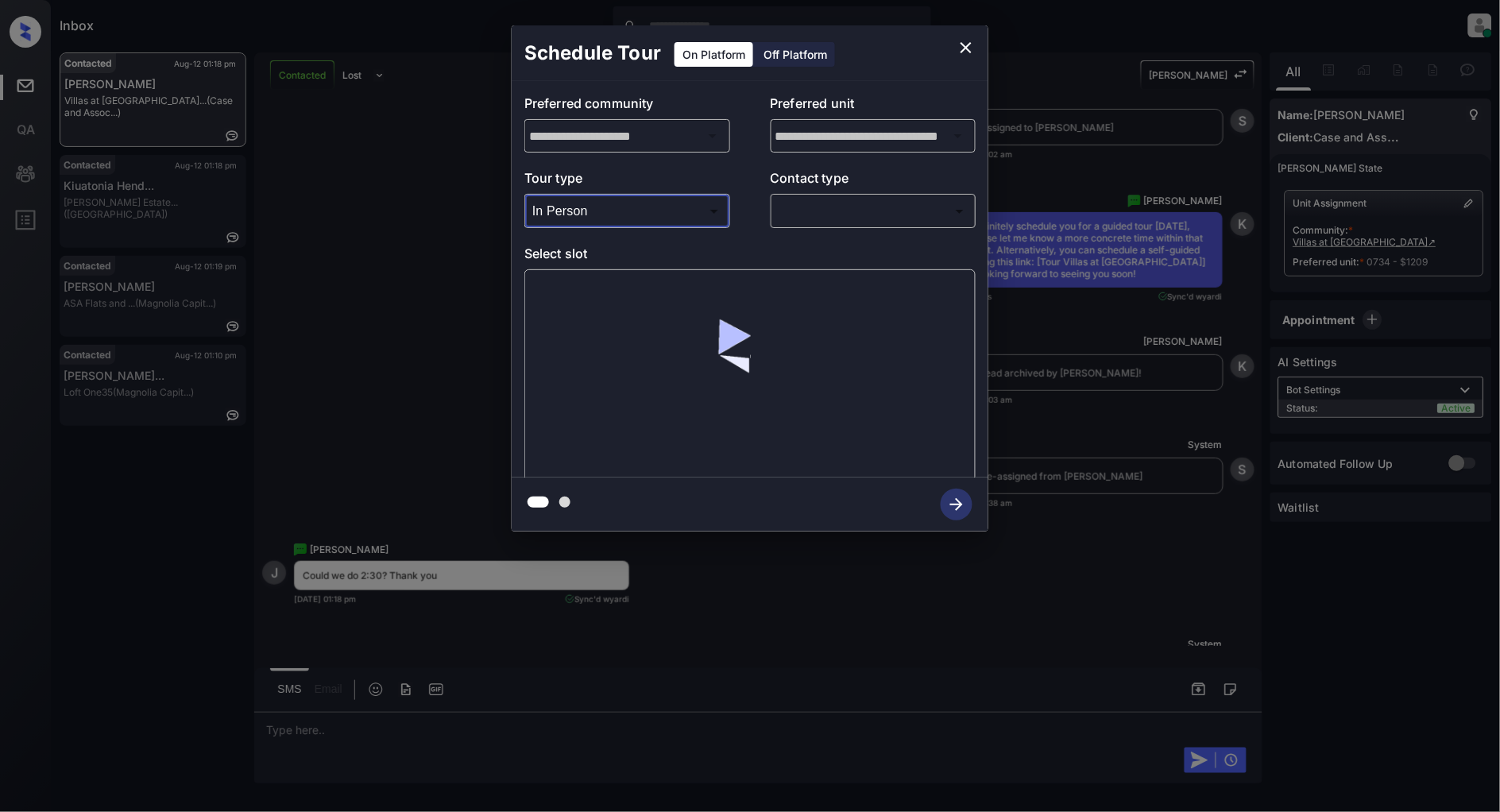
click at [823, 223] on body "Inbox Patrick Deasis Online Set yourself offline Set yourself on break Profile …" at bounding box center [750, 406] width 1500 height 812
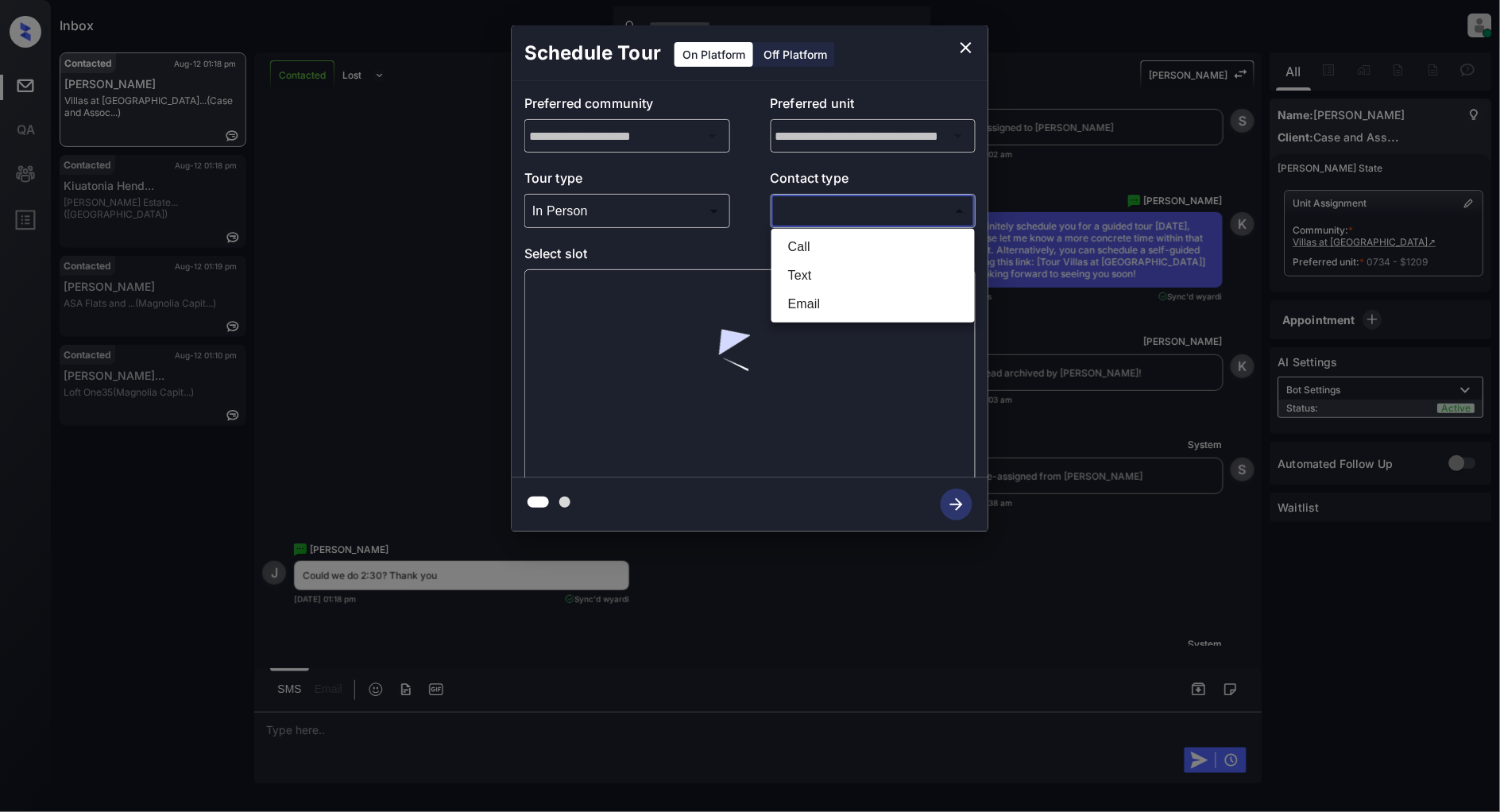
click at [821, 276] on li "Text" at bounding box center [873, 275] width 195 height 28
type input "****"
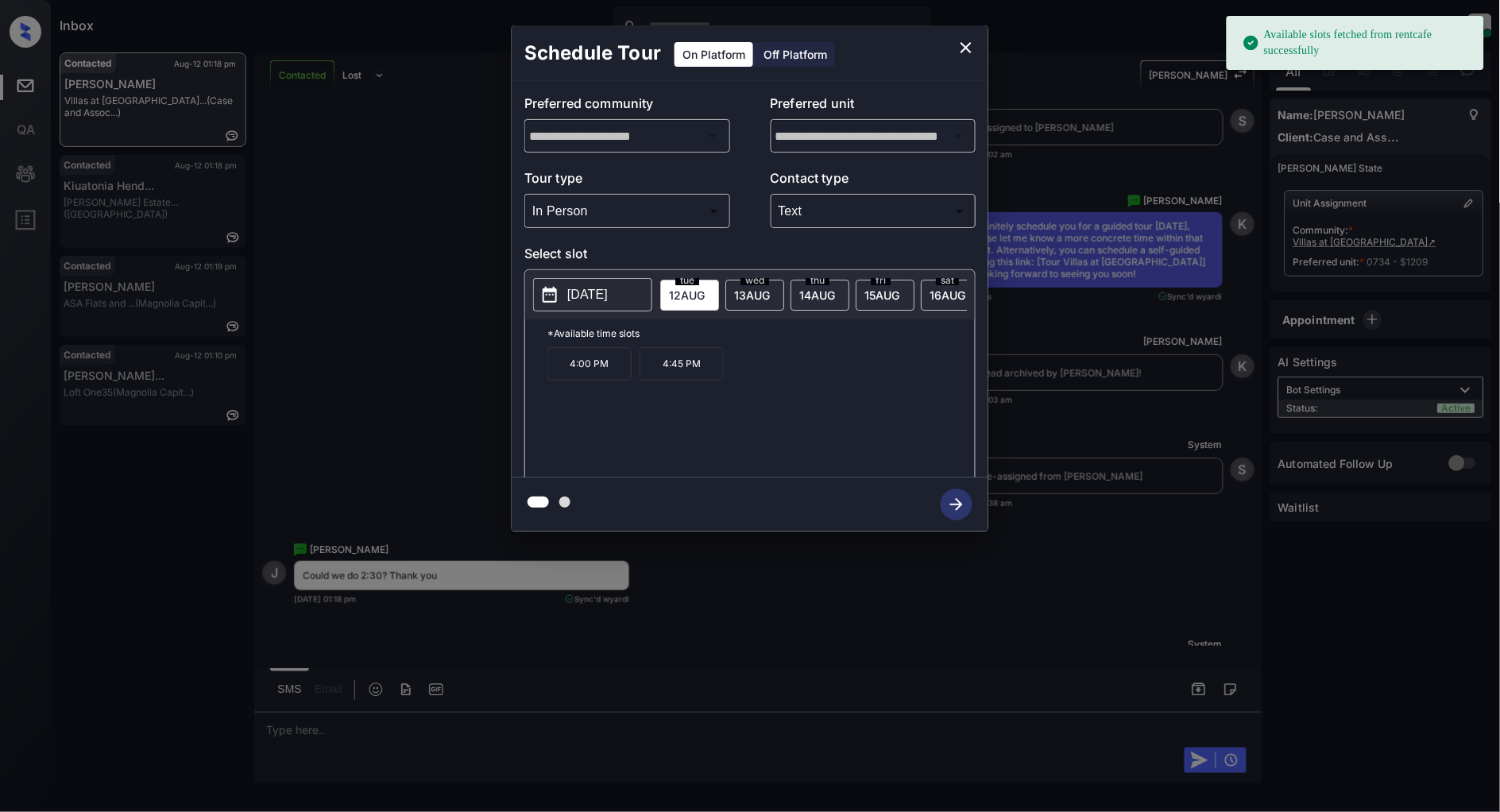
click at [747, 300] on div "wed 13 AUG" at bounding box center [755, 295] width 59 height 31
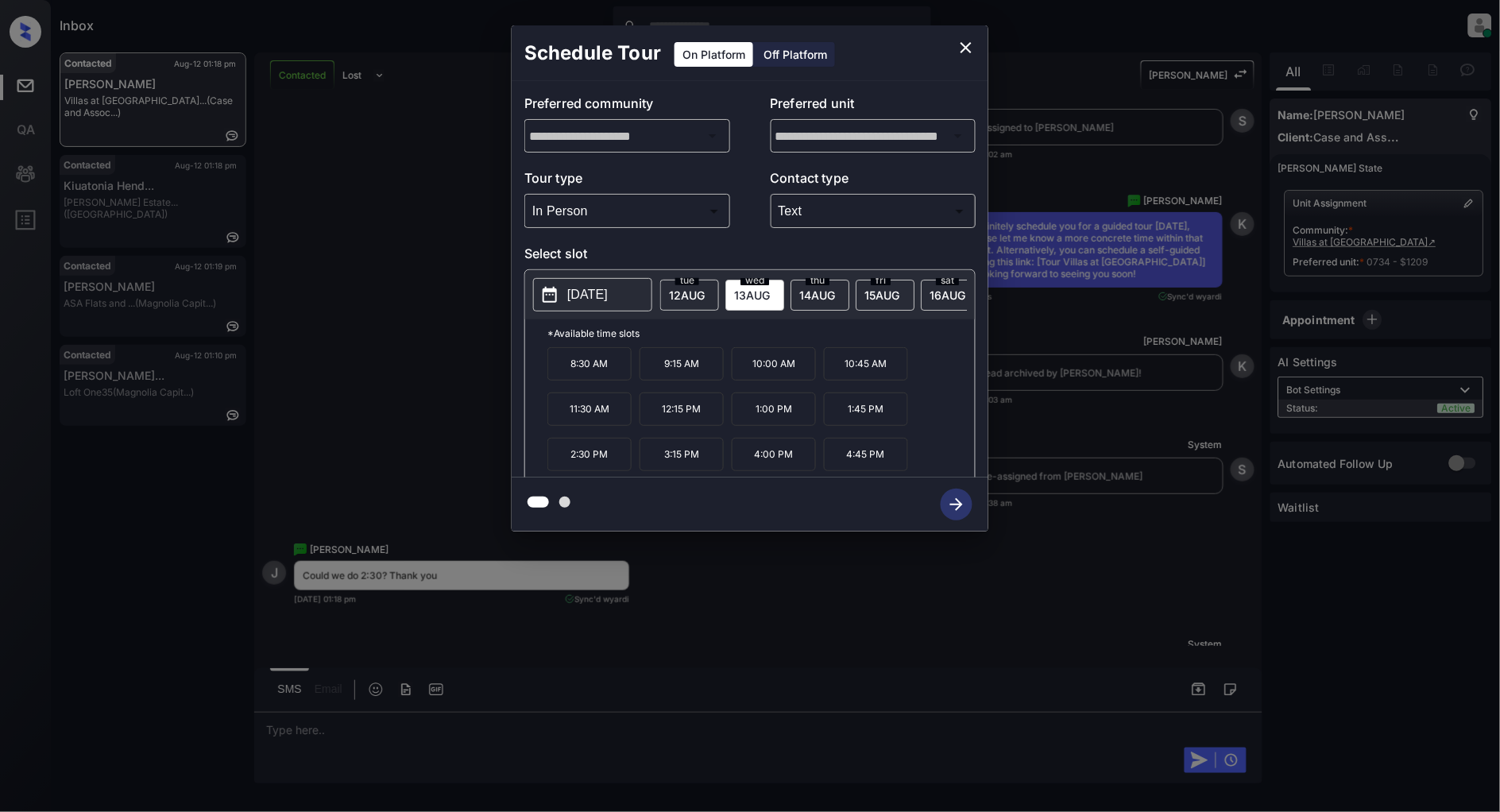
click at [601, 465] on p "2:30 PM" at bounding box center [590, 454] width 84 height 34
click at [950, 509] on icon "button" at bounding box center [957, 504] width 32 height 32
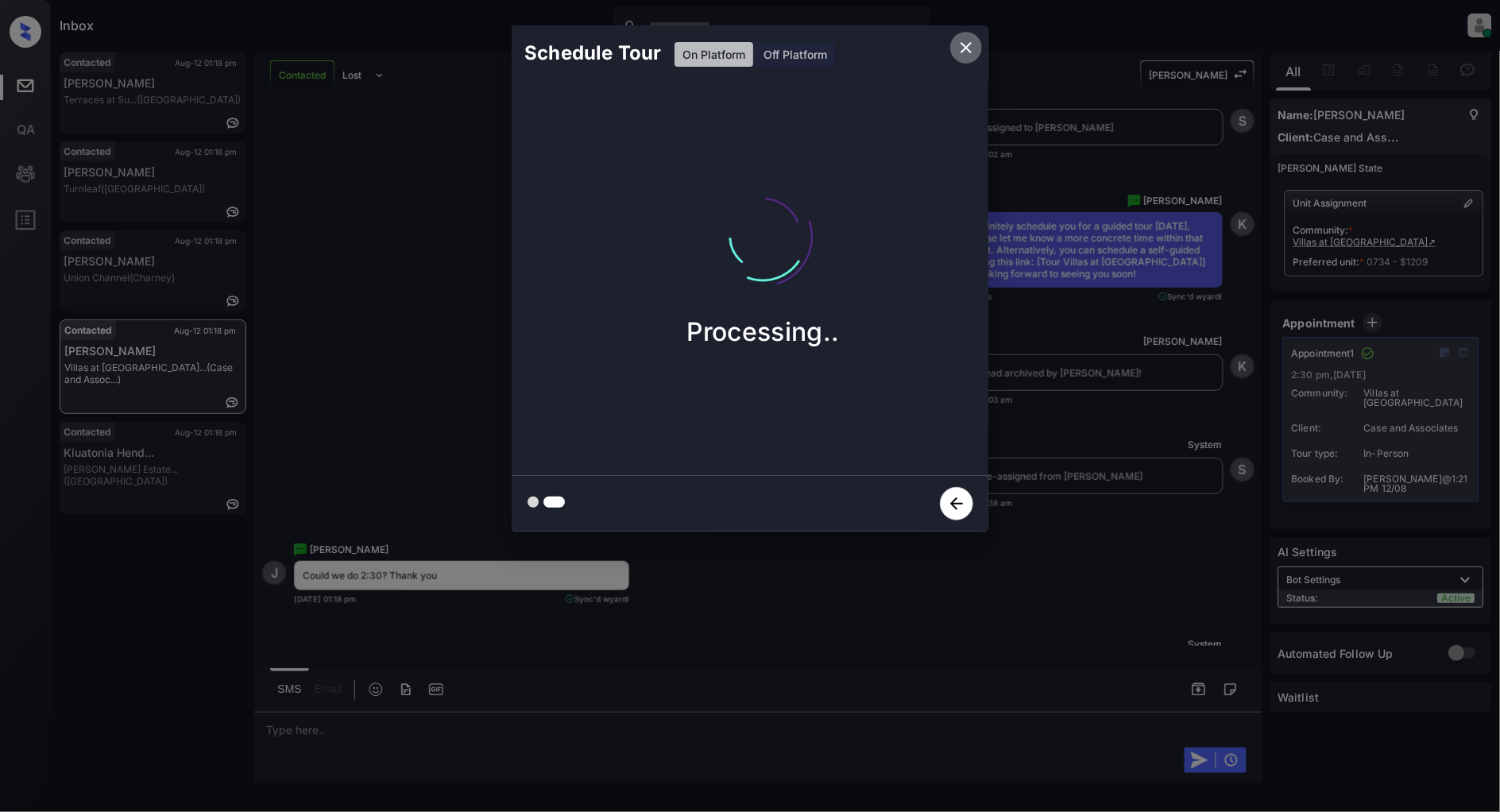
click at [968, 47] on icon "close" at bounding box center [966, 47] width 19 height 19
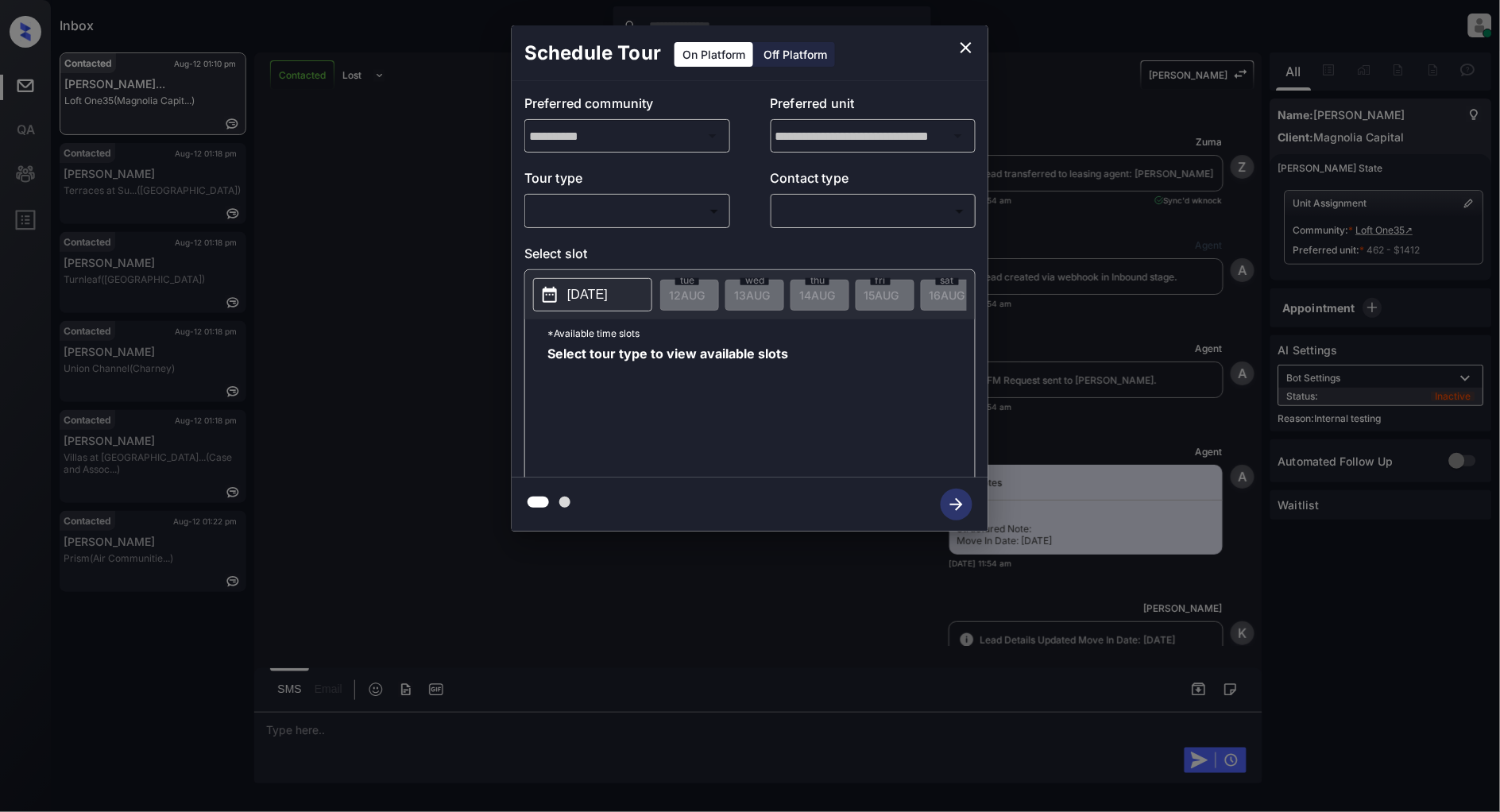
scroll to position [5782, 0]
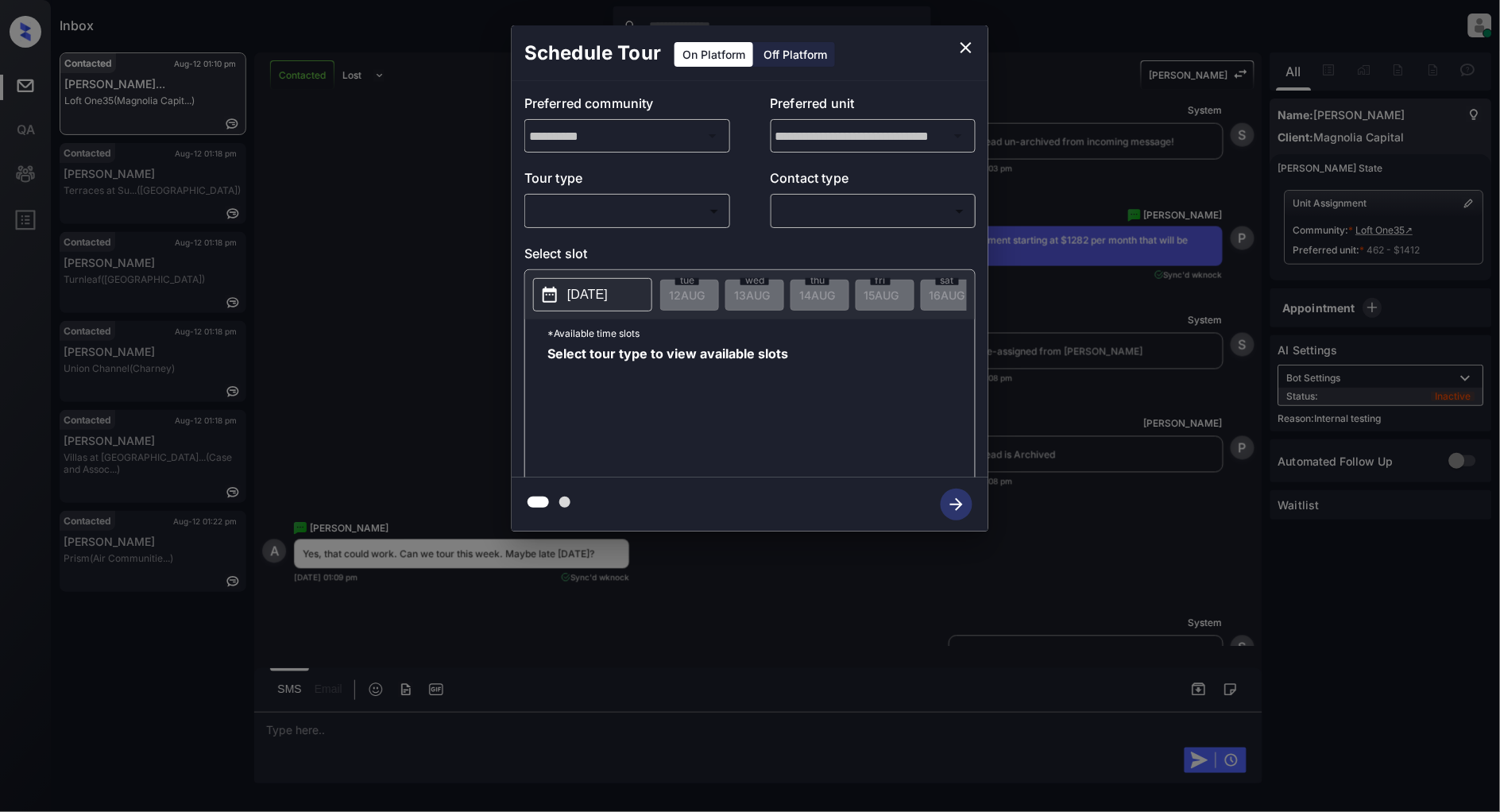
click at [645, 213] on body "Inbox Patrick Deasis Online Set yourself offline Set yourself on break Profile …" at bounding box center [750, 406] width 1500 height 812
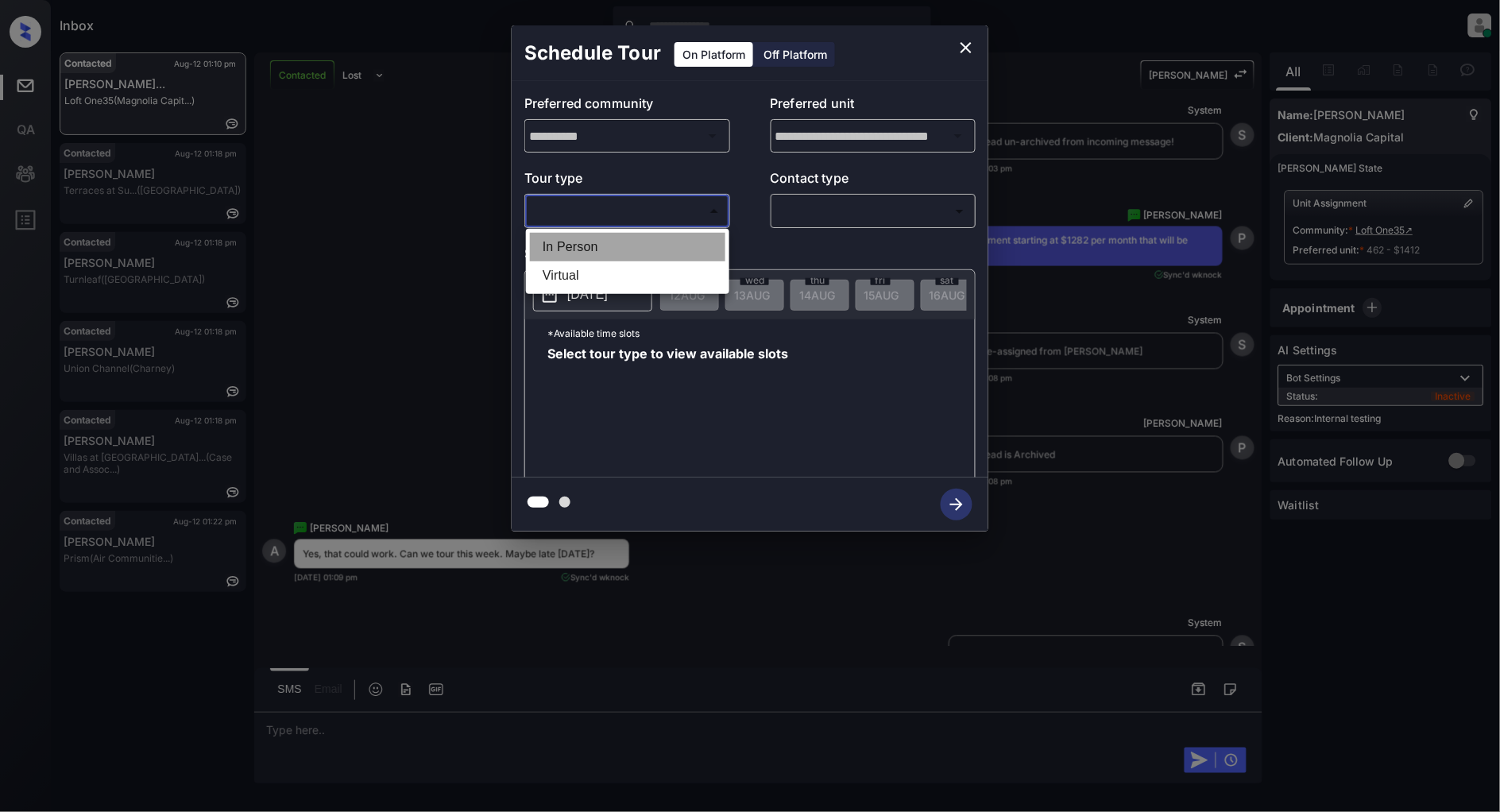
click at [582, 242] on li "In Person" at bounding box center [627, 246] width 195 height 28
type input "********"
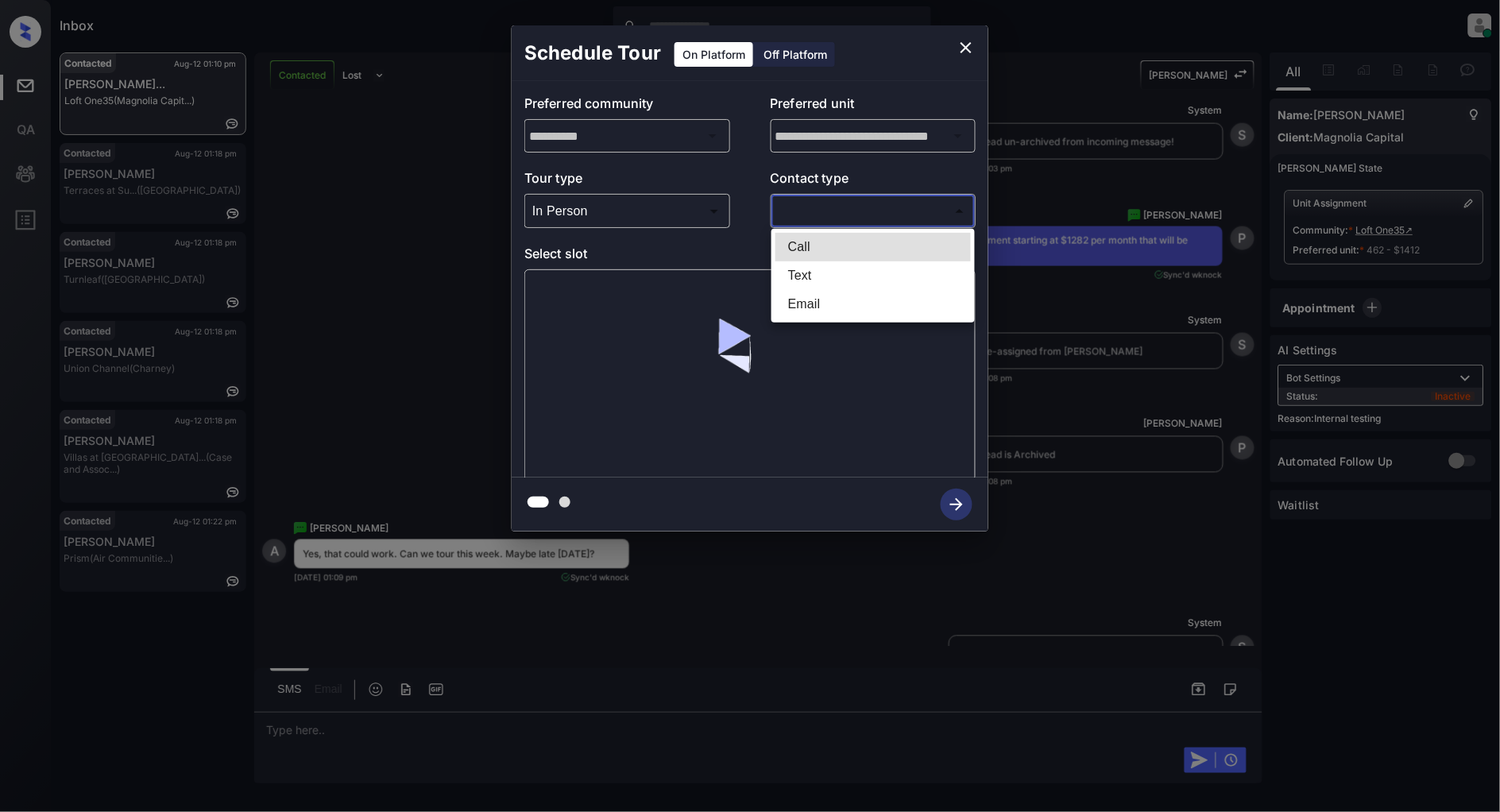
click at [828, 223] on body "Inbox Patrick Deasis Online Set yourself offline Set yourself on break Profile …" at bounding box center [750, 406] width 1500 height 812
click at [814, 270] on li "Text" at bounding box center [873, 275] width 195 height 28
type input "****"
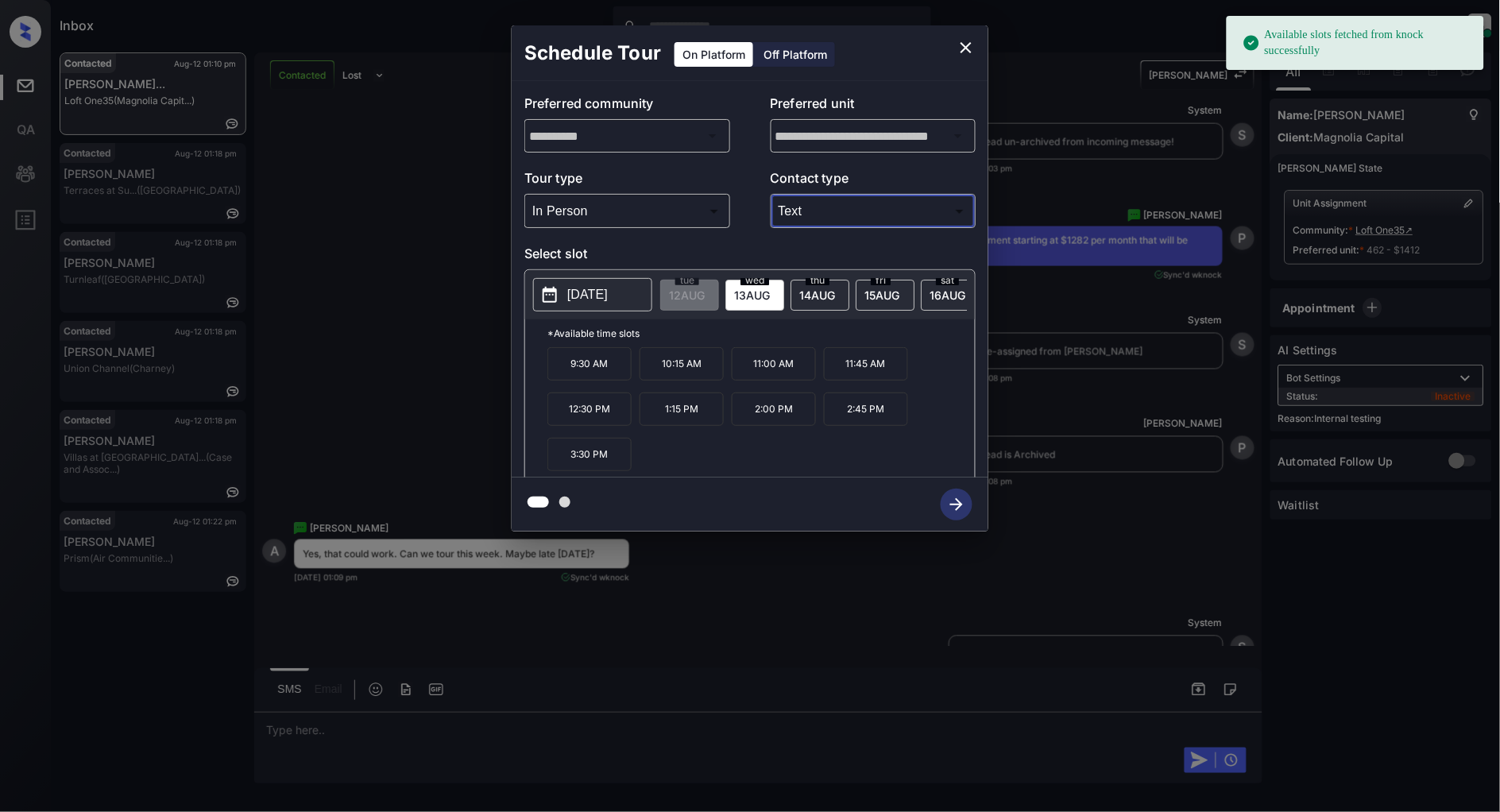
click at [600, 296] on p "[DATE]" at bounding box center [588, 294] width 41 height 19
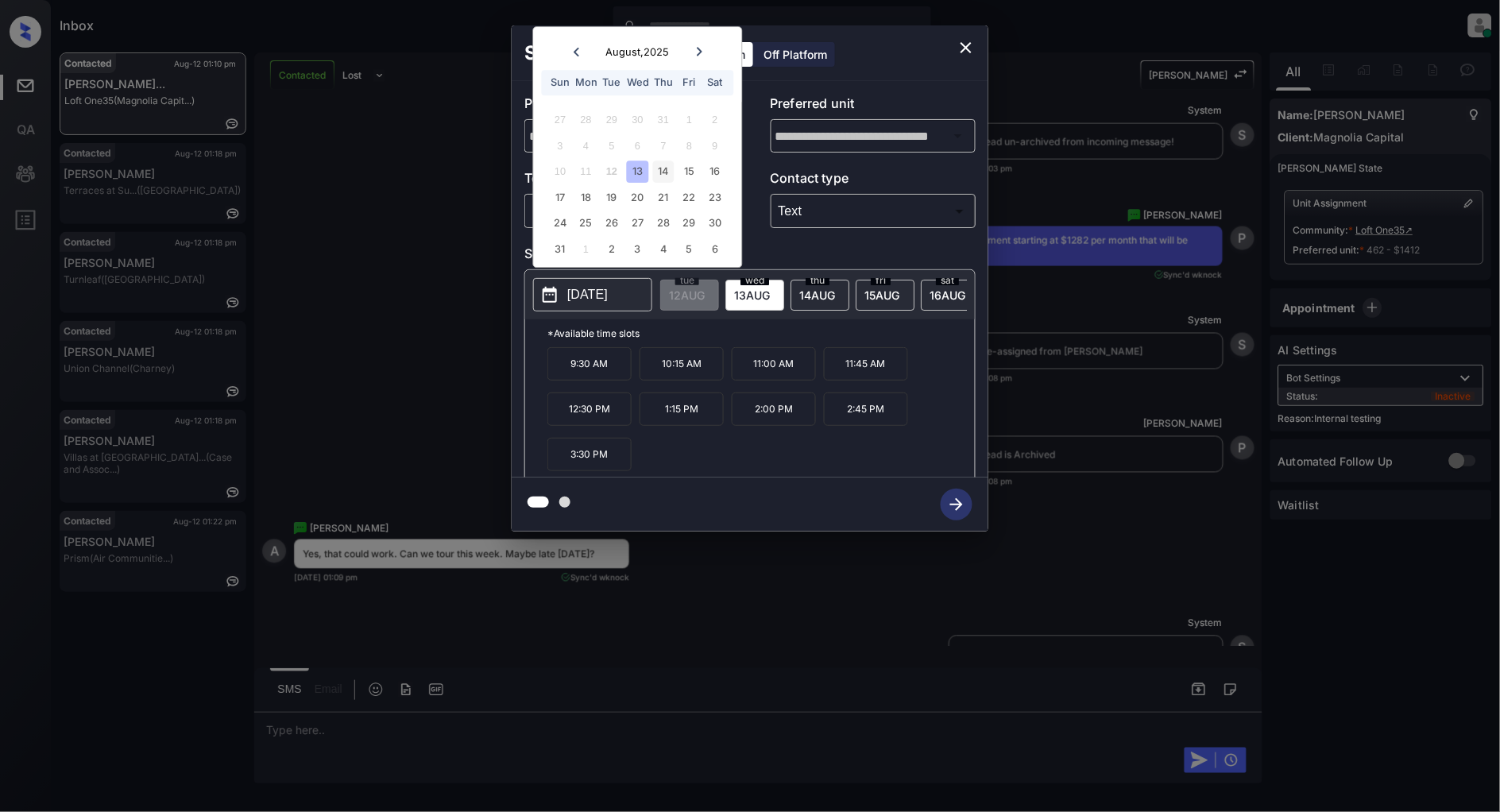
click at [665, 175] on div "14" at bounding box center [664, 173] width 22 height 22
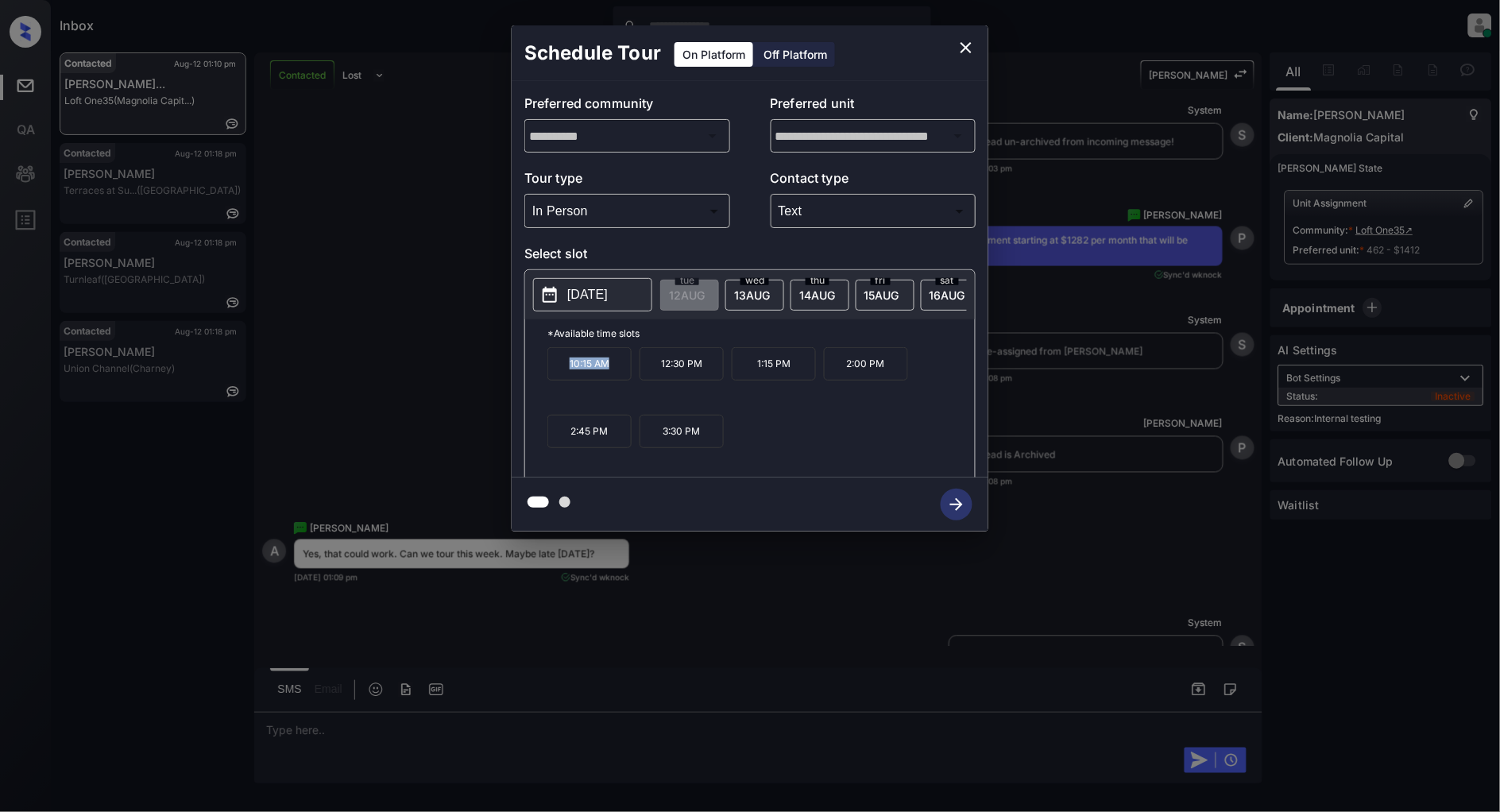
drag, startPoint x: 622, startPoint y: 378, endPoint x: 532, endPoint y: 371, distance: 90.3
click at [532, 371] on div "*Available time slots 10:15 AM 12:30 PM 1:15 PM 2:00 PM 2:45 PM 3:30 PM" at bounding box center [750, 401] width 450 height 163
copy p "10:15 AM"
drag, startPoint x: 793, startPoint y: 373, endPoint x: 719, endPoint y: 368, distance: 74.2
click at [719, 368] on div "10:15 AM 12:30 PM 1:15 PM 2:00 PM 2:45 PM 3:30 PM" at bounding box center [761, 411] width 428 height 127
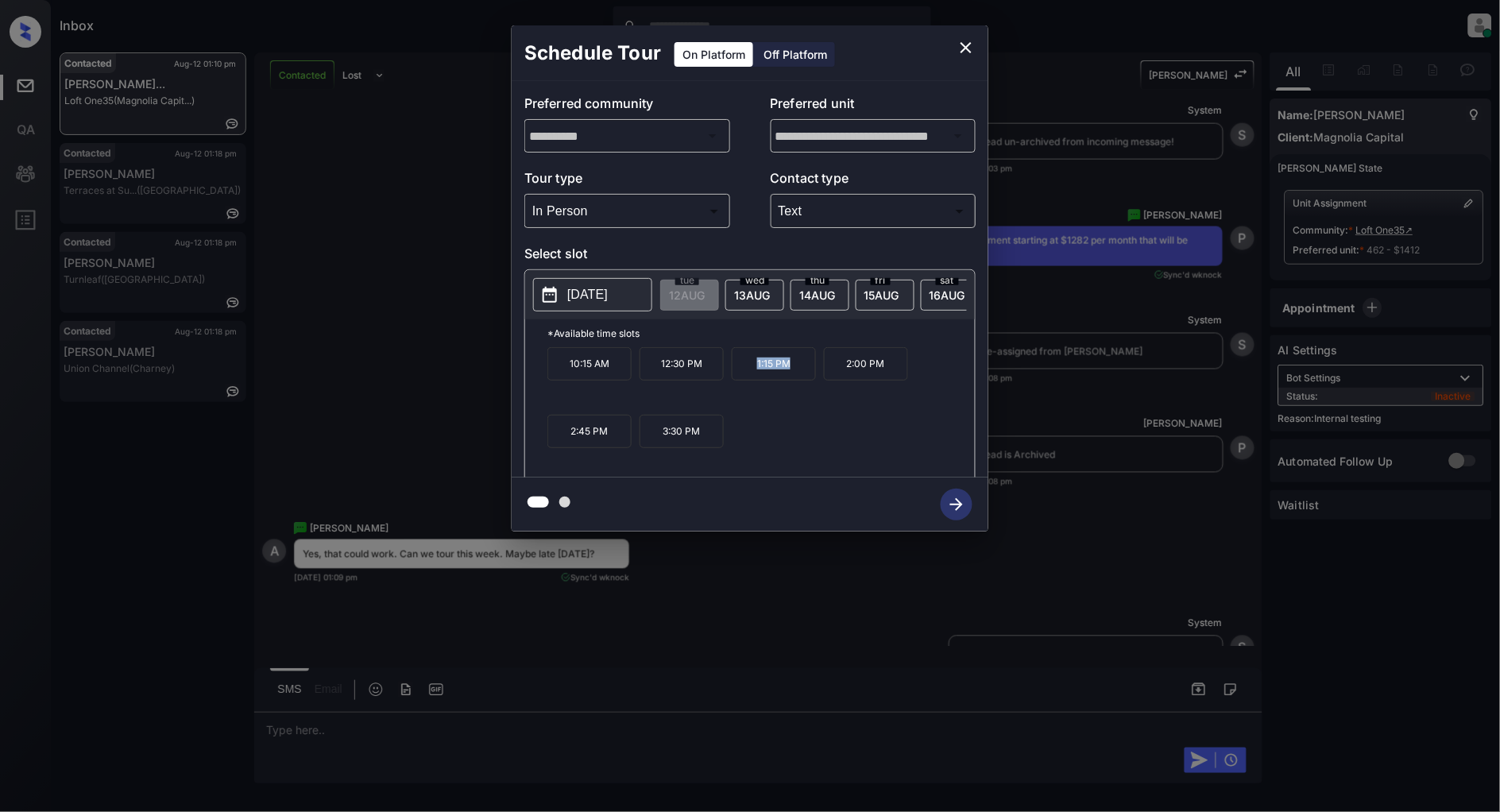
copy div "1:15 PM"
drag, startPoint x: 705, startPoint y: 438, endPoint x: 655, endPoint y: 438, distance: 50.0
click at [655, 438] on p "3:30 PM" at bounding box center [681, 431] width 84 height 34
copy p "3:30 PM"
click at [969, 44] on icon "close" at bounding box center [966, 47] width 19 height 19
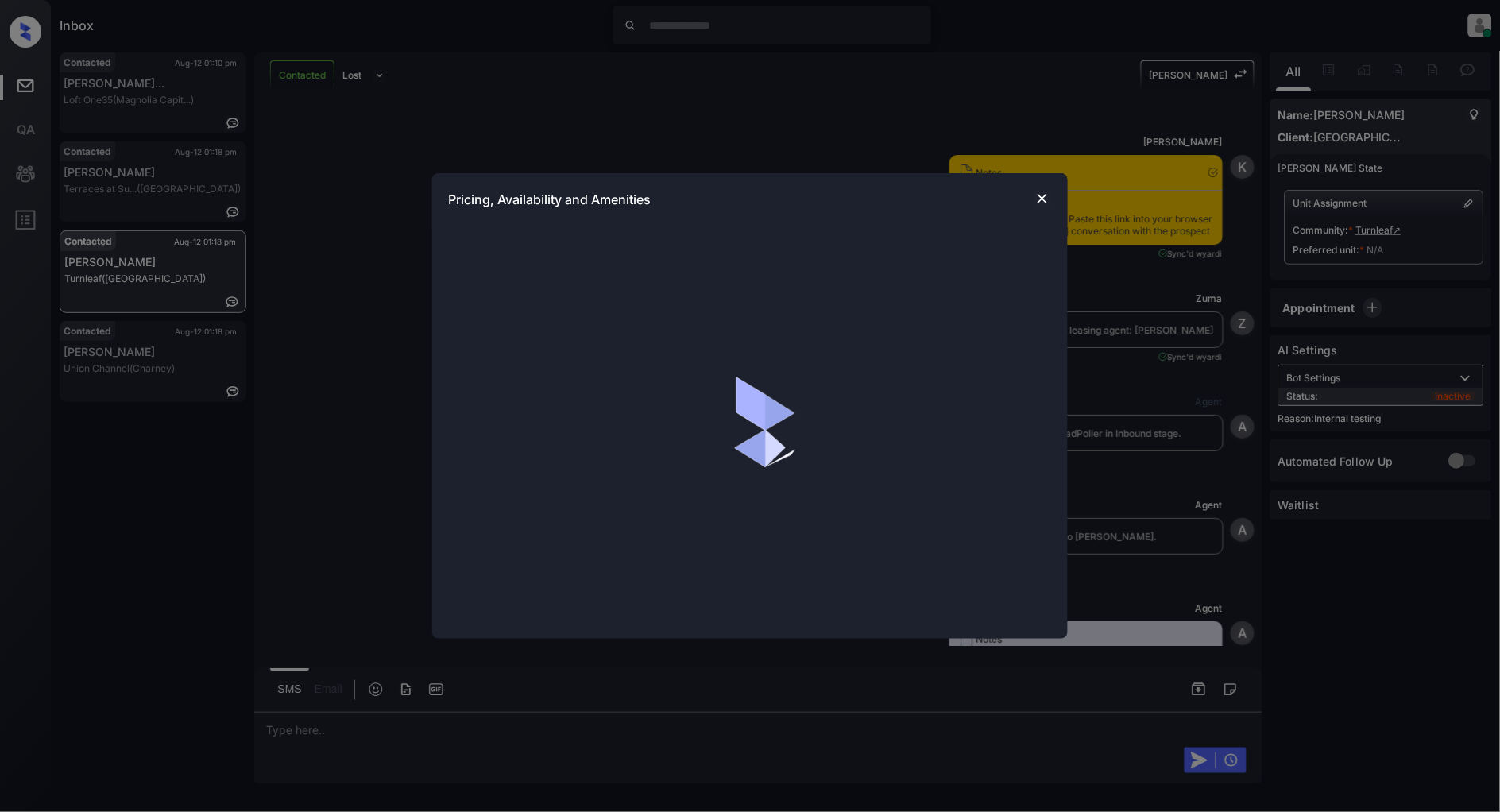
scroll to position [2052, 0]
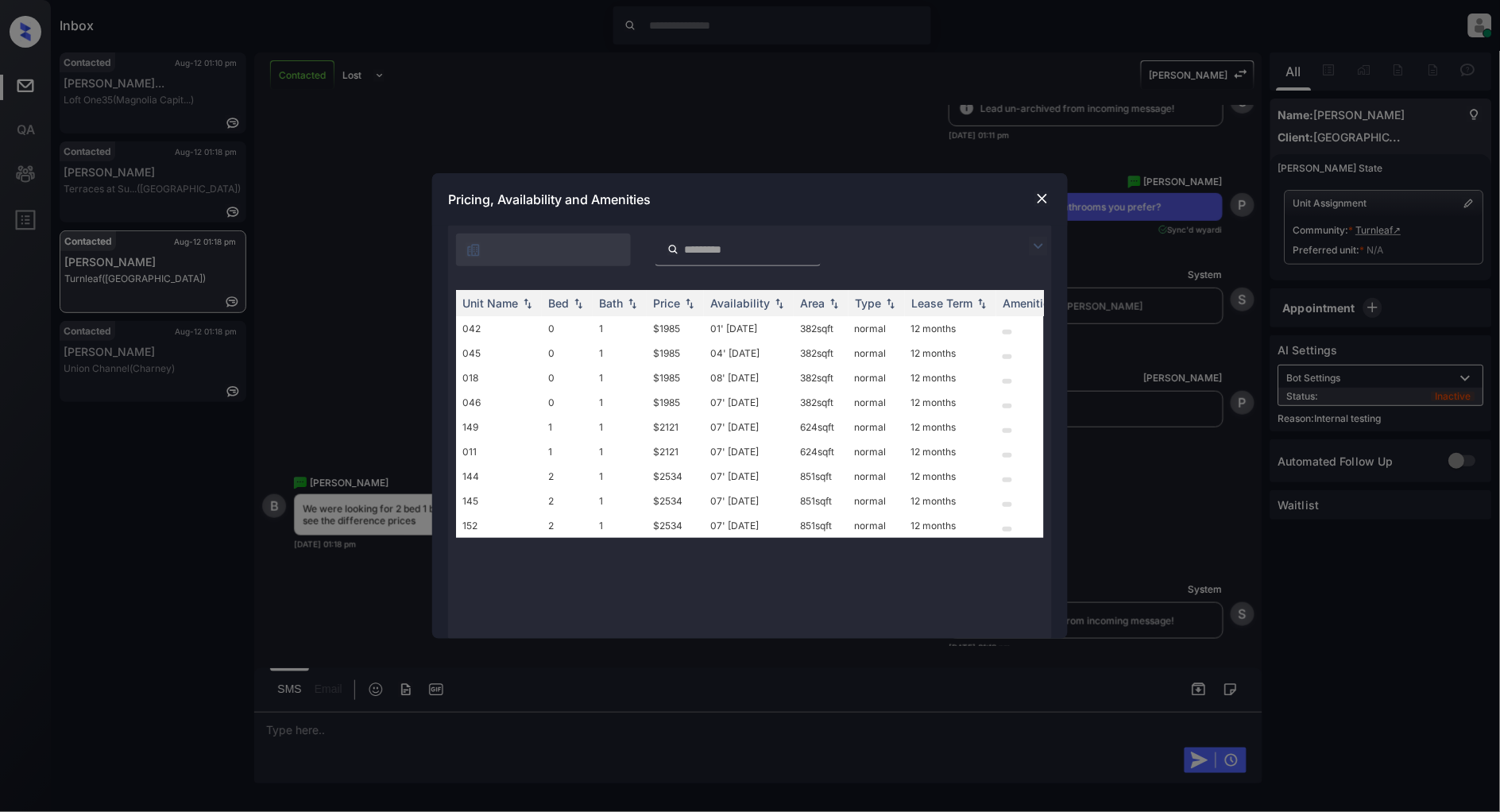
click at [1026, 246] on div at bounding box center [750, 245] width 604 height 41
click at [1037, 244] on img at bounding box center [1038, 246] width 19 height 19
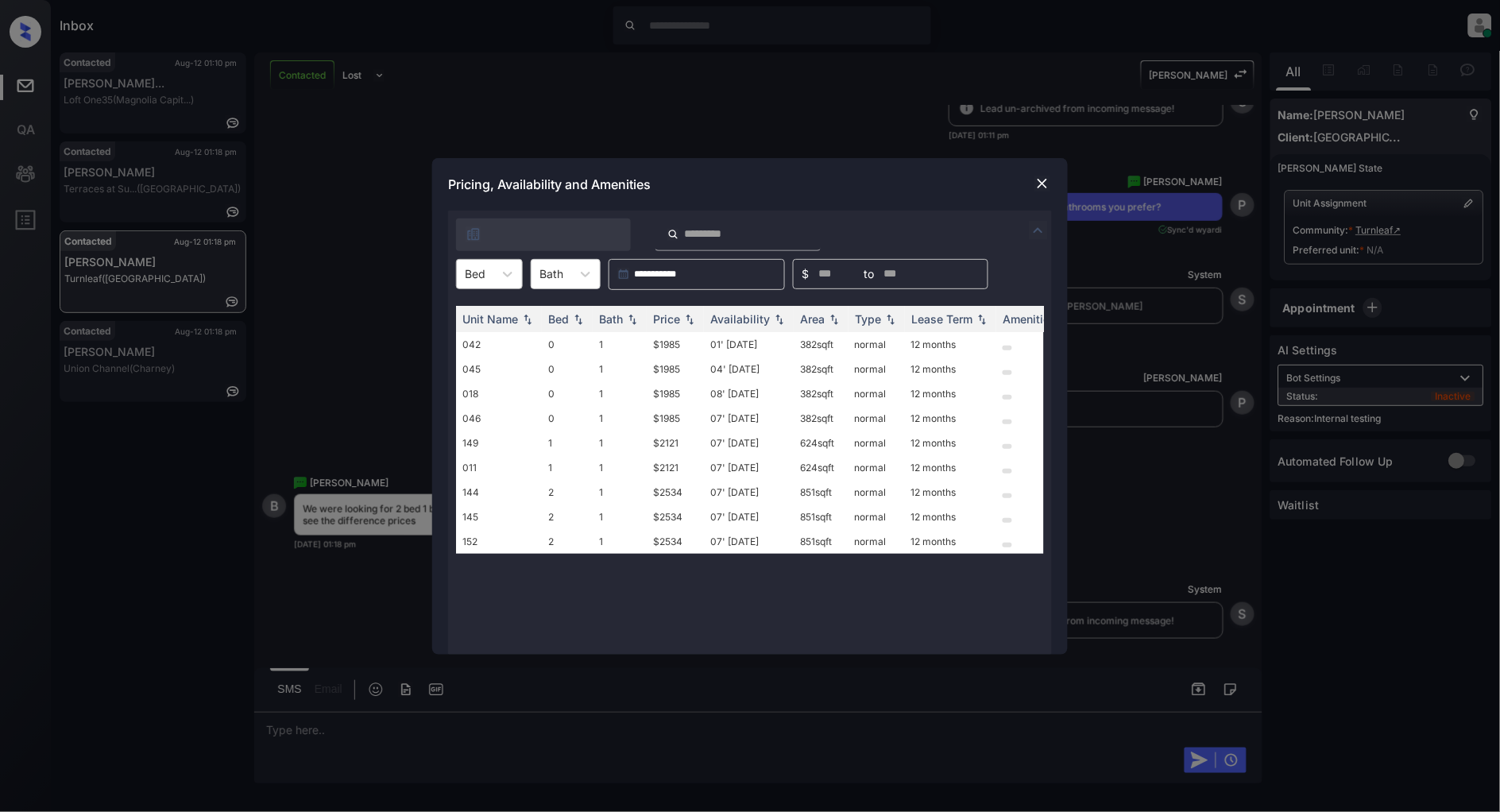
click at [488, 284] on div "Bed" at bounding box center [489, 273] width 66 height 30
click at [485, 365] on div "2" at bounding box center [489, 370] width 66 height 28
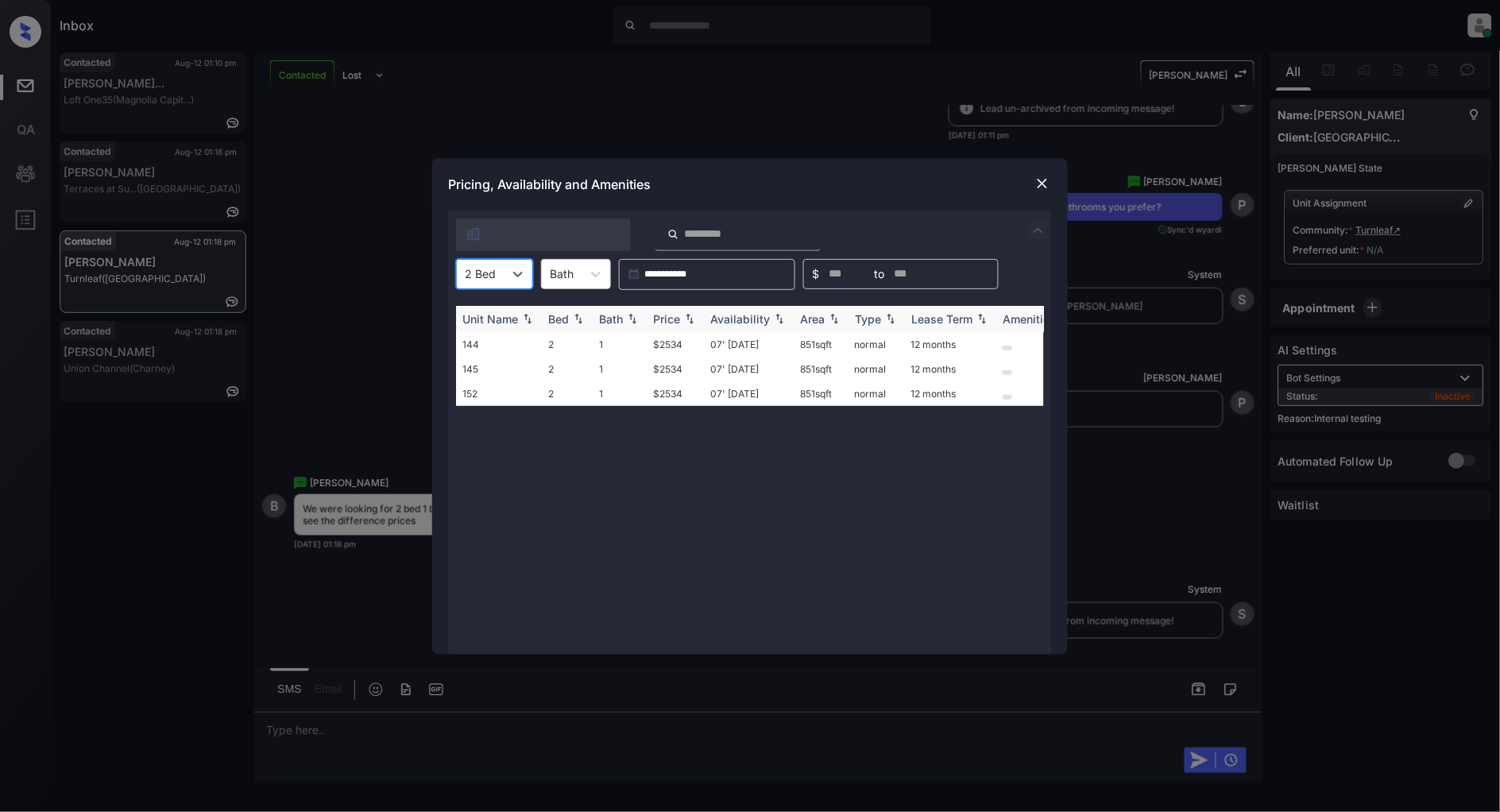
click at [692, 321] on img at bounding box center [690, 319] width 15 height 11
click at [692, 321] on img at bounding box center [690, 319] width 15 height 12
drag, startPoint x: 690, startPoint y: 337, endPoint x: 631, endPoint y: 338, distance: 59.0
click at [631, 338] on tr "144 2 1 $2534 07' Jan 26 851 sqft normal 12 months" at bounding box center [871, 344] width 830 height 25
copy tr "$2534"
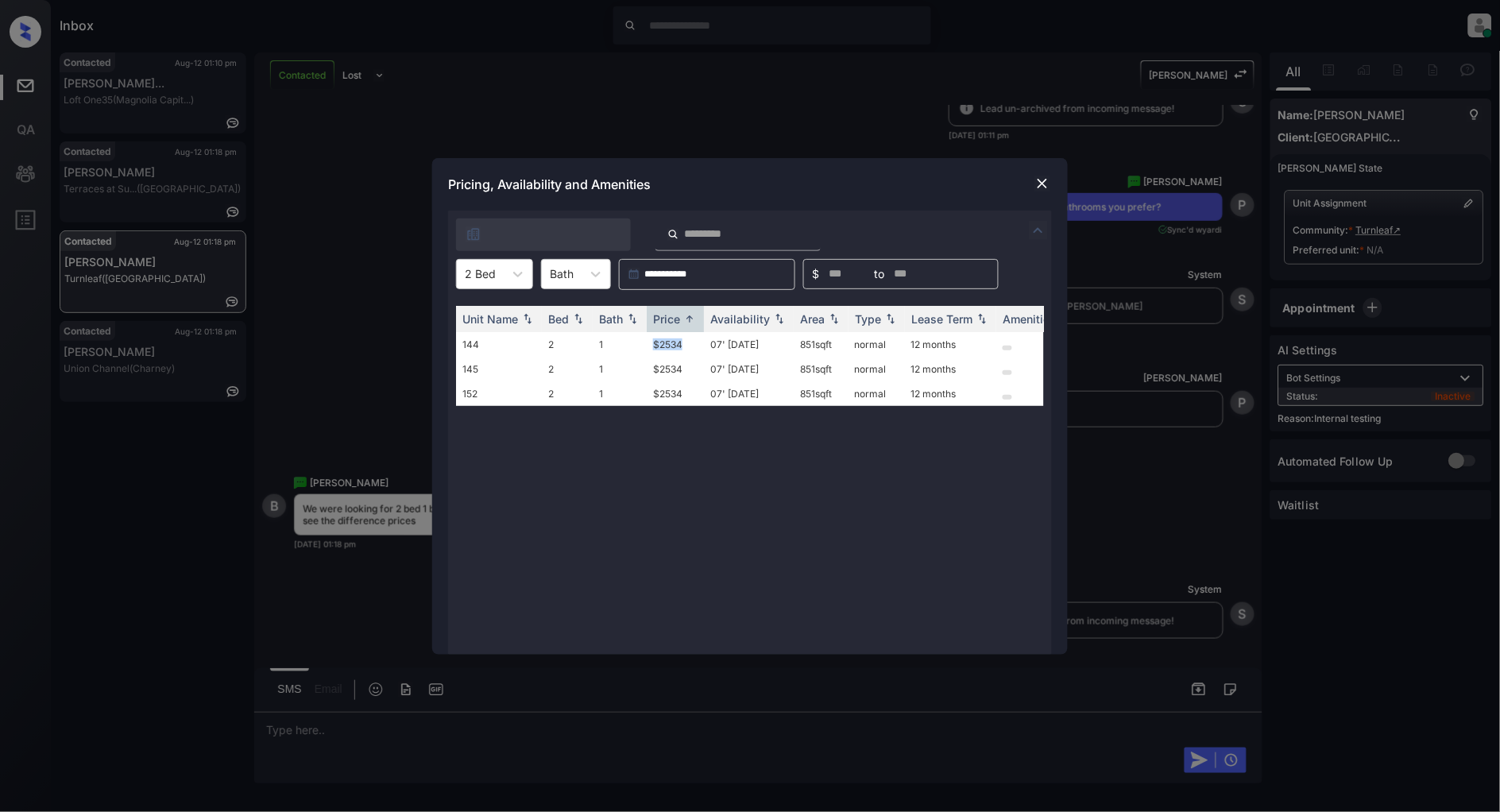
click at [1038, 184] on img at bounding box center [1042, 183] width 15 height 15
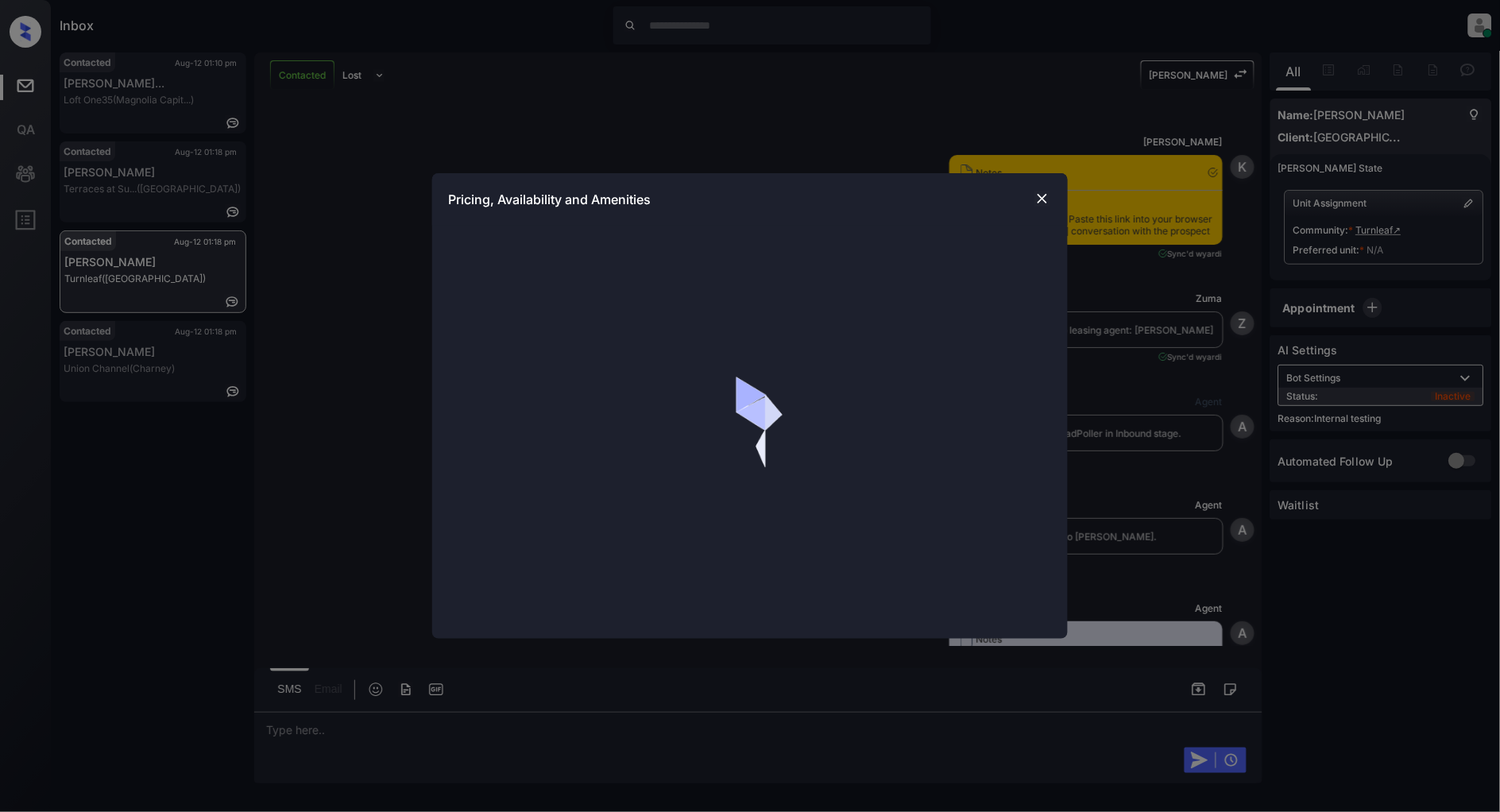
scroll to position [2228, 0]
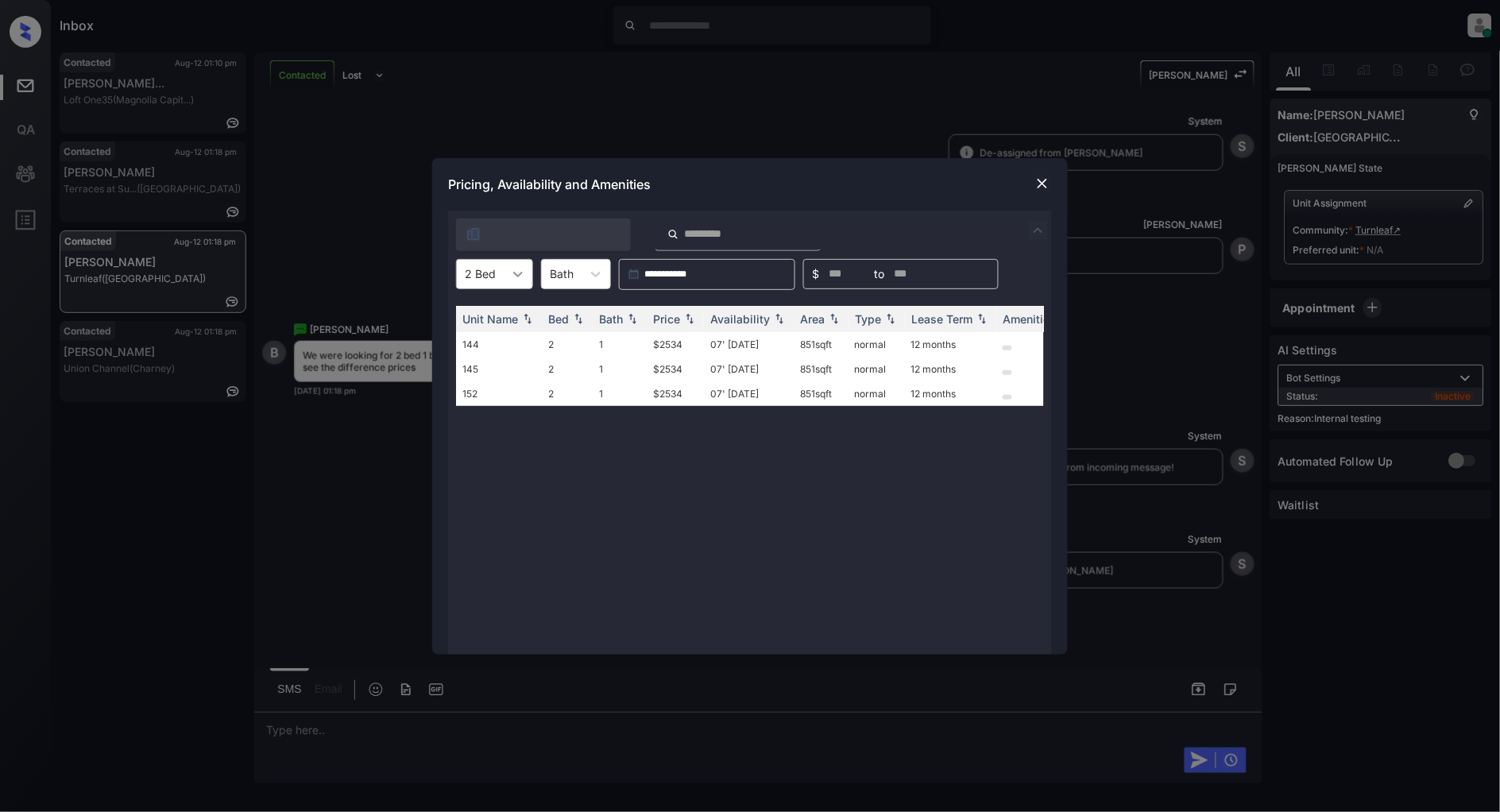
click at [512, 279] on icon at bounding box center [518, 273] width 15 height 15
click at [480, 334] on div "1" at bounding box center [494, 341] width 77 height 28
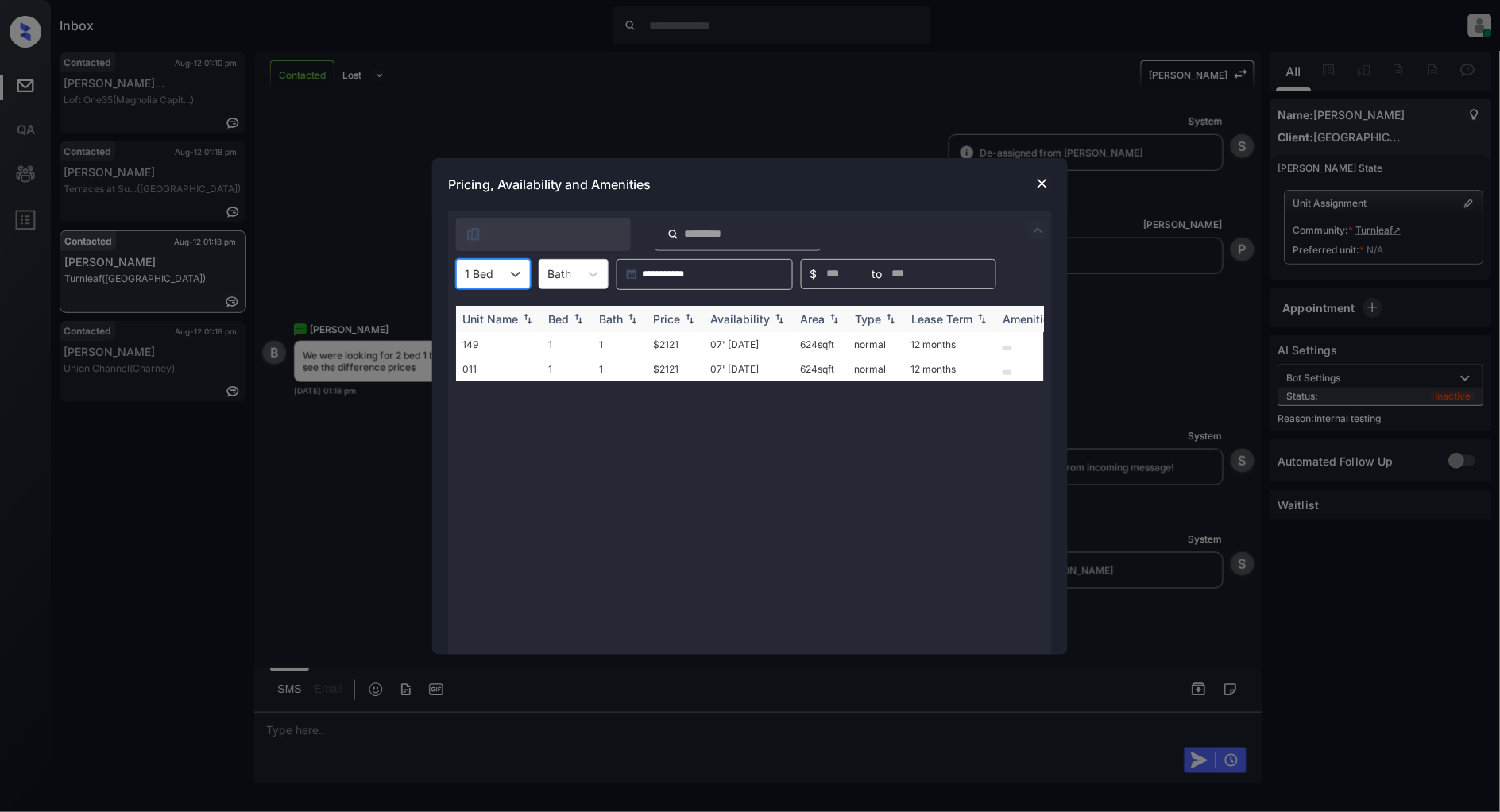
click at [693, 318] on img at bounding box center [690, 319] width 15 height 11
click at [693, 318] on img at bounding box center [690, 319] width 15 height 12
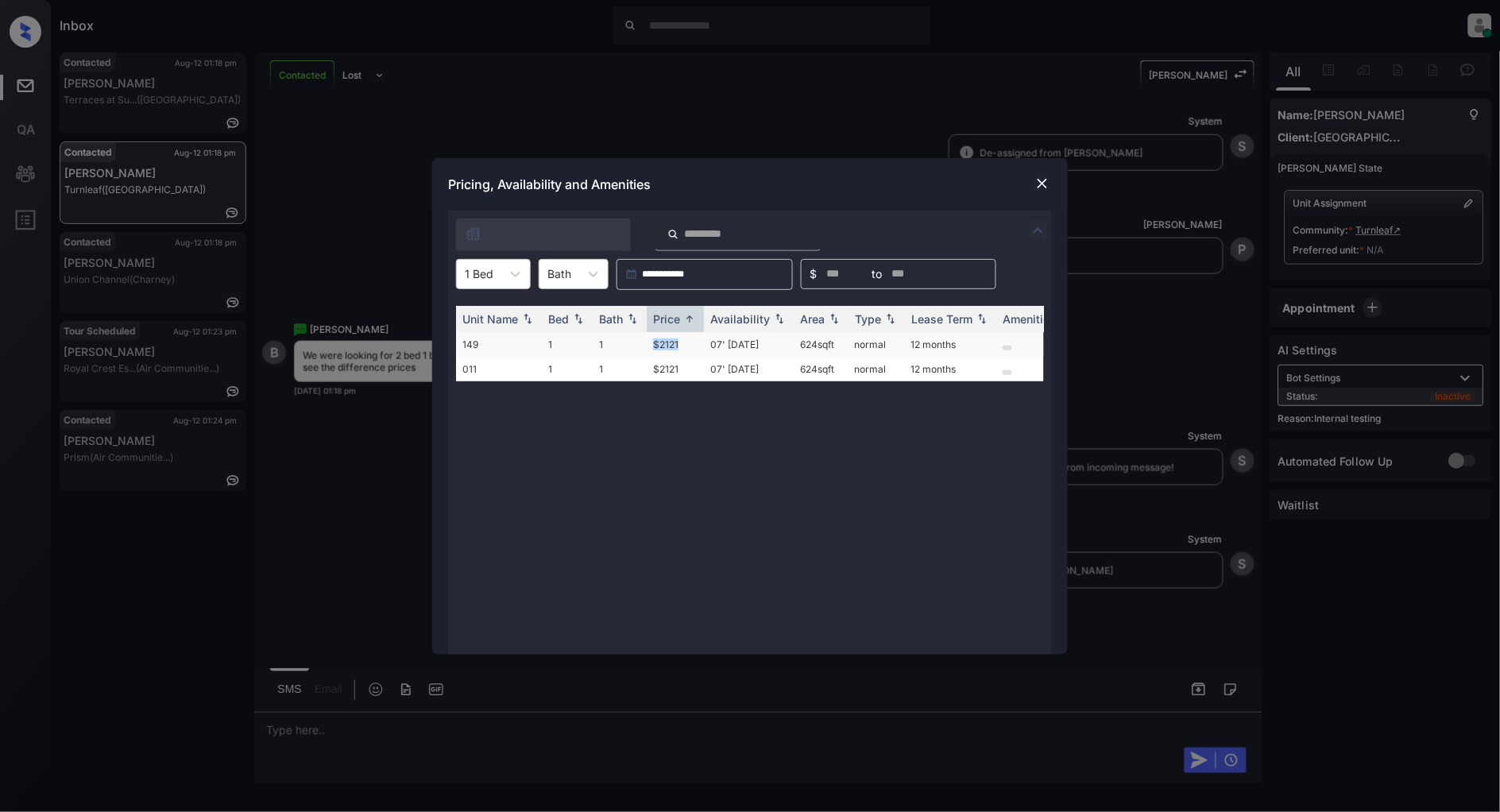
drag, startPoint x: 693, startPoint y: 342, endPoint x: 639, endPoint y: 345, distance: 54.1
click at [639, 345] on tr "149 1 1 $2121 07' [DATE] 624 sqft normal 12 months" at bounding box center [871, 344] width 830 height 25
copy tr "$2121"
click at [1041, 183] on img at bounding box center [1042, 183] width 15 height 15
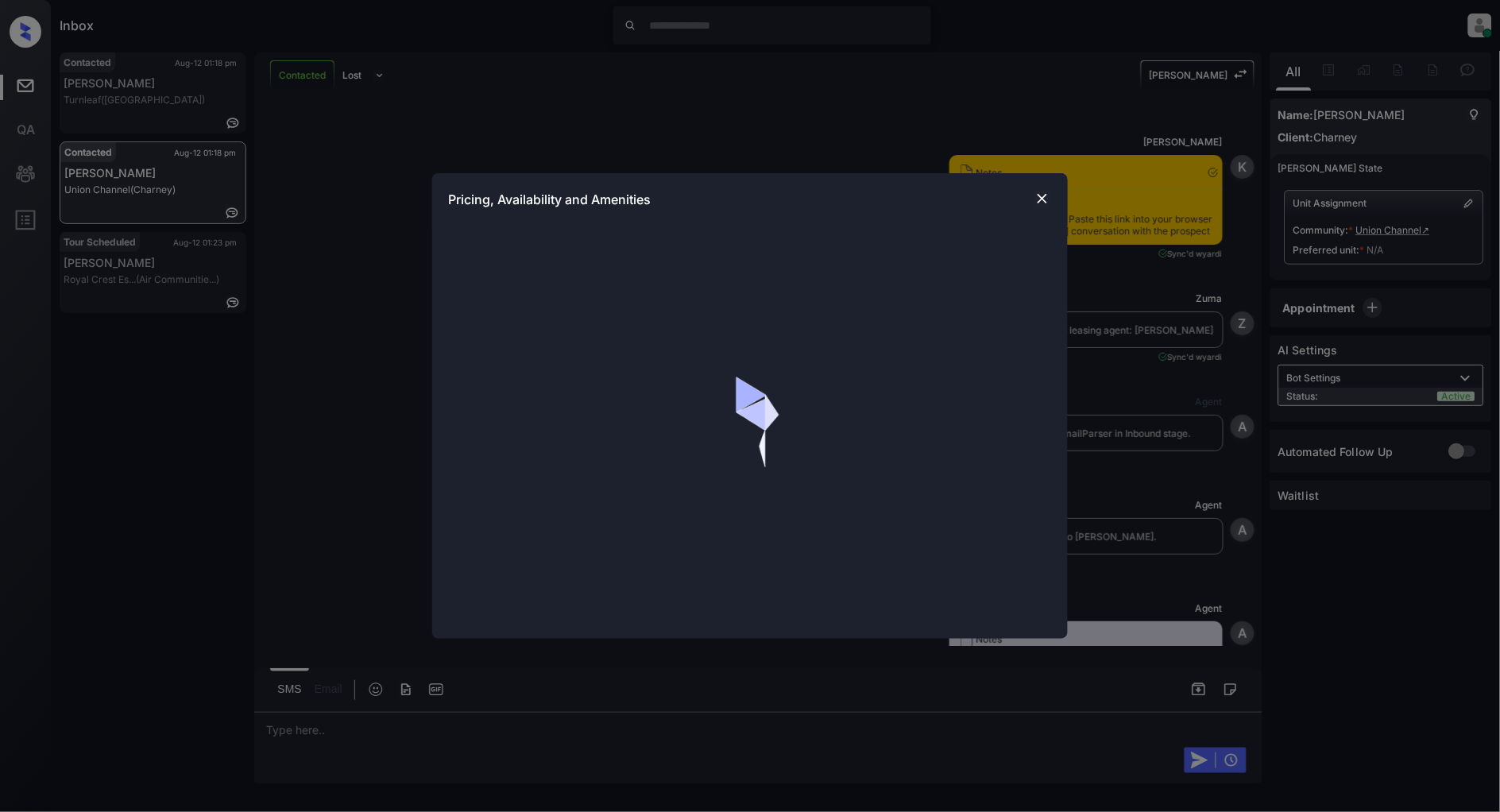
scroll to position [3953, 0]
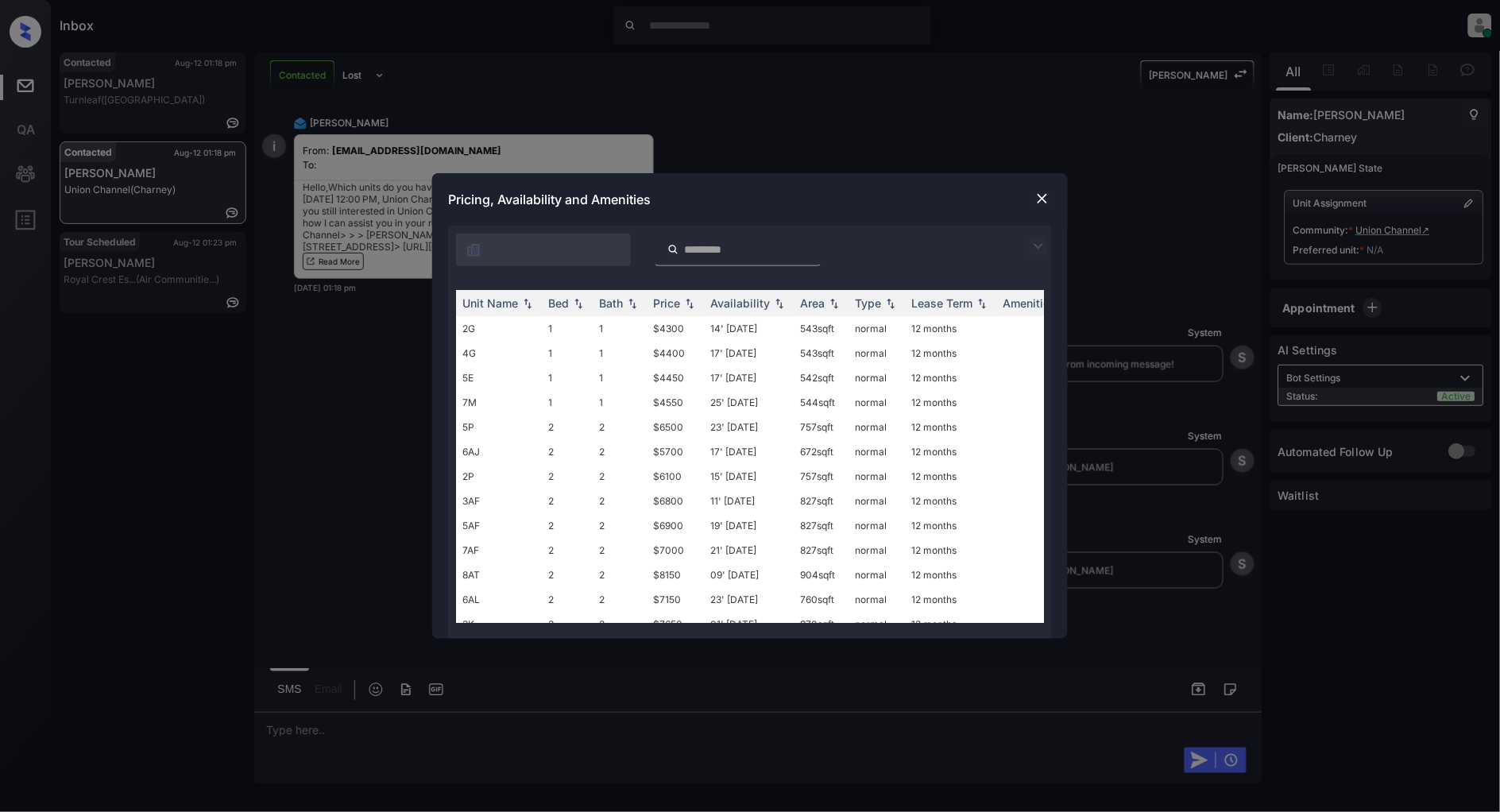
click at [1043, 234] on div at bounding box center [750, 245] width 604 height 41
click at [1038, 251] on img at bounding box center [1038, 246] width 19 height 19
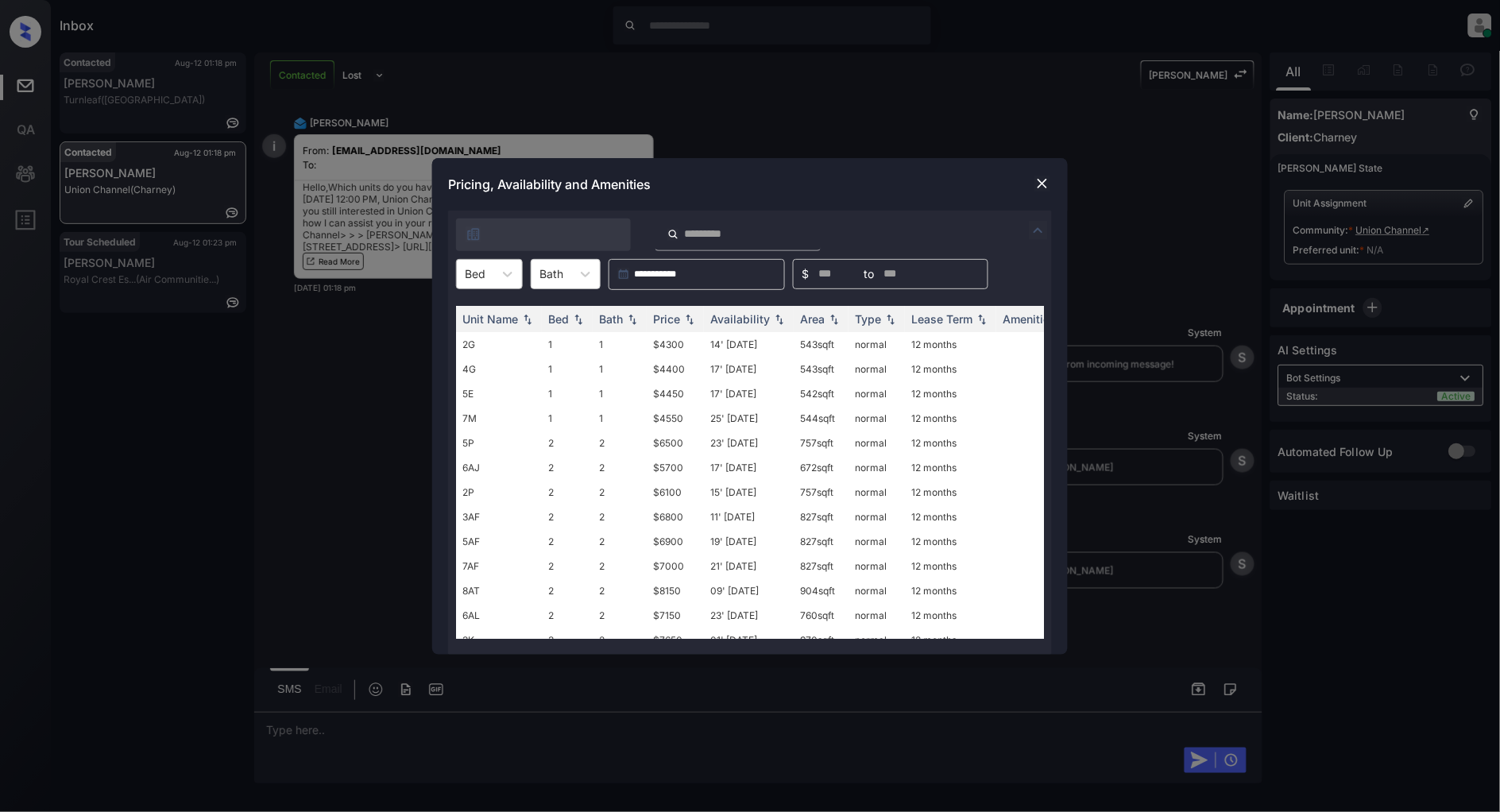
click at [472, 263] on div "Bed" at bounding box center [475, 273] width 36 height 23
click at [850, 203] on div "Pricing, Availability and Amenities" at bounding box center [750, 184] width 636 height 53
click at [1049, 183] on img at bounding box center [1042, 183] width 15 height 15
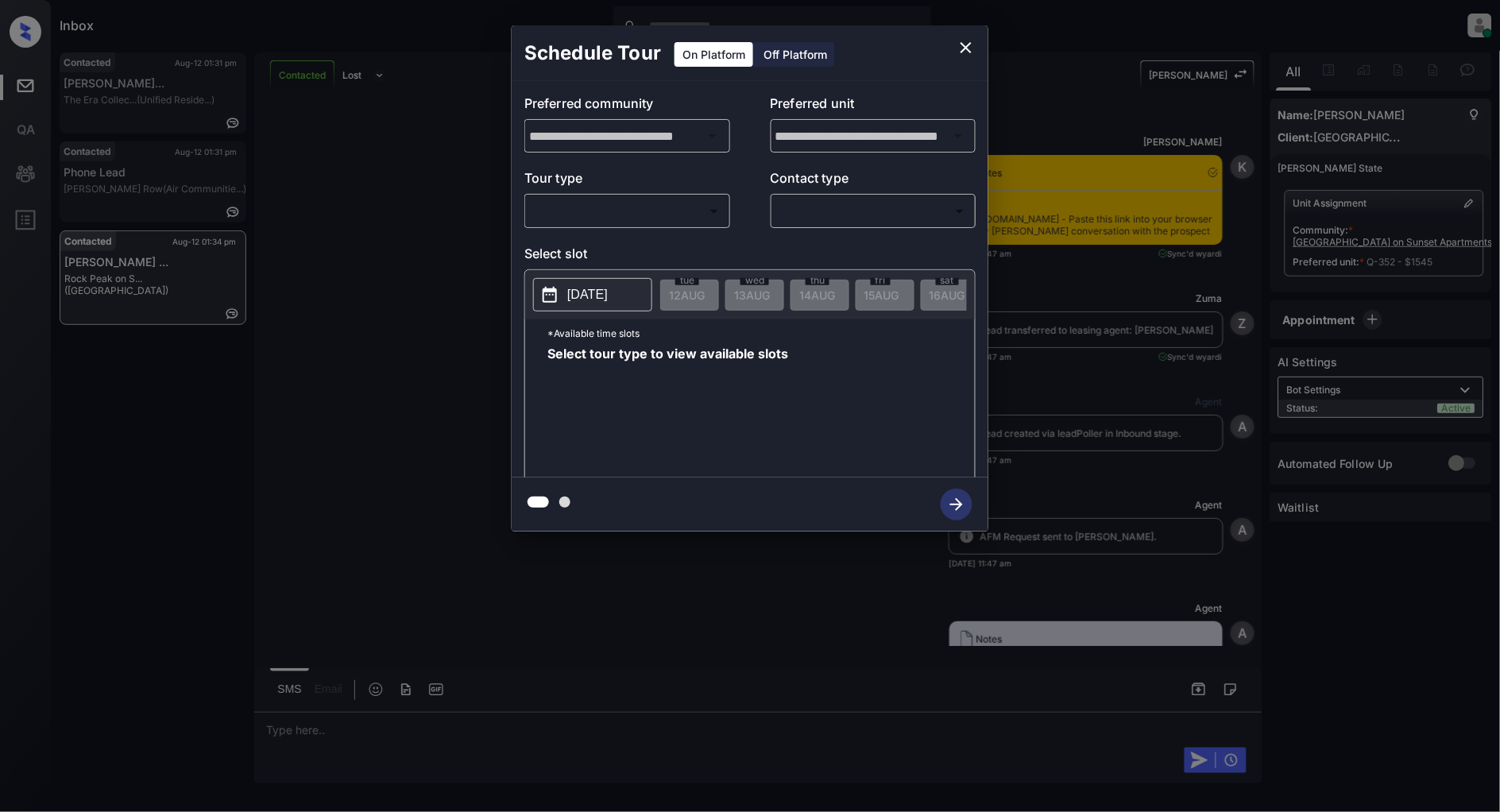
scroll to position [3663, 0]
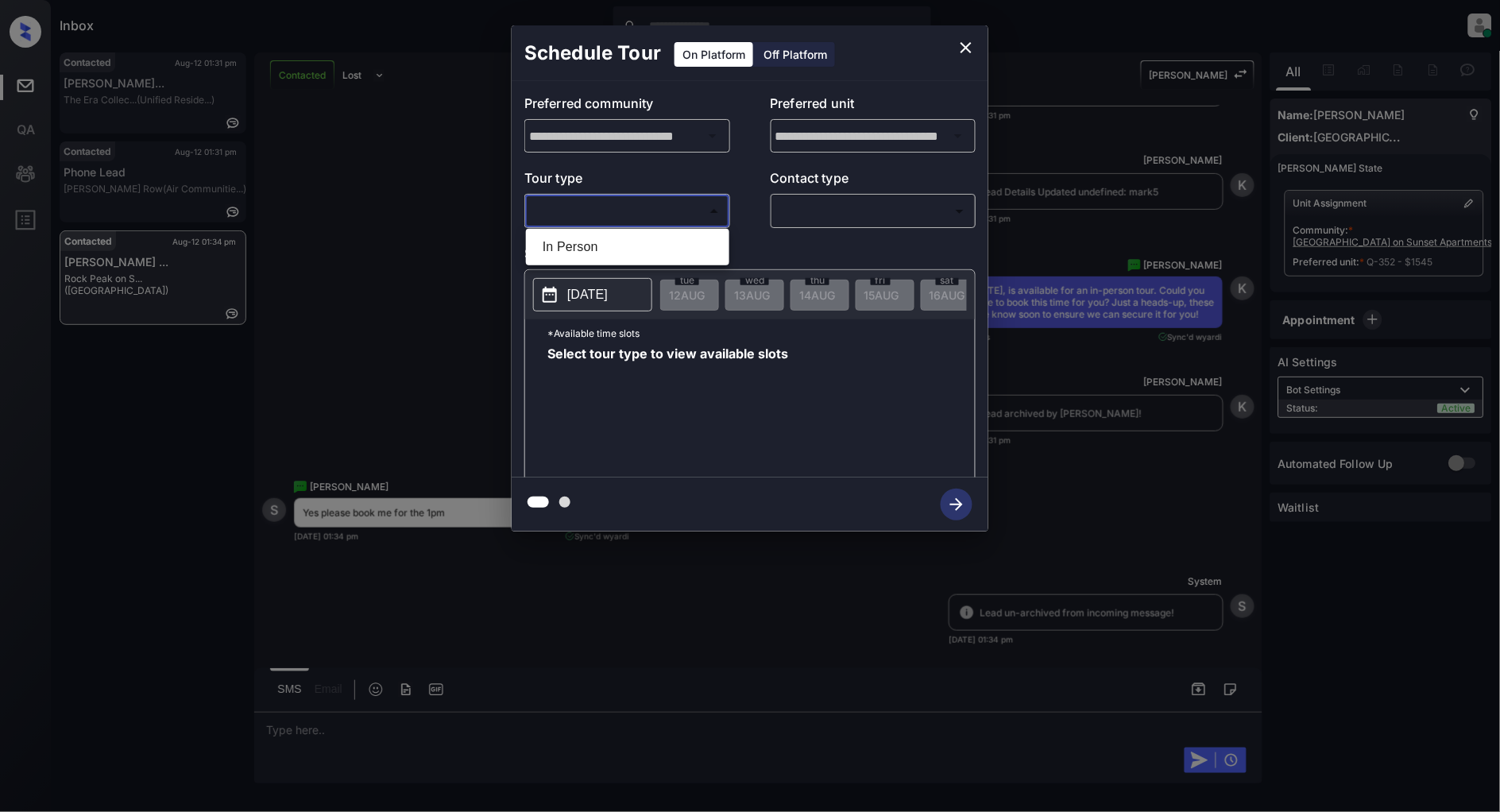
click at [620, 199] on body "Inbox [PERSON_NAME] Online Set yourself offline Set yourself on break Profile S…" at bounding box center [750, 406] width 1500 height 812
click at [597, 250] on li "In Person" at bounding box center [627, 246] width 195 height 28
type input "********"
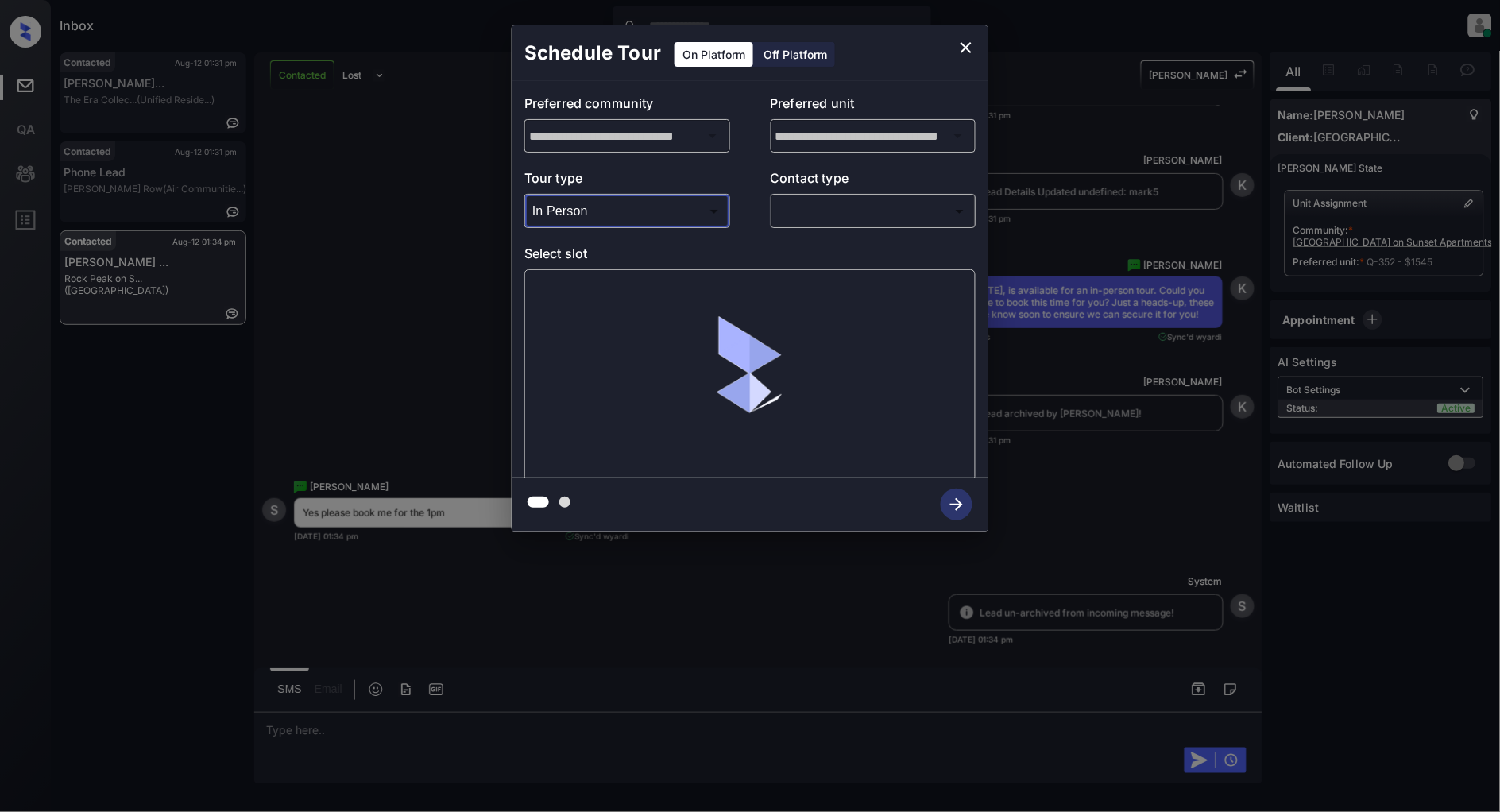
click at [852, 223] on body "Inbox [PERSON_NAME] Online Set yourself offline Set yourself on break Profile S…" at bounding box center [750, 406] width 1500 height 812
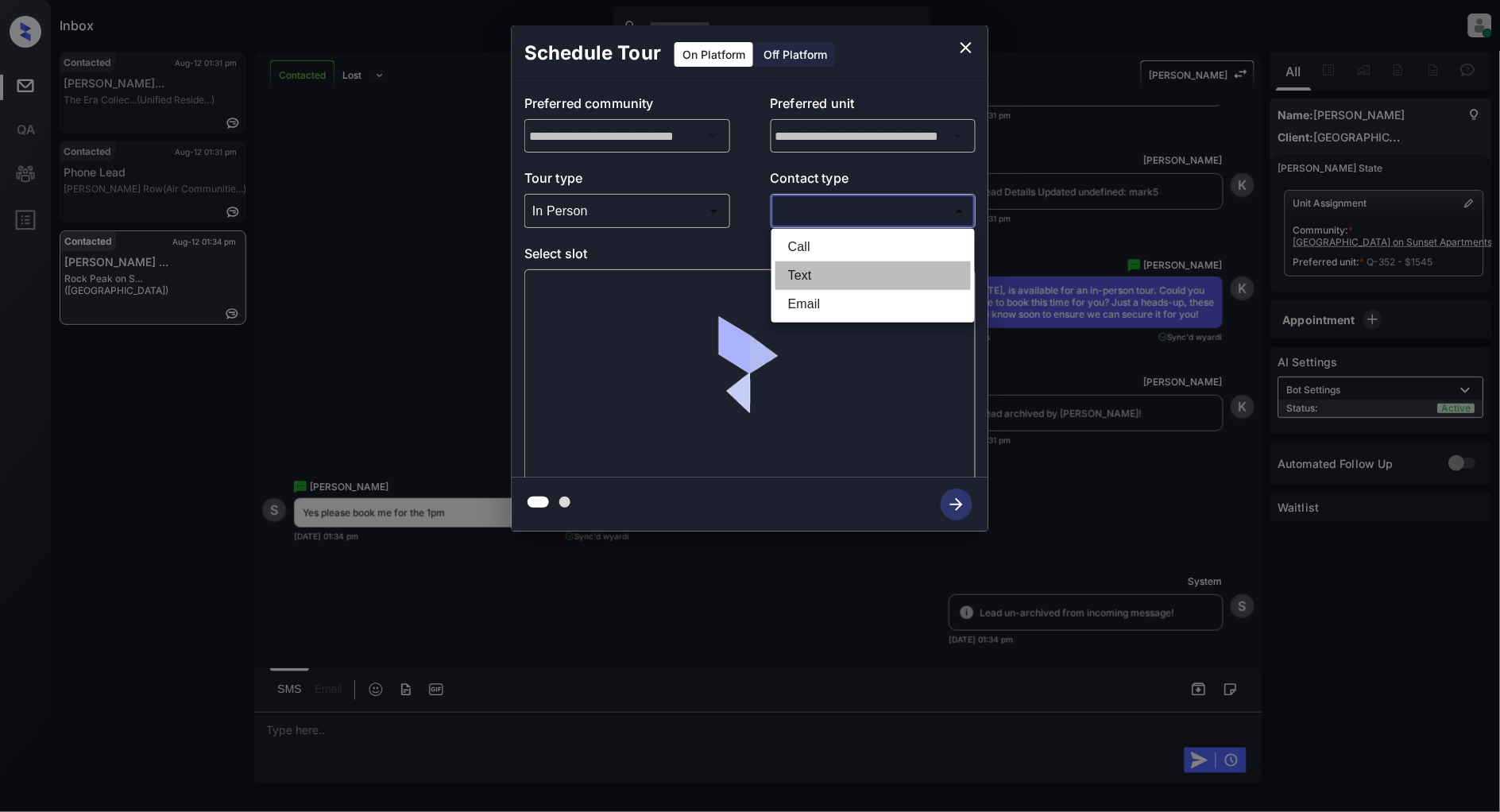
click at [809, 270] on li "Text" at bounding box center [873, 275] width 195 height 28
type input "****"
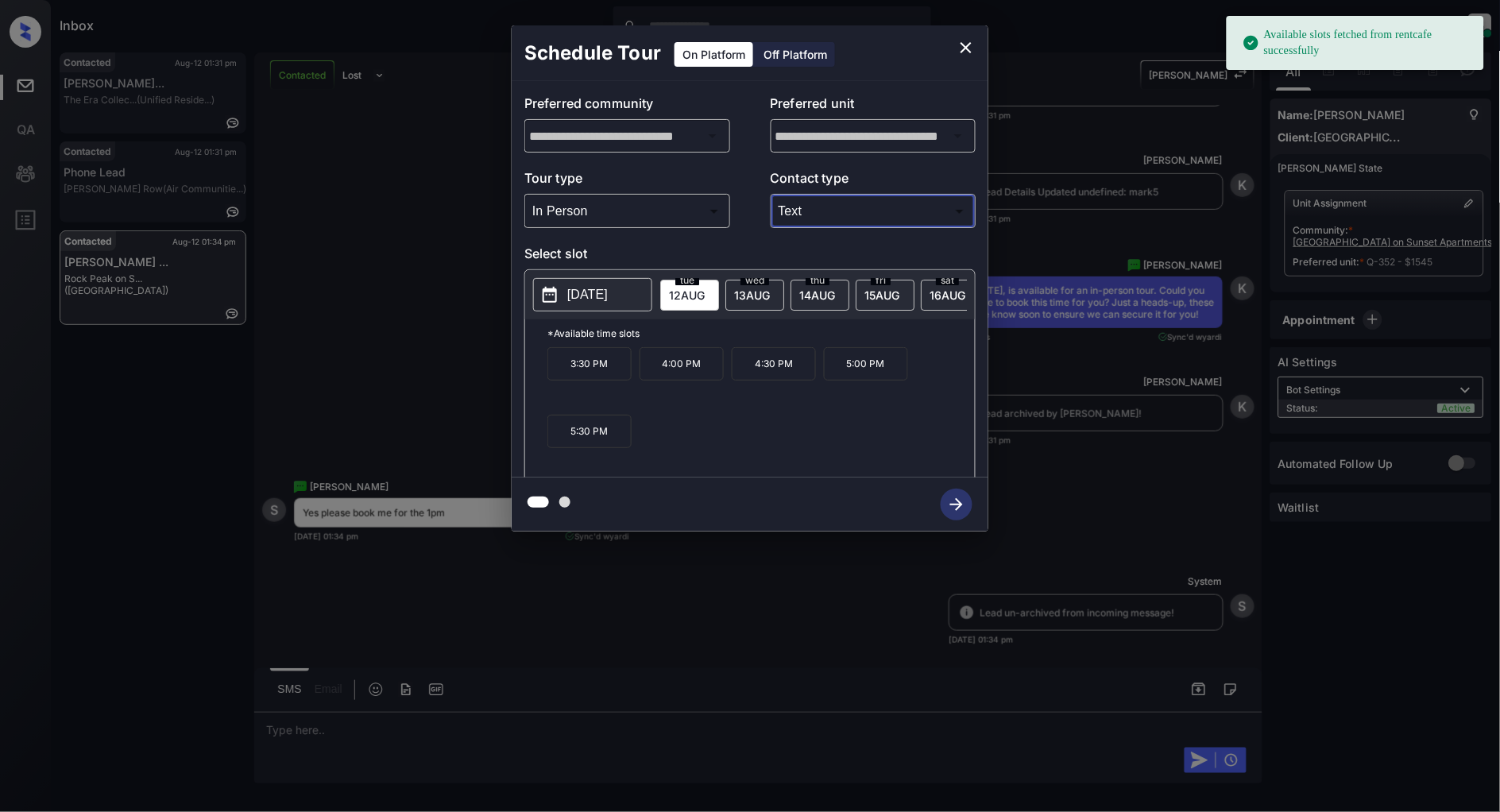
click at [705, 298] on span "[DATE]" at bounding box center [687, 295] width 35 height 14
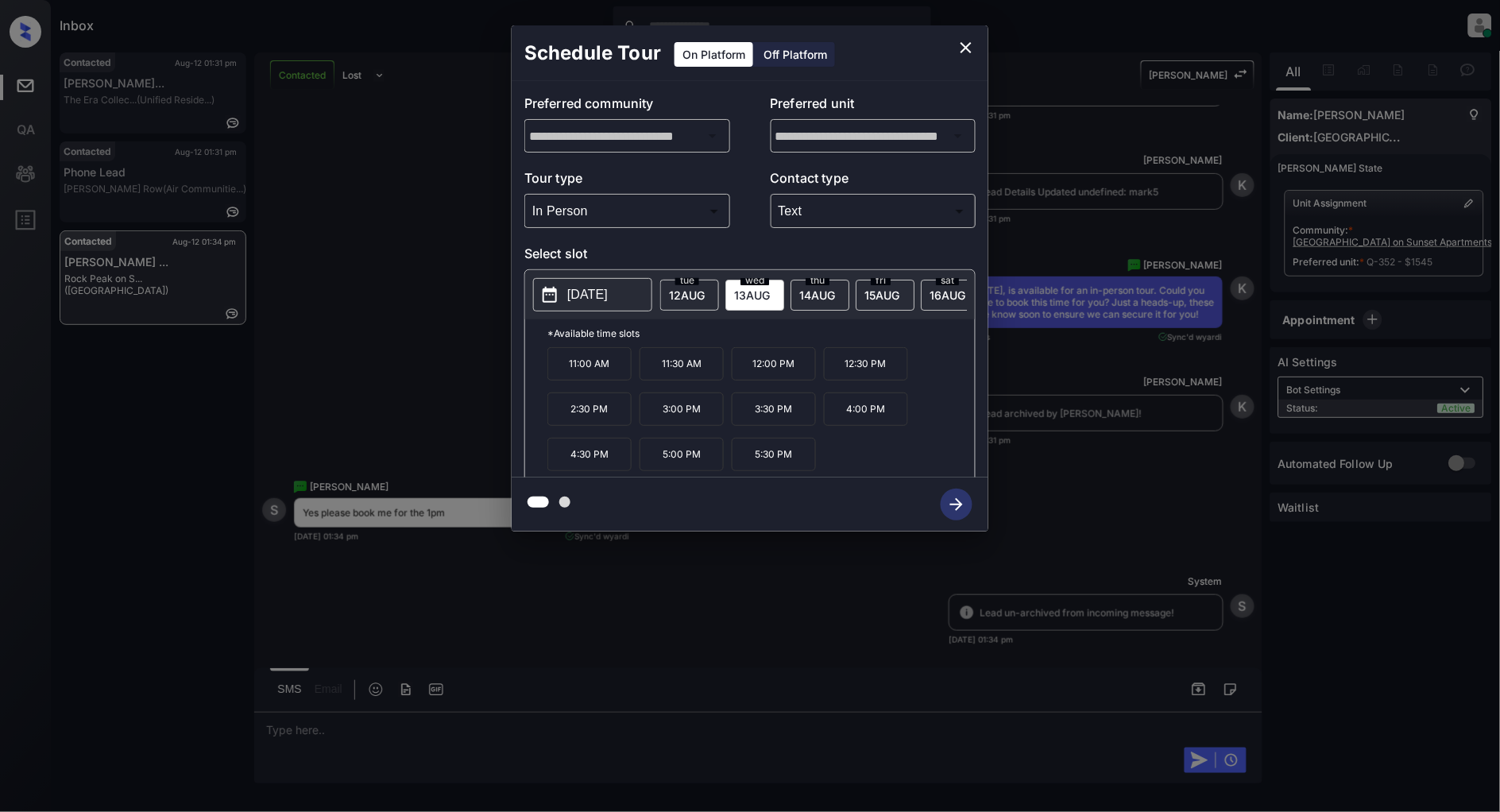
click at [379, 332] on div "**********" at bounding box center [750, 278] width 1500 height 557
